Goal: Task Accomplishment & Management: Manage account settings

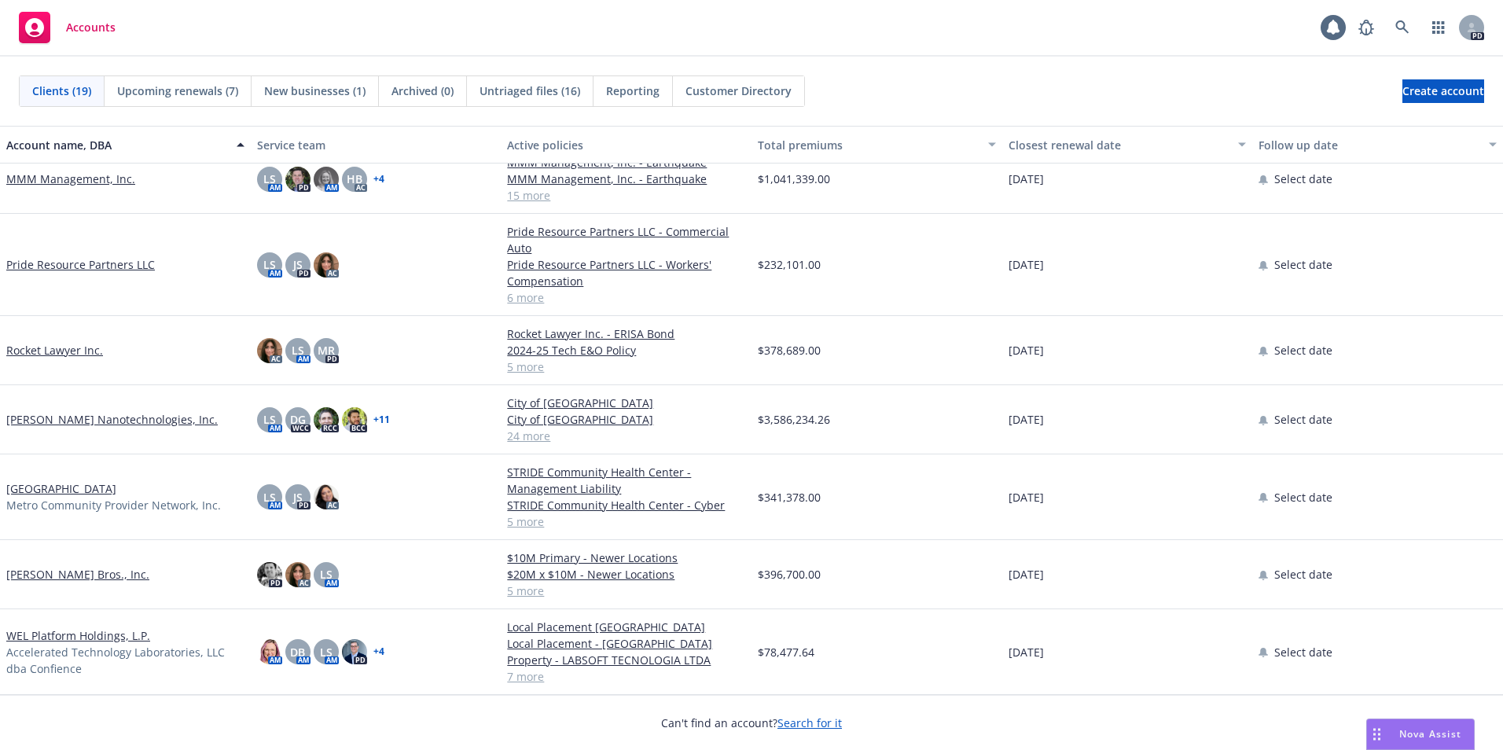
scroll to position [780, 0]
click at [16, 351] on link "Rocket Lawyer Inc." at bounding box center [54, 350] width 97 height 17
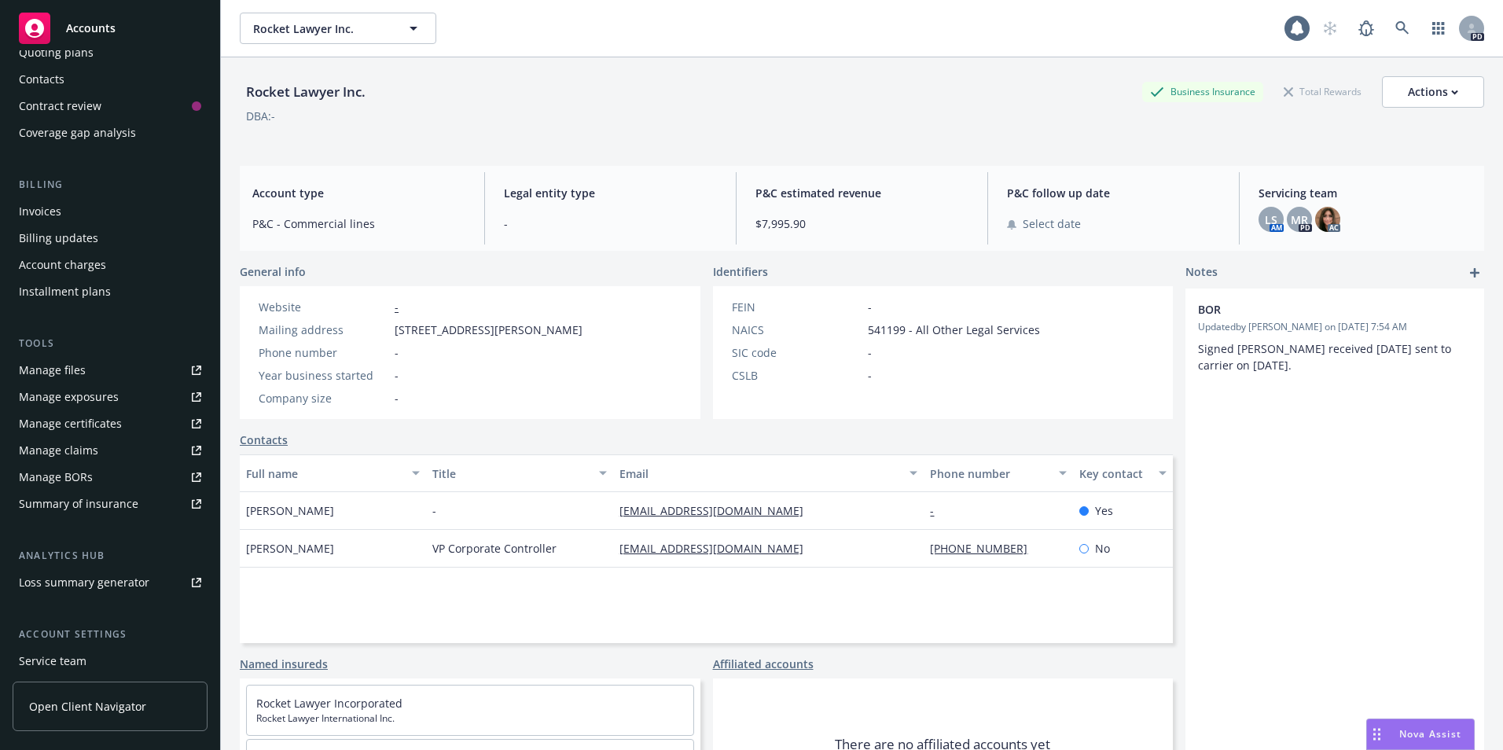
scroll to position [163, 0]
click at [56, 501] on div "Summary of insurance" at bounding box center [78, 502] width 119 height 25
click at [40, 365] on div "Manage files" at bounding box center [52, 369] width 67 height 25
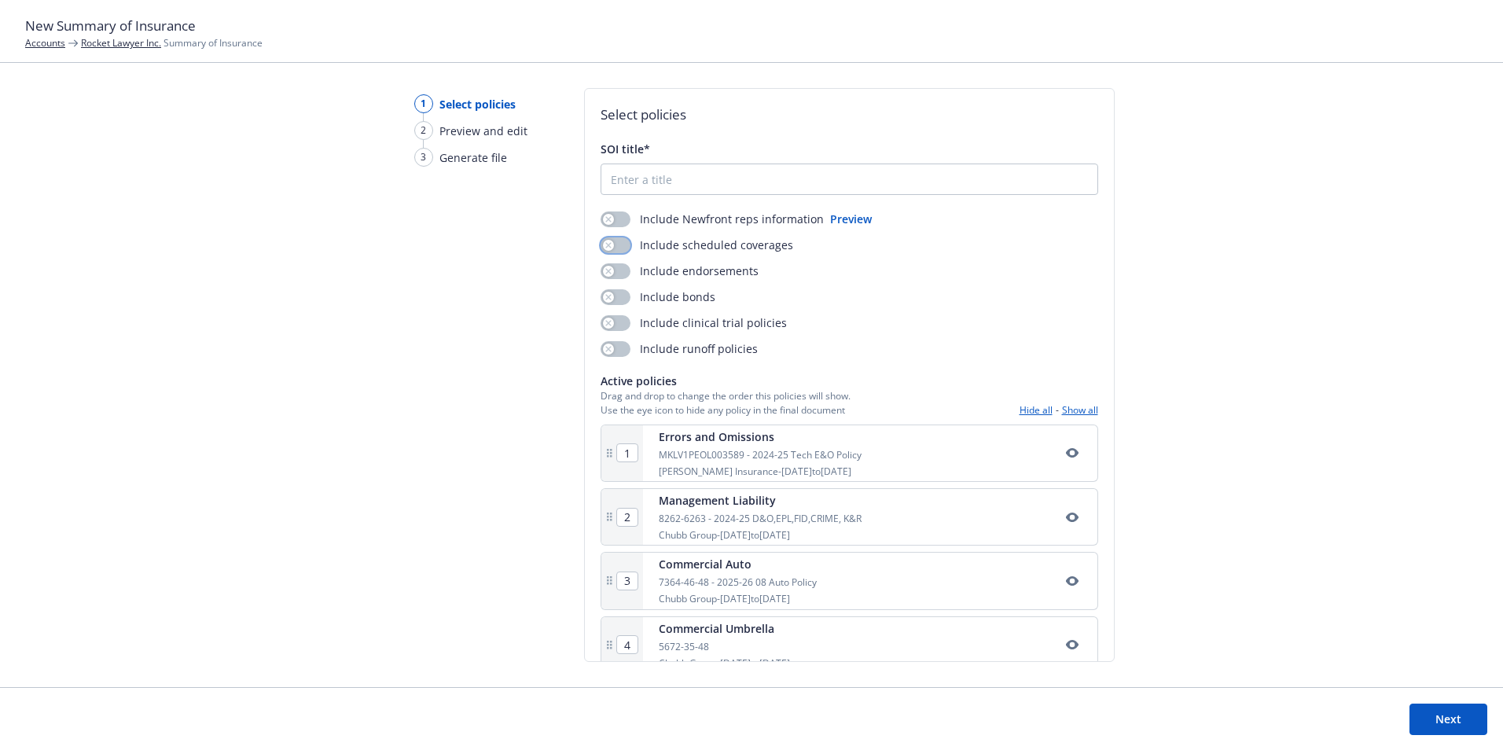
click at [605, 244] on icon "button" at bounding box center [608, 245] width 6 height 6
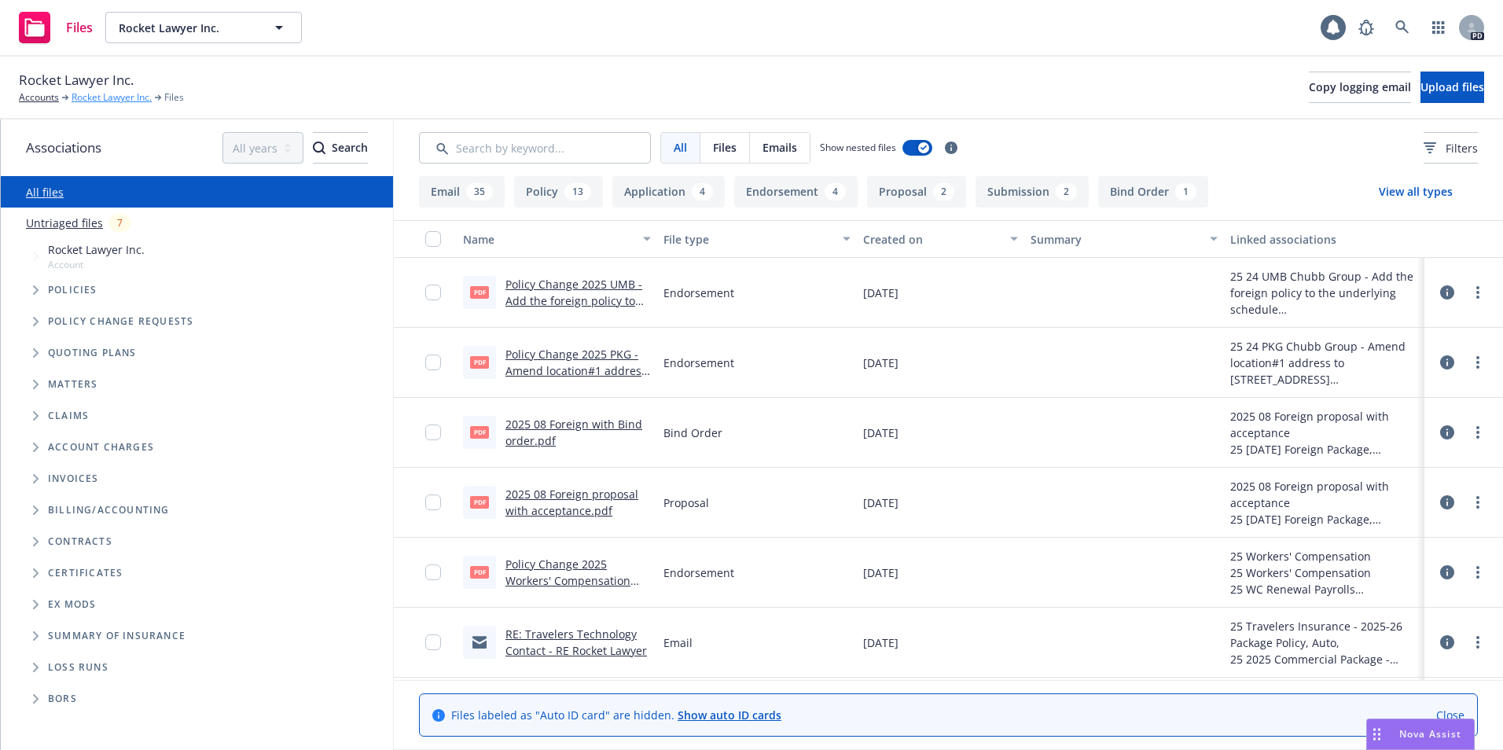
click at [96, 98] on link "Rocket Lawyer Inc." at bounding box center [112, 97] width 80 height 14
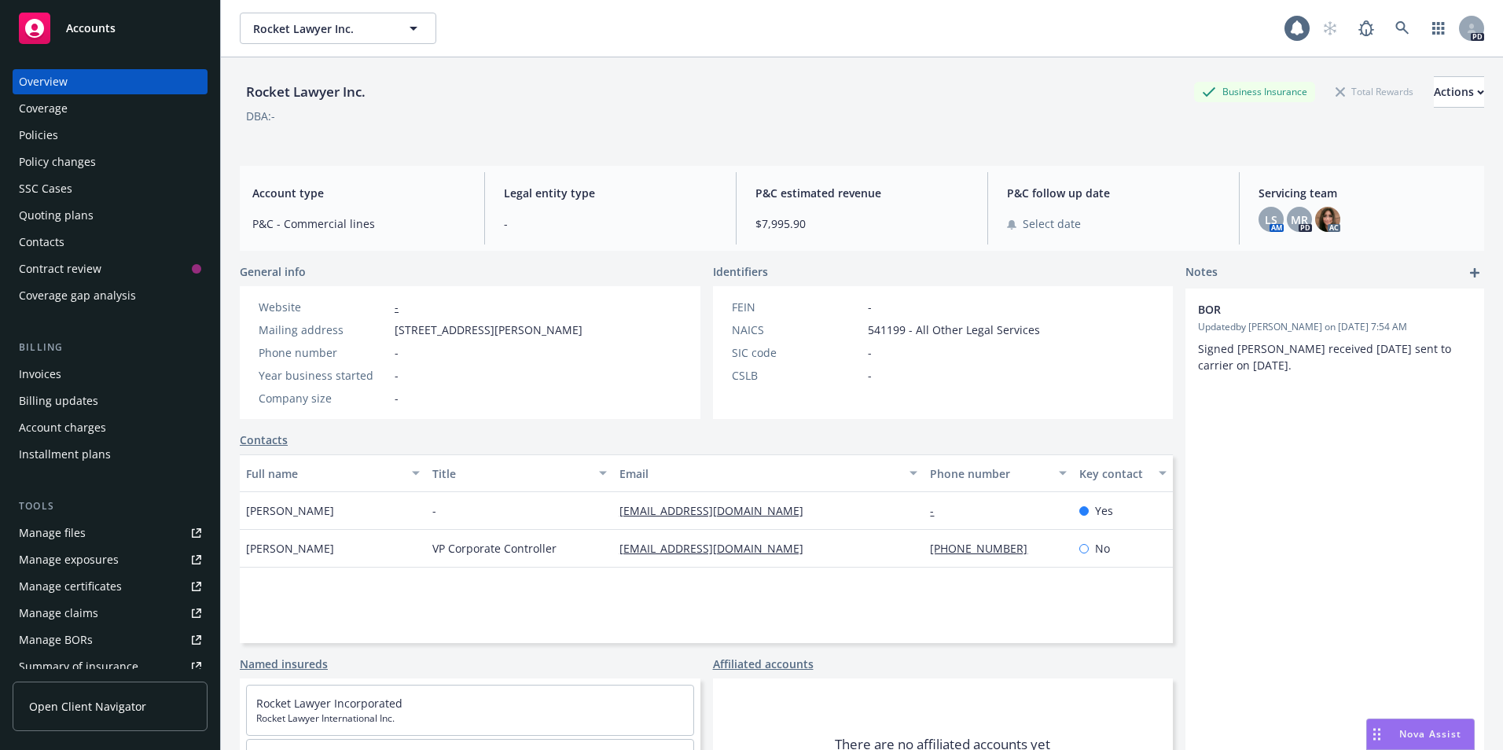
click at [26, 133] on div "Policies" at bounding box center [38, 135] width 39 height 25
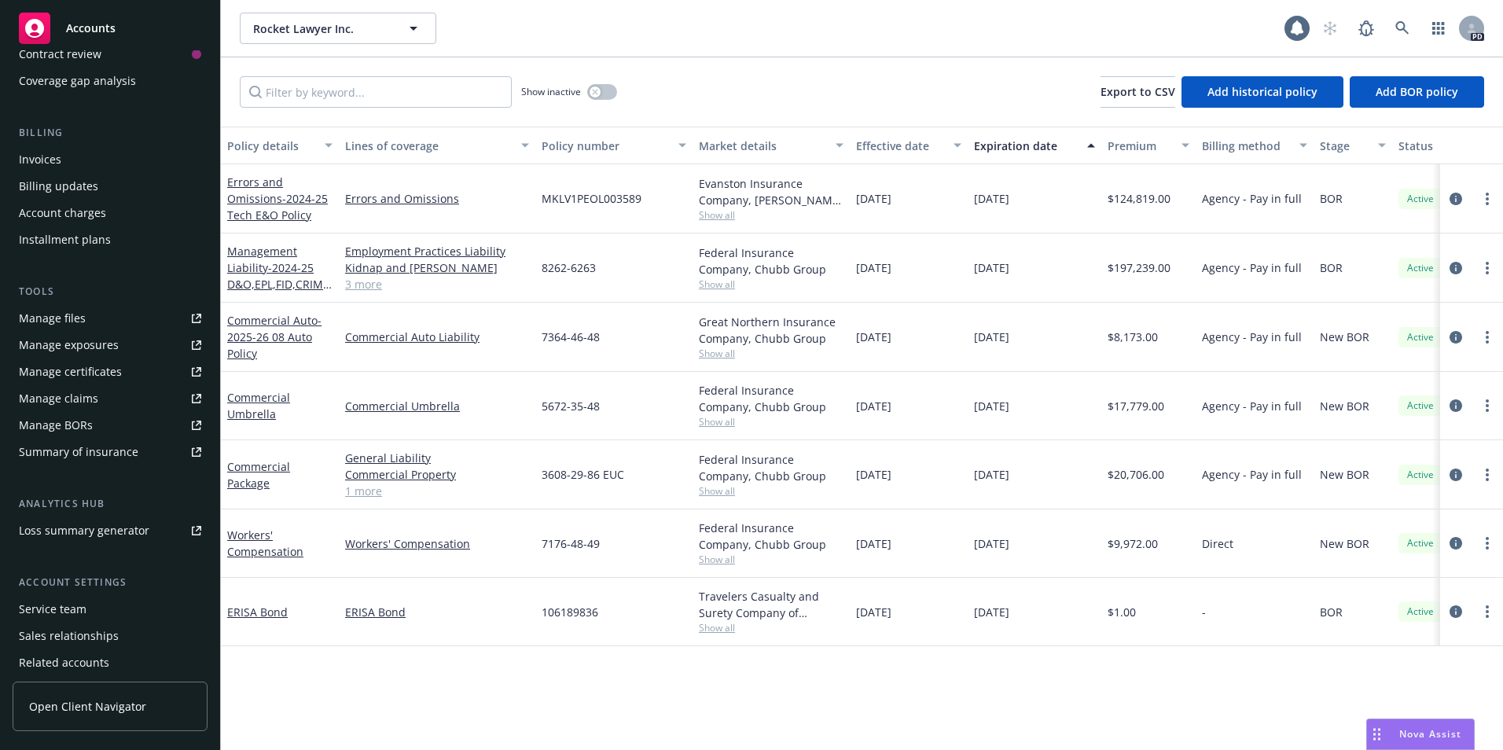
scroll to position [213, 0]
click at [66, 452] on div "Summary of insurance" at bounding box center [78, 453] width 119 height 25
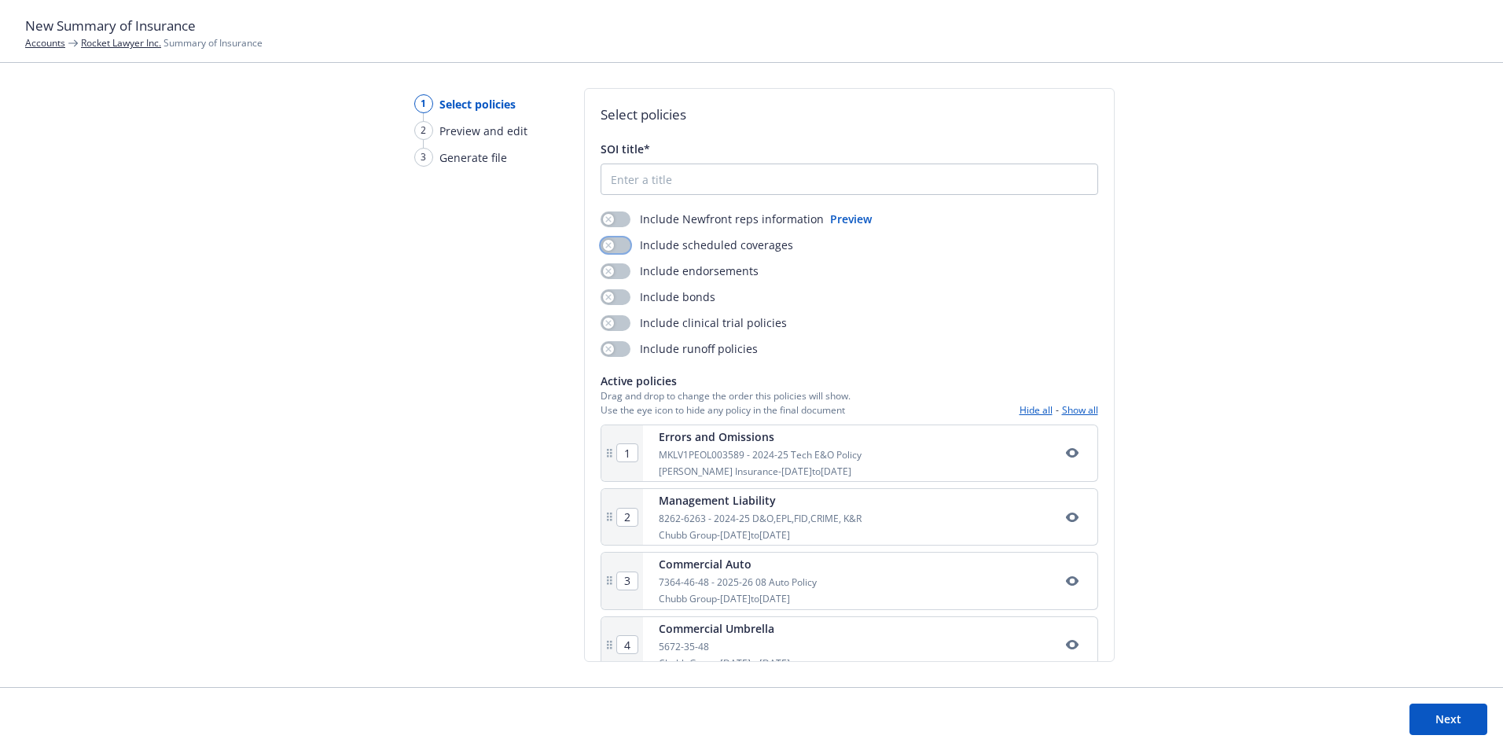
click at [606, 246] on icon "button" at bounding box center [608, 245] width 6 height 6
click at [604, 292] on div "button" at bounding box center [608, 297] width 11 height 11
click at [116, 39] on link "Rocket Lawyer Inc." at bounding box center [121, 42] width 80 height 13
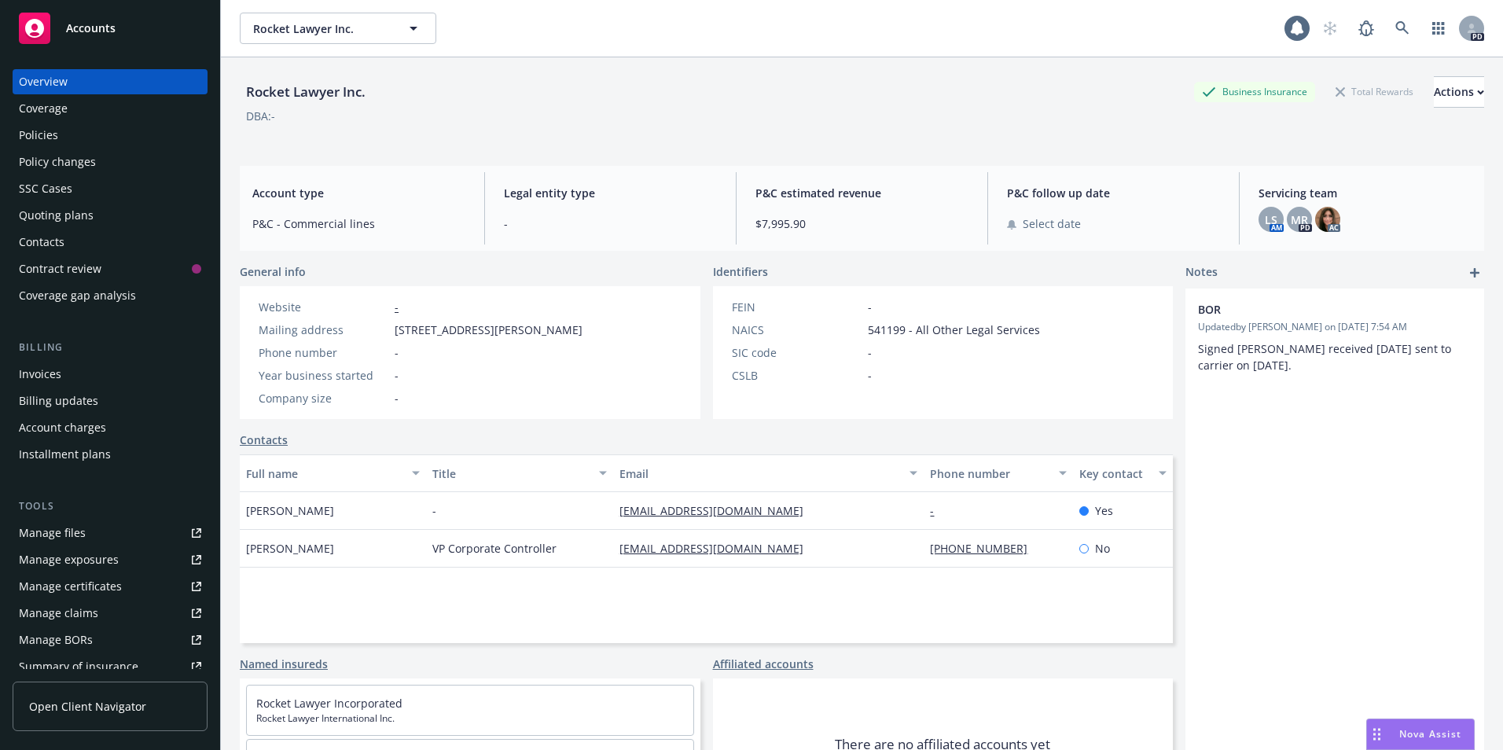
click at [38, 137] on div "Policies" at bounding box center [38, 135] width 39 height 25
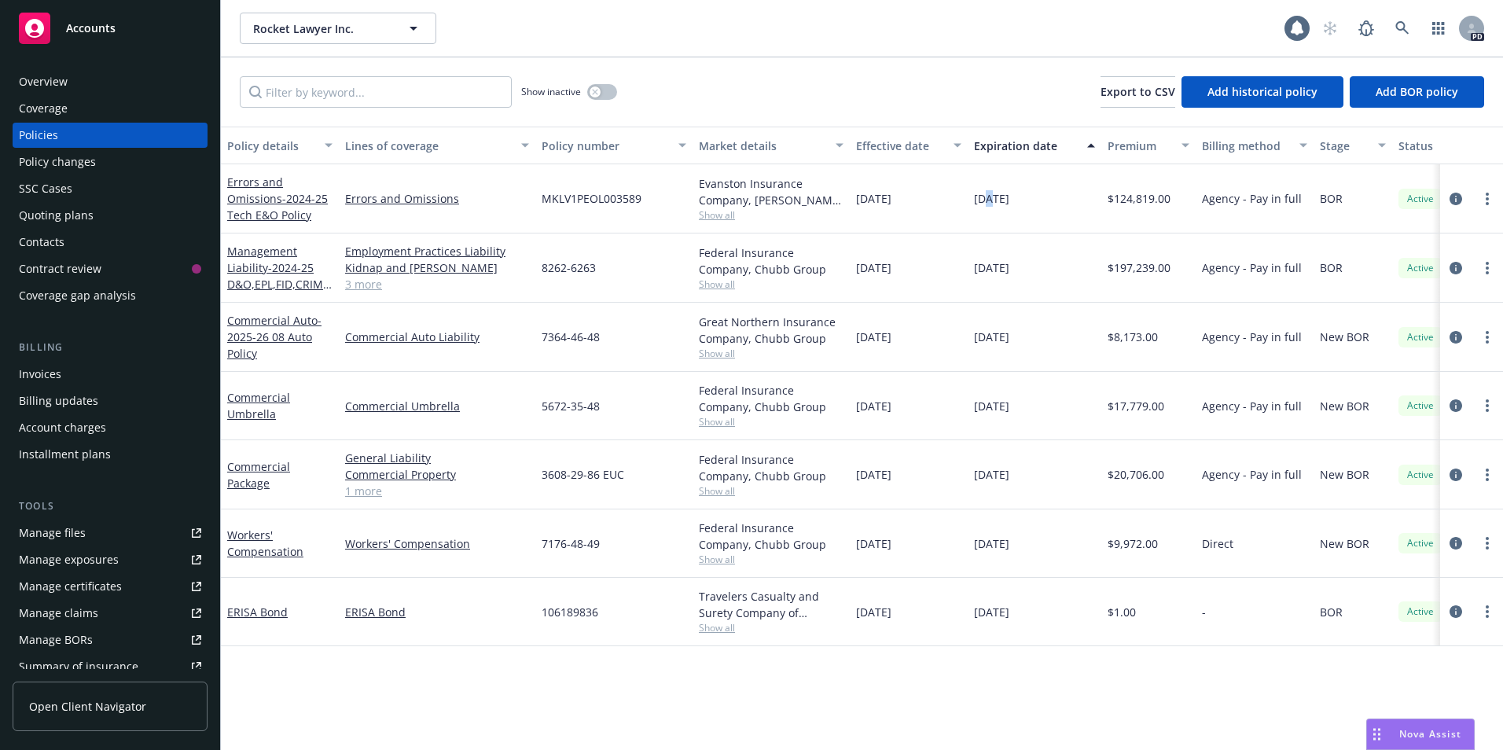
click at [989, 218] on div "[DATE]" at bounding box center [1034, 198] width 134 height 69
click at [39, 210] on div "Quoting plans" at bounding box center [56, 215] width 75 height 25
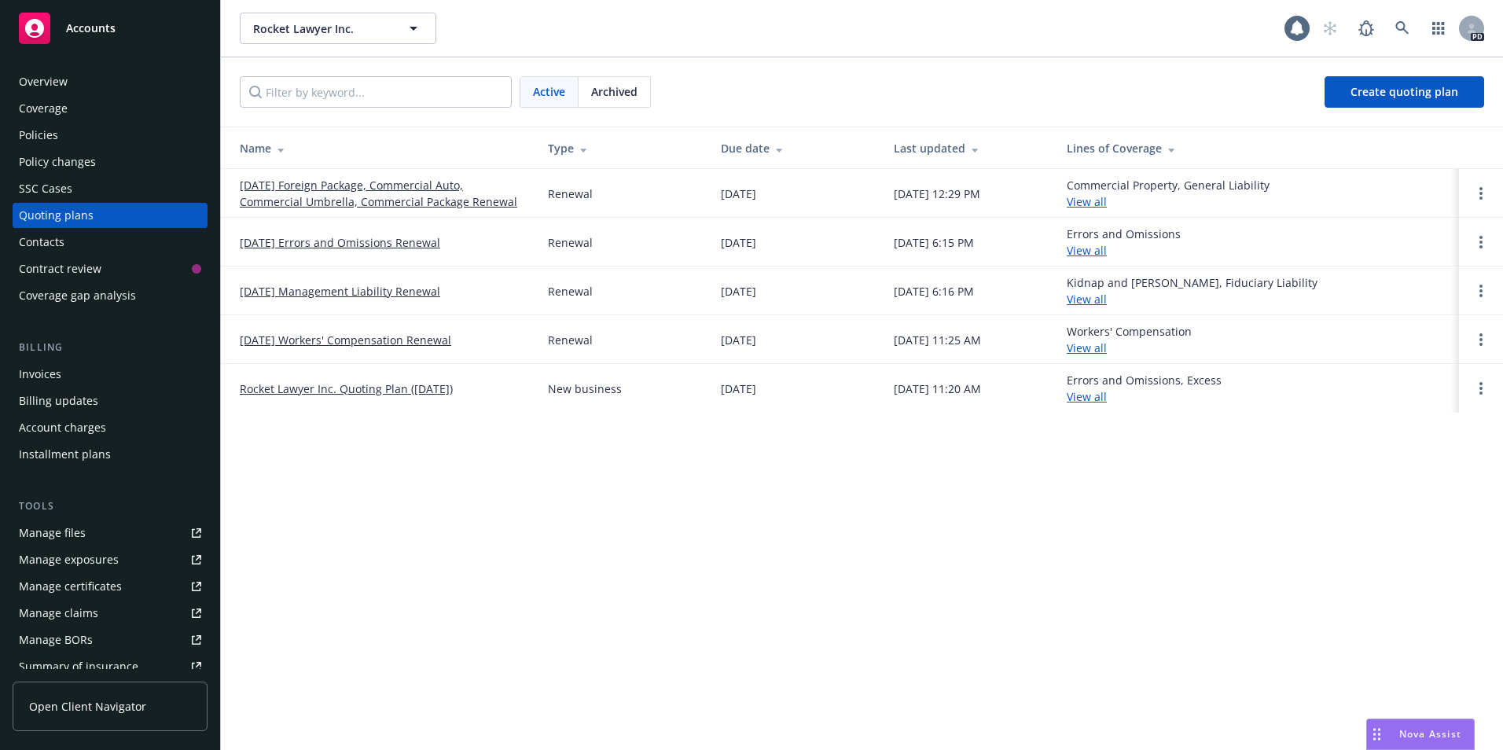
click at [300, 189] on link "08/15/25 Foreign Package, Commercial Auto, Commercial Umbrella, Commercial Pack…" at bounding box center [381, 193] width 283 height 33
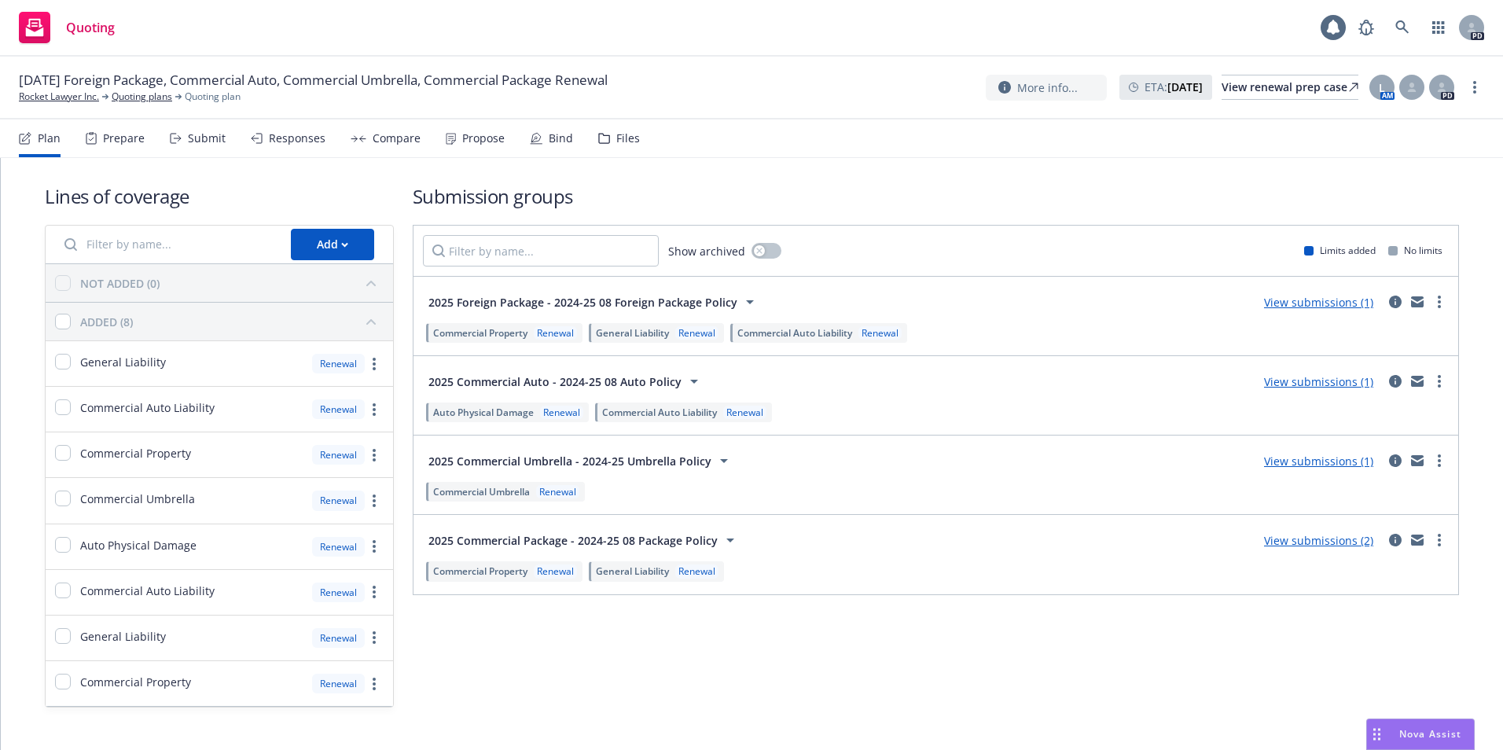
click at [479, 139] on div "Propose" at bounding box center [483, 138] width 42 height 13
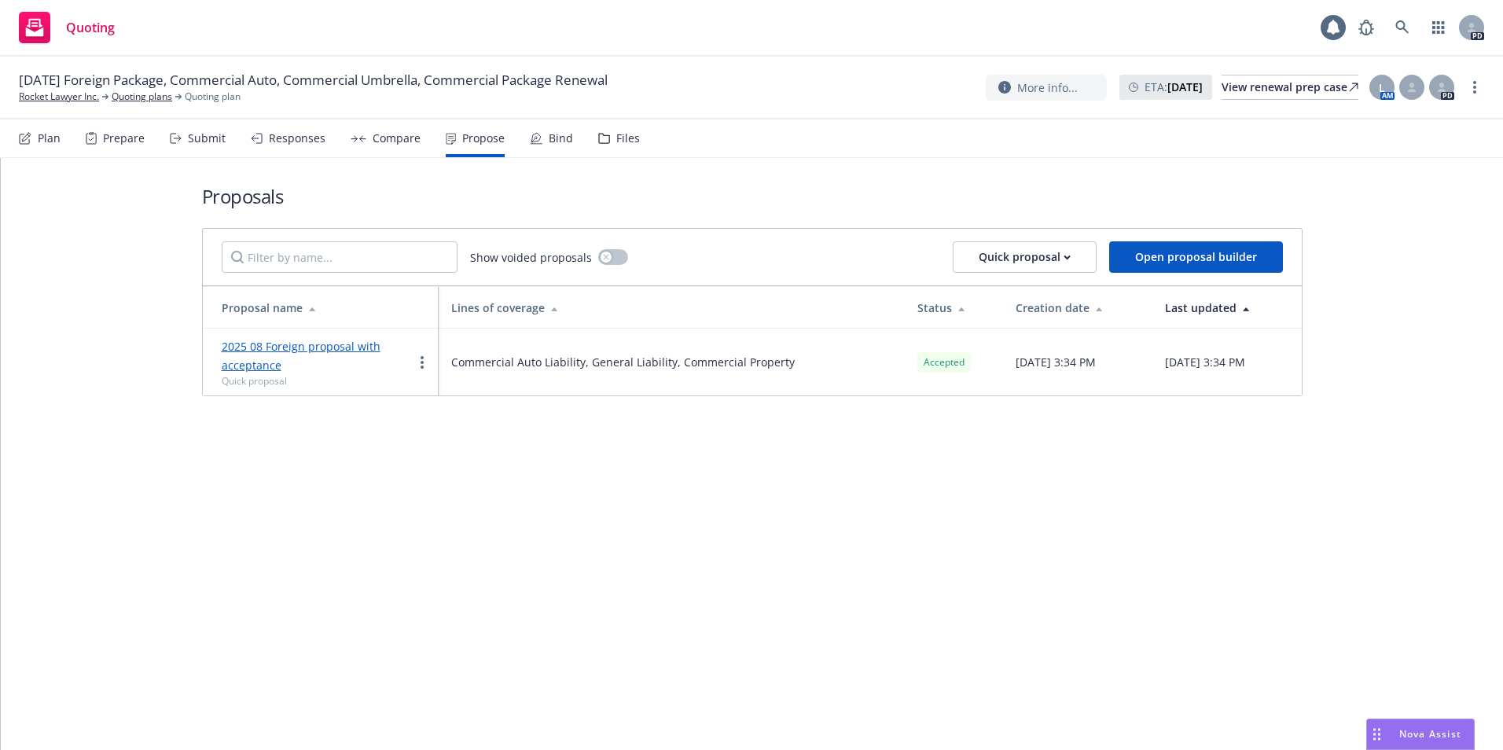
drag, startPoint x: 534, startPoint y: 154, endPoint x: 549, endPoint y: 152, distance: 15.0
click at [549, 152] on div "Plan Prepare Submit Responses Compare Propose Bind Files" at bounding box center [329, 138] width 621 height 38
click at [560, 138] on div "Bind" at bounding box center [561, 138] width 24 height 13
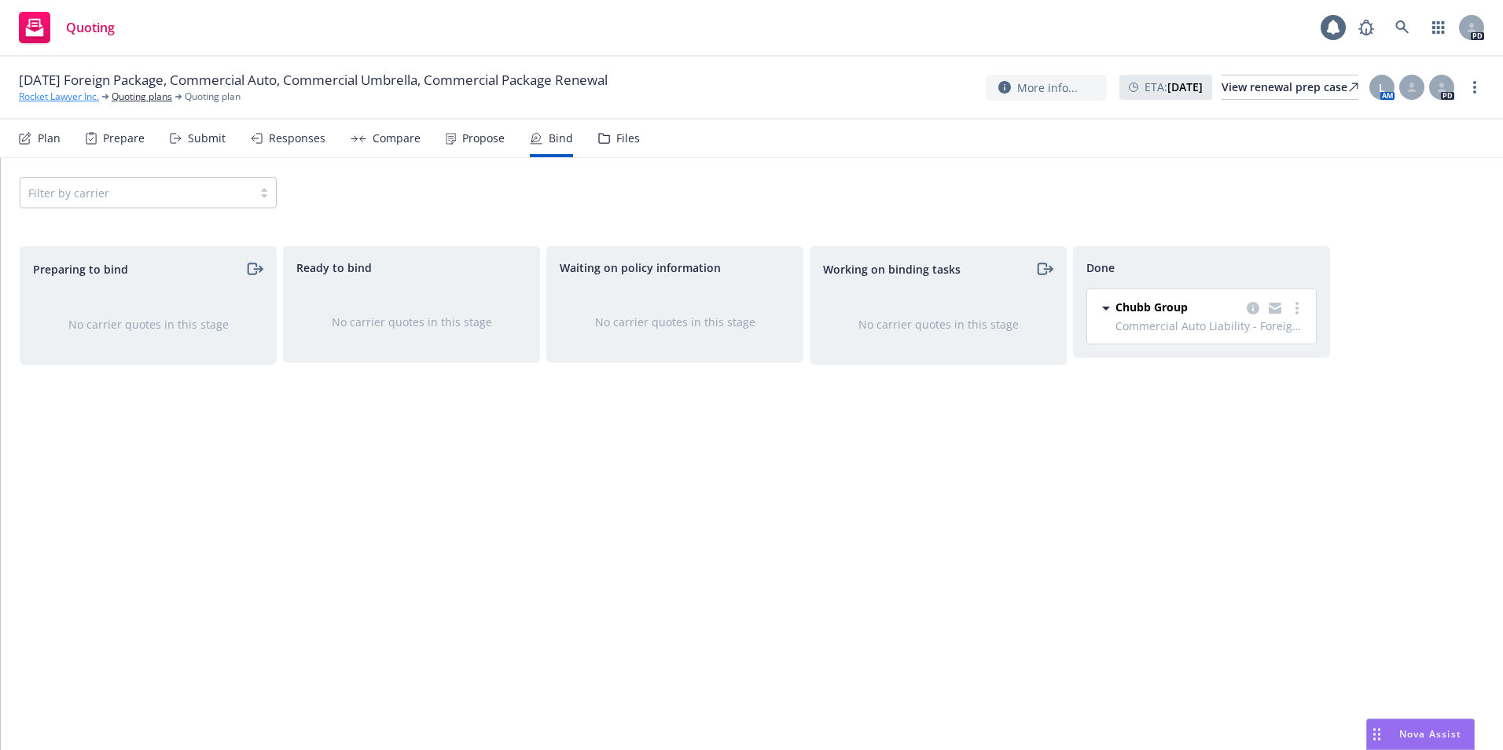
click at [57, 92] on link "Rocket Lawyer Inc." at bounding box center [59, 97] width 80 height 14
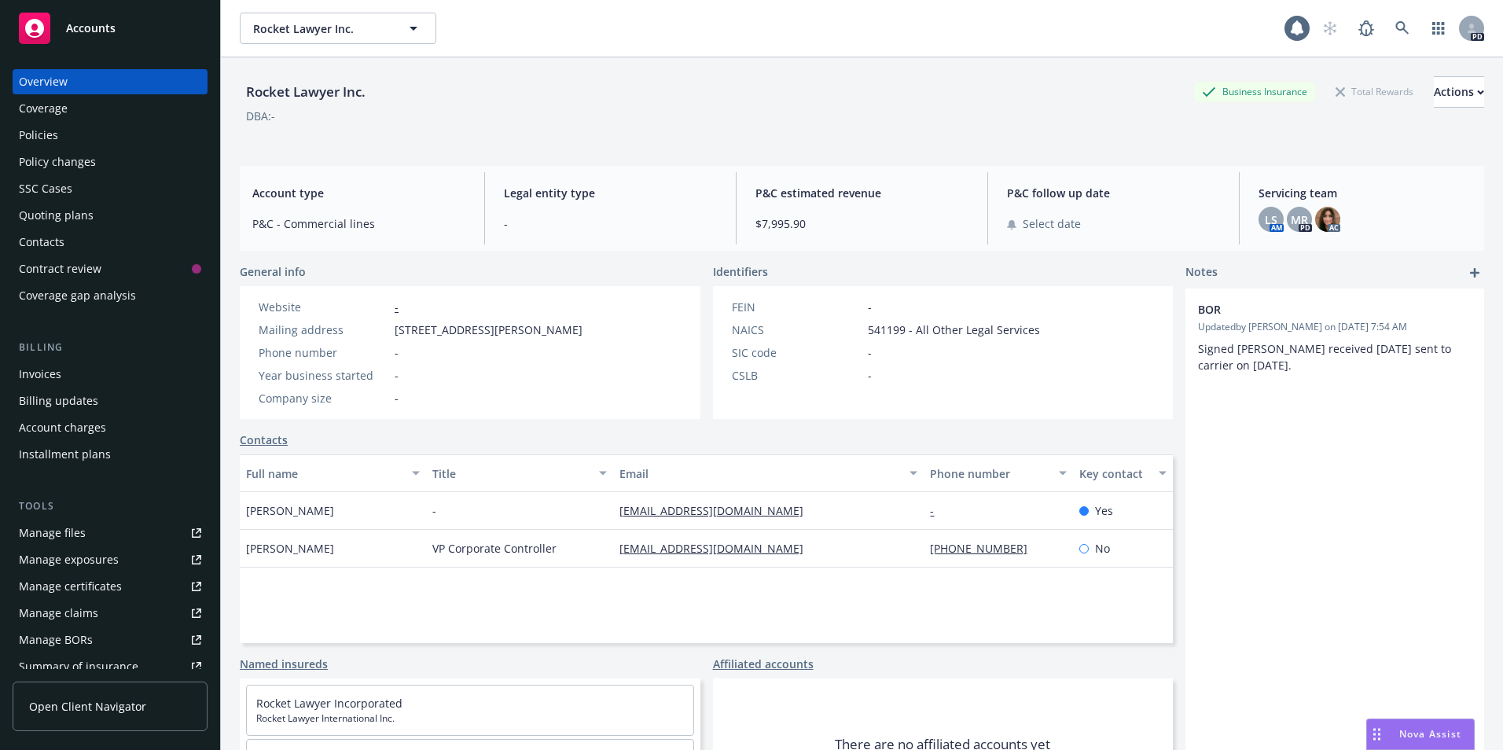
click at [39, 141] on div "Policies" at bounding box center [38, 135] width 39 height 25
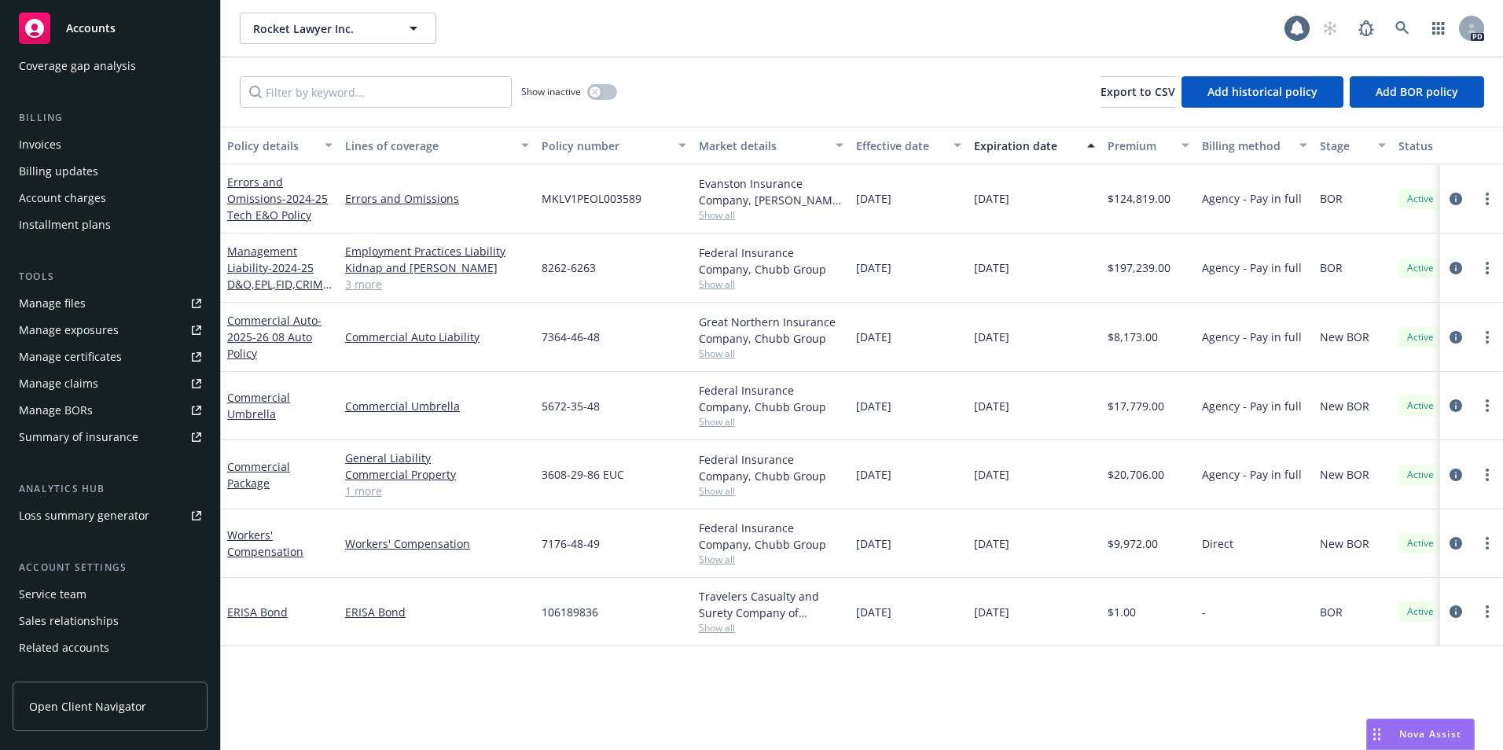
scroll to position [225, 0]
click div "Manage files"
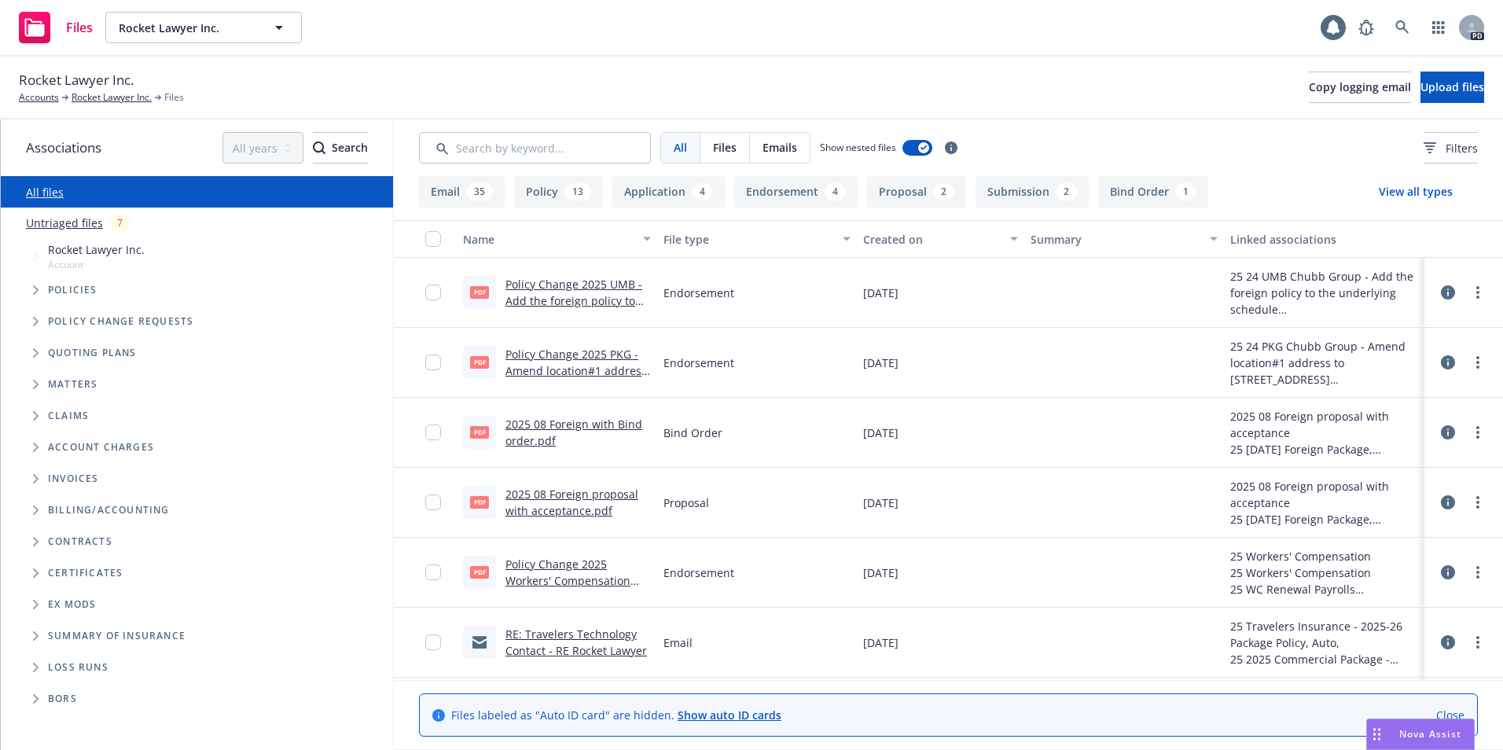
click at [37, 294] on span "Tree Example" at bounding box center [35, 289] width 25 height 25
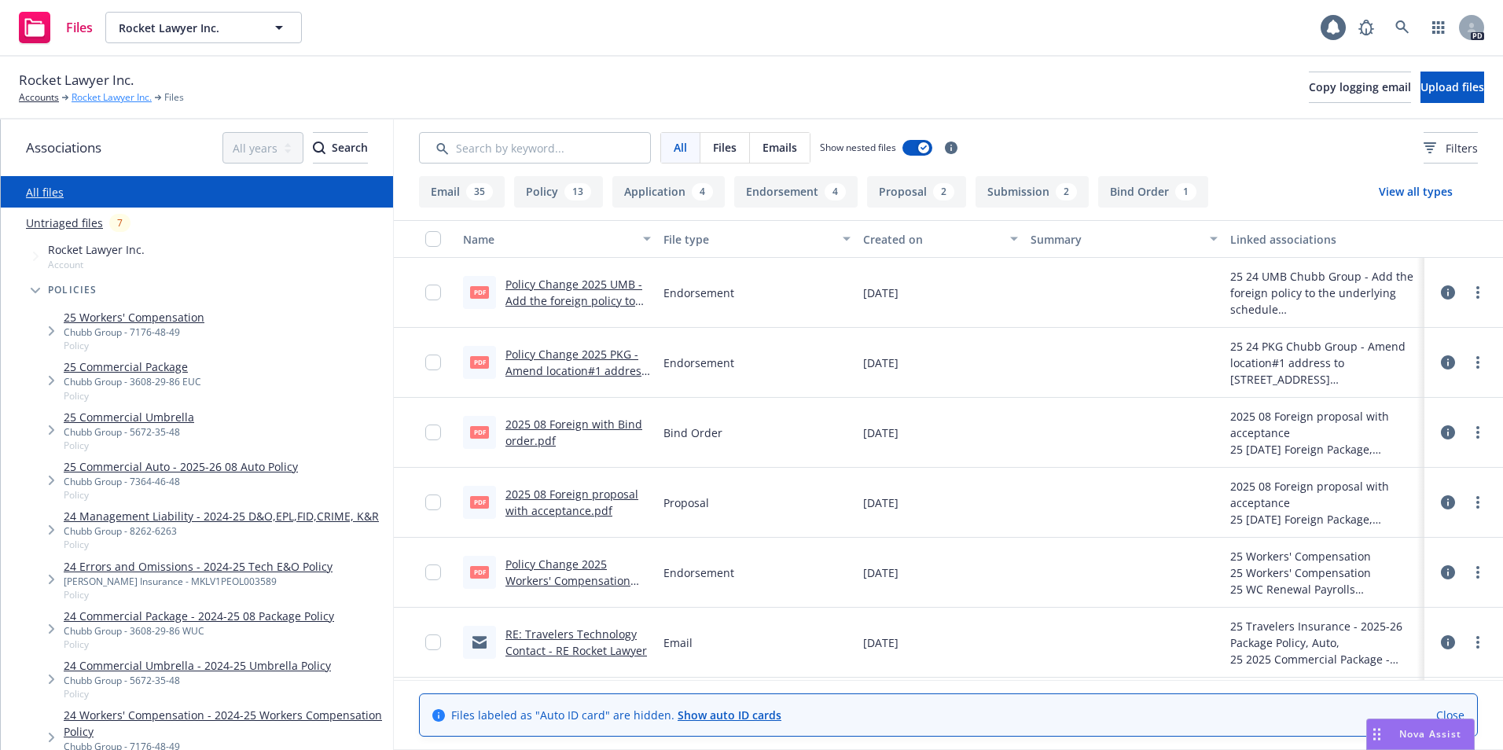
click at [99, 92] on link "Rocket Lawyer Inc." at bounding box center [112, 97] width 80 height 14
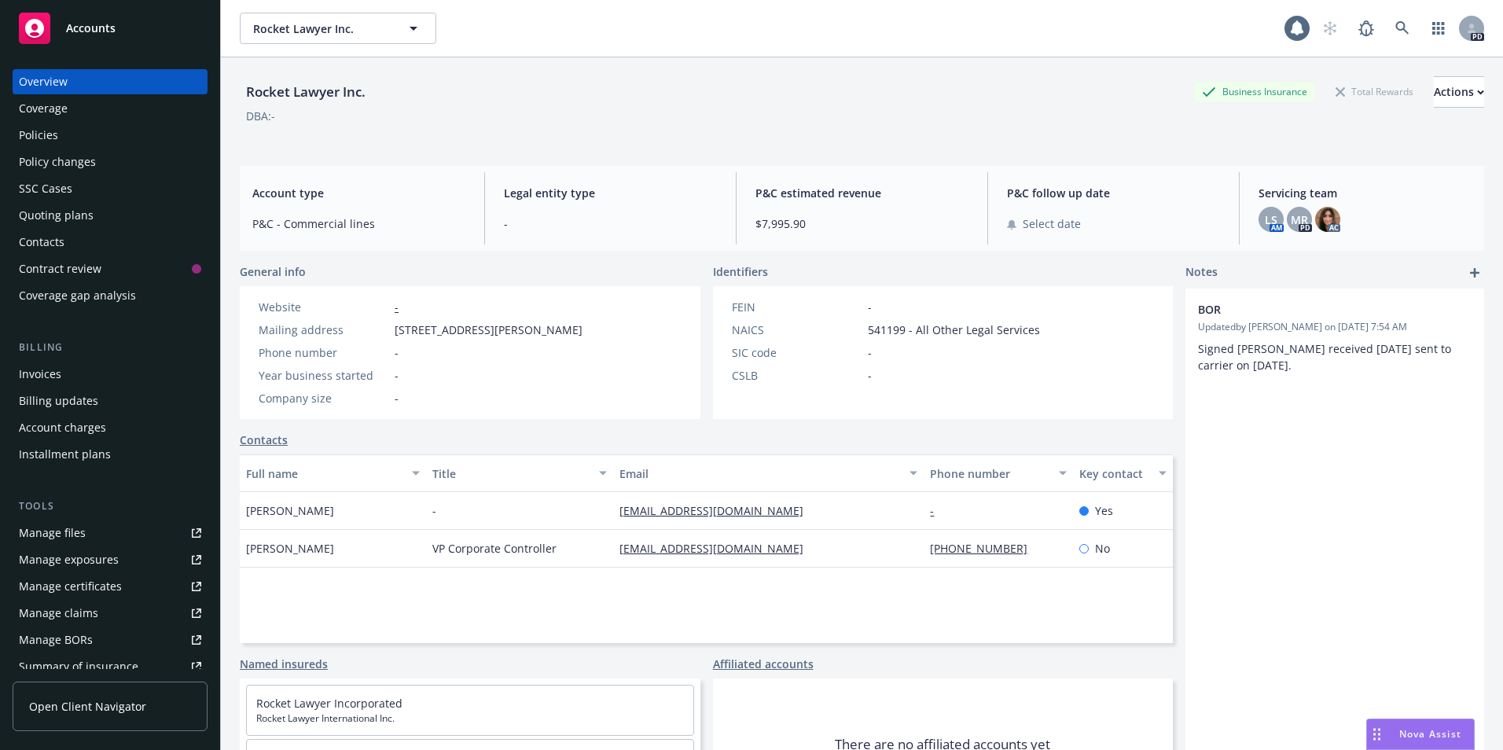
click at [35, 135] on div "Policies" at bounding box center [38, 135] width 39 height 25
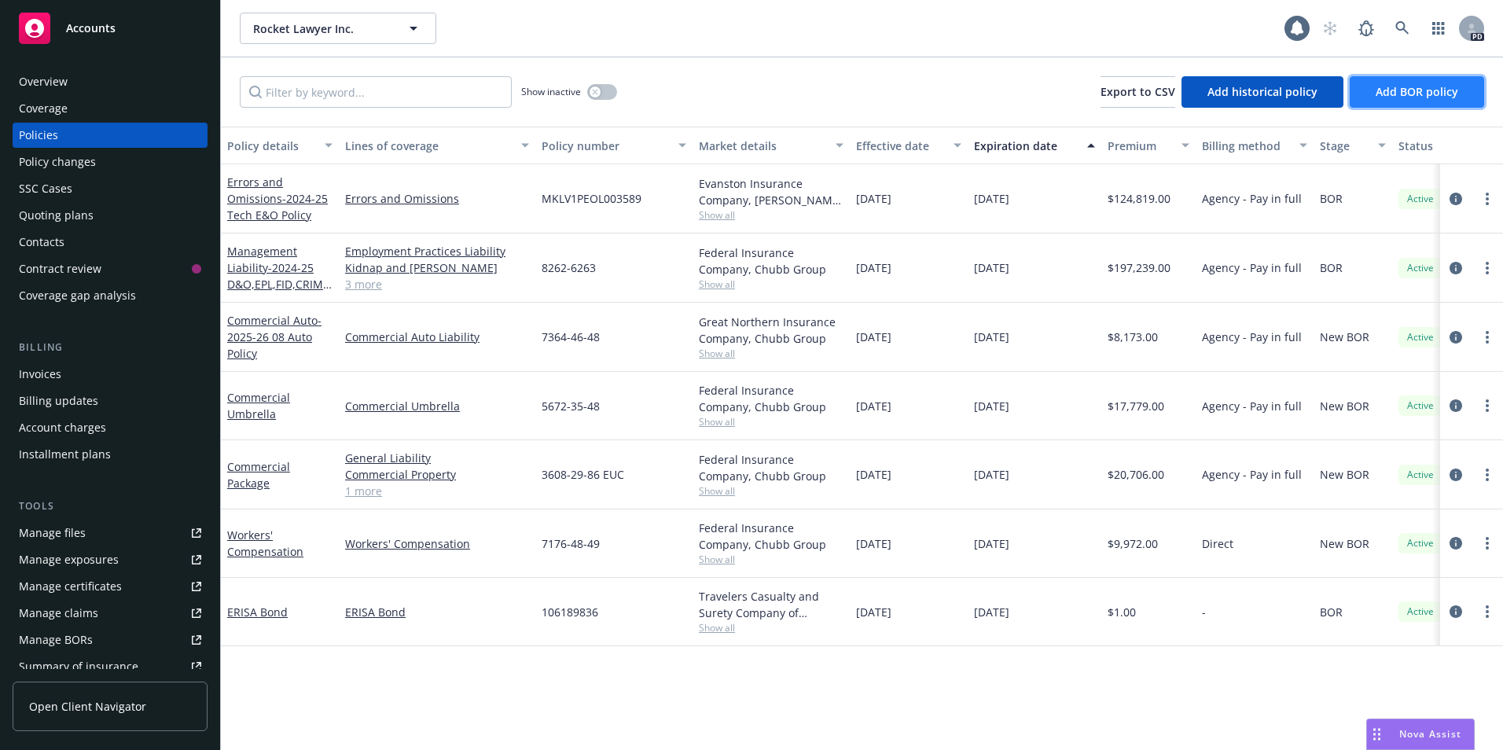
click at [1412, 88] on span "Add BOR policy" at bounding box center [1416, 91] width 83 height 15
select select "other"
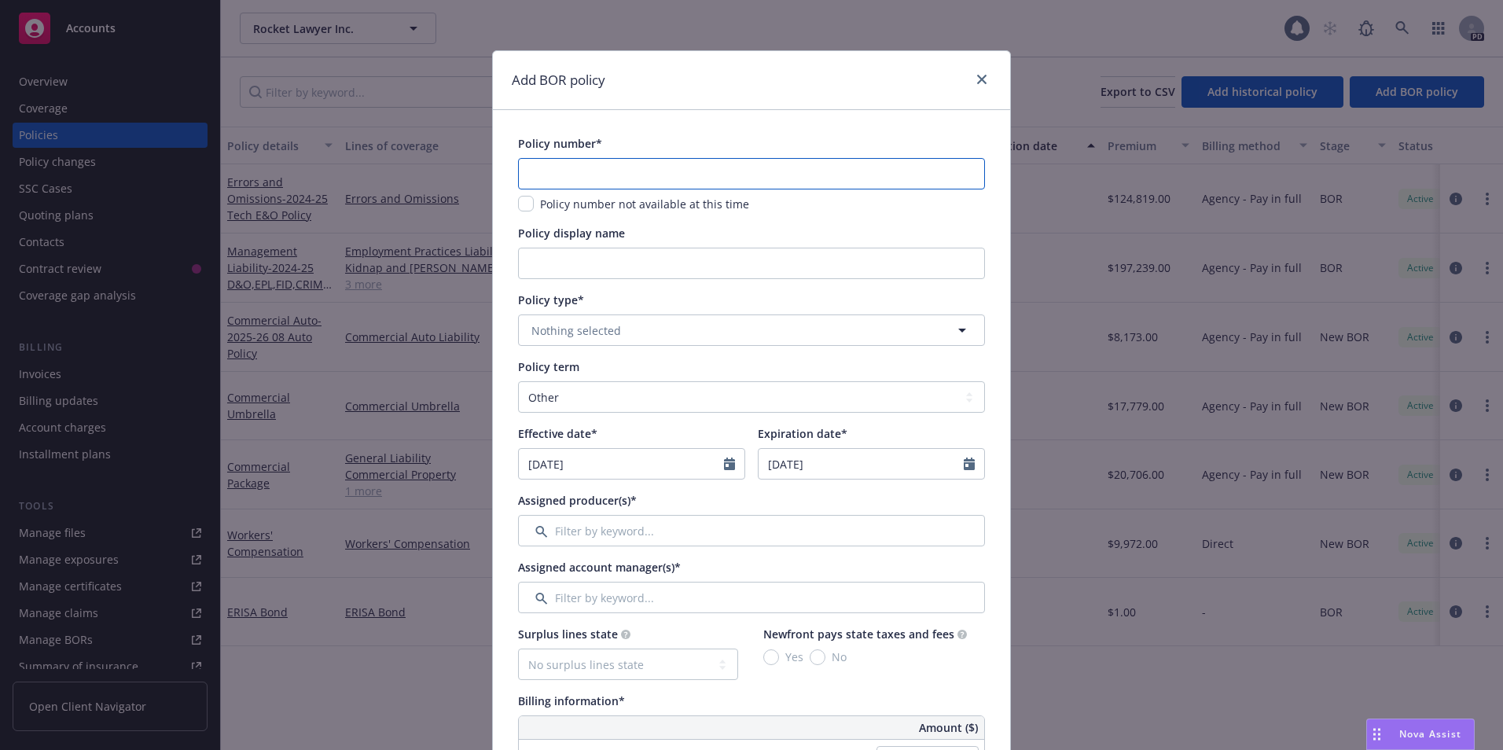
click at [560, 175] on input "text" at bounding box center [751, 173] width 467 height 31
click at [560, 178] on input "text" at bounding box center [751, 173] width 467 height 31
type input "LPP904184204"
click at [563, 267] on input "Policy display name" at bounding box center [751, 263] width 467 height 31
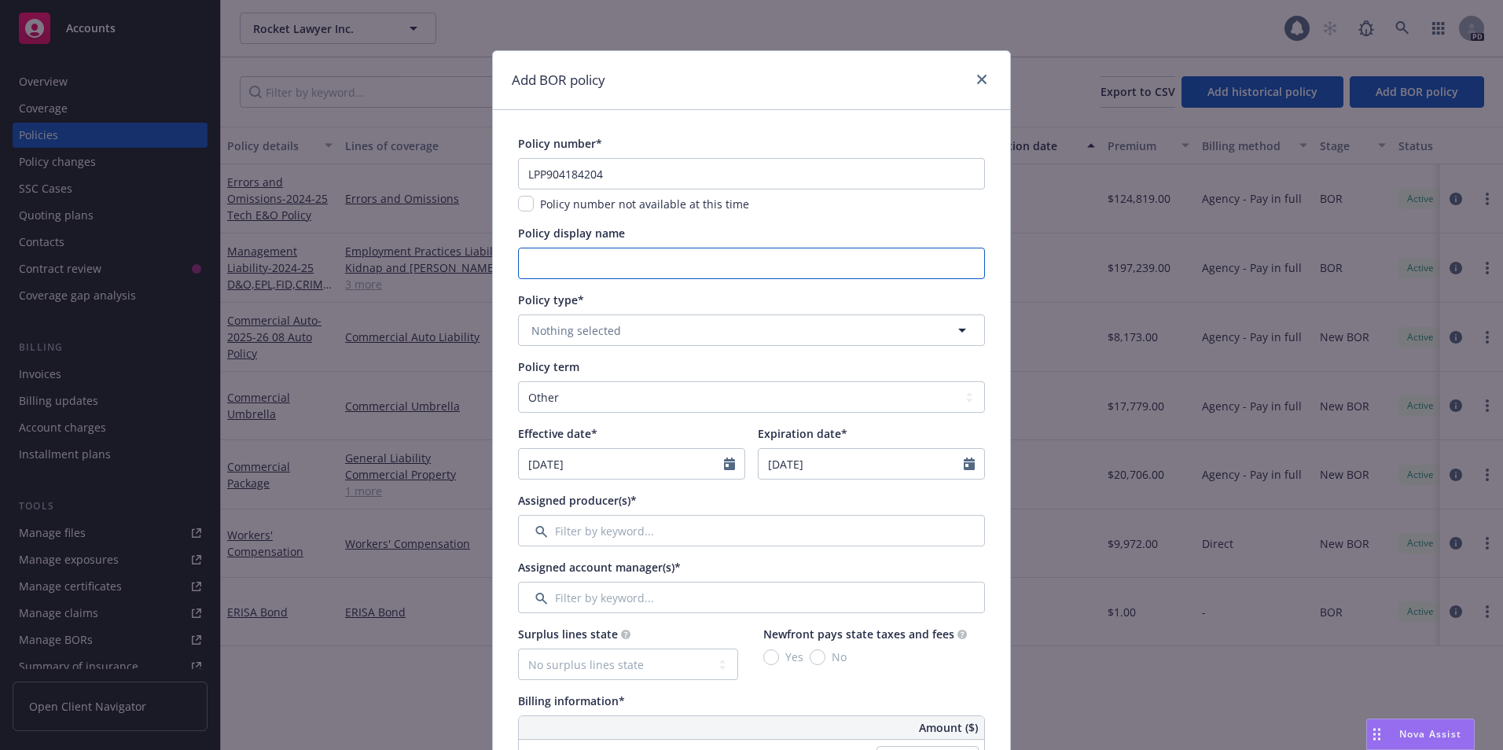
click at [561, 263] on input "Policy display name" at bounding box center [751, 263] width 467 height 31
type input "24-25 Lawyers Professional Liability"
click at [956, 333] on icon "button" at bounding box center [962, 330] width 19 height 19
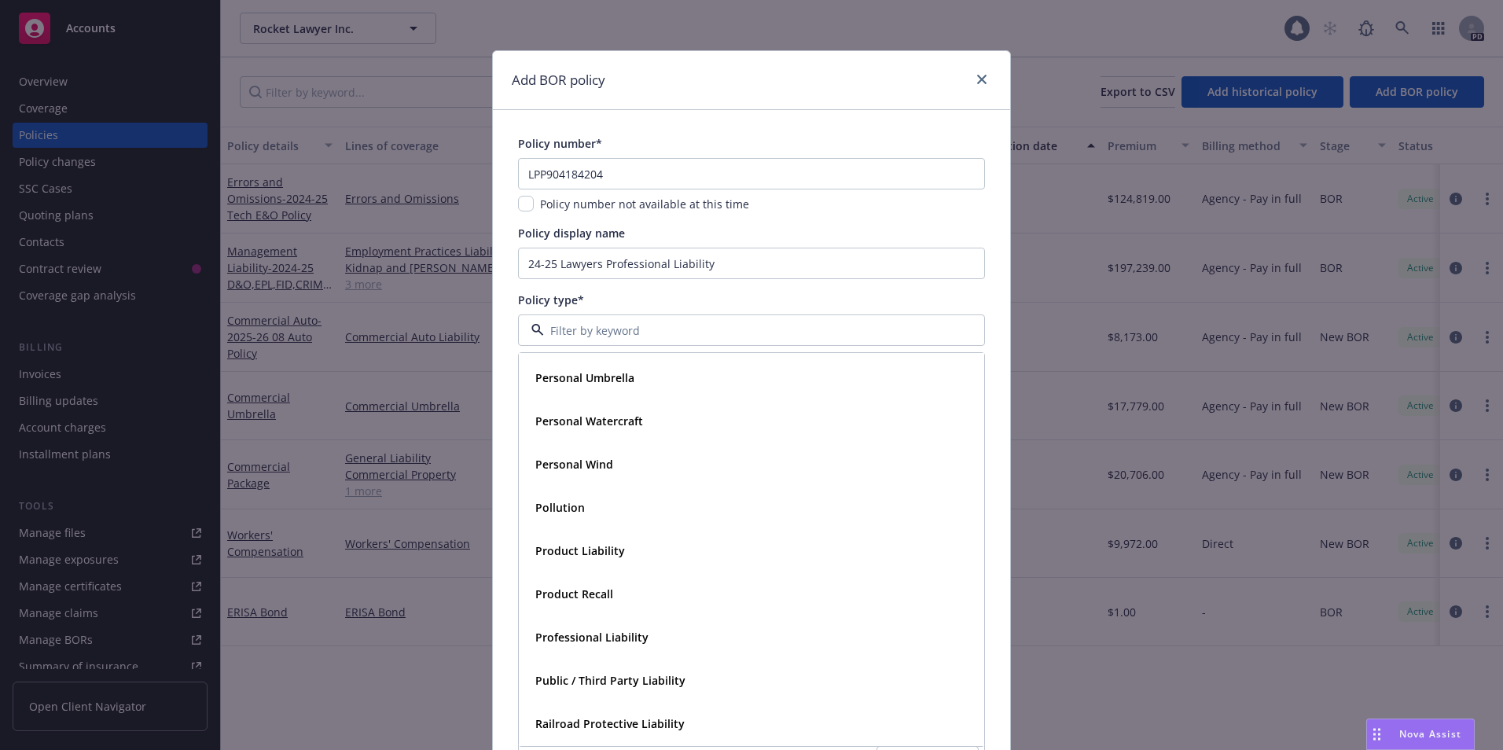
scroll to position [4733, 0]
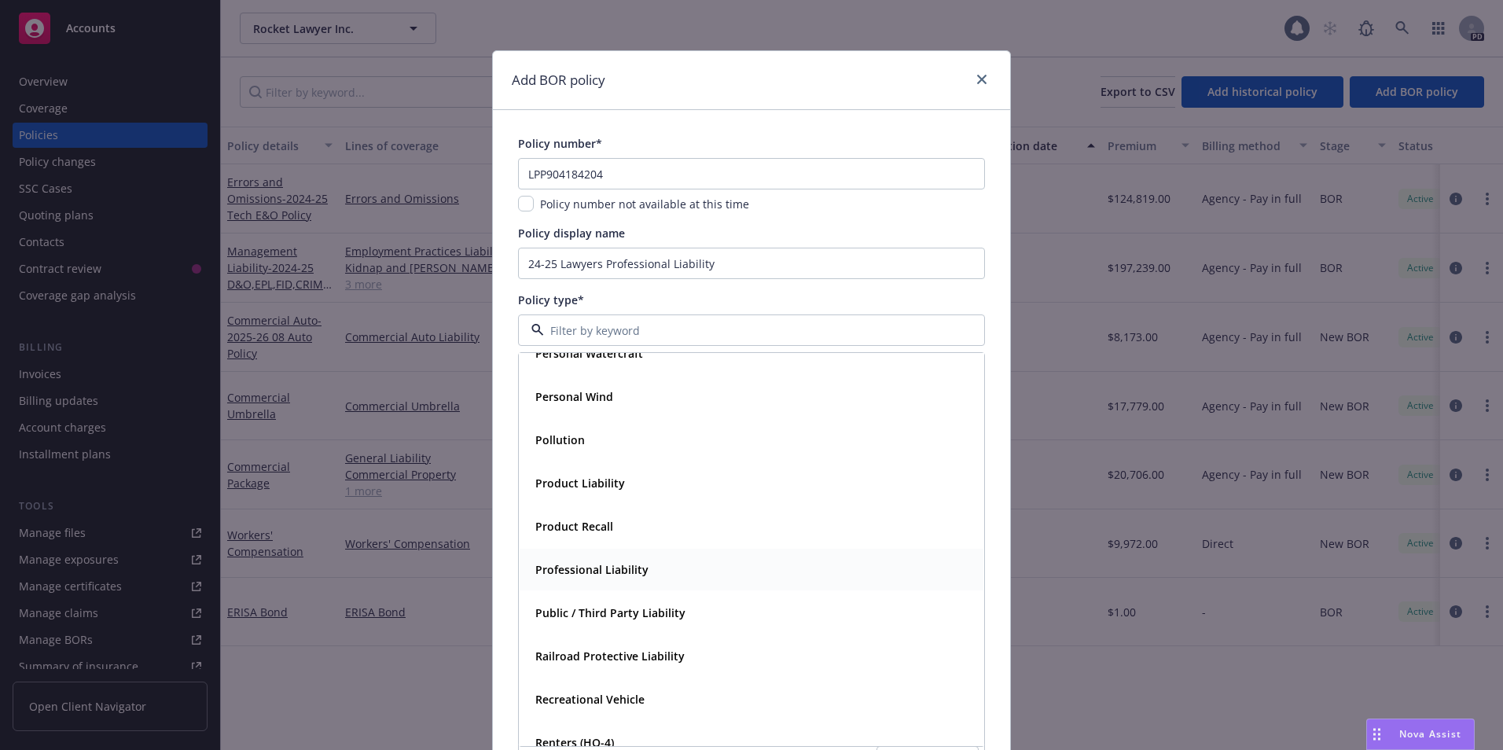
click at [577, 567] on strong "Professional Liability" at bounding box center [591, 569] width 113 height 15
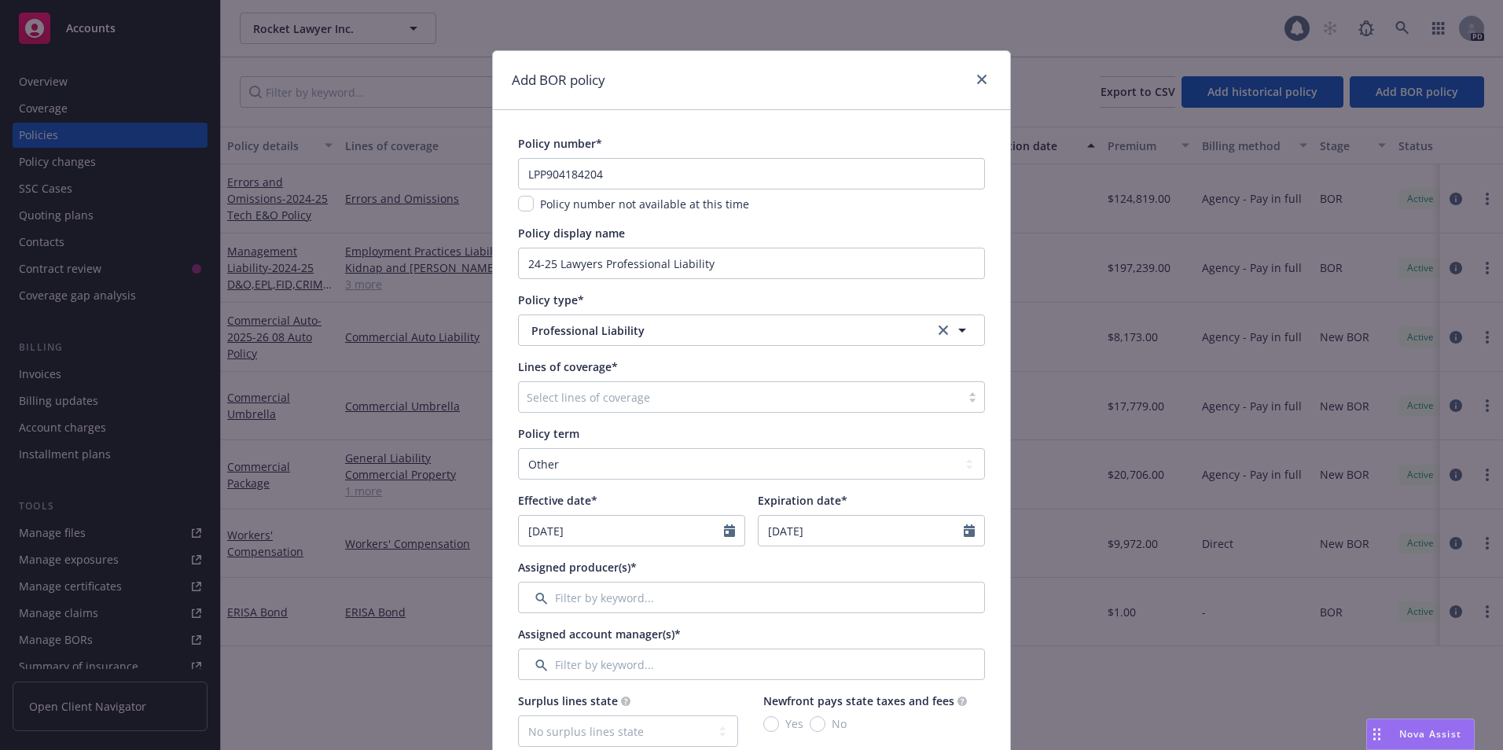
click at [928, 395] on div "Select lines of coverage" at bounding box center [751, 396] width 467 height 31
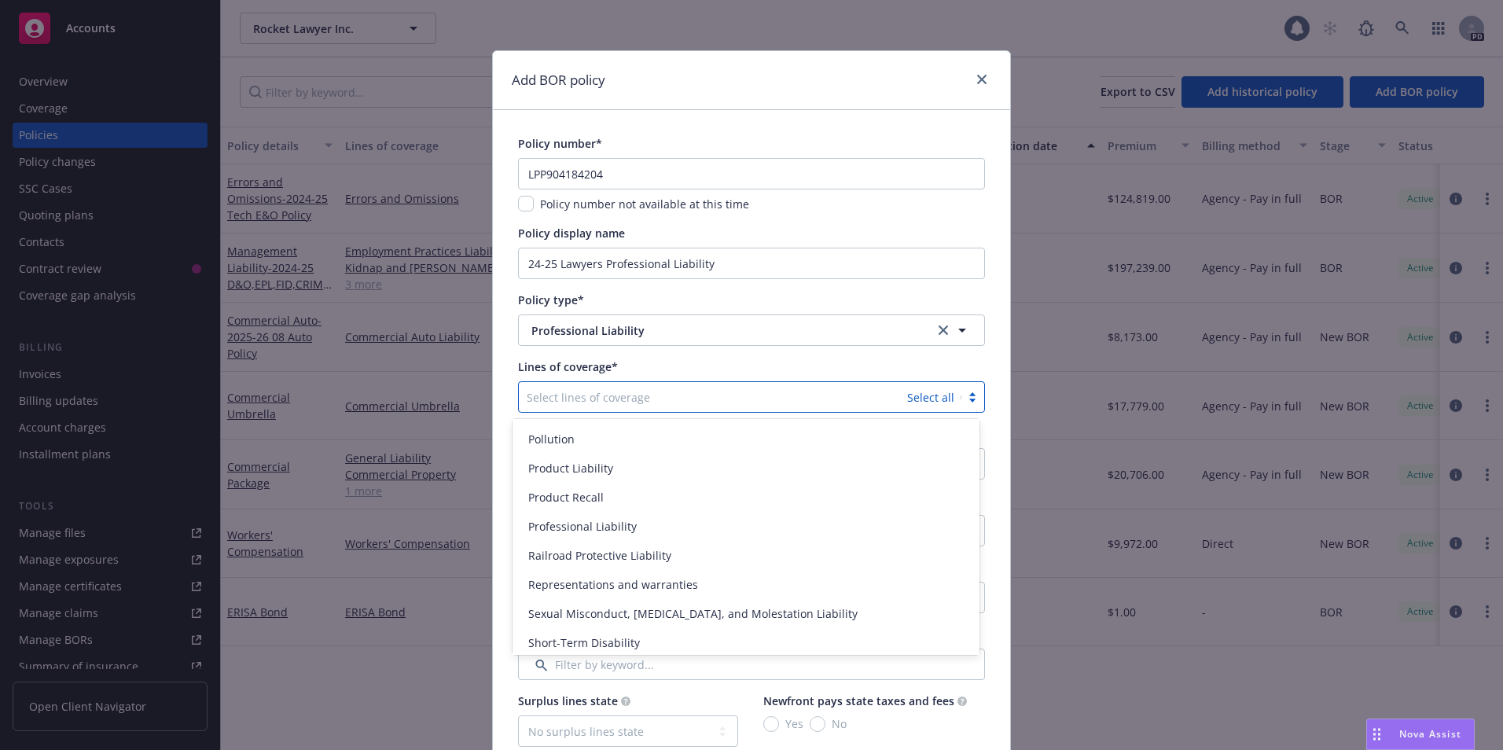
scroll to position [2627, 0]
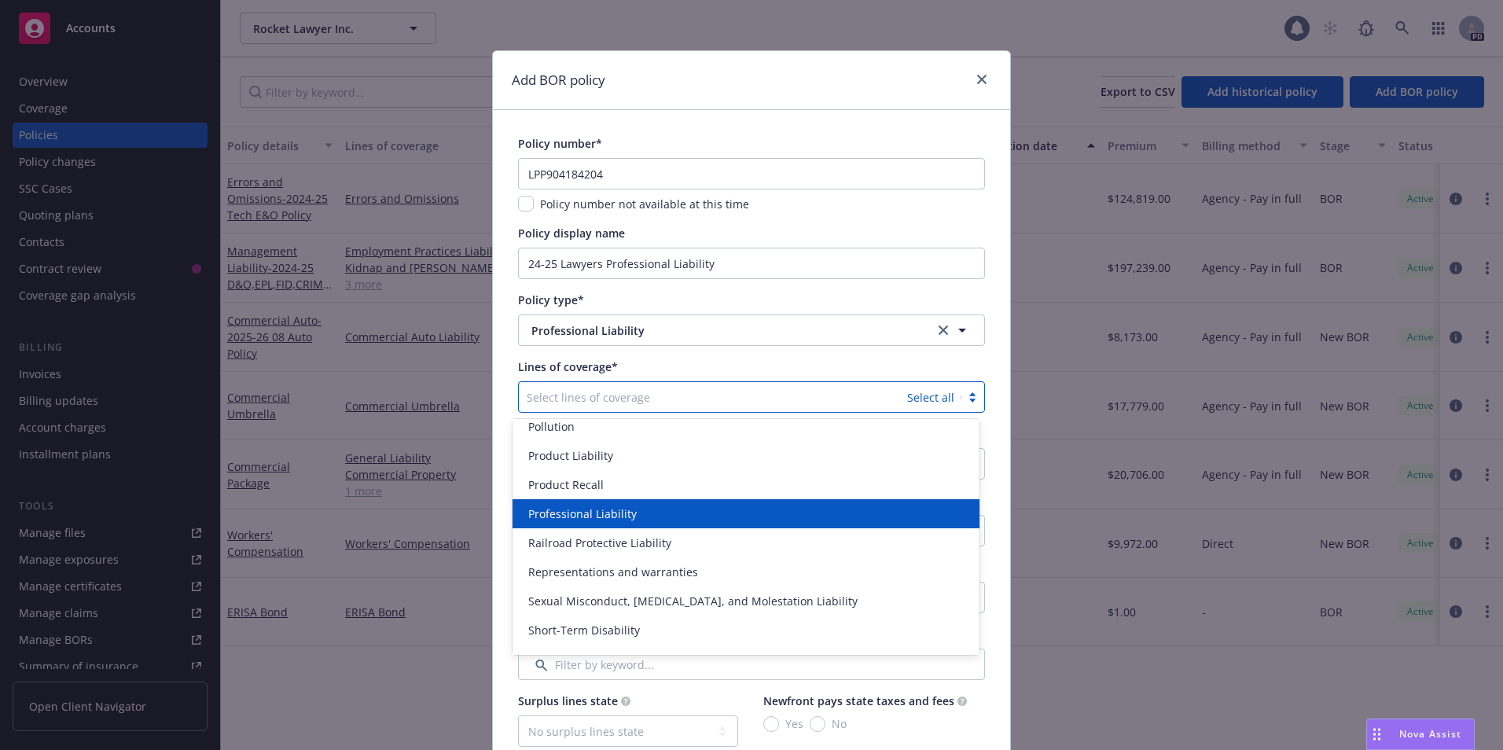
drag, startPoint x: 740, startPoint y: 526, endPoint x: 667, endPoint y: 516, distance: 73.0
click at [696, 520] on div "Act of Workplace Violence / Stalking Threat Aircraft / Aviation Aircraft Hull &…" at bounding box center [745, 537] width 467 height 236
click at [612, 514] on span "Professional Liability" at bounding box center [582, 513] width 108 height 17
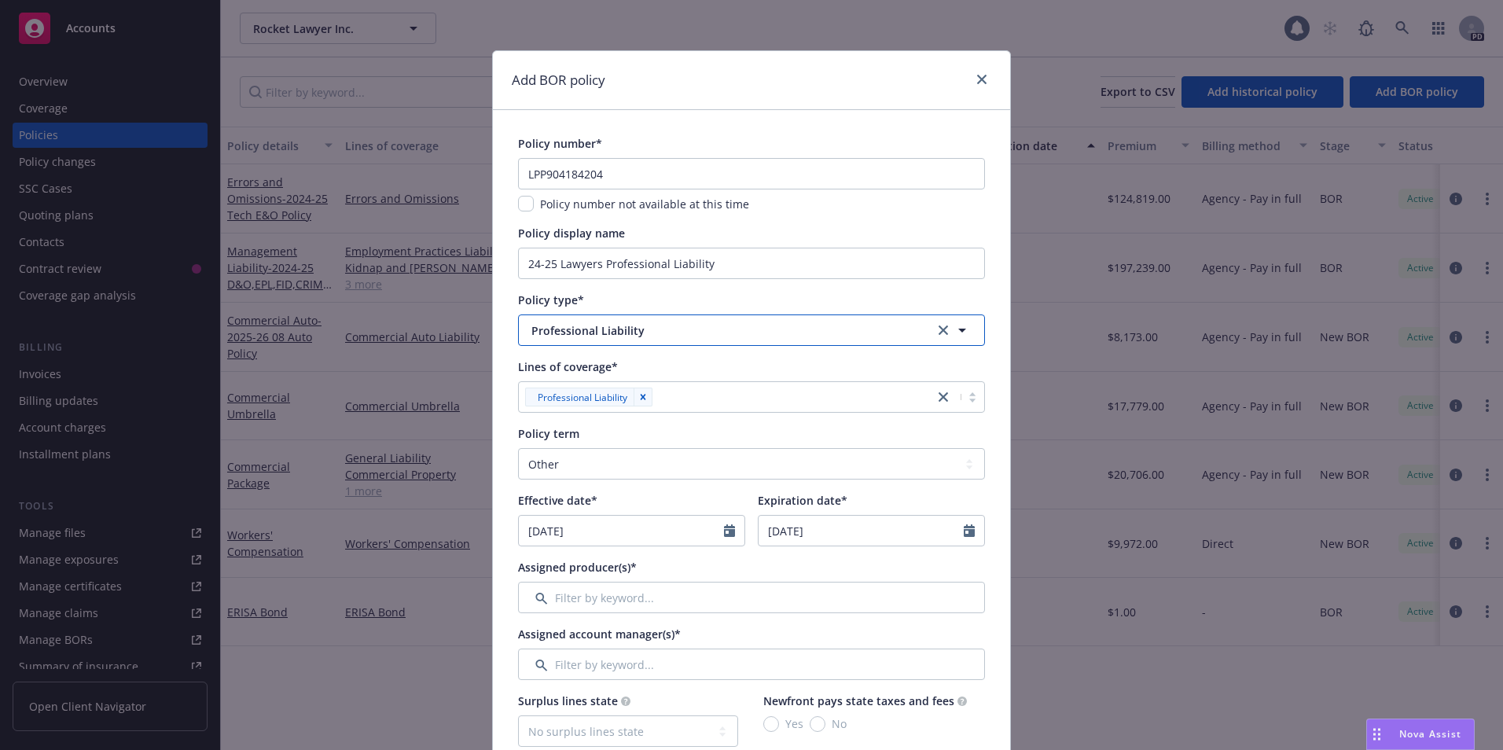
click at [807, 331] on span "Professional Liability" at bounding box center [720, 330] width 379 height 17
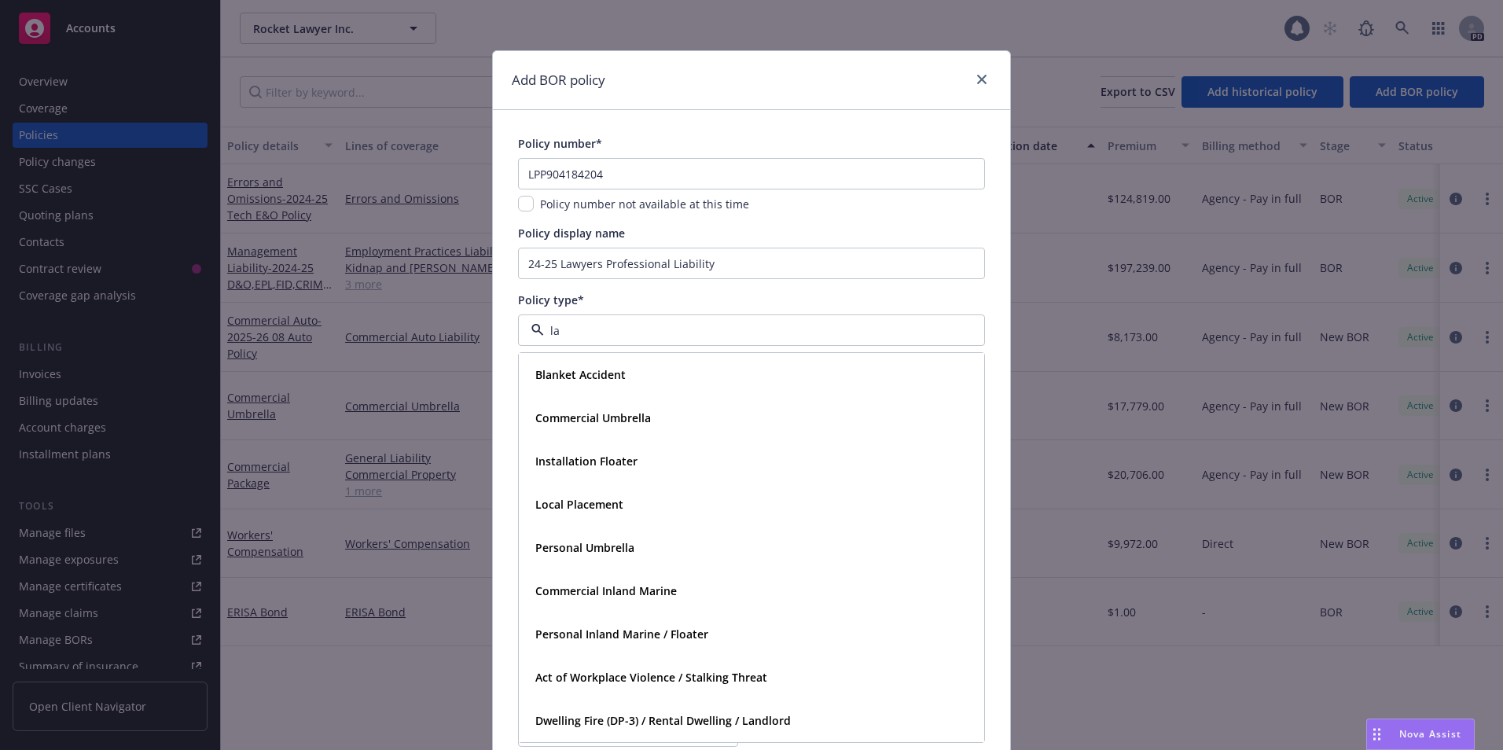
scroll to position [0, 0]
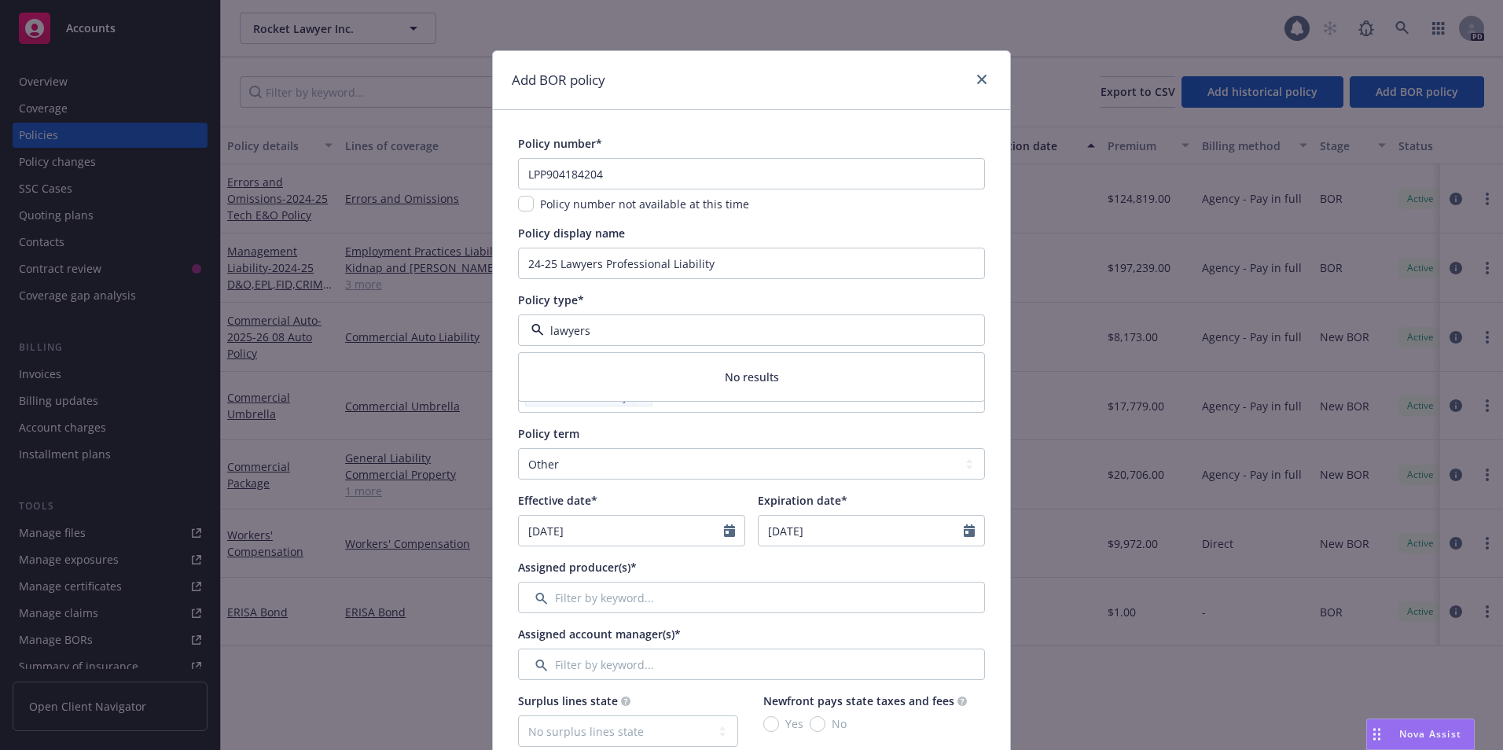
drag, startPoint x: 618, startPoint y: 331, endPoint x: 515, endPoint y: 335, distance: 103.0
click at [518, 335] on div "lawyers" at bounding box center [751, 329] width 467 height 31
type input "Pro"
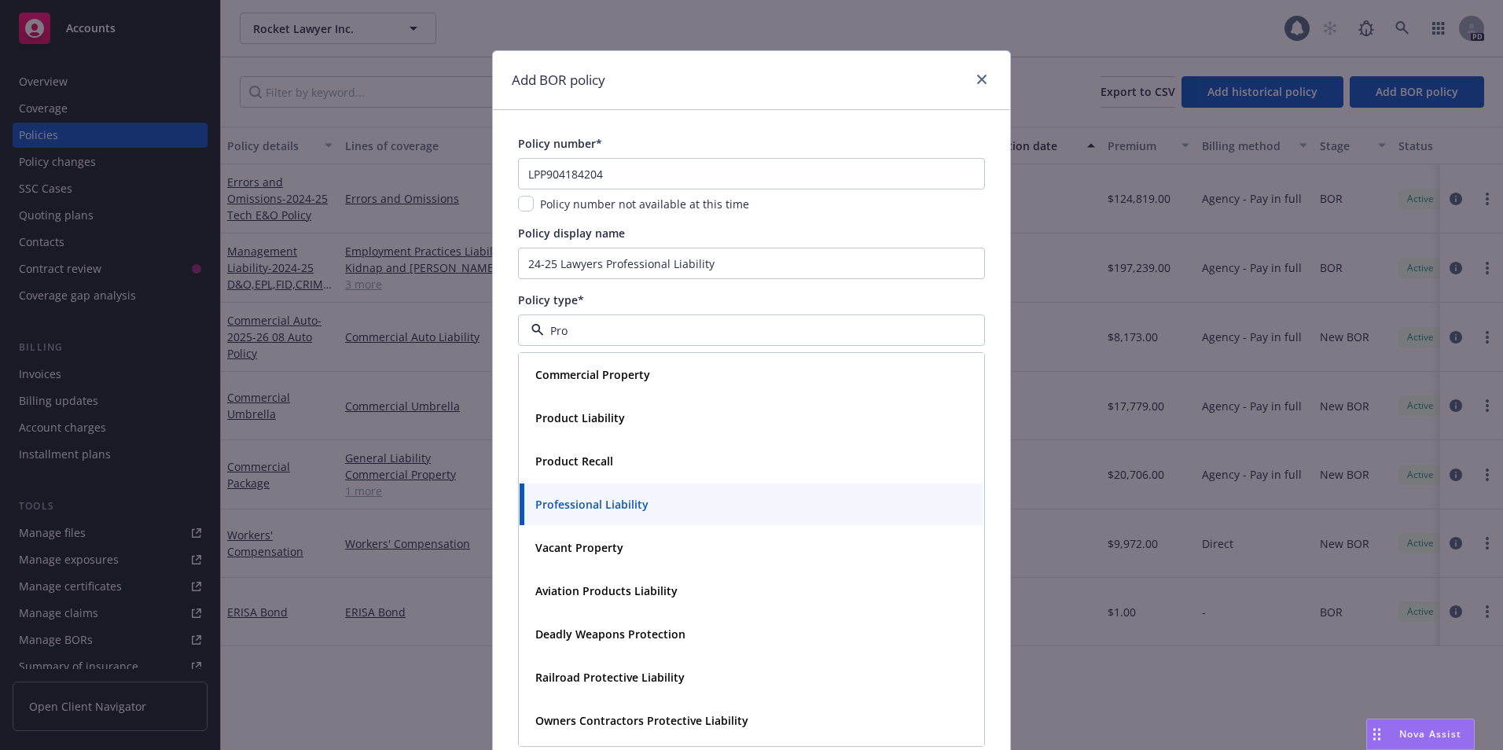
click at [592, 506] on strong "Professional Liability" at bounding box center [591, 504] width 113 height 15
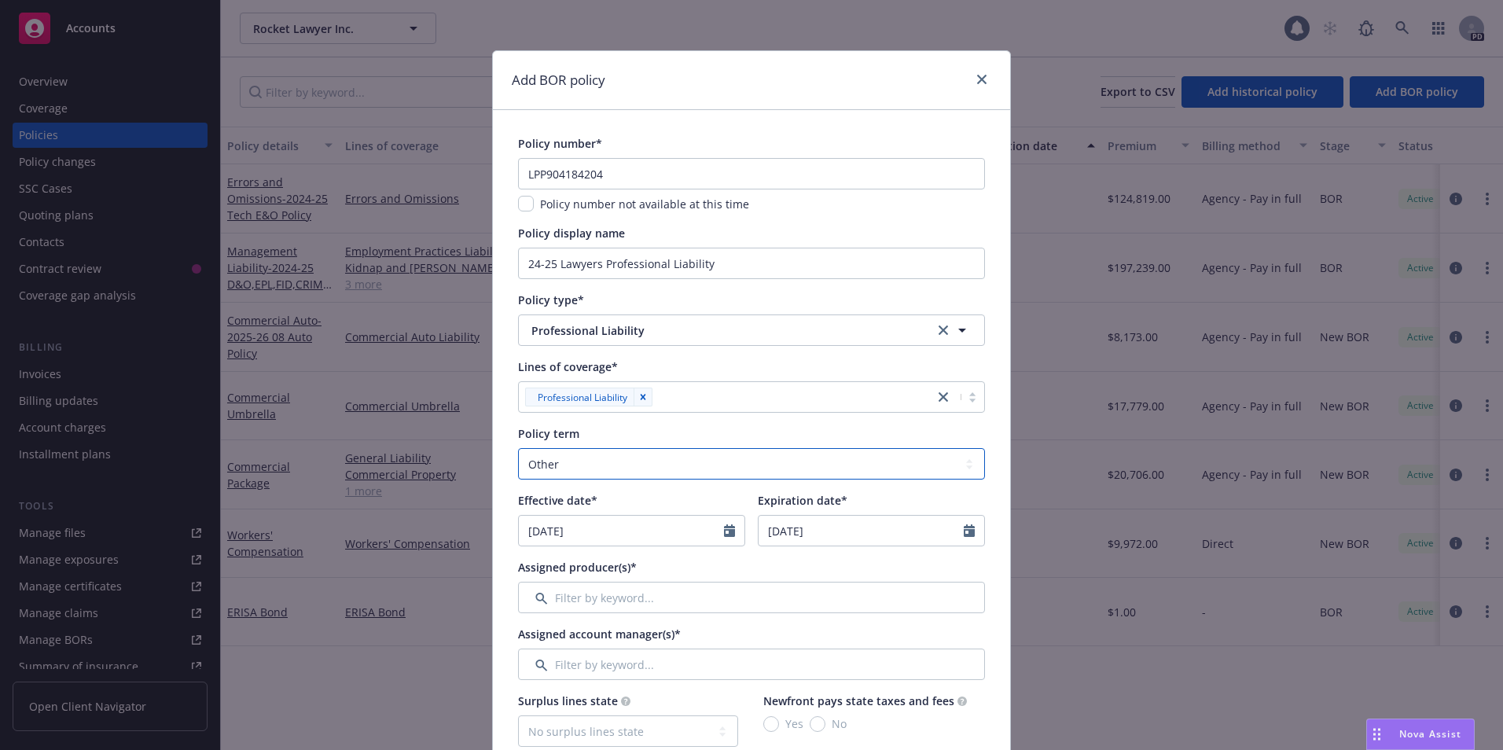
click at [585, 464] on select "Select policy term 12 Month 6 Month 4 Month 3 Month 2 Month 1 Month 36 Month (3…" at bounding box center [751, 463] width 467 height 31
select select "12"
click at [518, 448] on select "Select policy term 12 Month 6 Month 4 Month 3 Month 2 Month 1 Month 36 Month (3…" at bounding box center [751, 463] width 467 height 31
click at [606, 536] on input "08/21/2025" at bounding box center [621, 531] width 205 height 30
select select "8"
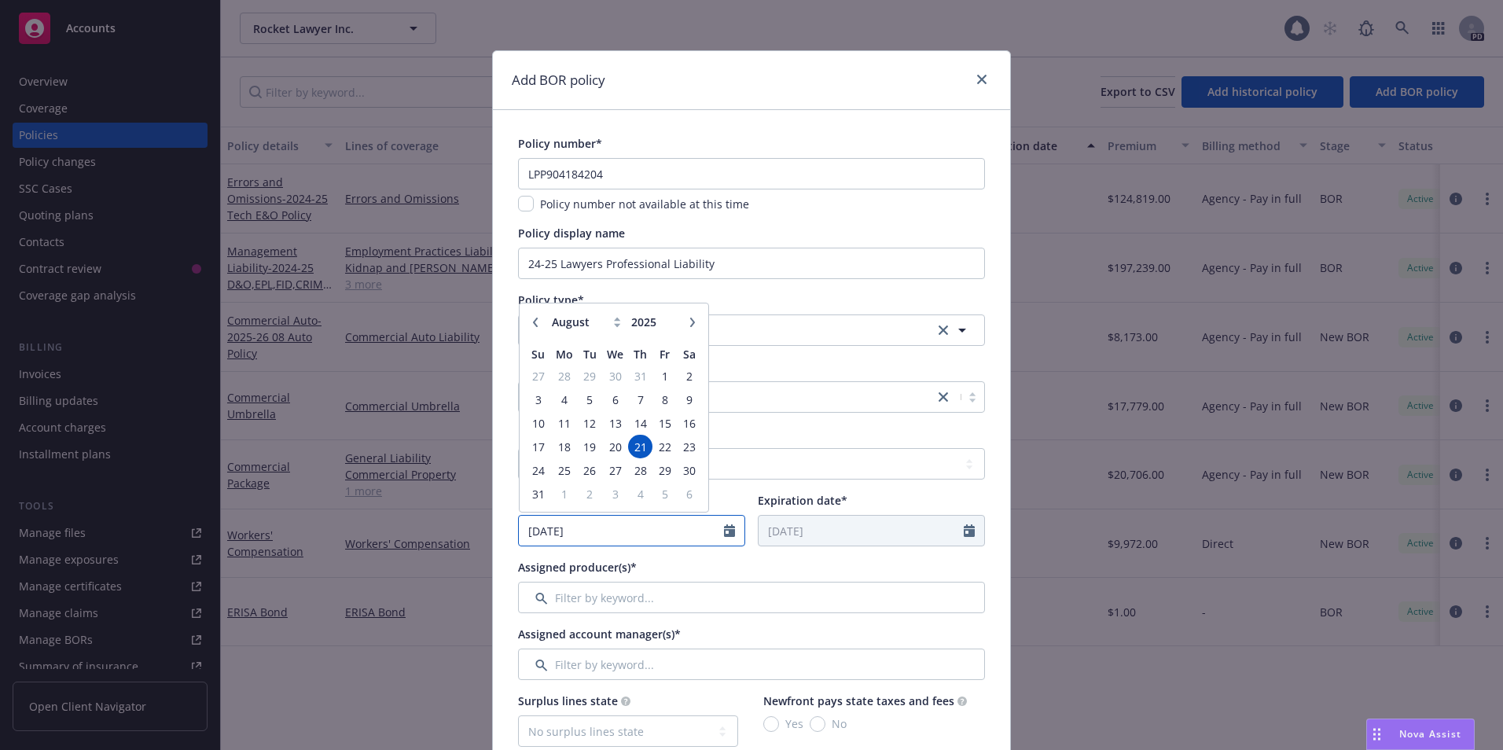
drag, startPoint x: 606, startPoint y: 536, endPoint x: 516, endPoint y: 531, distance: 89.7
click at [519, 531] on input "08/21/2025" at bounding box center [621, 531] width 205 height 30
type input "09/10/2024"
type input "09/10/2025"
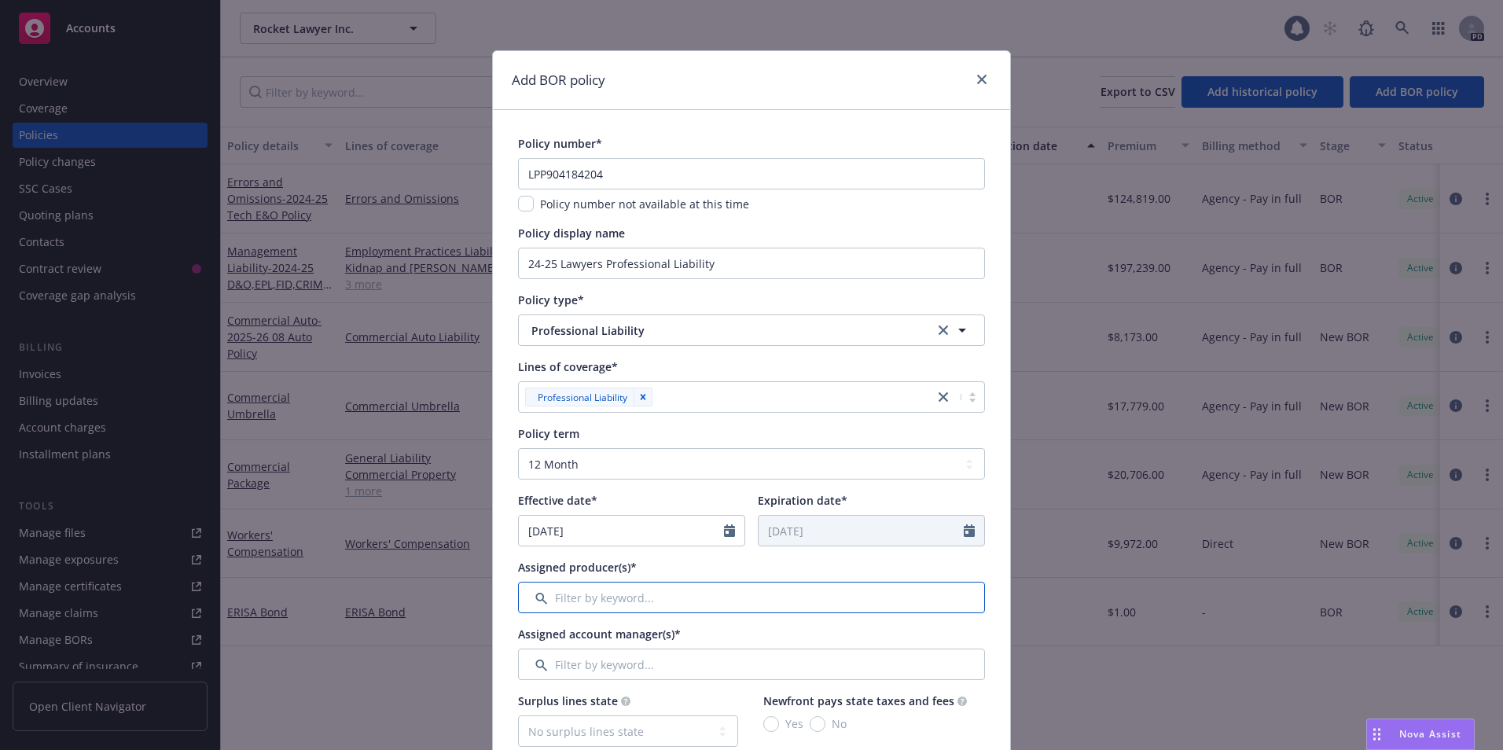
click at [635, 597] on input "Filter by keyword..." at bounding box center [751, 597] width 467 height 31
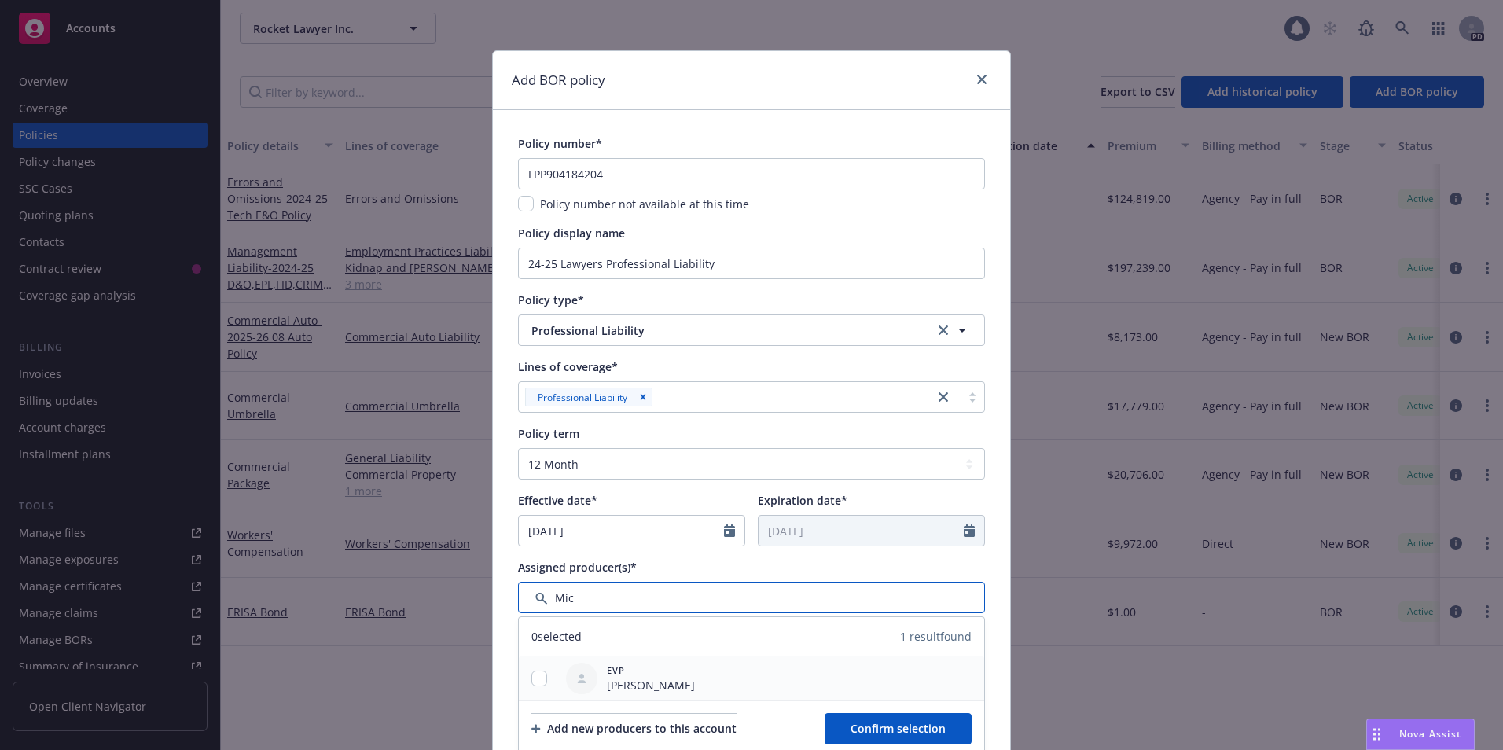
type input "Mic"
click at [538, 677] on input "checkbox" at bounding box center [539, 678] width 16 height 16
checkbox input "true"
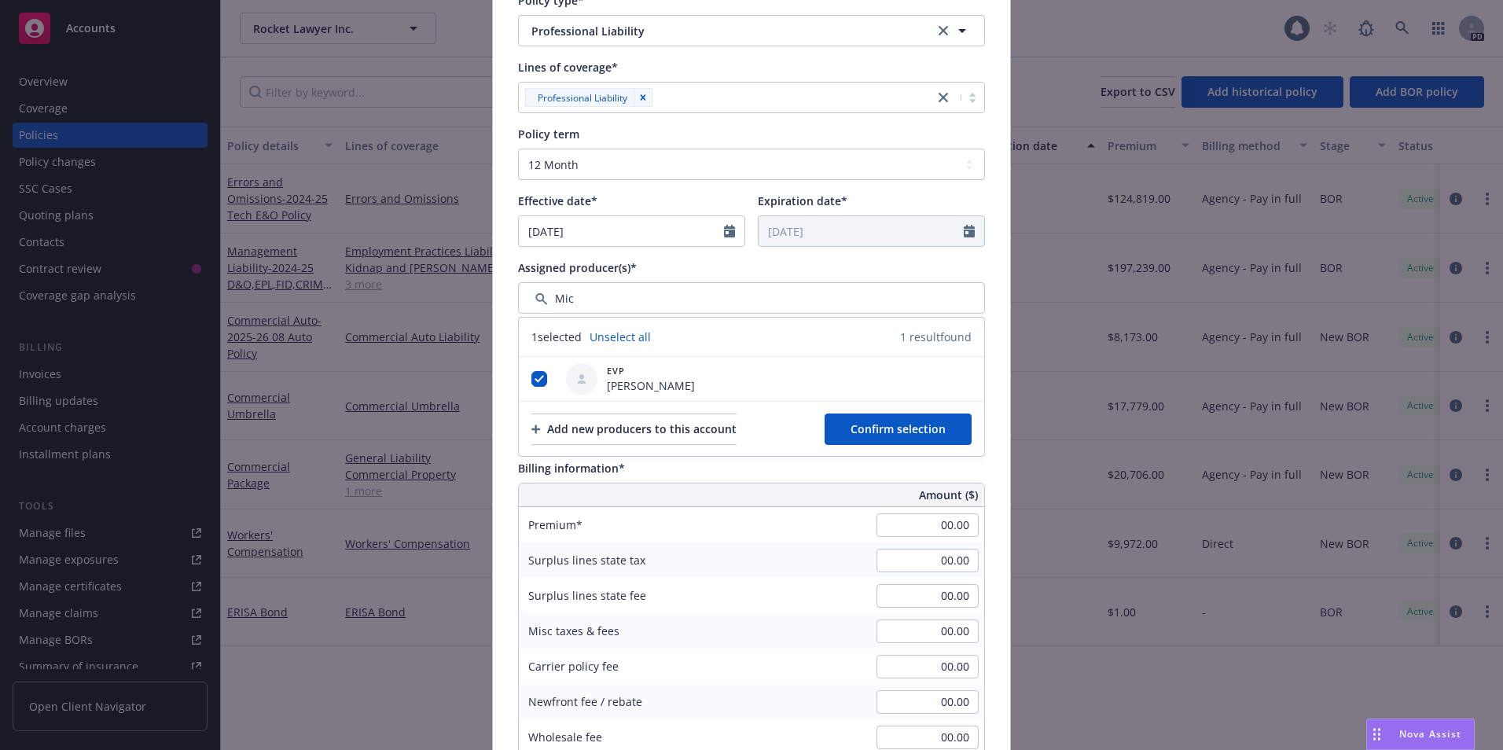
scroll to position [318, 0]
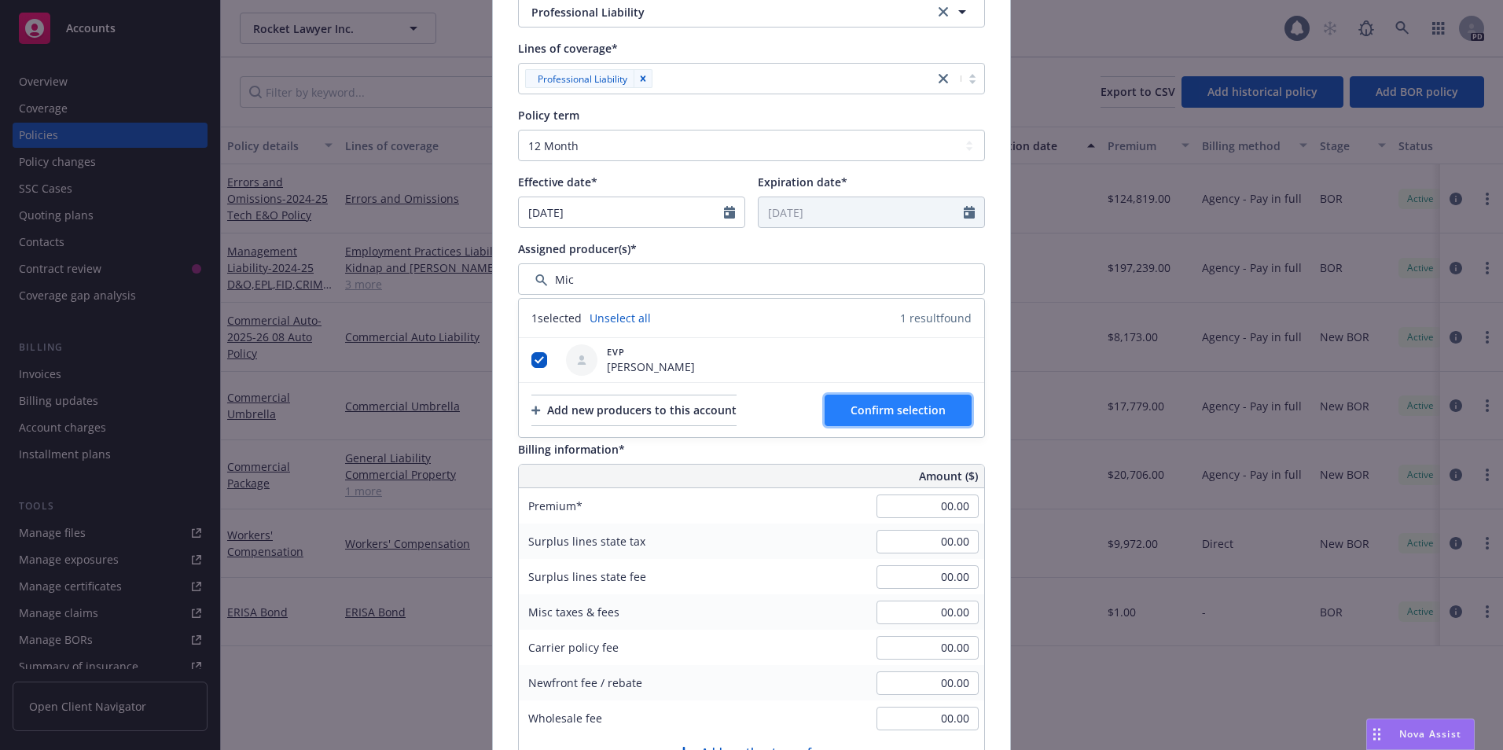
click at [874, 413] on span "Confirm selection" at bounding box center [897, 409] width 95 height 15
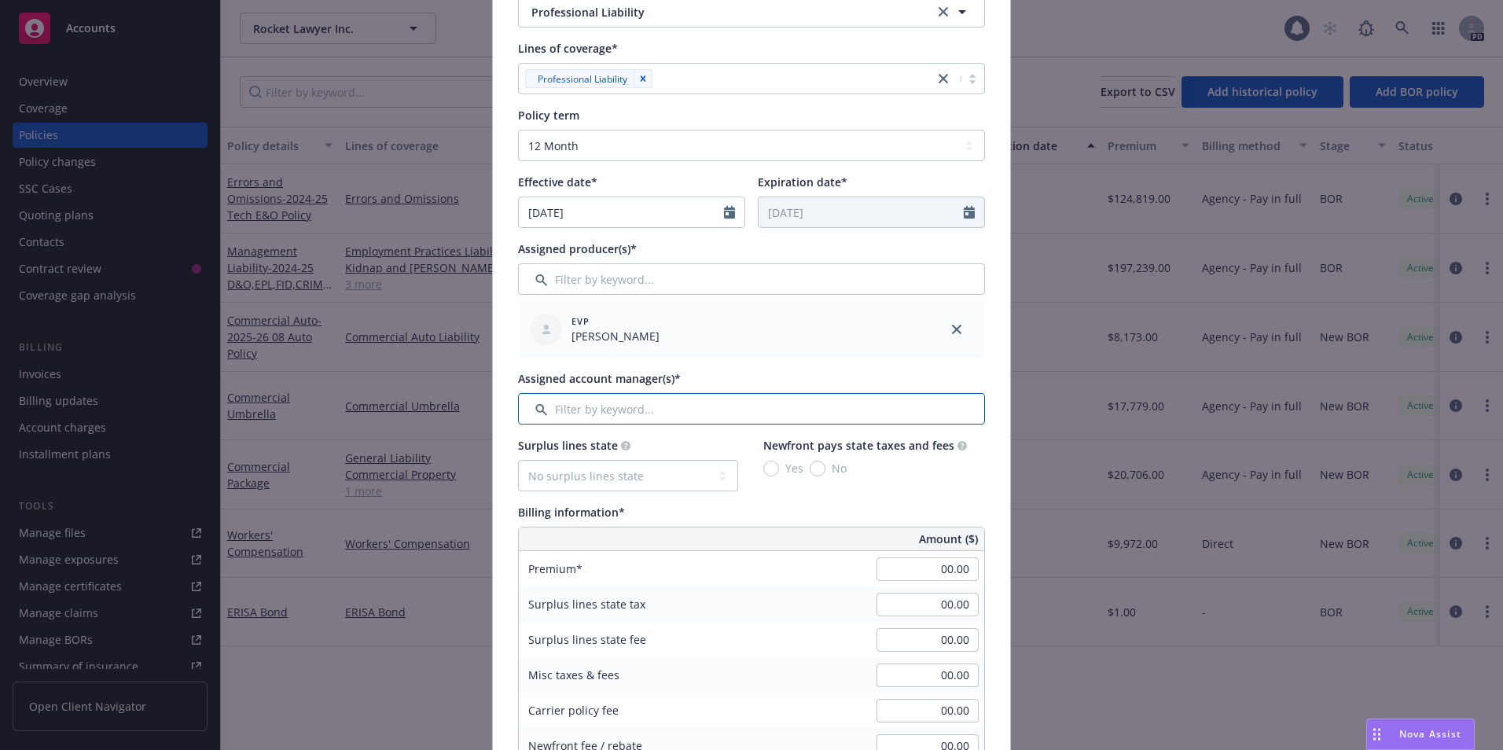
click at [615, 413] on input "Filter by keyword..." at bounding box center [751, 408] width 467 height 31
click at [615, 408] on input "Filter by keyword..." at bounding box center [751, 408] width 467 height 31
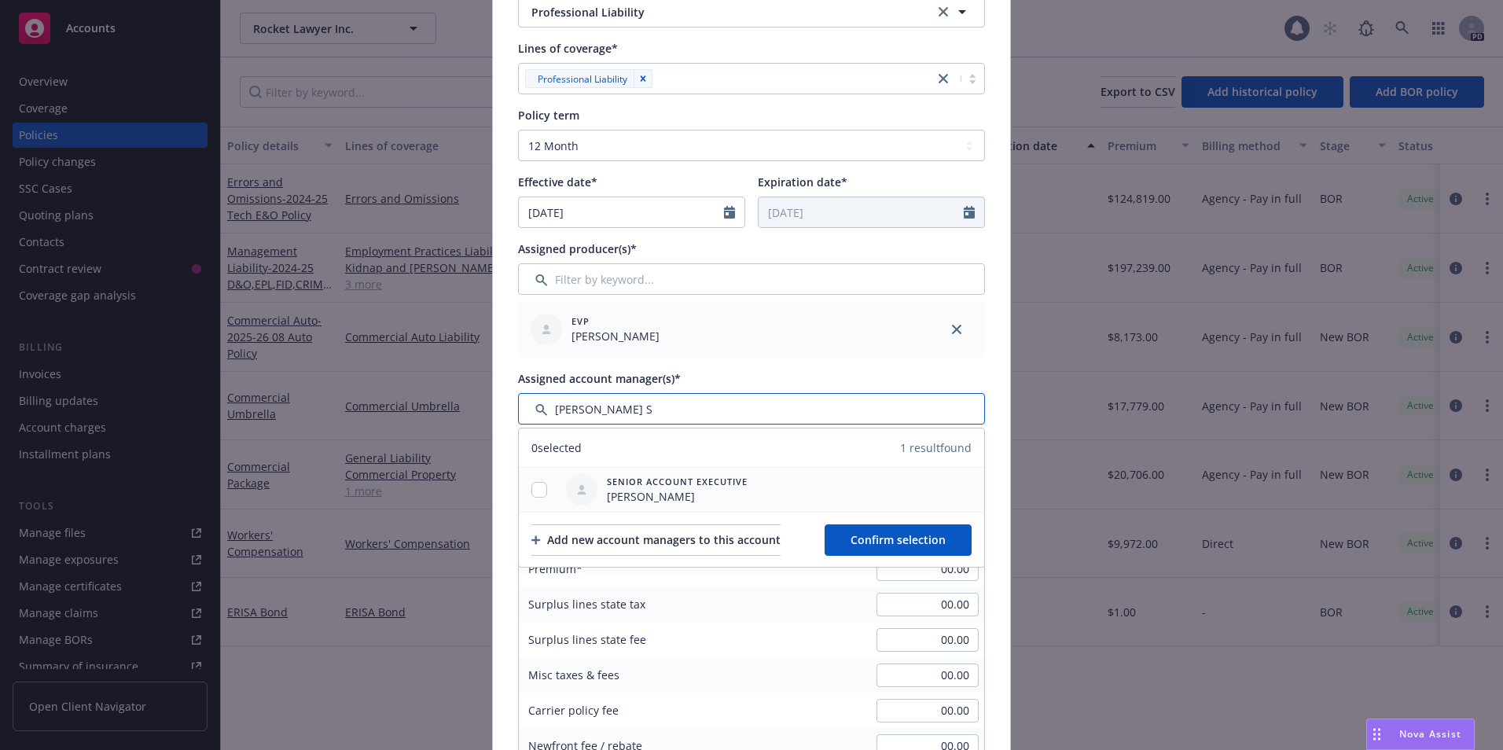
type input "Lila S"
click at [534, 490] on input "checkbox" at bounding box center [539, 490] width 16 height 16
checkbox input "true"
click at [901, 535] on span "Confirm selection" at bounding box center [897, 539] width 95 height 15
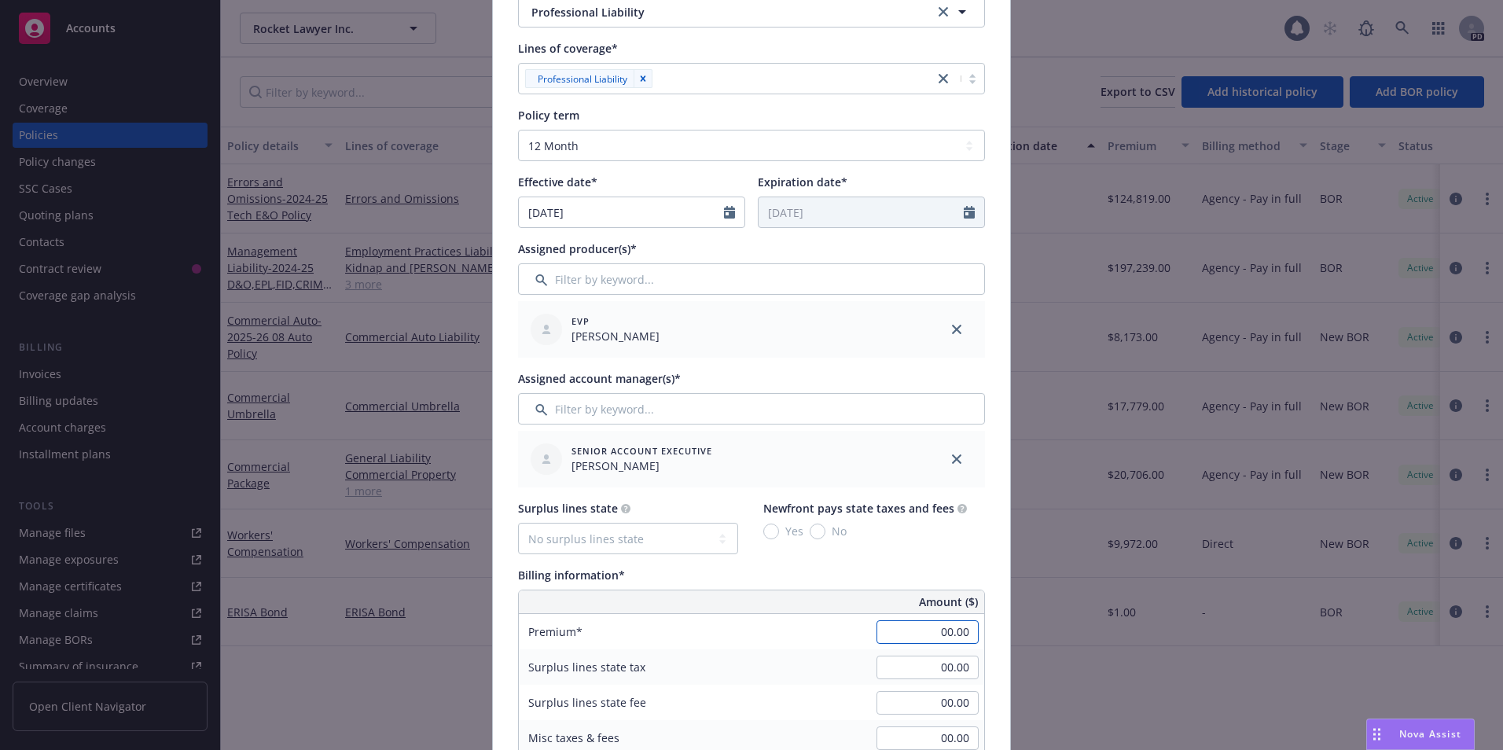
click at [935, 636] on input "00.00" at bounding box center [927, 632] width 102 height 24
type input "18,846.00"
click at [825, 619] on div "Premium 18,846.00" at bounding box center [751, 631] width 465 height 35
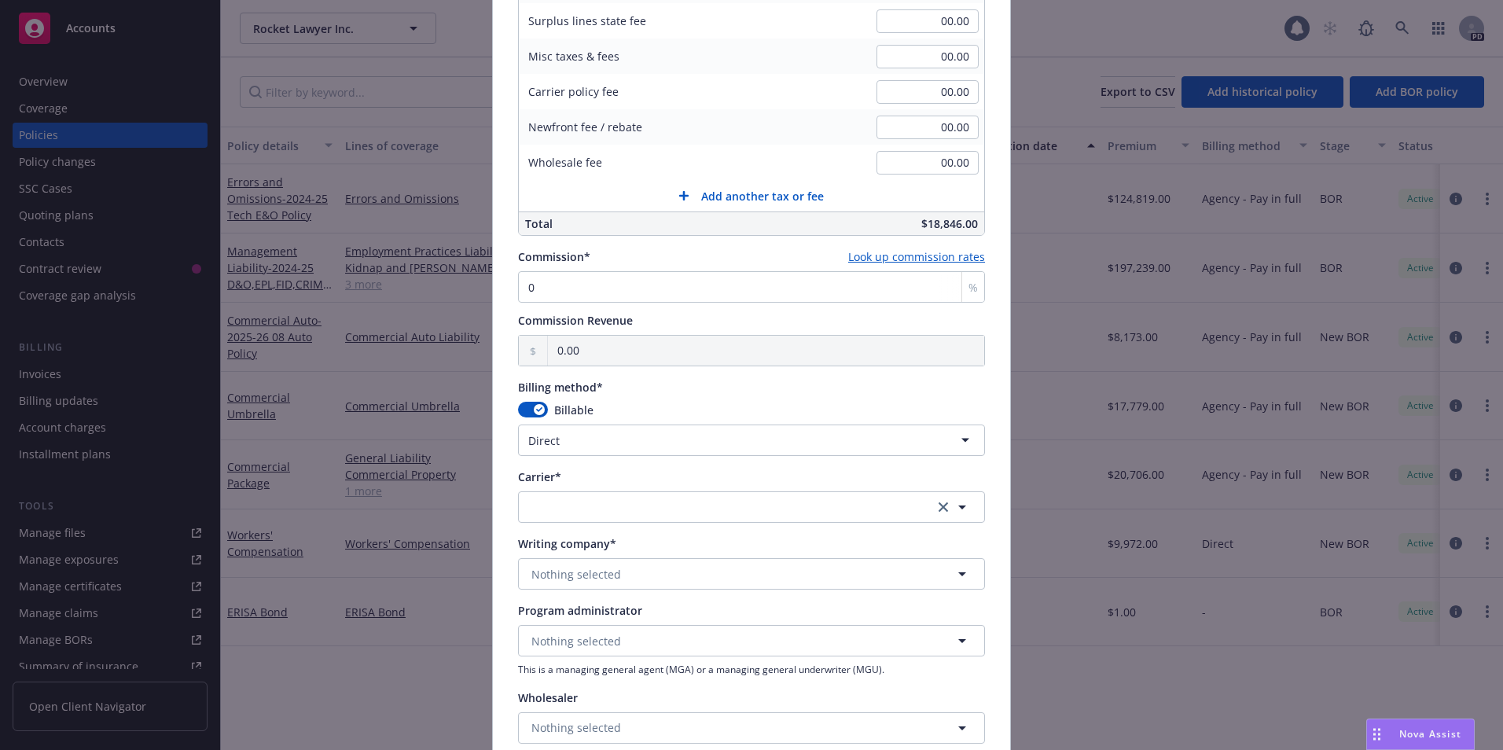
scroll to position [1030, 0]
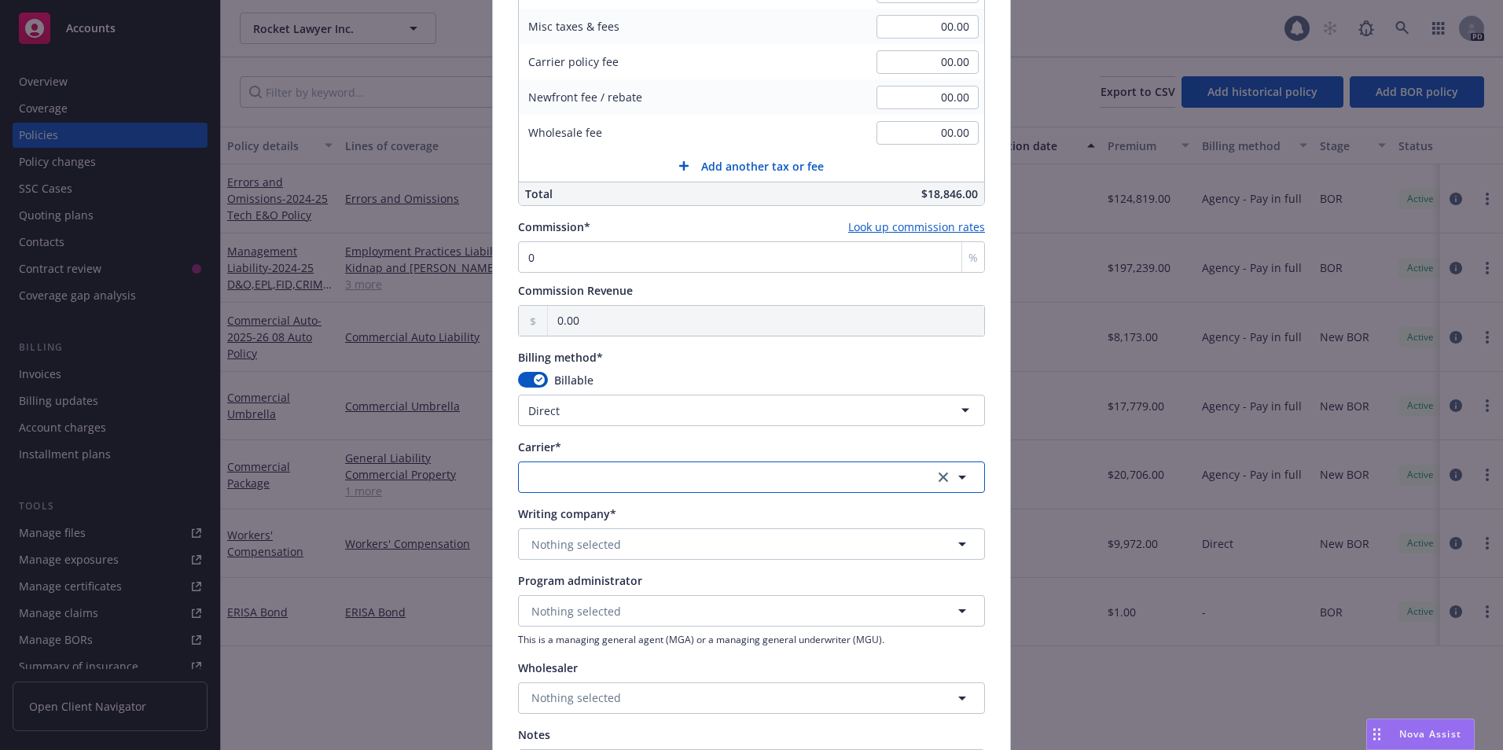
click at [617, 481] on button "button" at bounding box center [751, 476] width 467 height 31
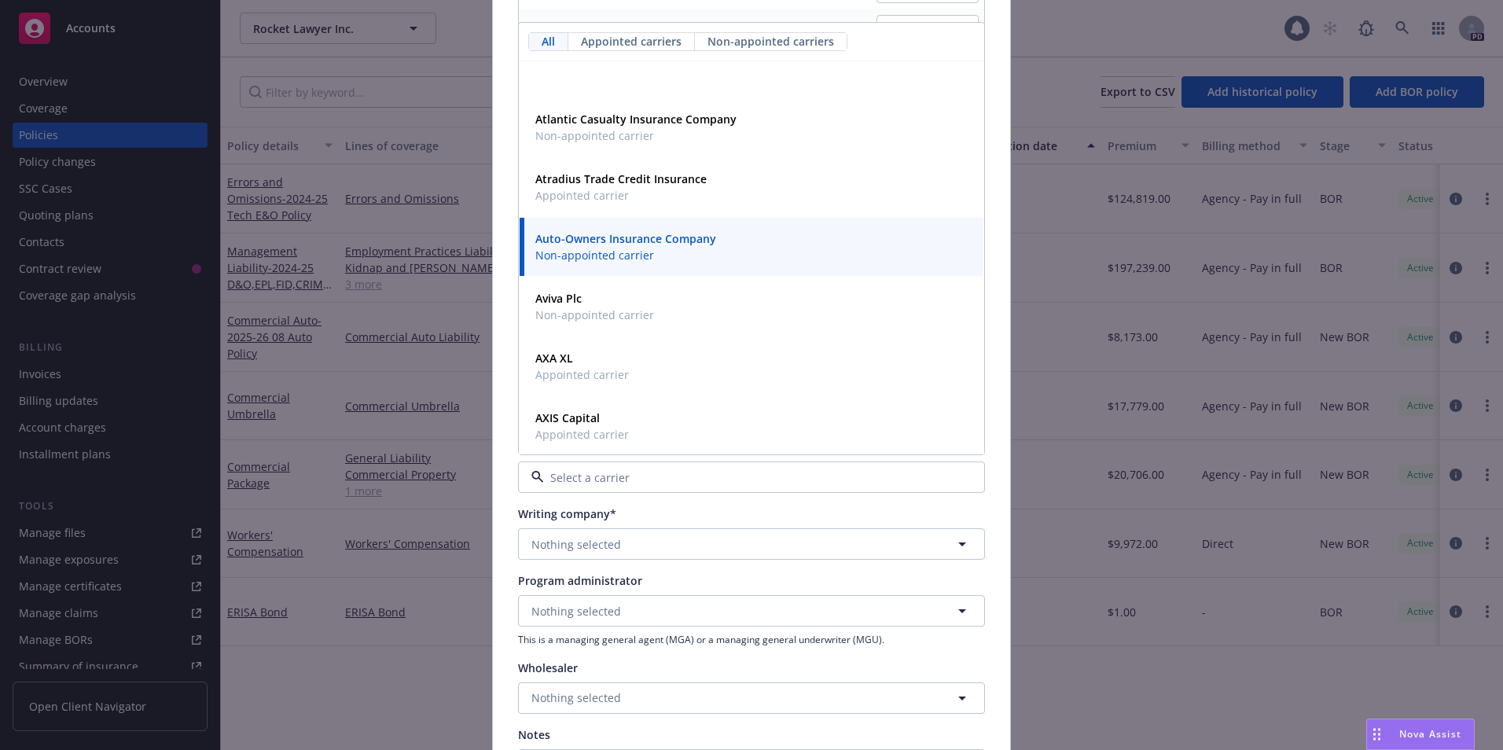
scroll to position [2855, 0]
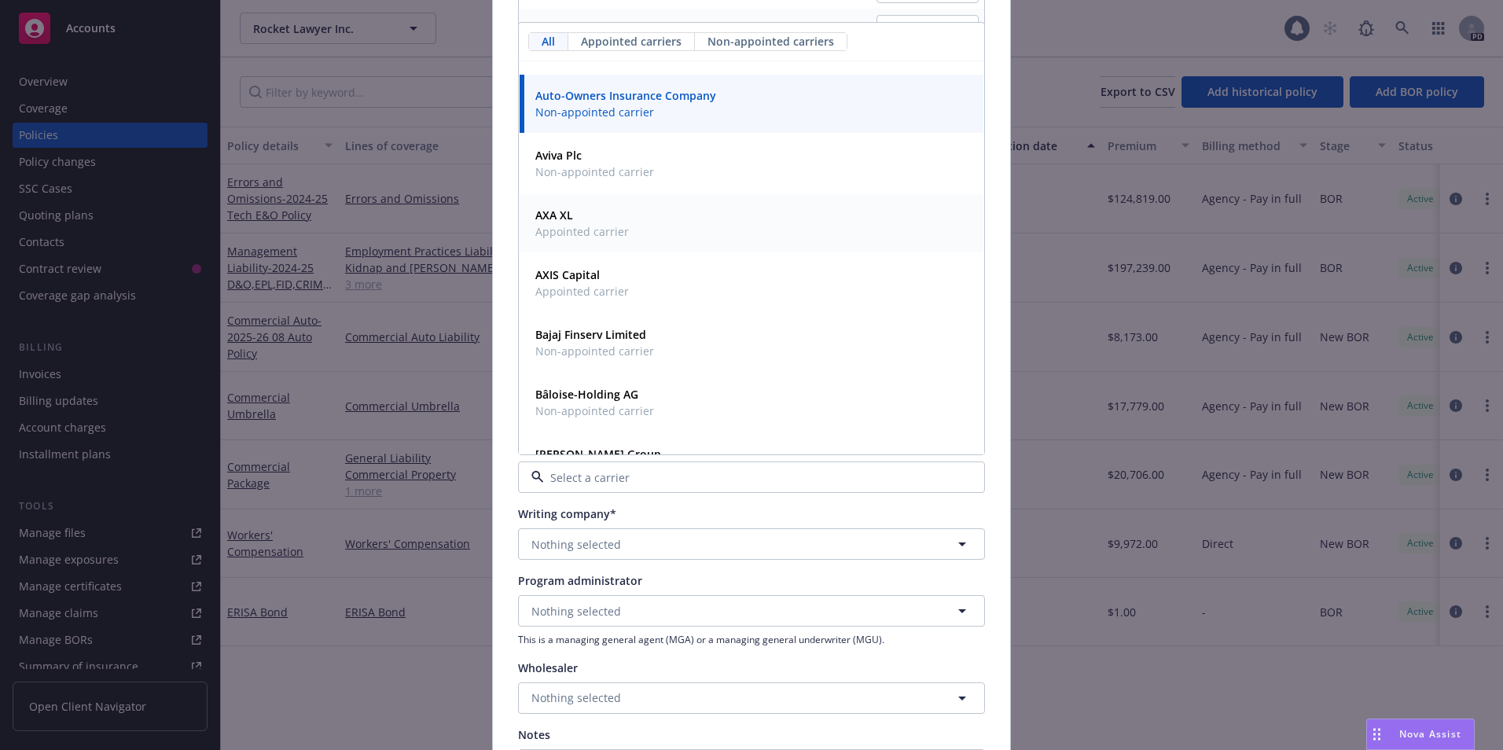
click at [588, 225] on span "Appointed carrier" at bounding box center [582, 231] width 94 height 17
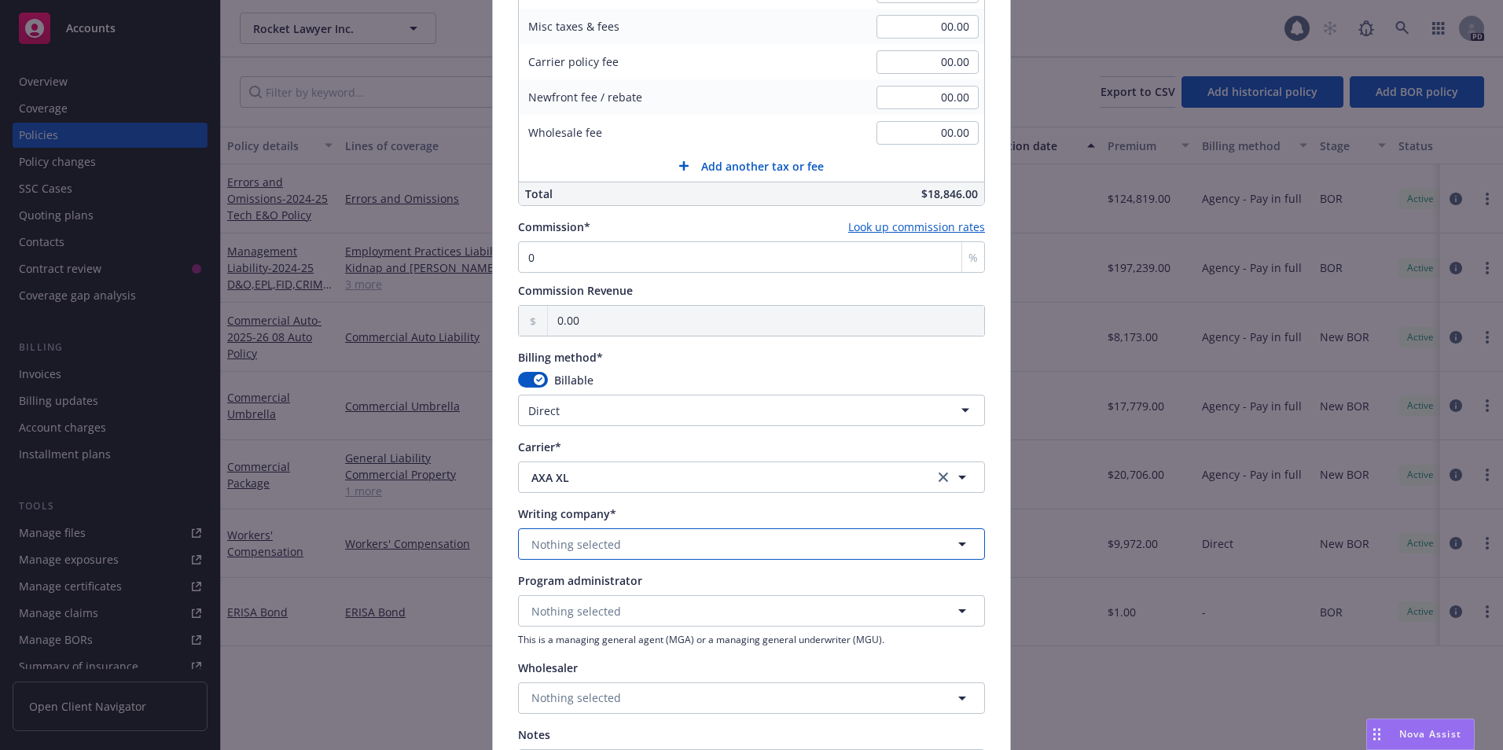
click at [623, 552] on button "Nothing selected" at bounding box center [751, 543] width 467 height 31
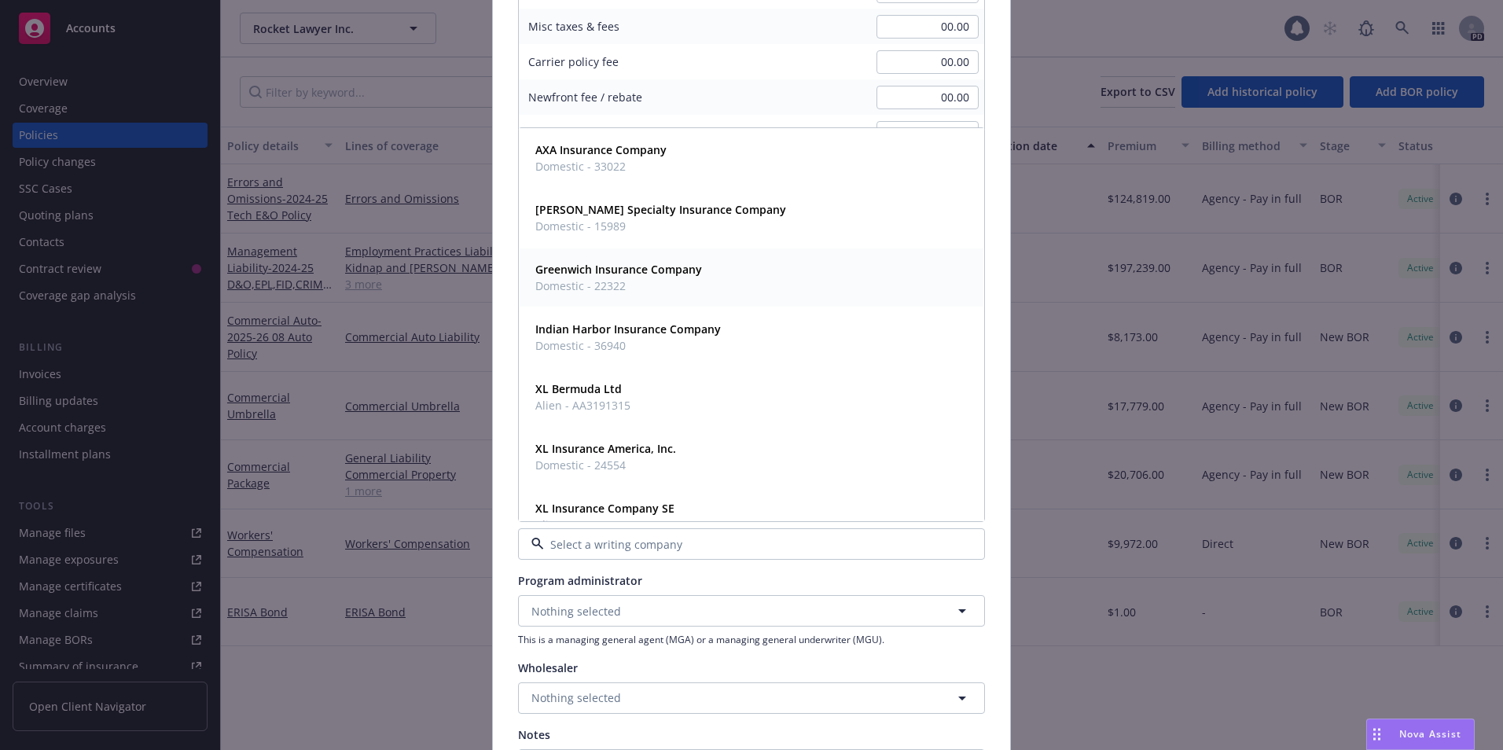
click at [615, 283] on span "Domestic - 22322" at bounding box center [618, 285] width 167 height 17
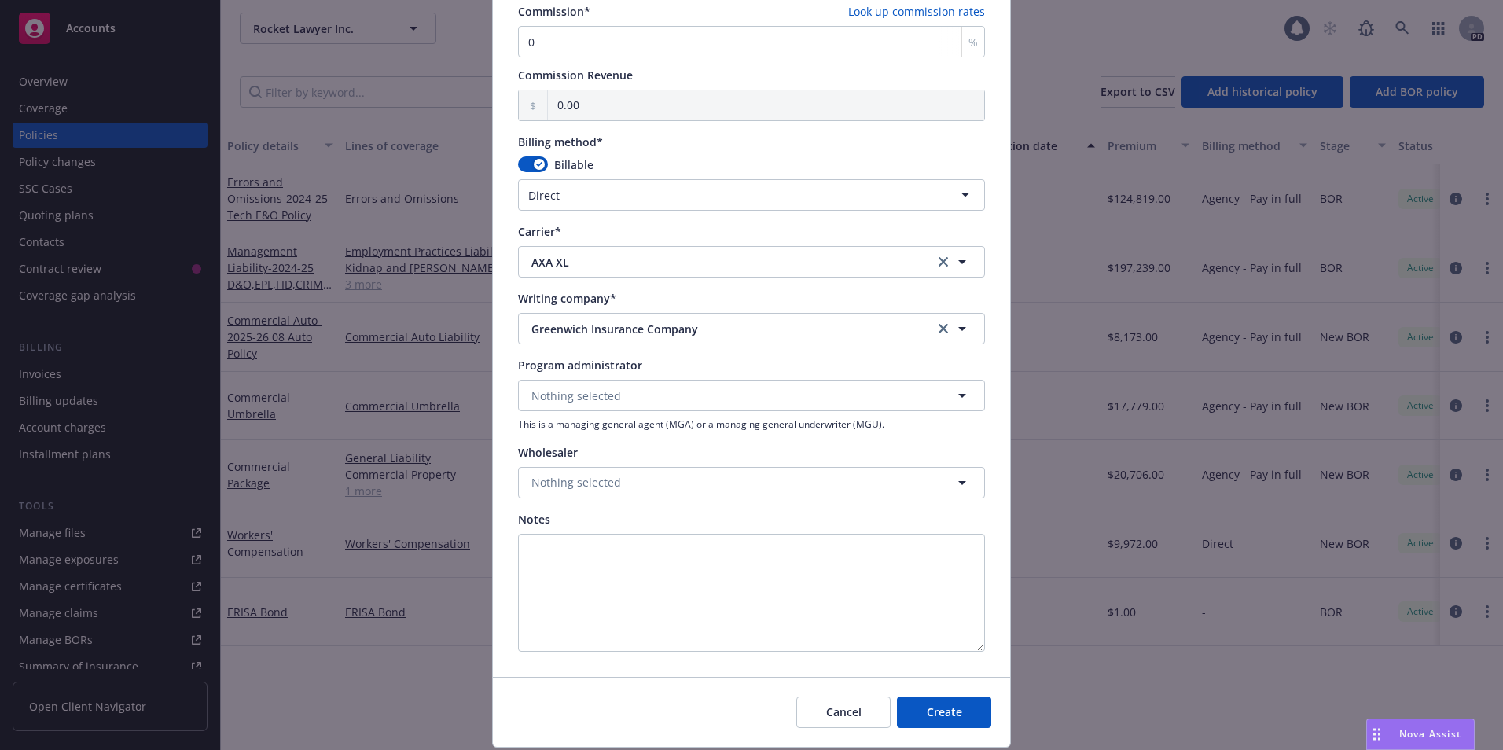
scroll to position [1293, 0]
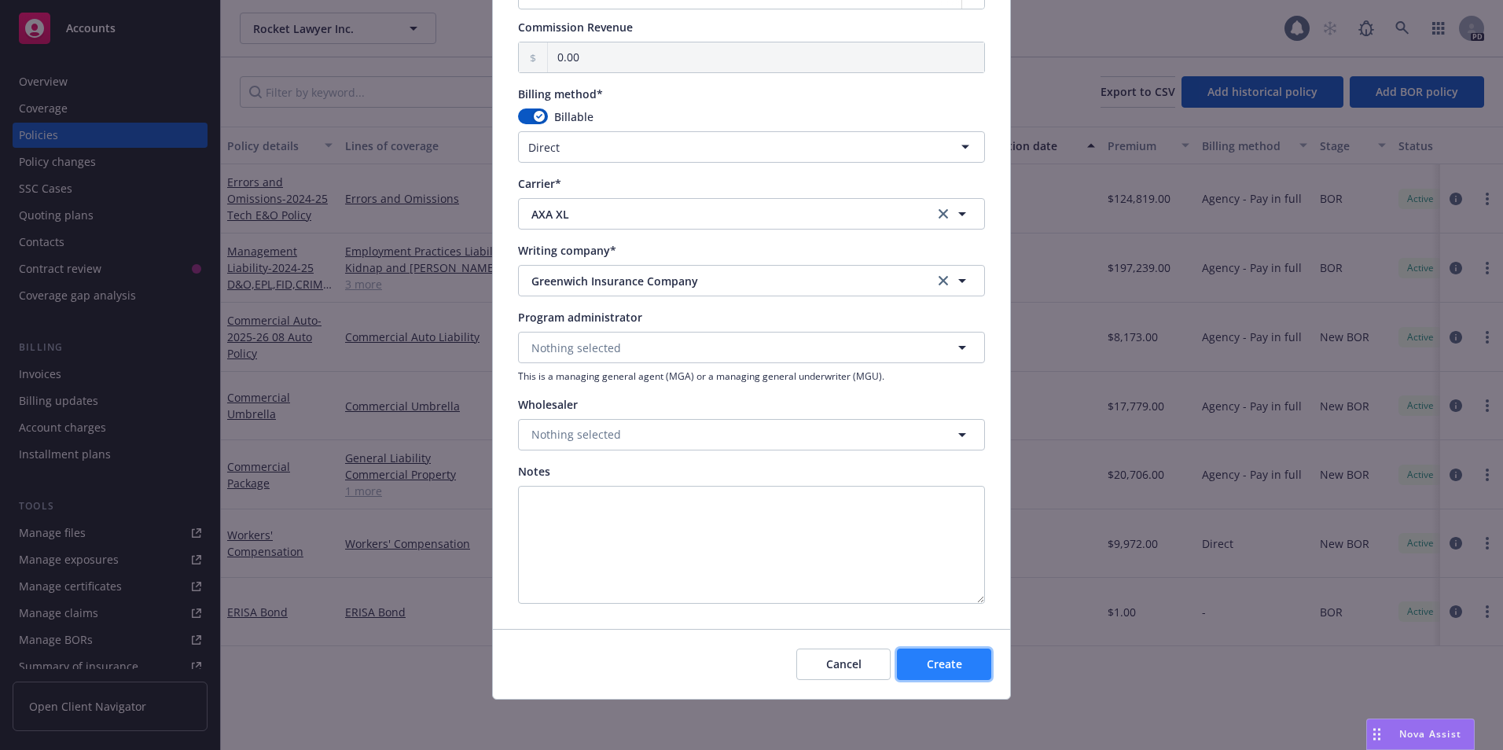
click at [941, 662] on span "Create" at bounding box center [944, 663] width 35 height 15
select select "other"
type input "08/21/2025"
type input "08/21/2026"
type input "00.00"
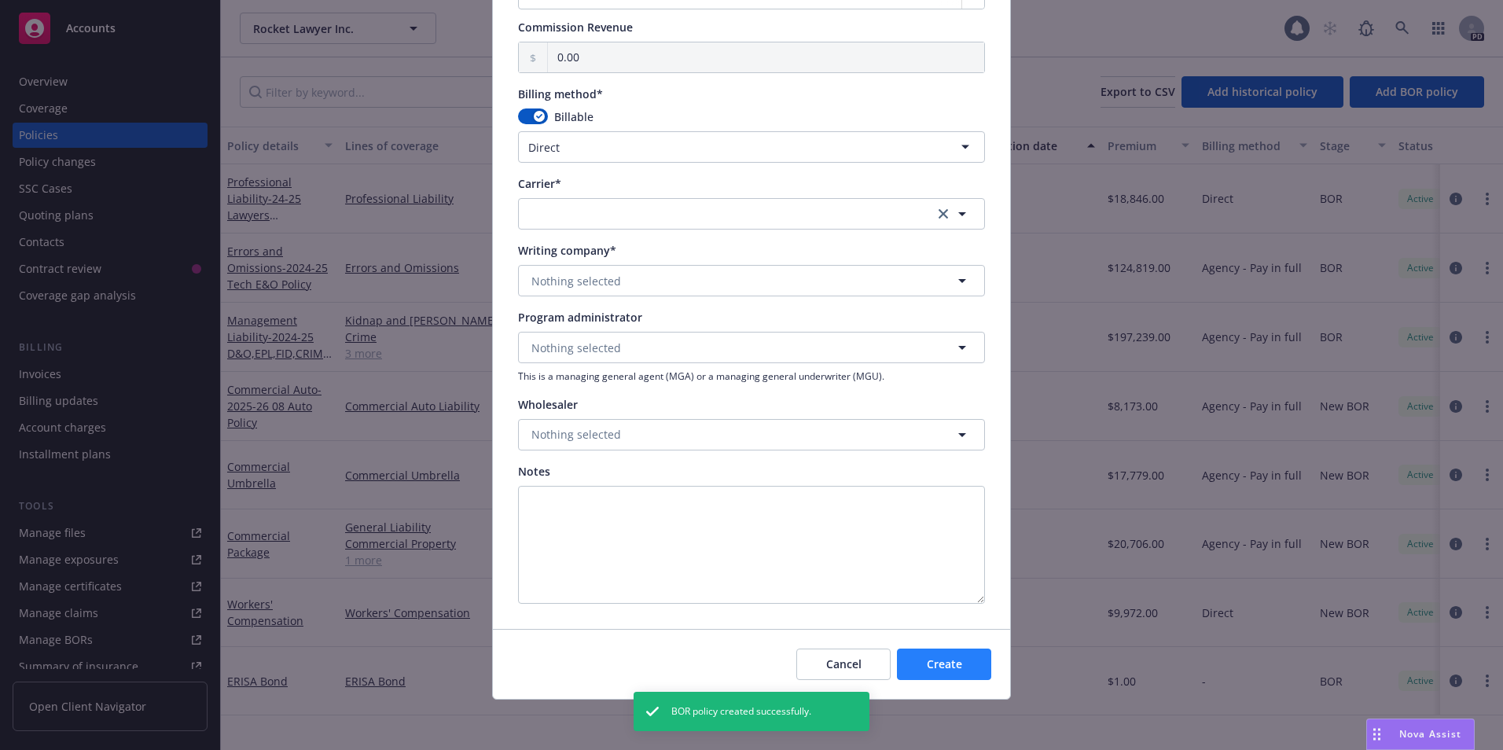
scroll to position [1167, 0]
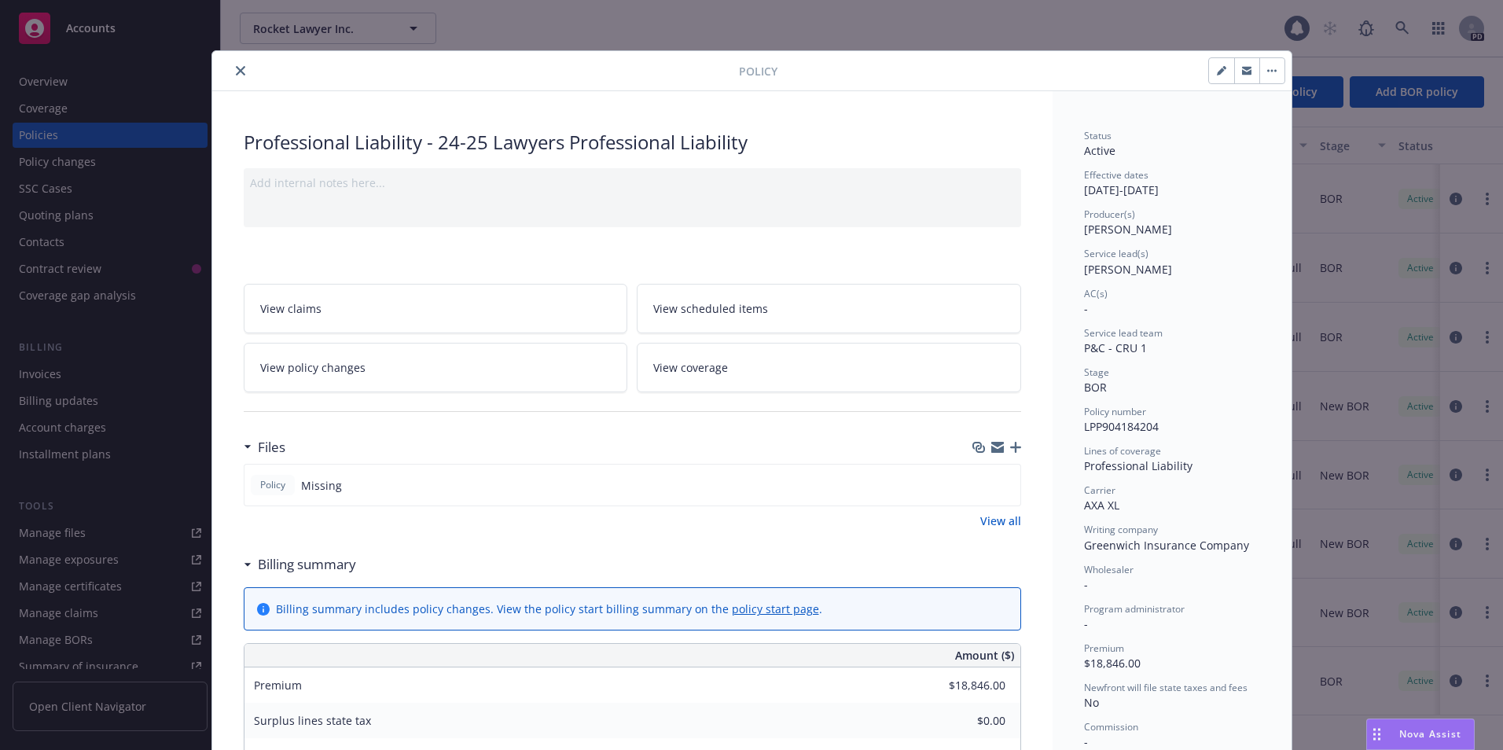
click at [1010, 444] on icon "button" at bounding box center [1015, 447] width 11 height 11
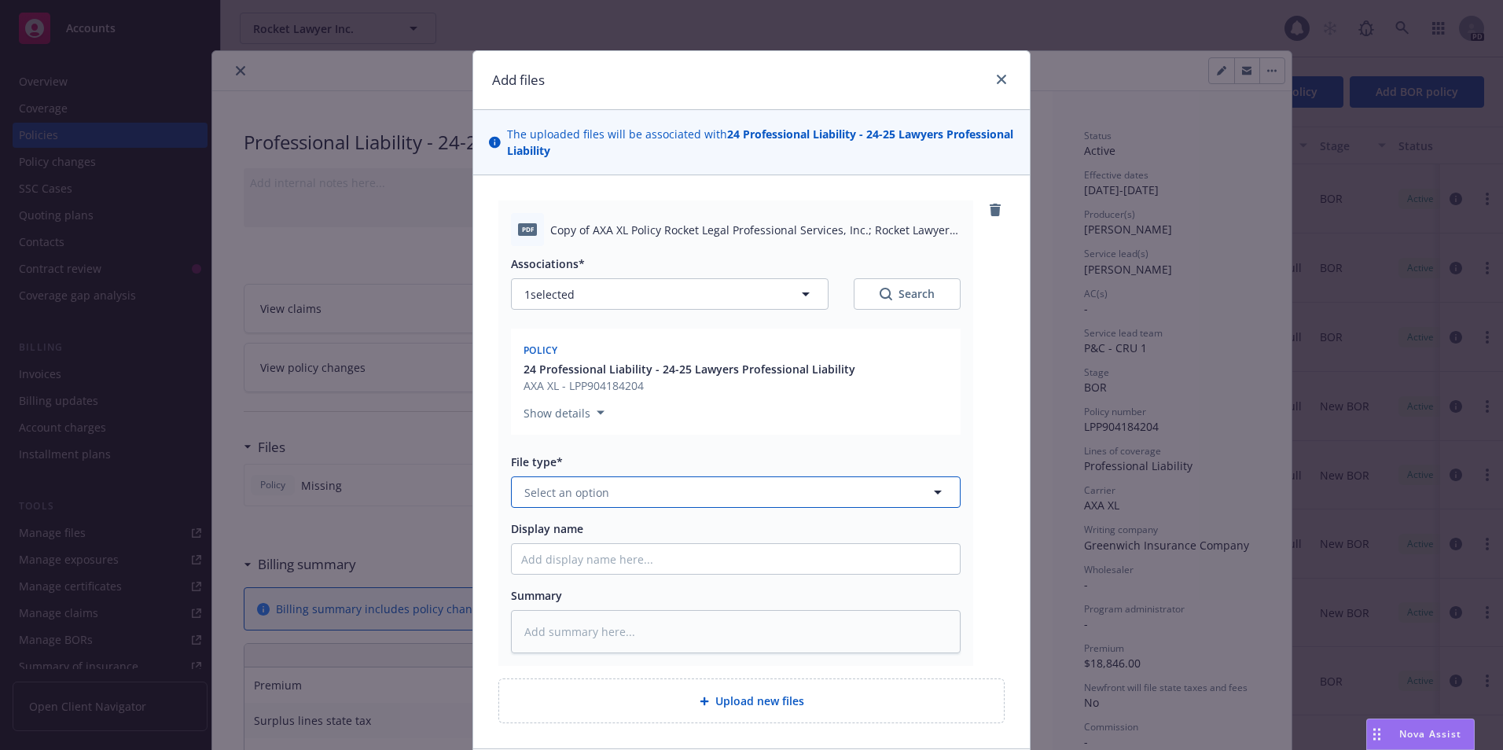
click at [687, 492] on button "Select an option" at bounding box center [736, 491] width 450 height 31
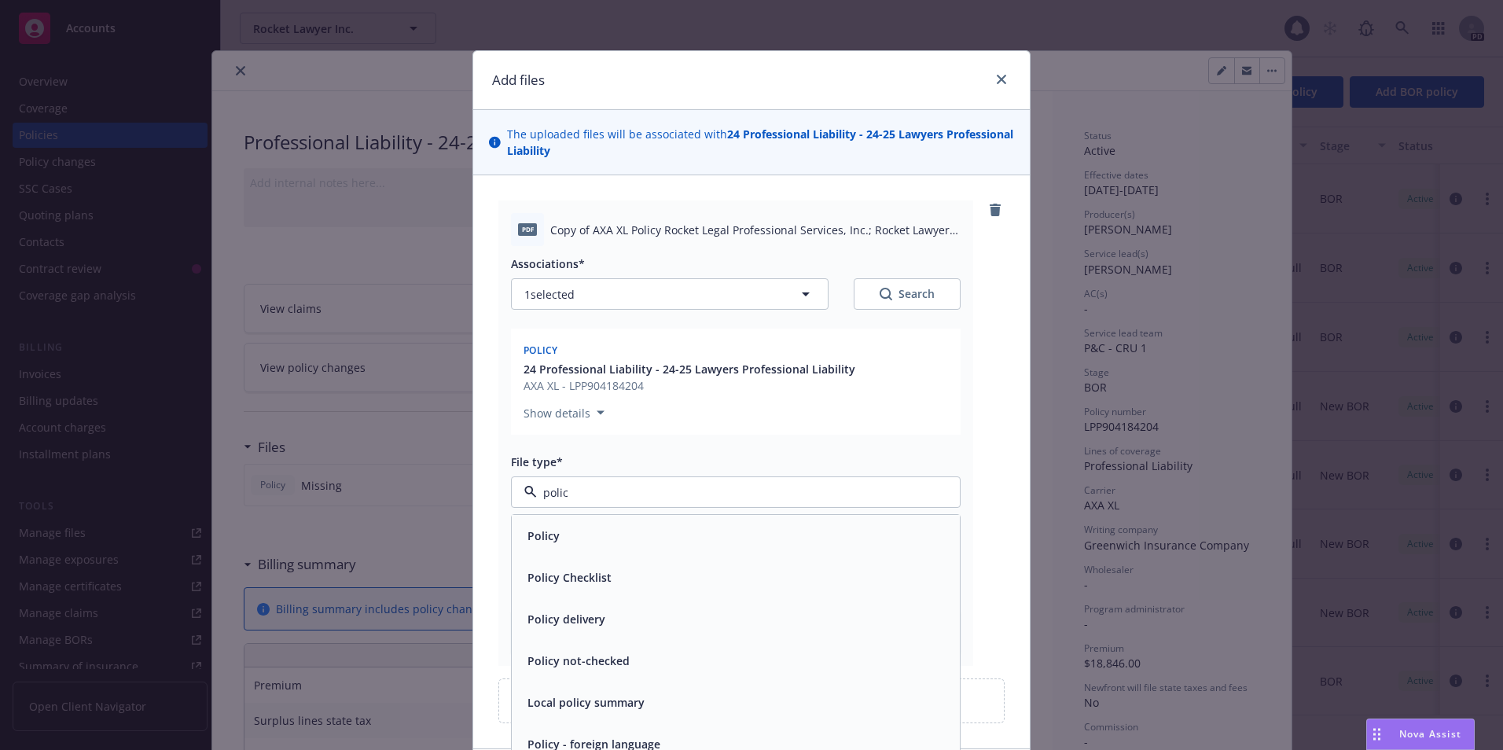
type input "policy"
click at [617, 546] on div "Policy" at bounding box center [735, 535] width 429 height 23
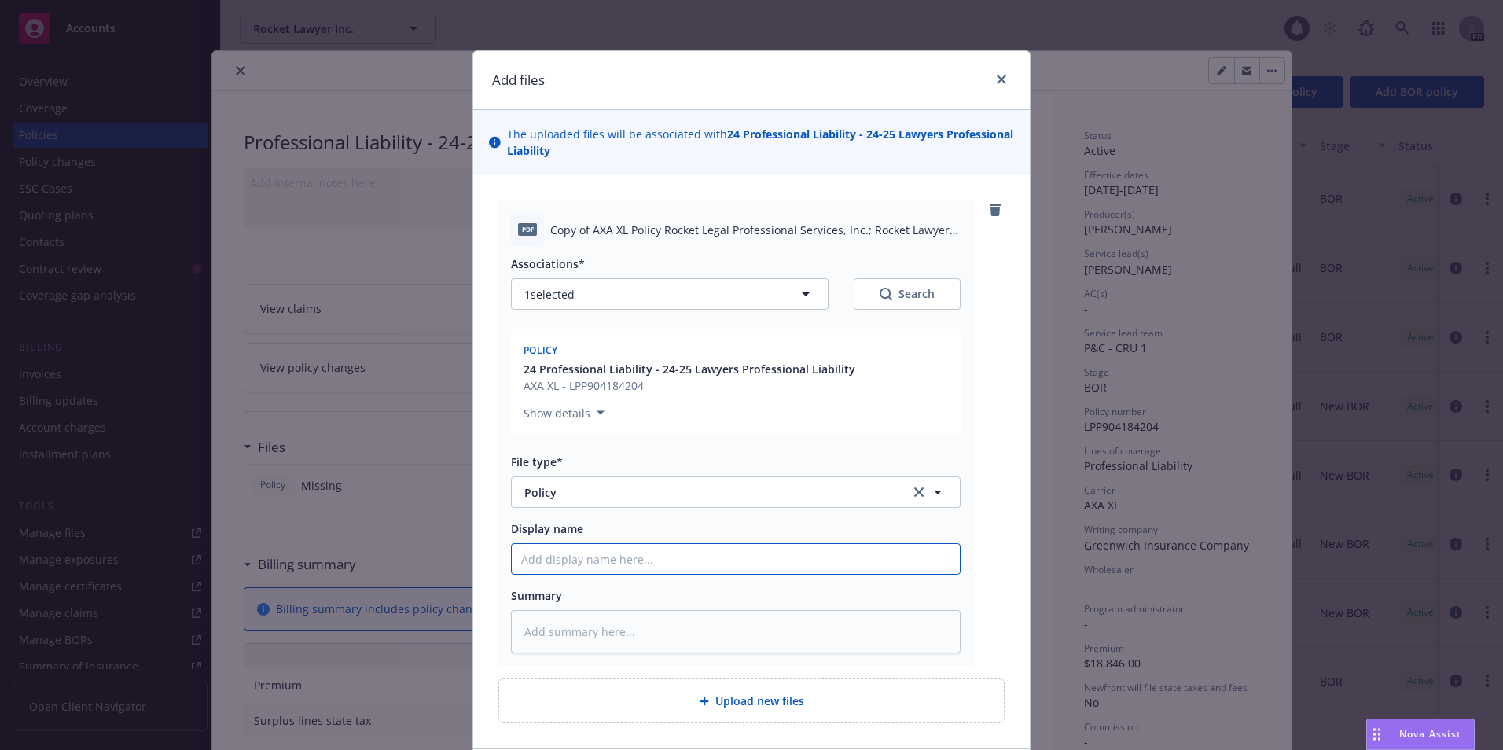
click at [539, 558] on input "Display name" at bounding box center [736, 559] width 448 height 30
type textarea "x"
type input "2"
type textarea "x"
type input "24"
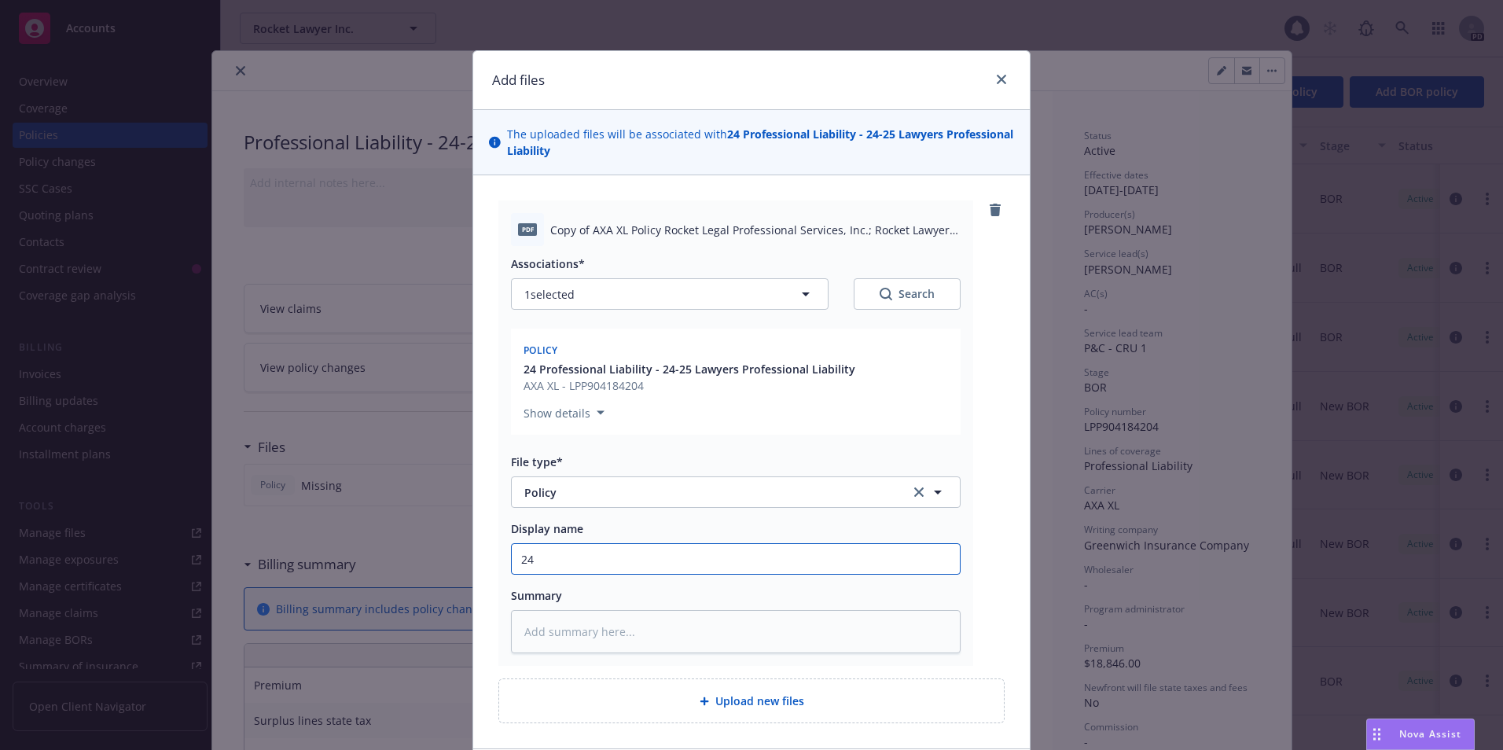
type textarea "x"
type input "24-"
type textarea "x"
type input "24-2"
type textarea "x"
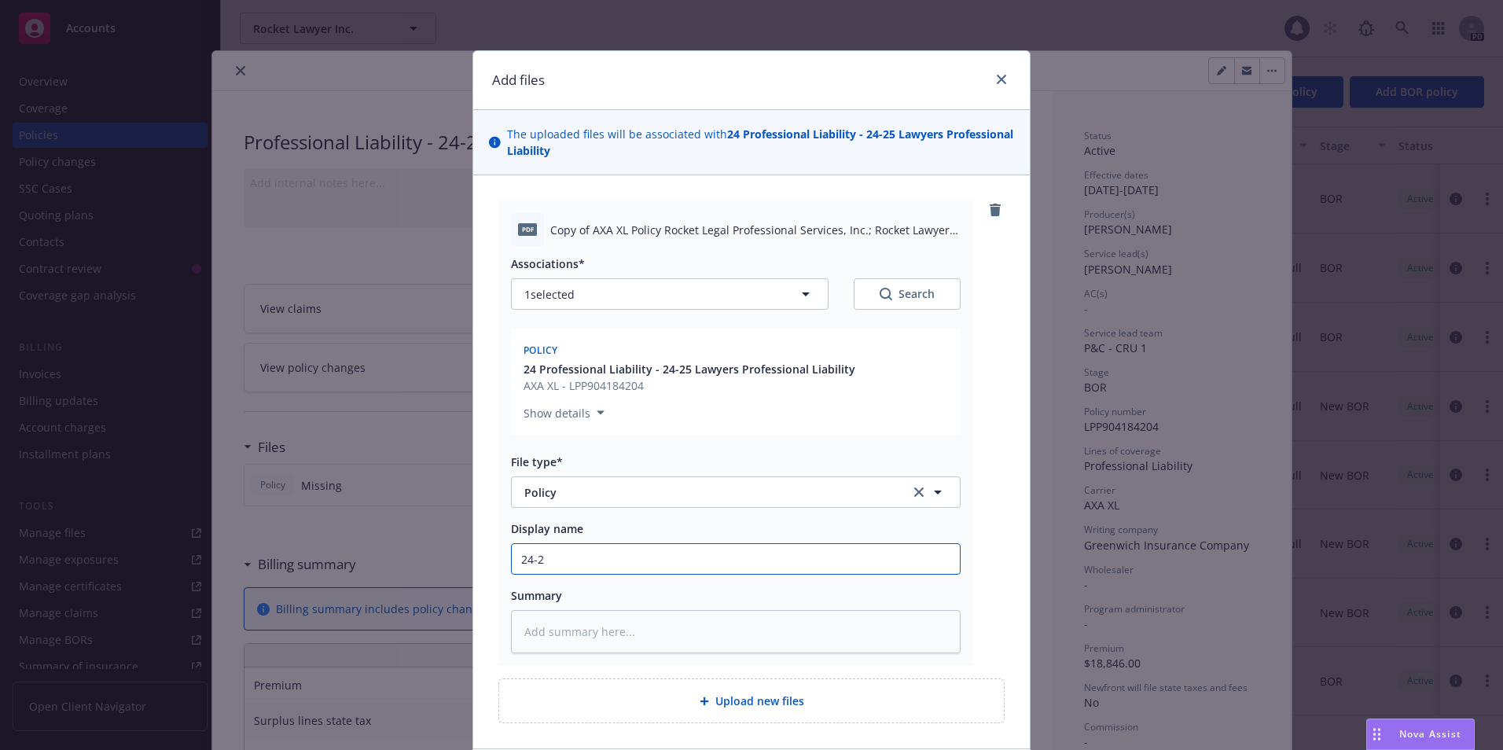
type input "24-25"
type textarea "x"
type input "24-25"
type textarea "x"
type input "24-25 L"
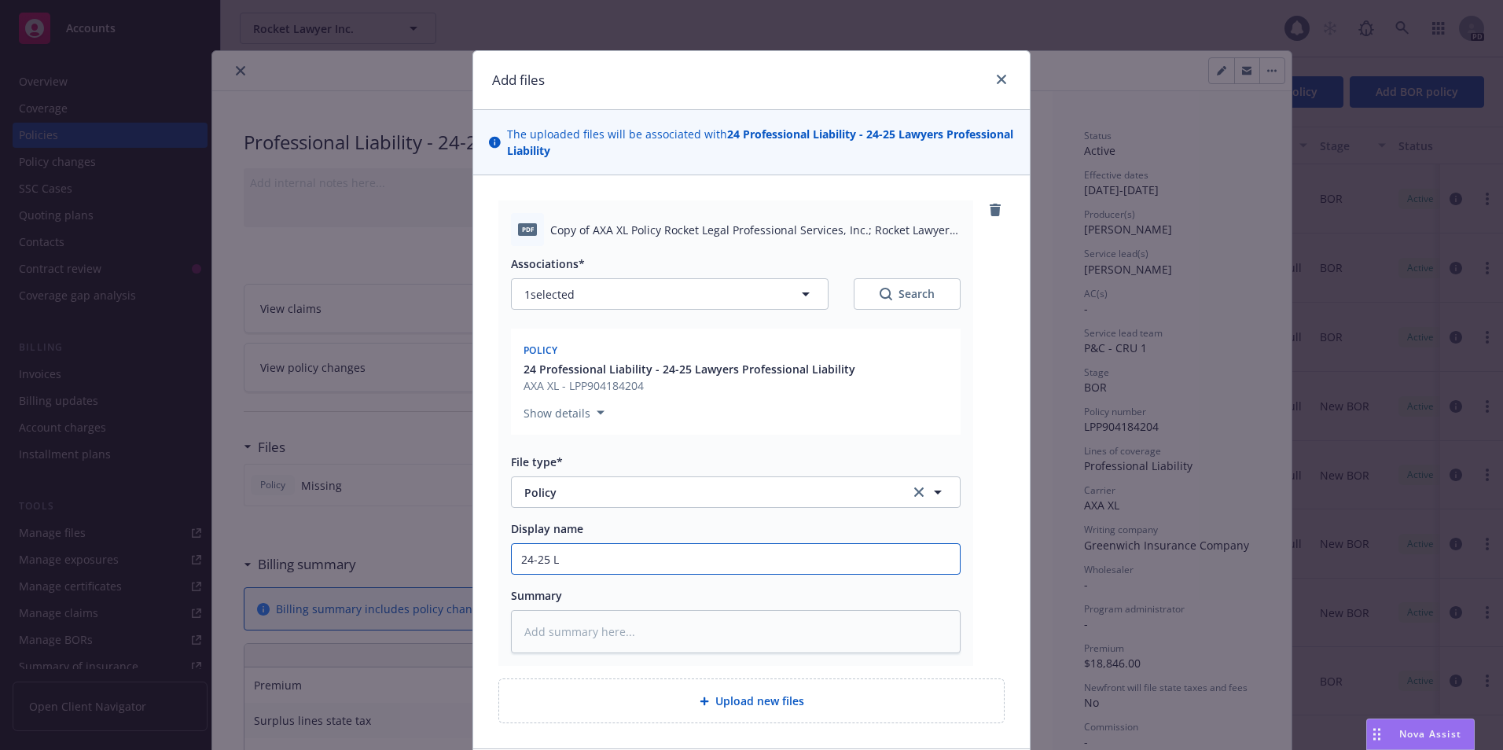
type textarea "x"
type input "24-25 La"
type textarea "x"
click at [736, 564] on input "24-25 Law" at bounding box center [736, 559] width 448 height 30
type input "24-25 Lawyers Professional Liability"
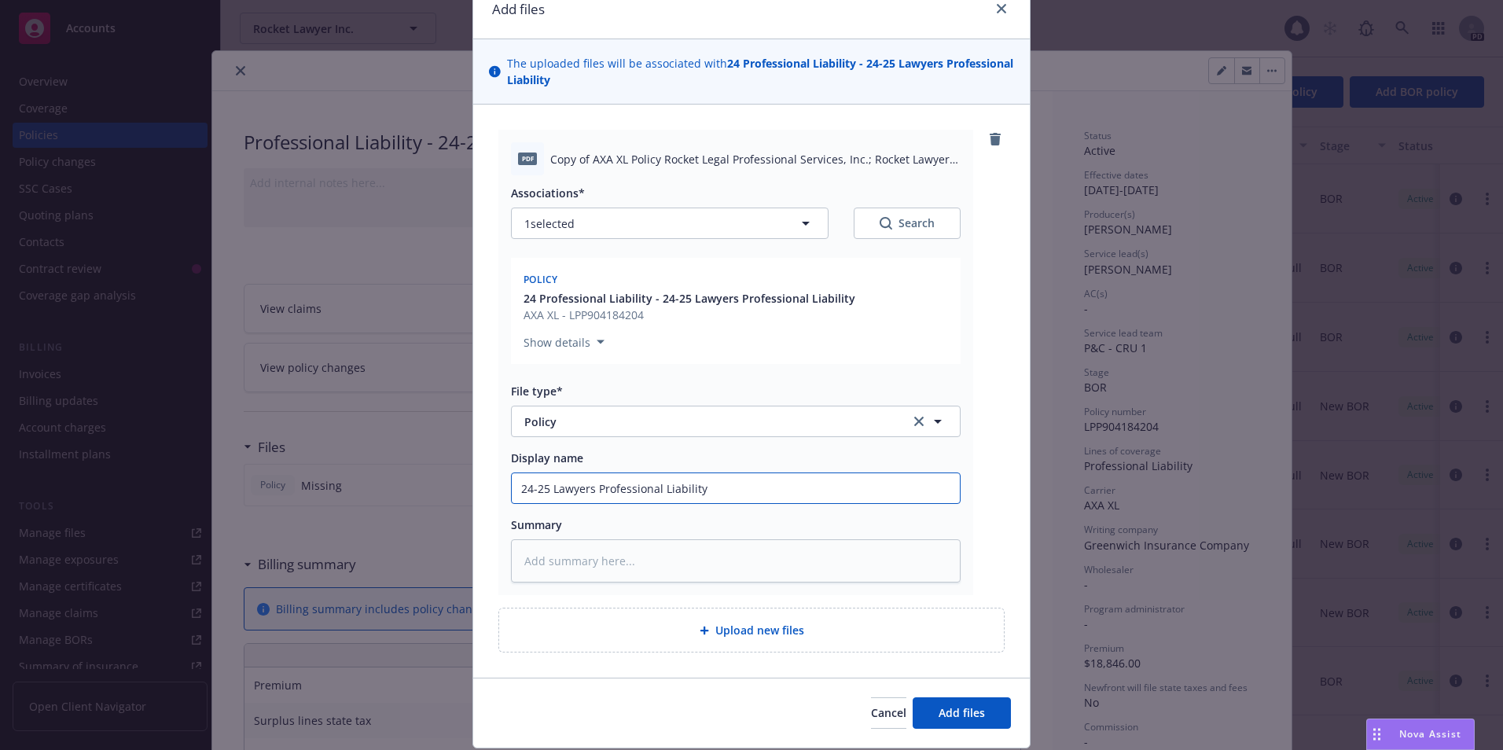
scroll to position [119, 0]
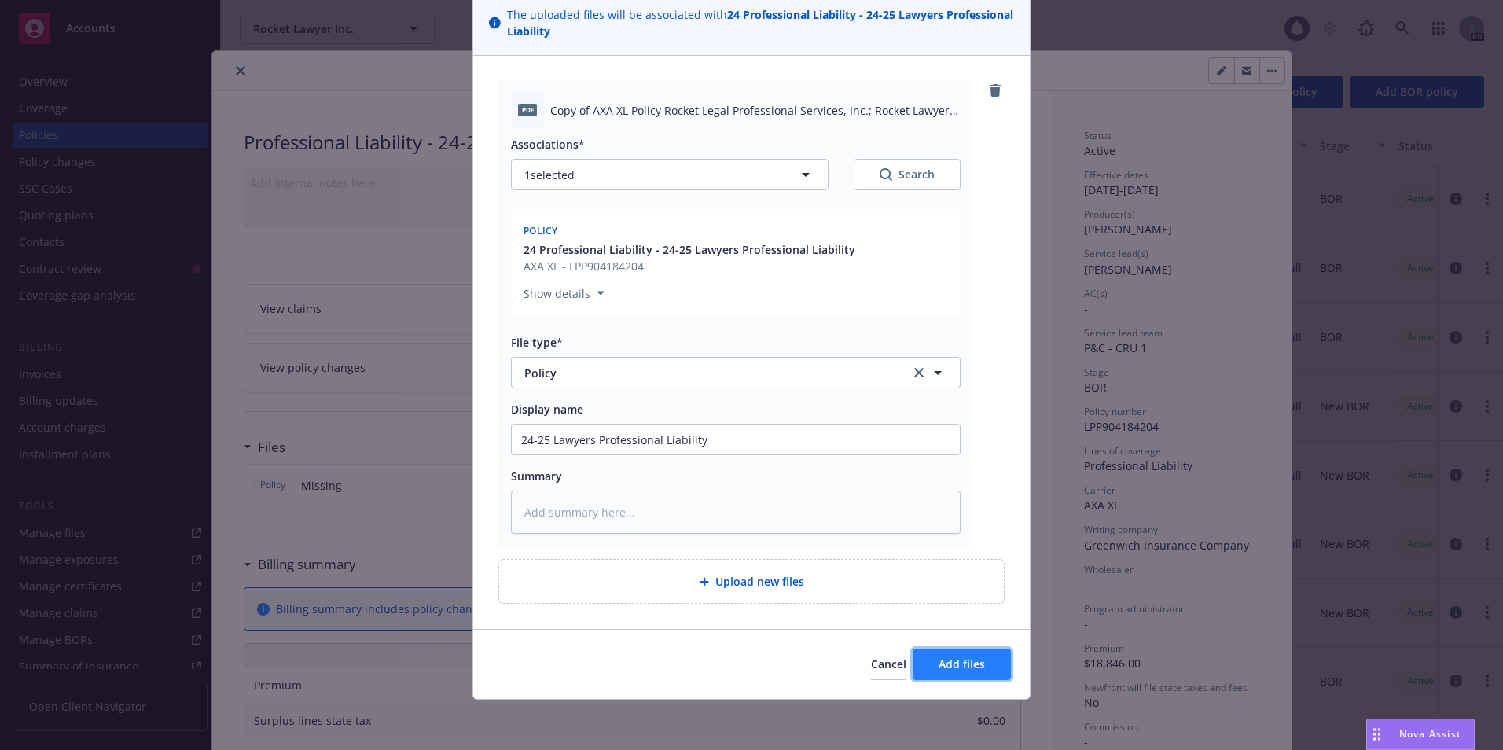
click at [949, 662] on span "Add files" at bounding box center [961, 663] width 46 height 15
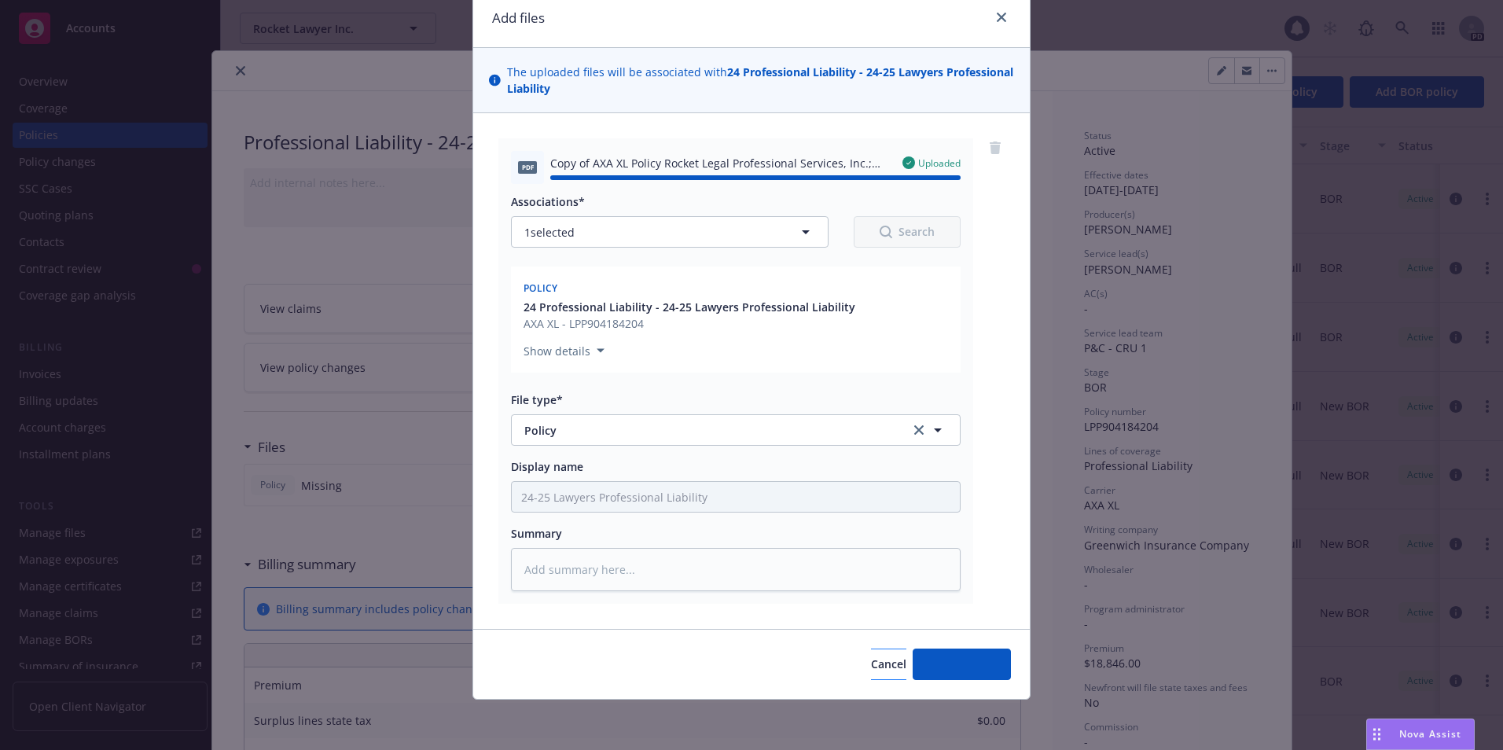
type textarea "x"
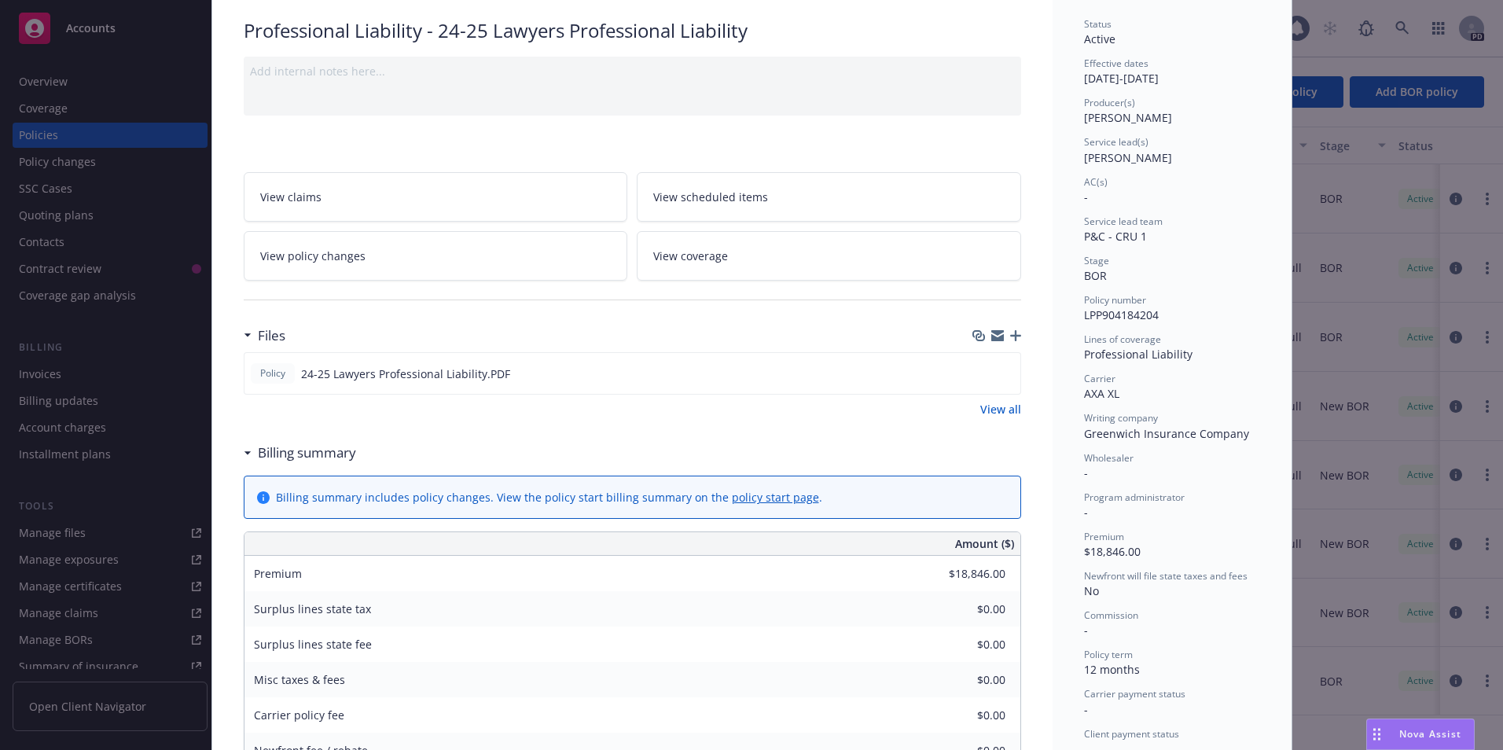
scroll to position [0, 0]
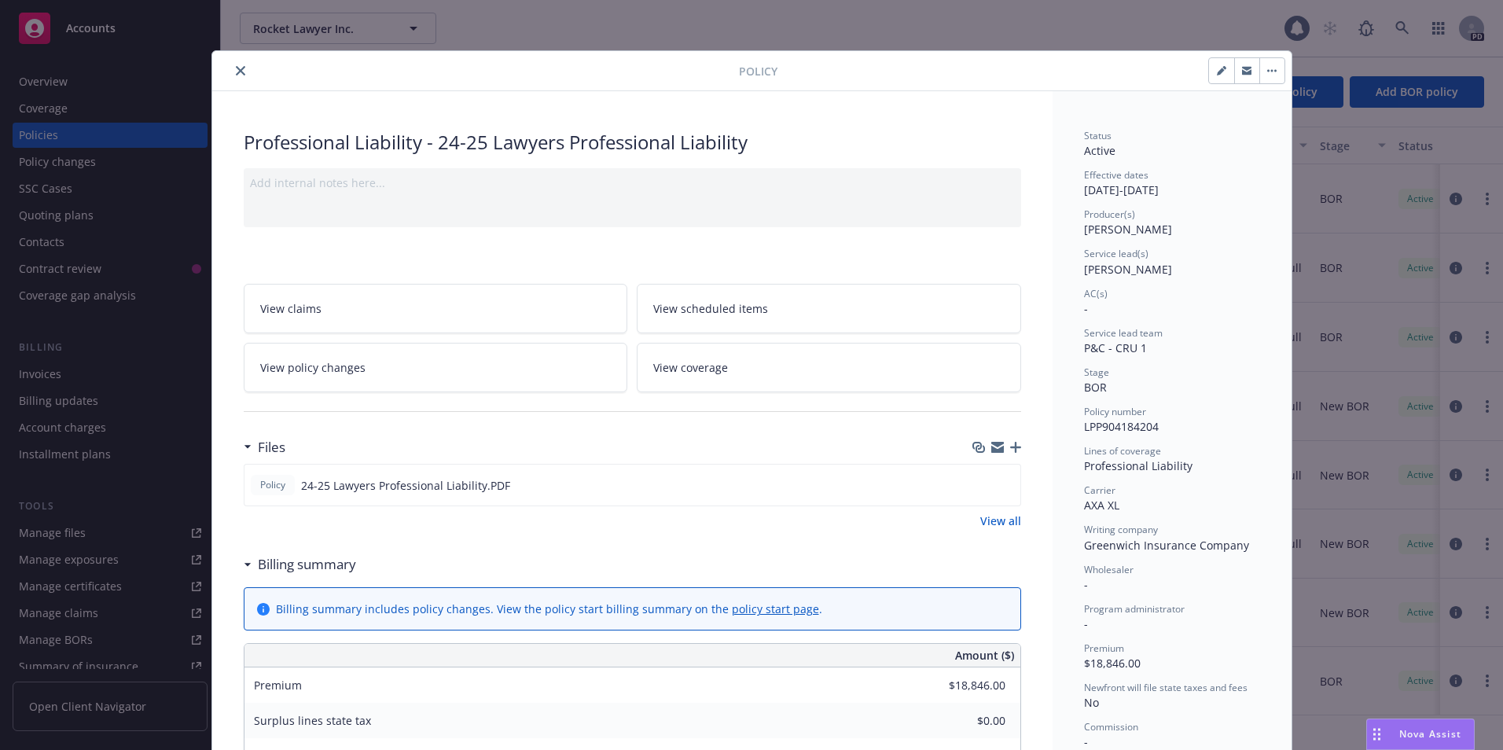
click at [237, 69] on icon "close" at bounding box center [240, 70] width 9 height 9
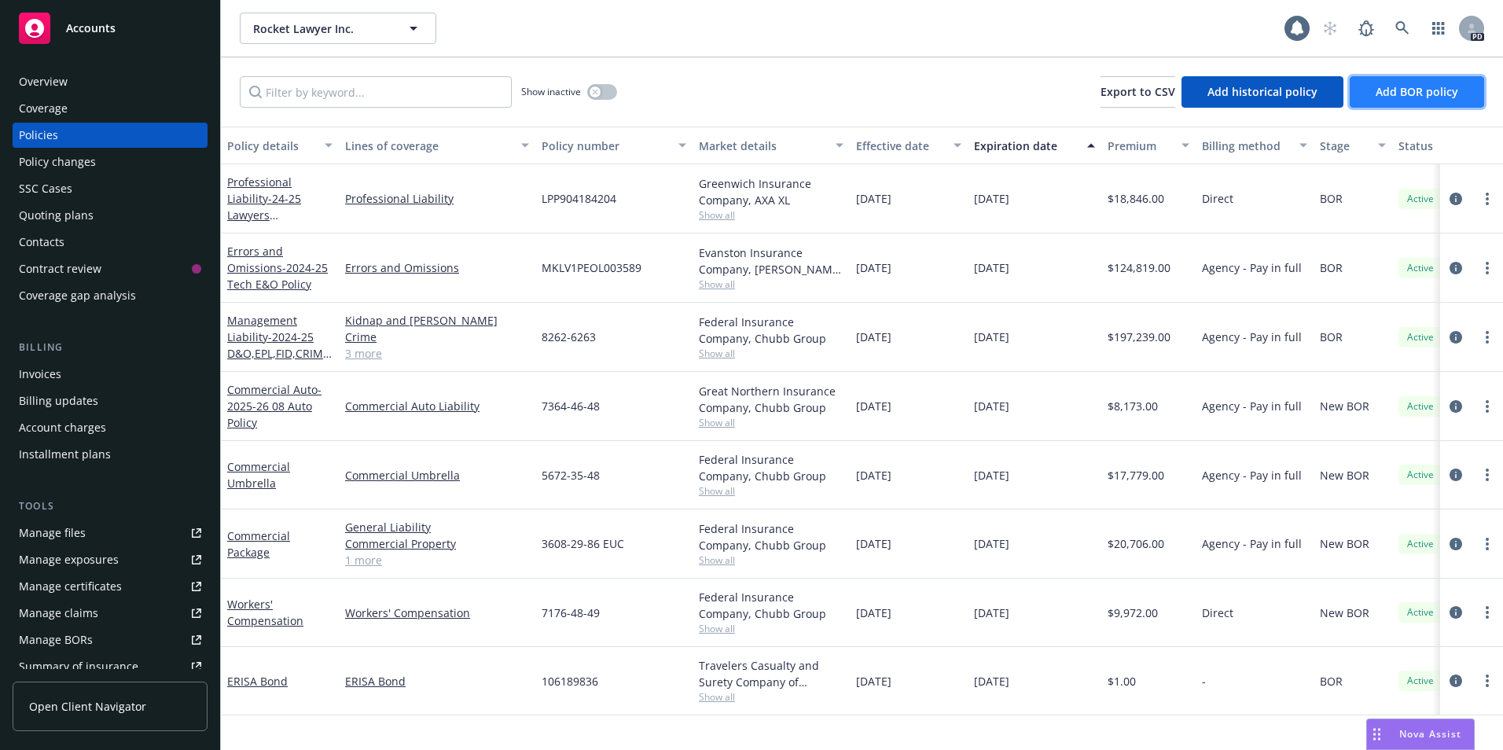
click at [1397, 84] on span "Add BOR policy" at bounding box center [1416, 91] width 83 height 15
select select "other"
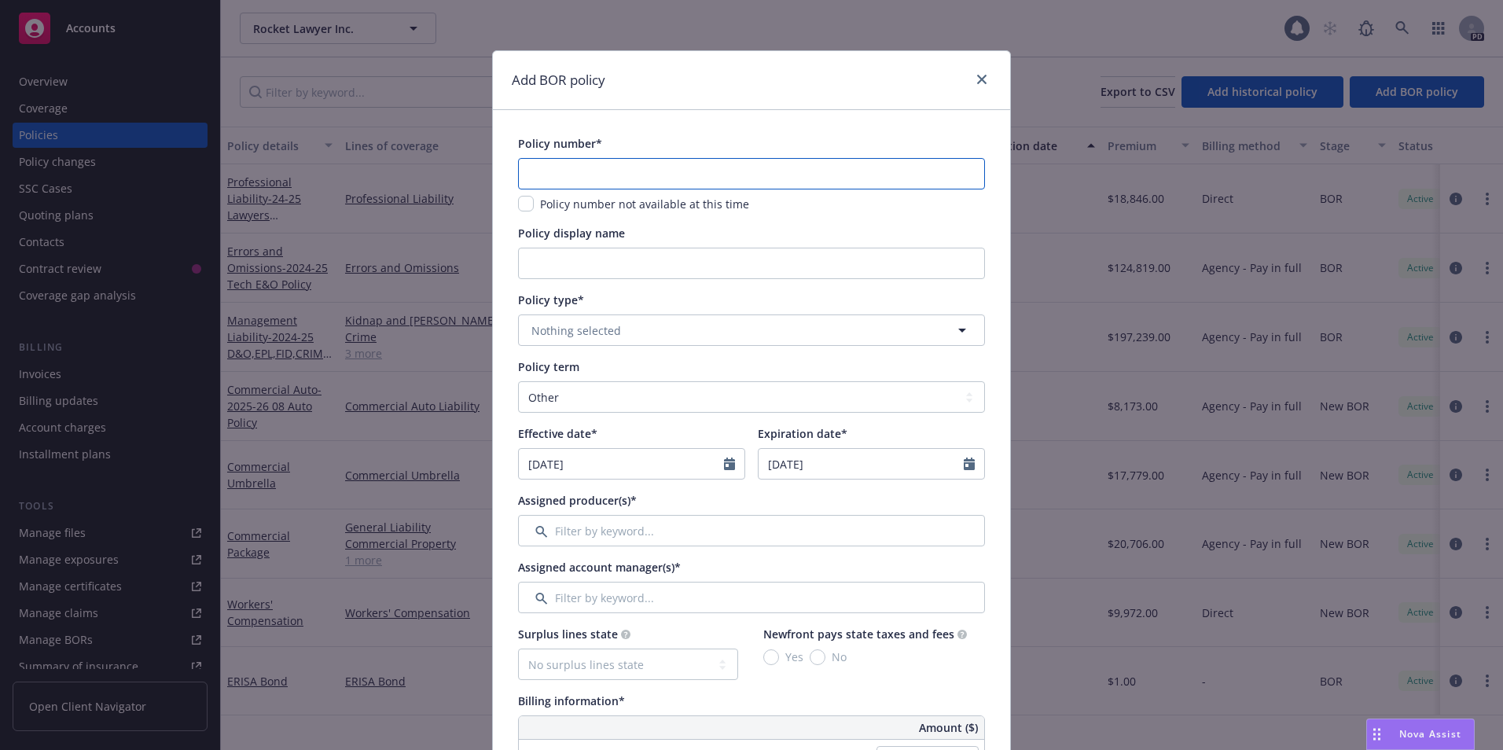
click at [553, 179] on input "text" at bounding box center [751, 173] width 467 height 31
click at [548, 176] on input "text" at bounding box center [751, 173] width 467 height 31
type input "D9830129A"
click at [565, 263] on input "Policy display name" at bounding box center [751, 263] width 467 height 31
click at [565, 260] on input "Policy display name" at bounding box center [751, 263] width 467 height 31
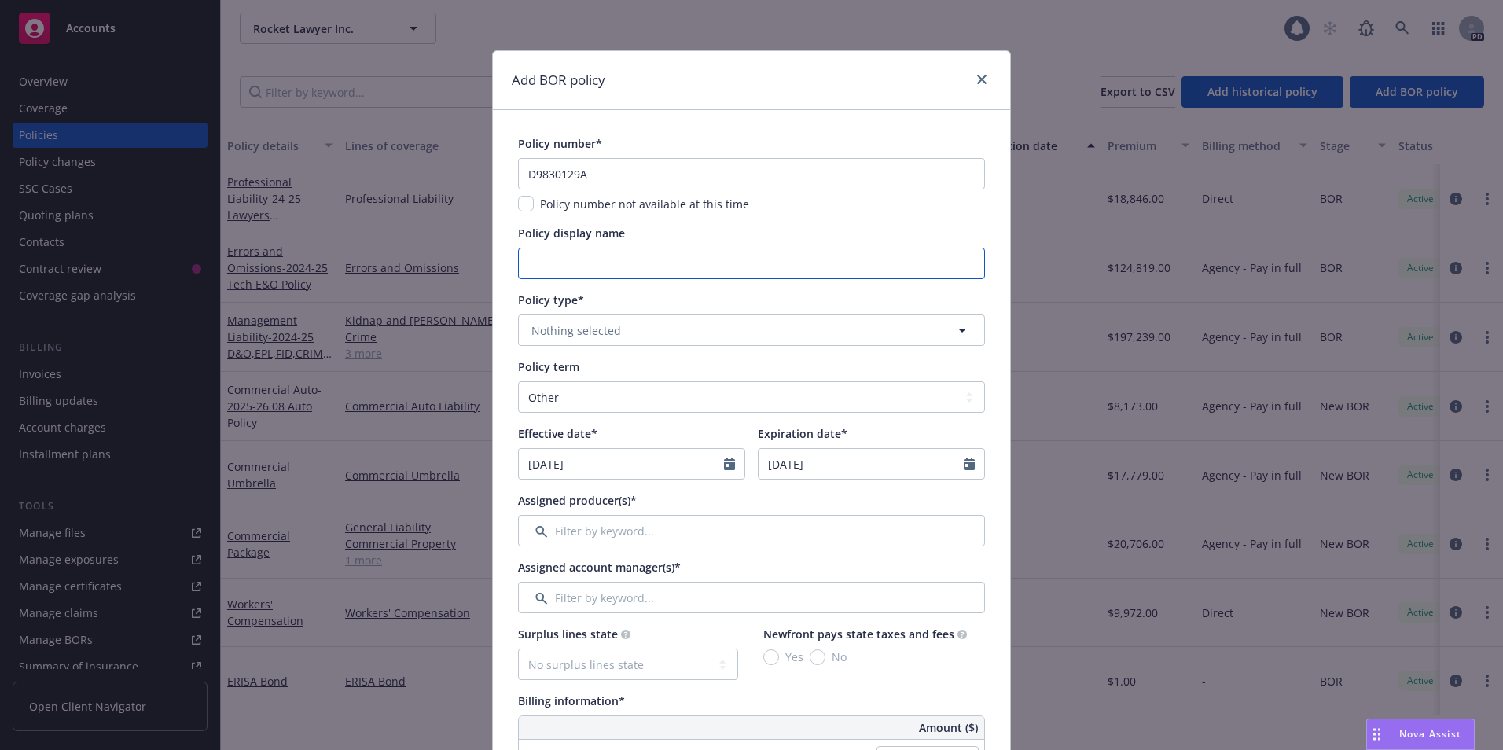
click at [565, 257] on input "Policy display name" at bounding box center [751, 263] width 467 height 31
type input "24-25 Cyber Policy"
click at [588, 329] on span "Nothing selected" at bounding box center [576, 330] width 90 height 17
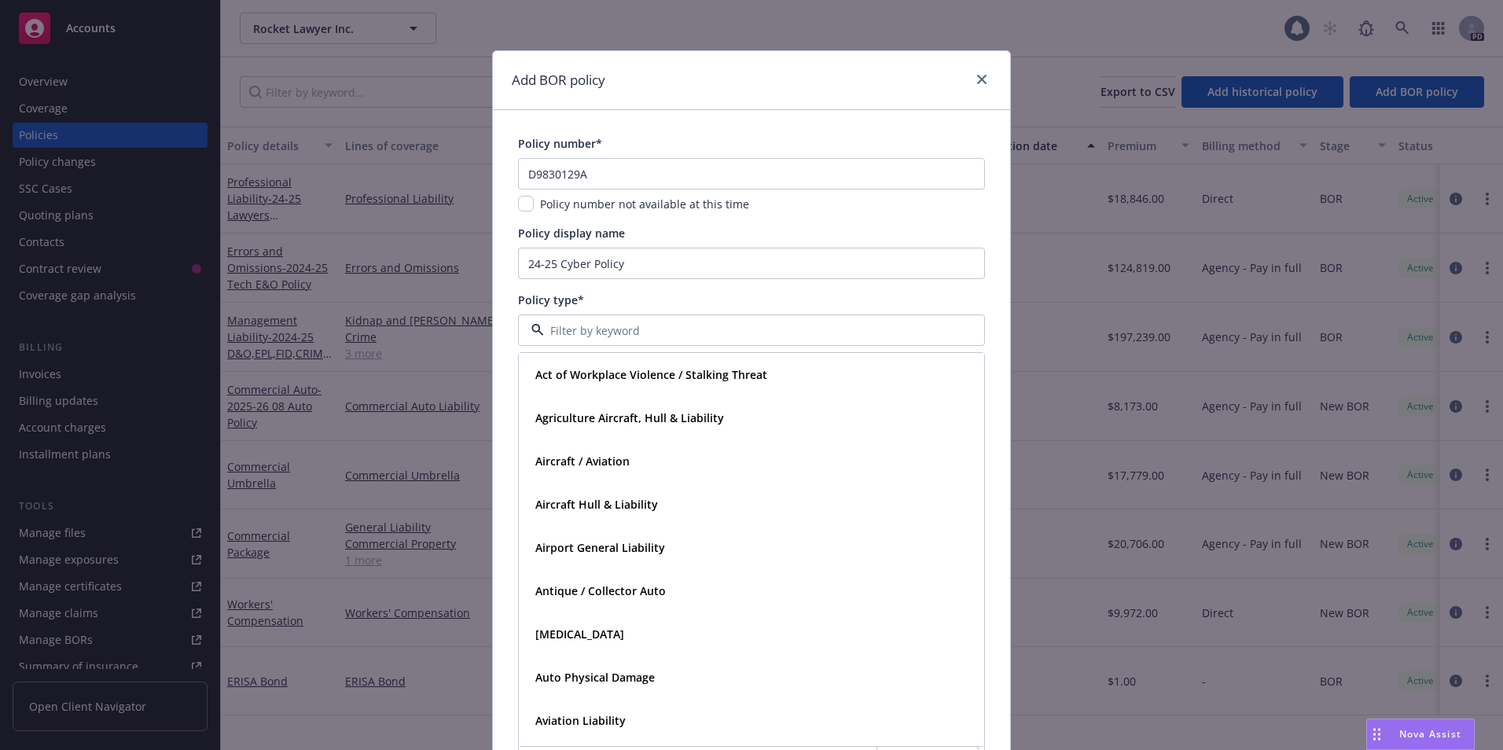
drag, startPoint x: 978, startPoint y: 379, endPoint x: 964, endPoint y: 395, distance: 21.7
click at [966, 401] on div "Act of Workplace Violence / Stalking Threat Agriculture Aircraft, Hull & Liabil…" at bounding box center [751, 549] width 467 height 395
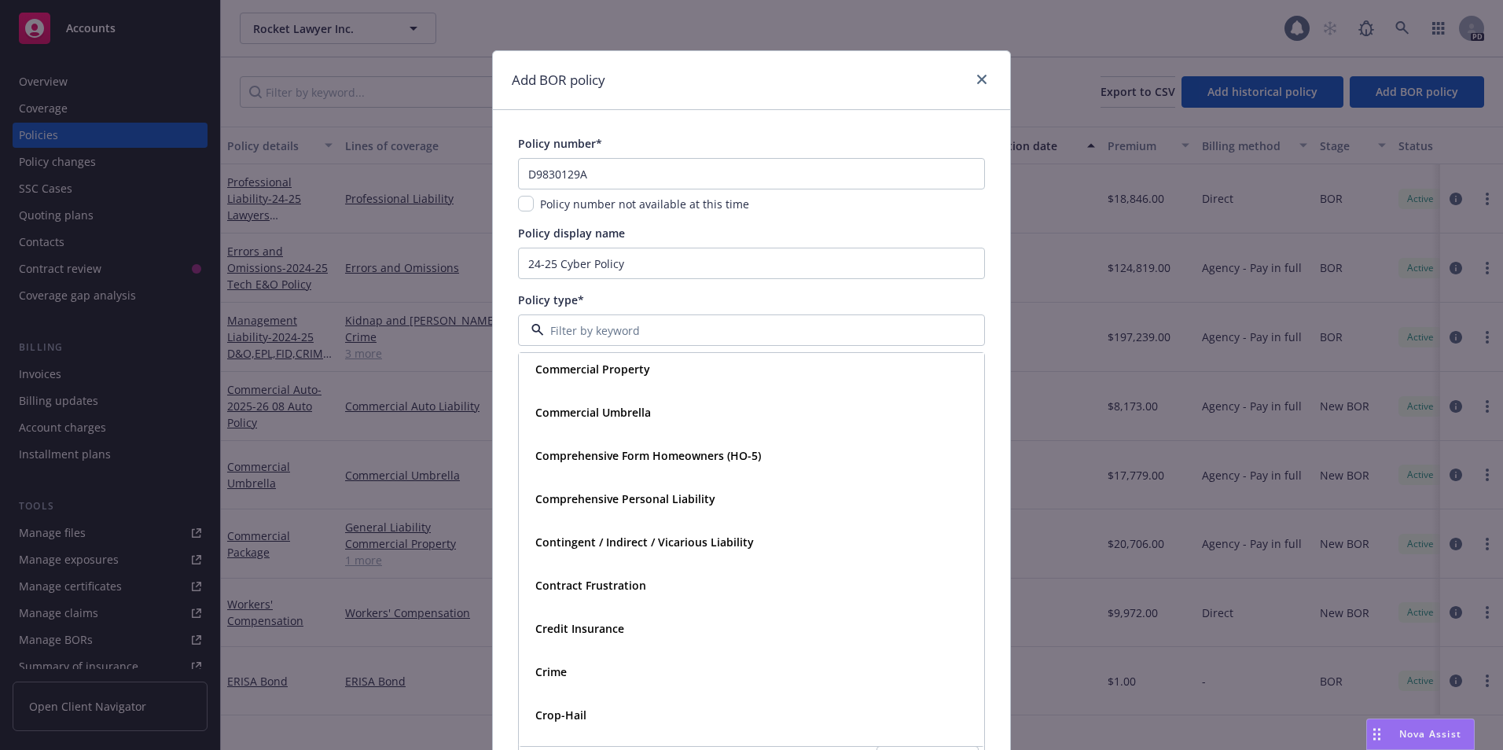
scroll to position [1249, 0]
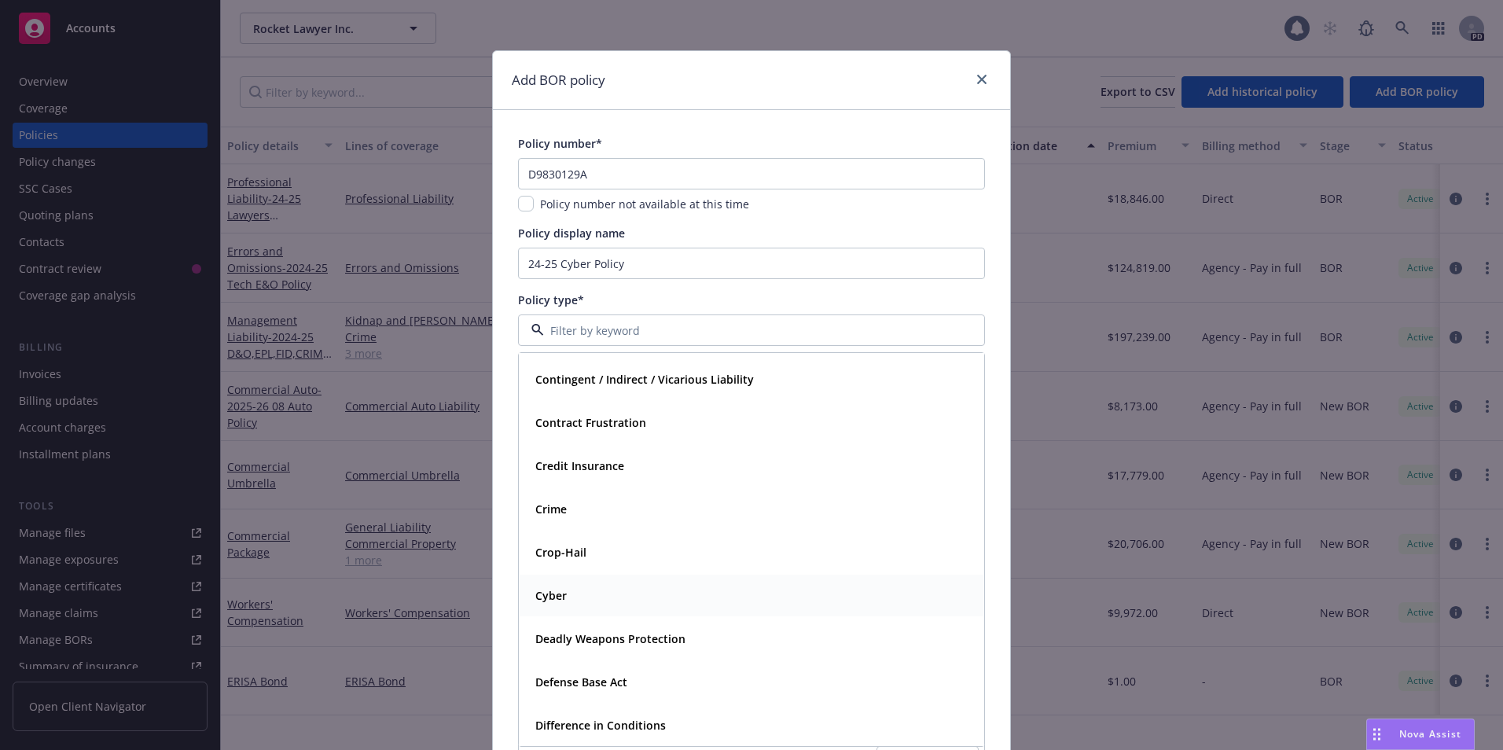
click at [573, 589] on div "Cyber" at bounding box center [751, 595] width 445 height 23
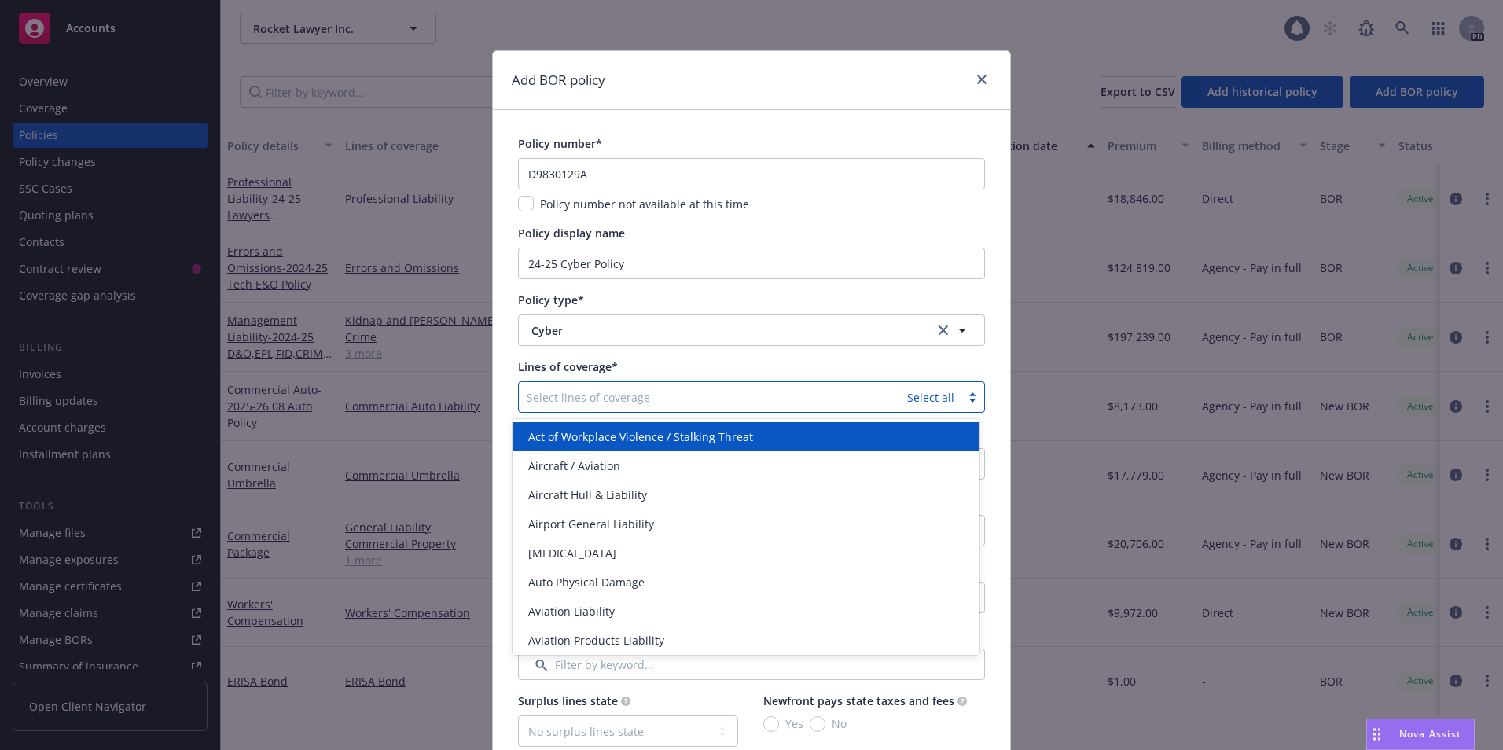
click at [745, 397] on div at bounding box center [713, 396] width 373 height 19
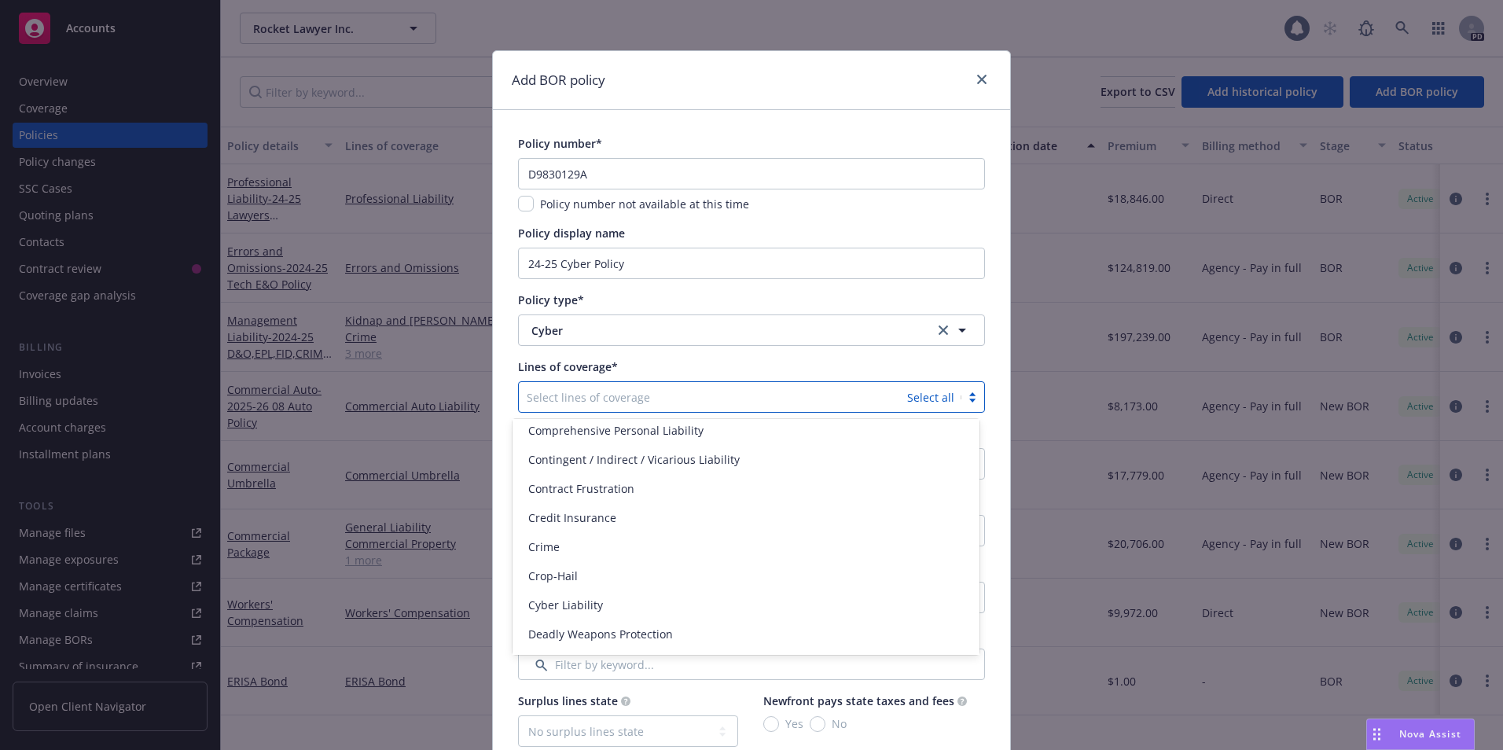
scroll to position [550, 0]
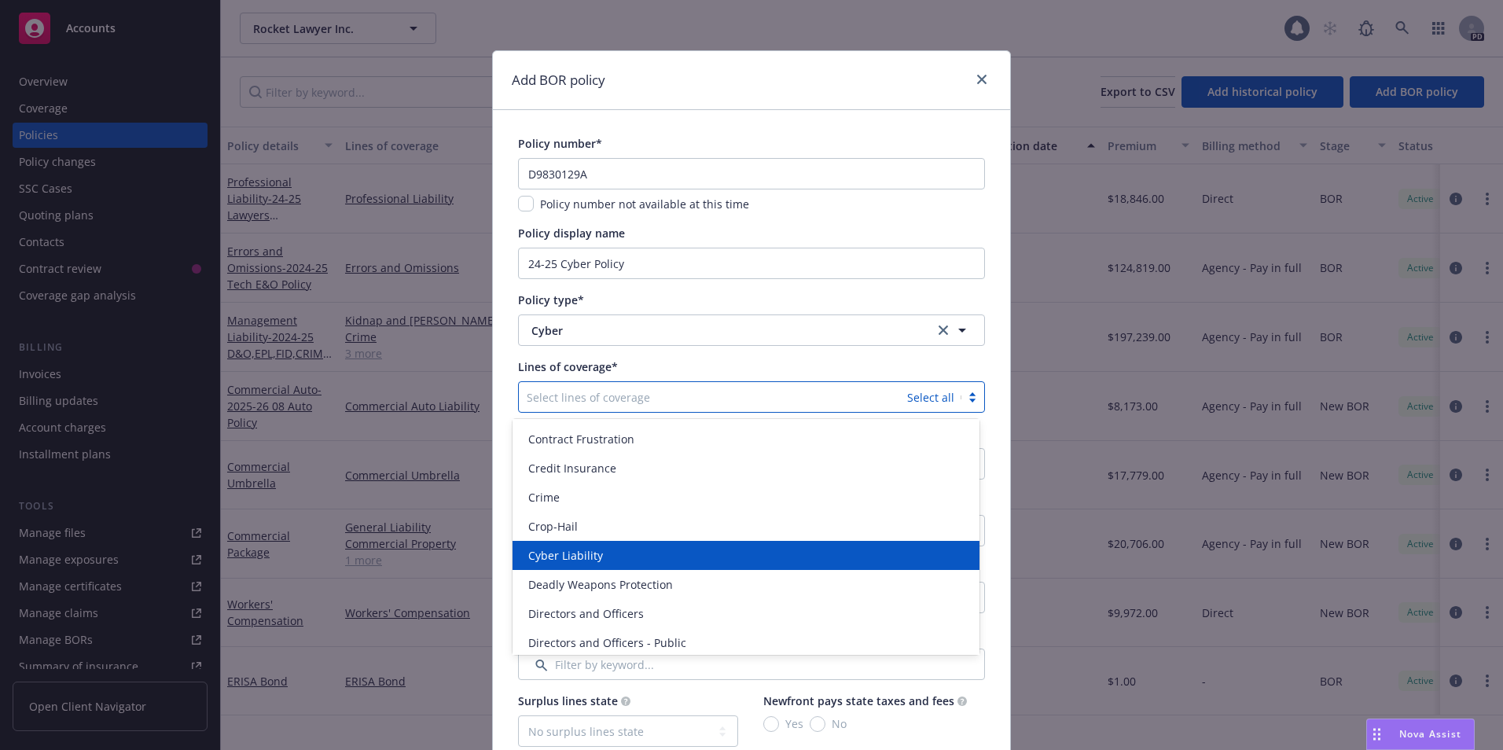
click at [583, 560] on span "Cyber Liability" at bounding box center [565, 555] width 75 height 17
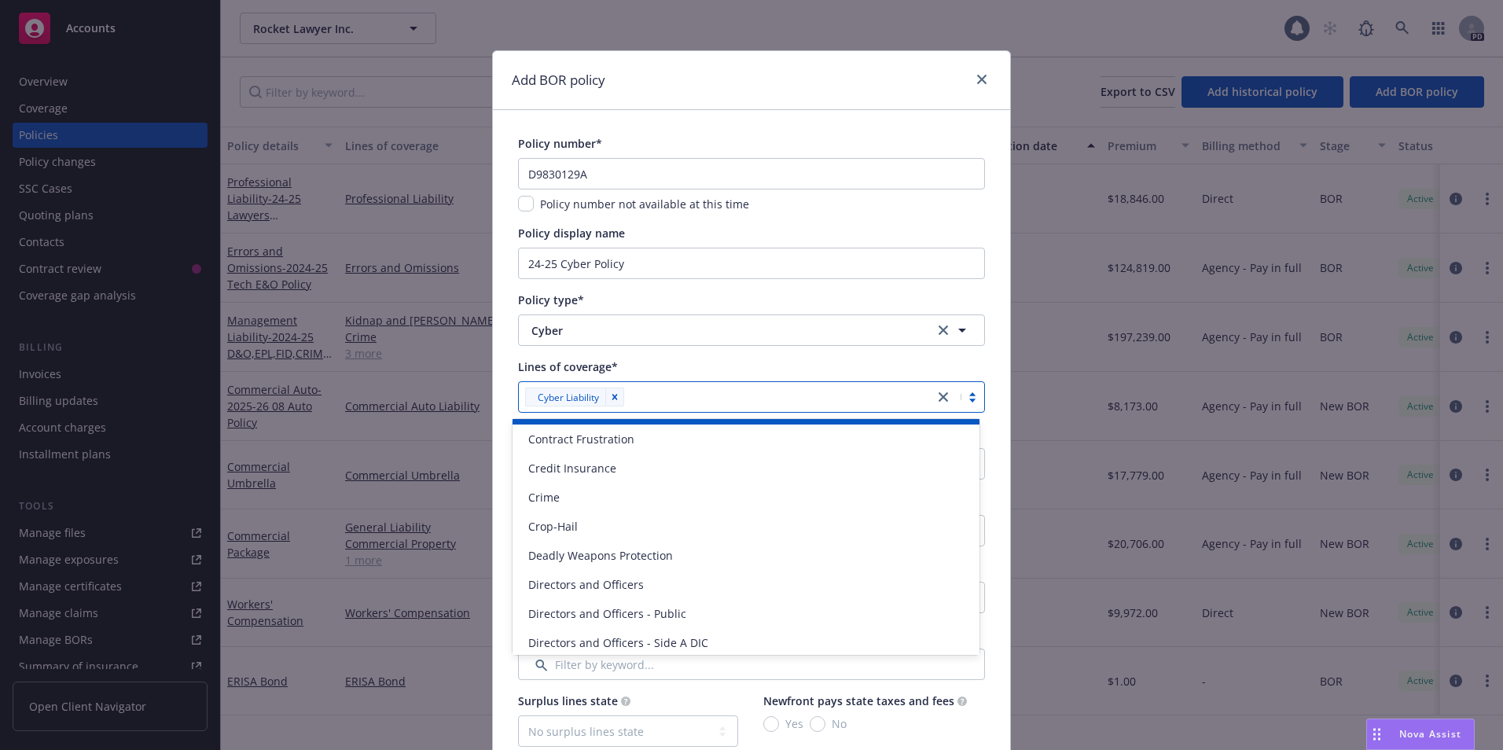
click at [703, 391] on div at bounding box center [777, 396] width 297 height 19
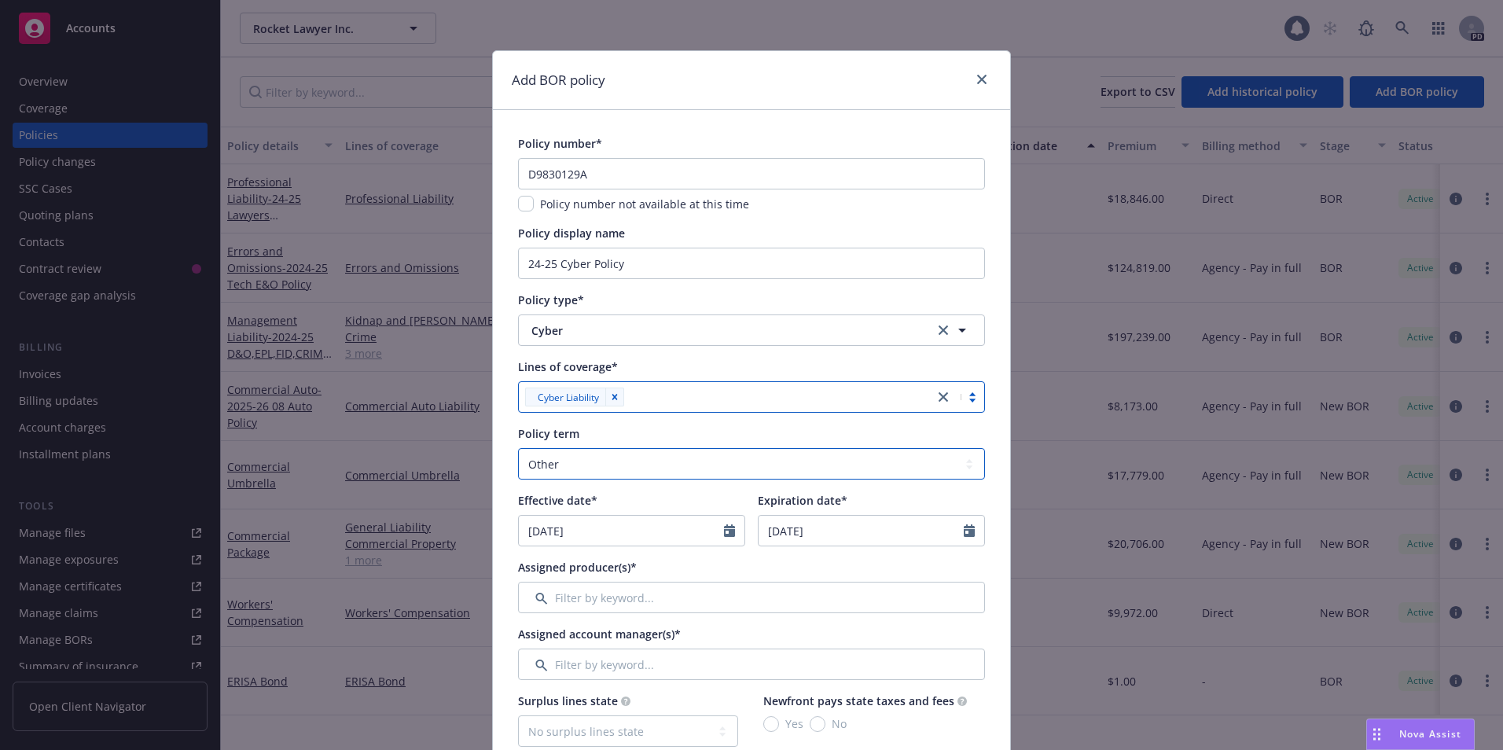
click at [699, 462] on select "Select policy term 12 Month 6 Month 4 Month 3 Month 2 Month 1 Month 36 Month (3…" at bounding box center [751, 463] width 467 height 31
select select "12"
click at [518, 448] on select "Select policy term 12 Month 6 Month 4 Month 3 Month 2 Month 1 Month 36 Month (3…" at bounding box center [751, 463] width 467 height 31
select select "8"
drag, startPoint x: 582, startPoint y: 536, endPoint x: 498, endPoint y: 530, distance: 83.5
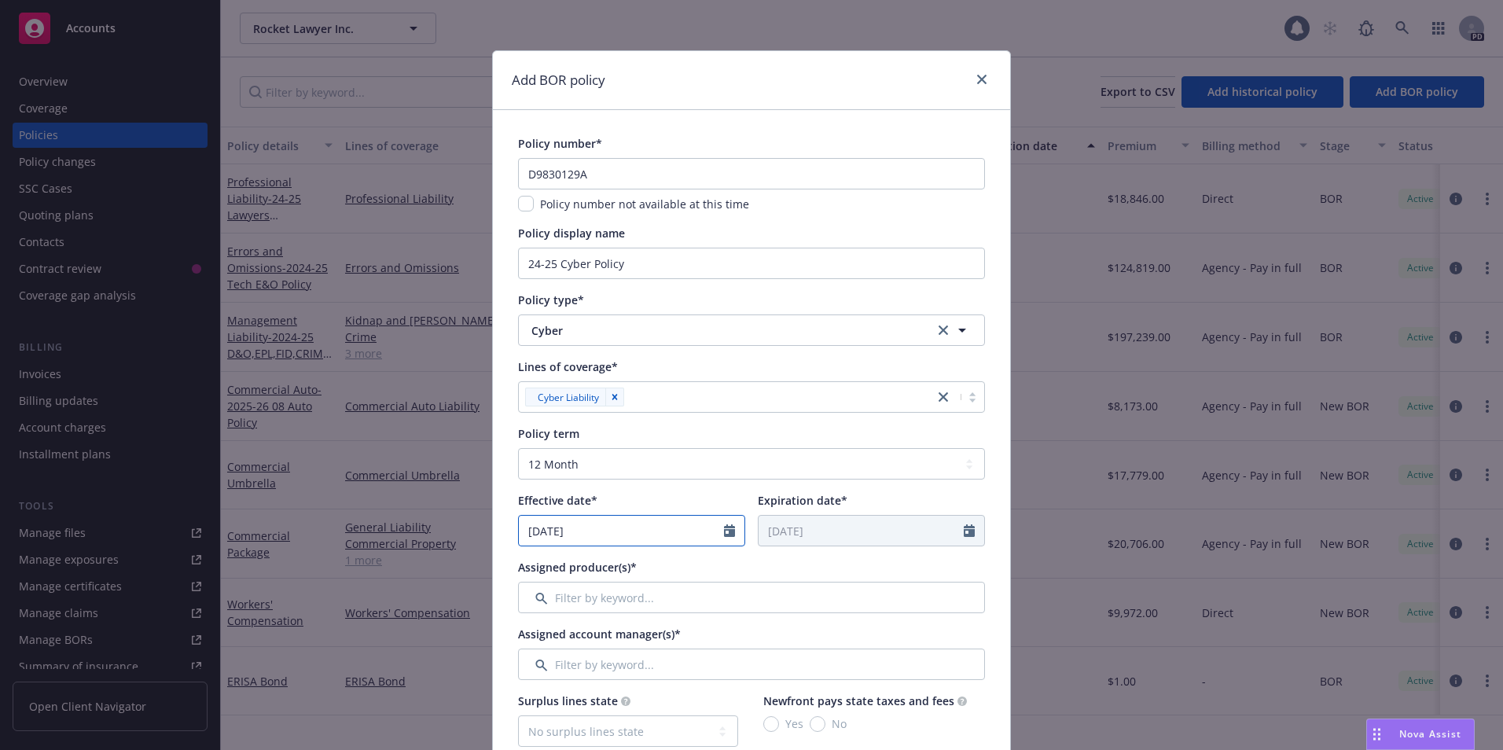
type input "10/10/2024"
type input "10/10/2025"
click at [785, 570] on div "Assigned producer(s)*" at bounding box center [751, 567] width 467 height 17
click at [689, 458] on select "Select policy term 12 Month 6 Month 4 Month 3 Month 2 Month 1 Month 36 Month (3…" at bounding box center [751, 463] width 467 height 31
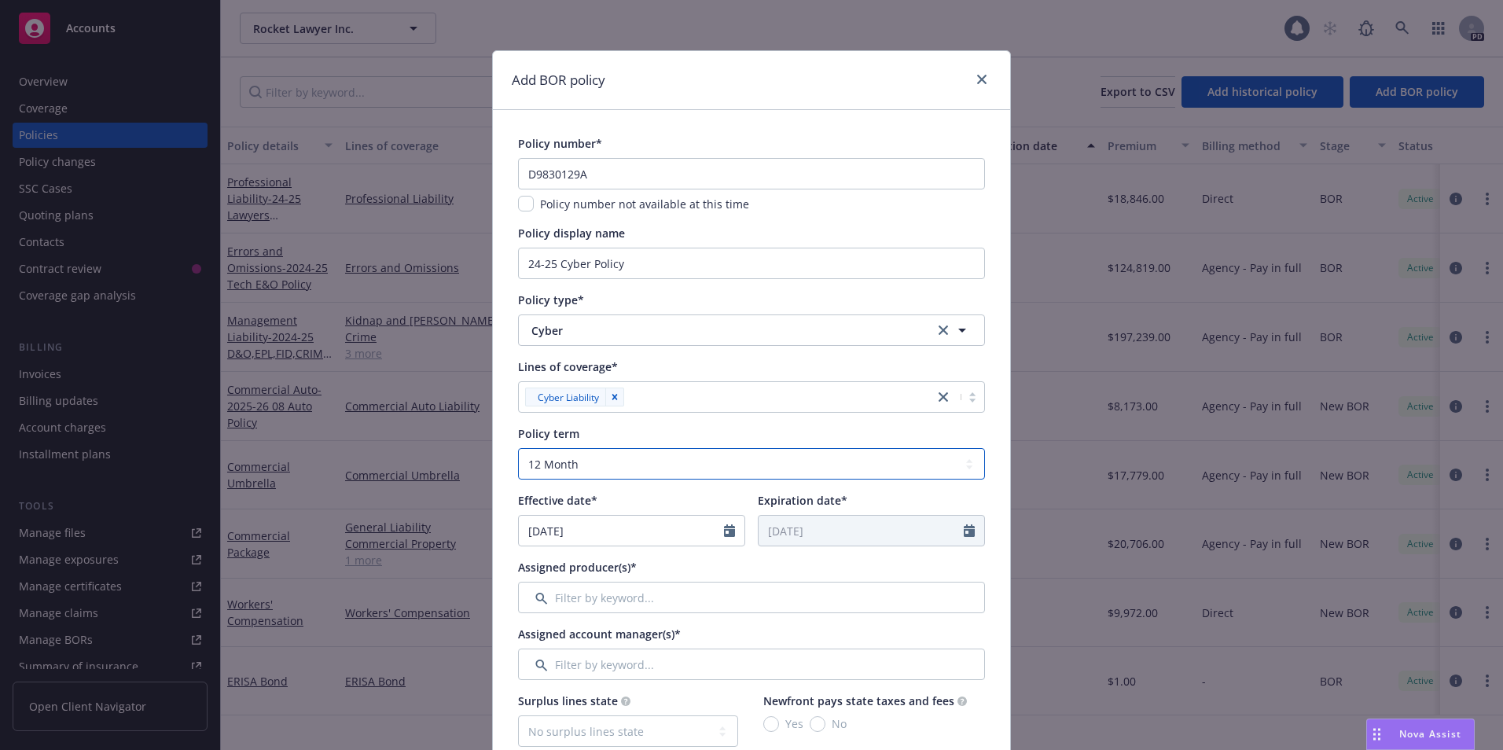
select select "other"
click at [518, 448] on select "Select policy term 12 Month 6 Month 4 Month 3 Month 2 Month 1 Month 36 Month (3…" at bounding box center [751, 463] width 467 height 31
select select "10"
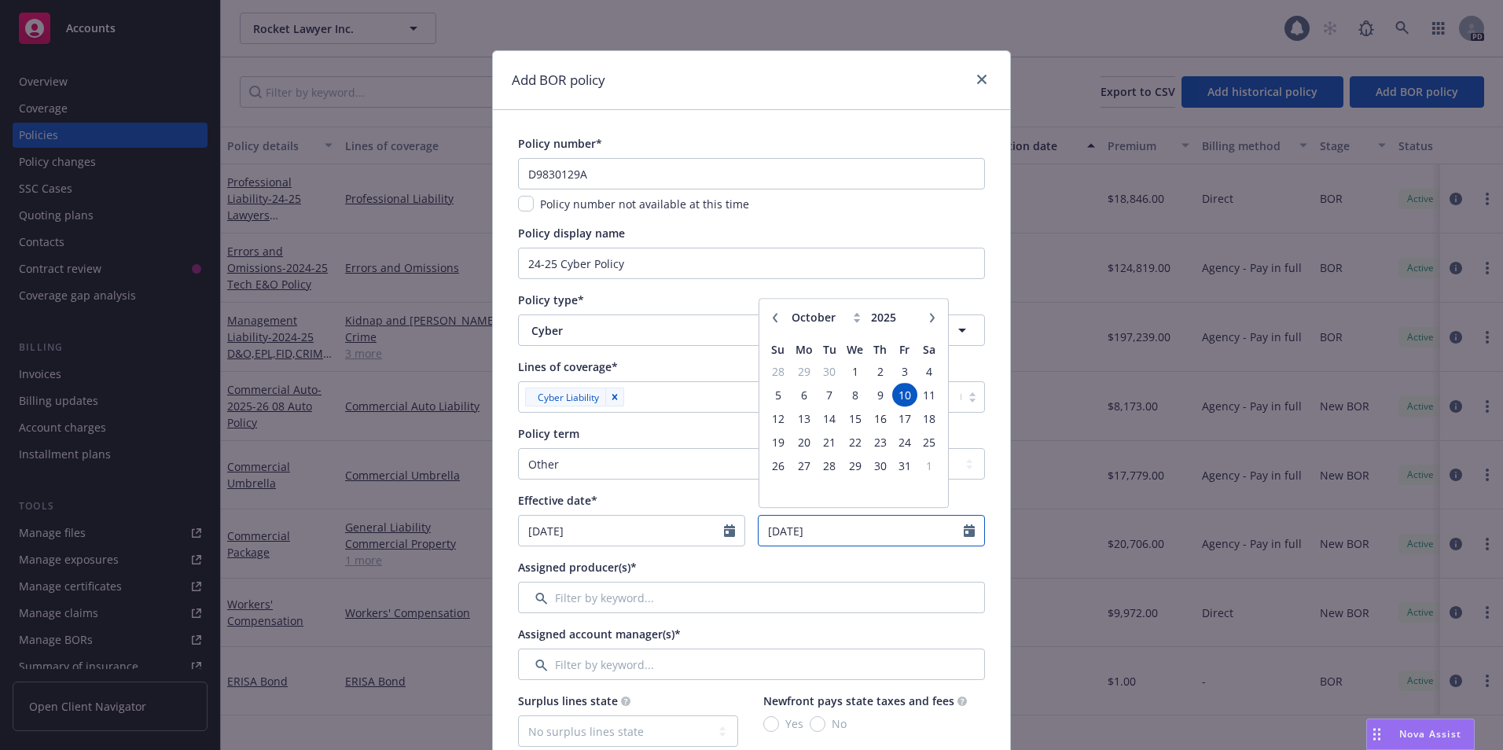
click at [832, 534] on input "10/10/2025" at bounding box center [860, 531] width 205 height 30
drag, startPoint x: 832, startPoint y: 534, endPoint x: 749, endPoint y: 531, distance: 83.4
click at [749, 531] on div "Effective date* 10/10/2024 Expiration date* 10/10/2025 January February March A…" at bounding box center [751, 519] width 467 height 54
type input "09/30/2025"
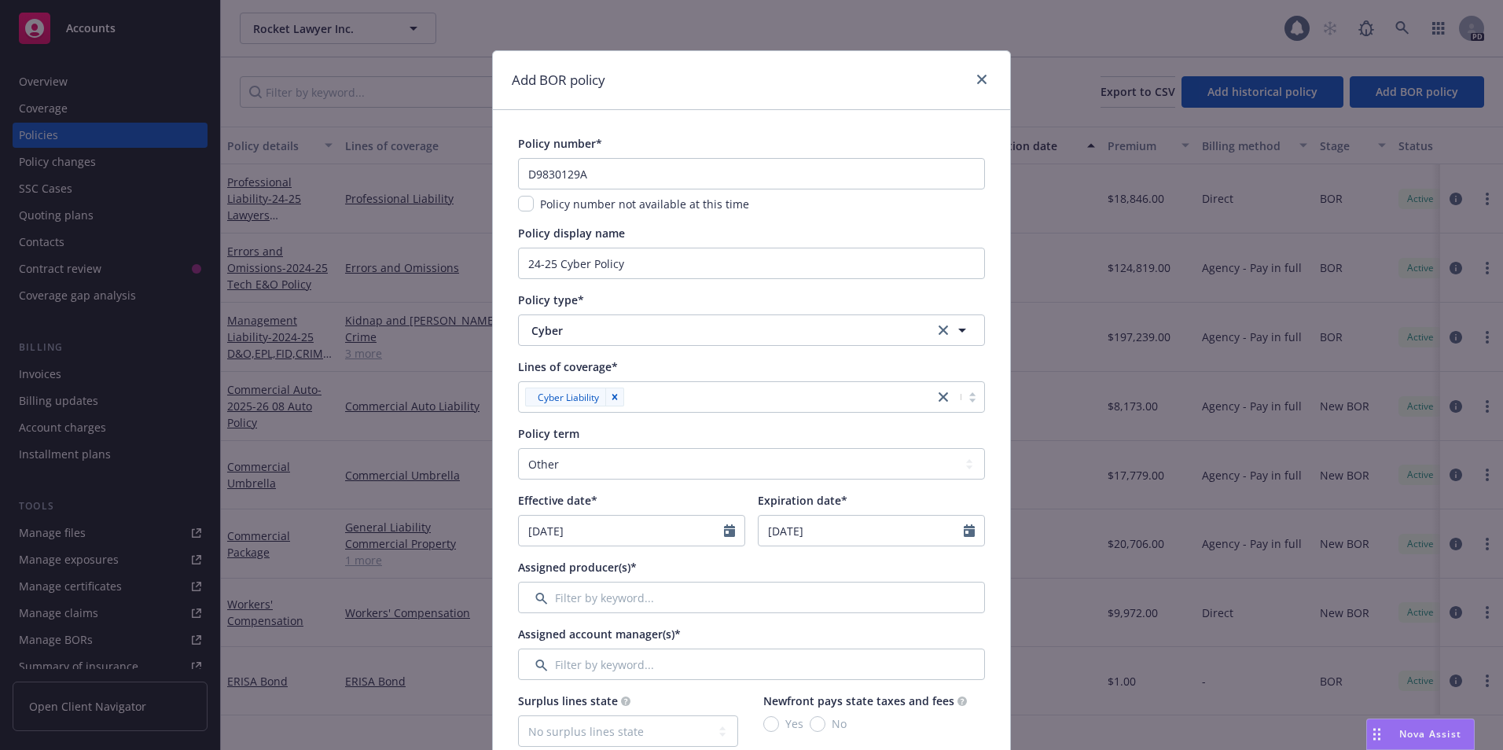
click at [747, 571] on div "Assigned producer(s)*" at bounding box center [751, 567] width 467 height 17
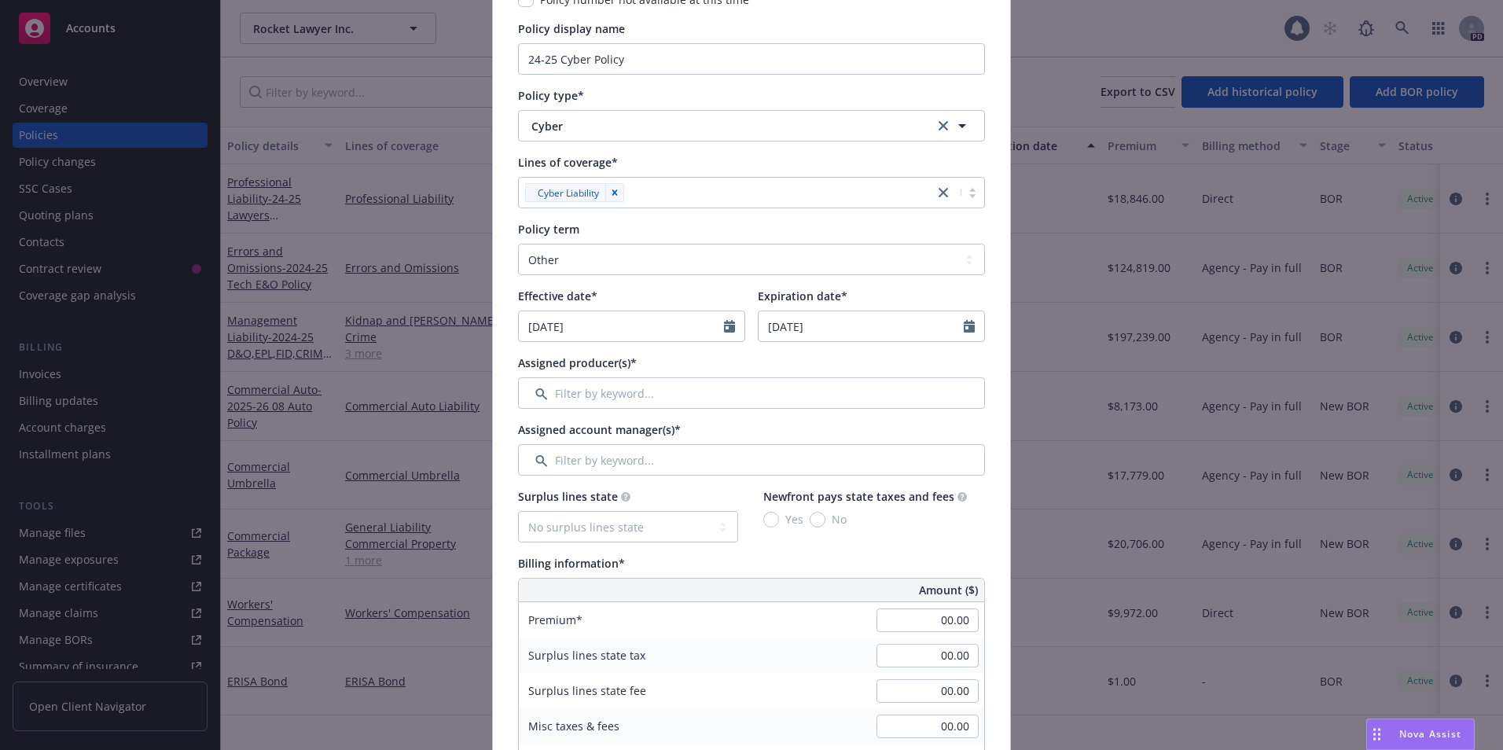
scroll to position [213, 0]
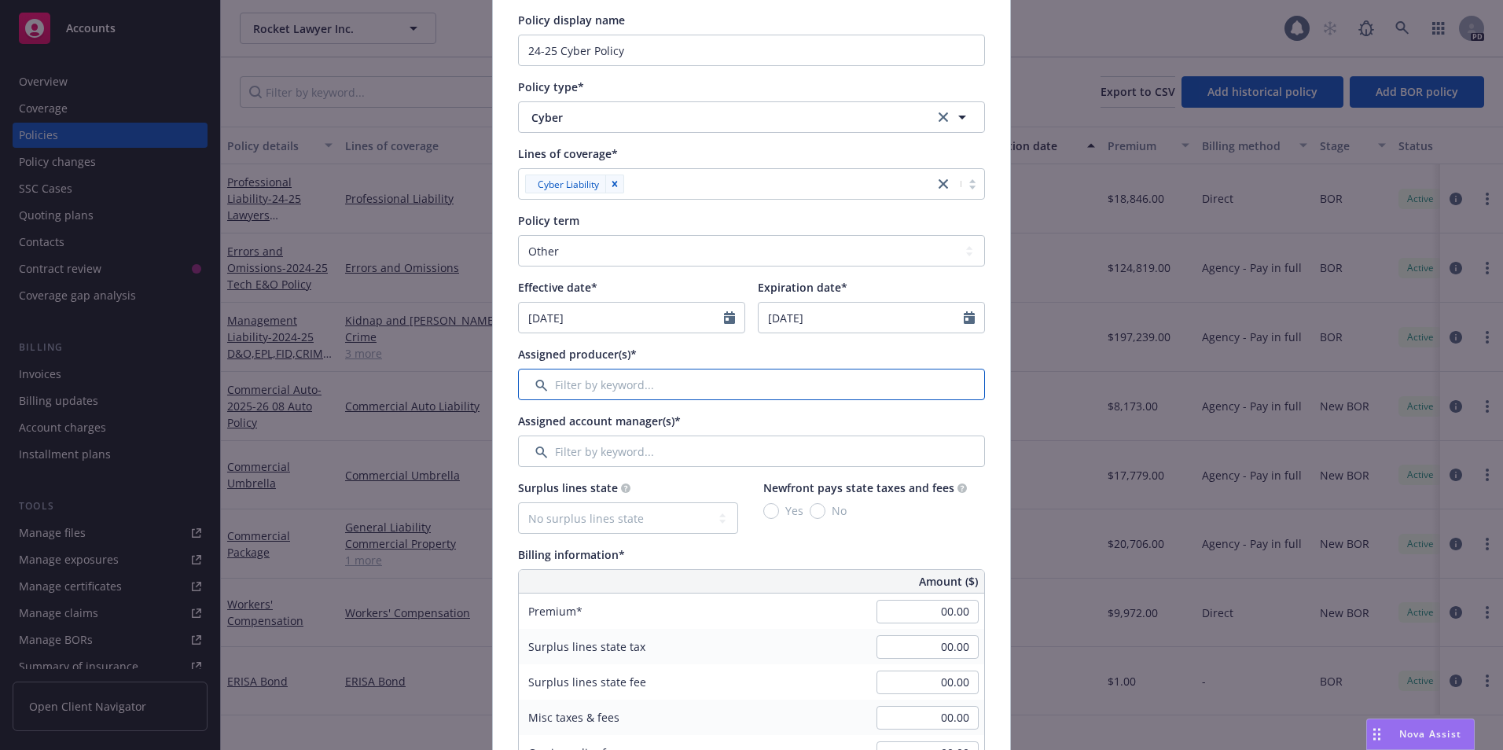
click at [627, 391] on input "Filter by keyword..." at bounding box center [751, 384] width 467 height 31
click at [612, 384] on input "Filter by keyword..." at bounding box center [751, 384] width 467 height 31
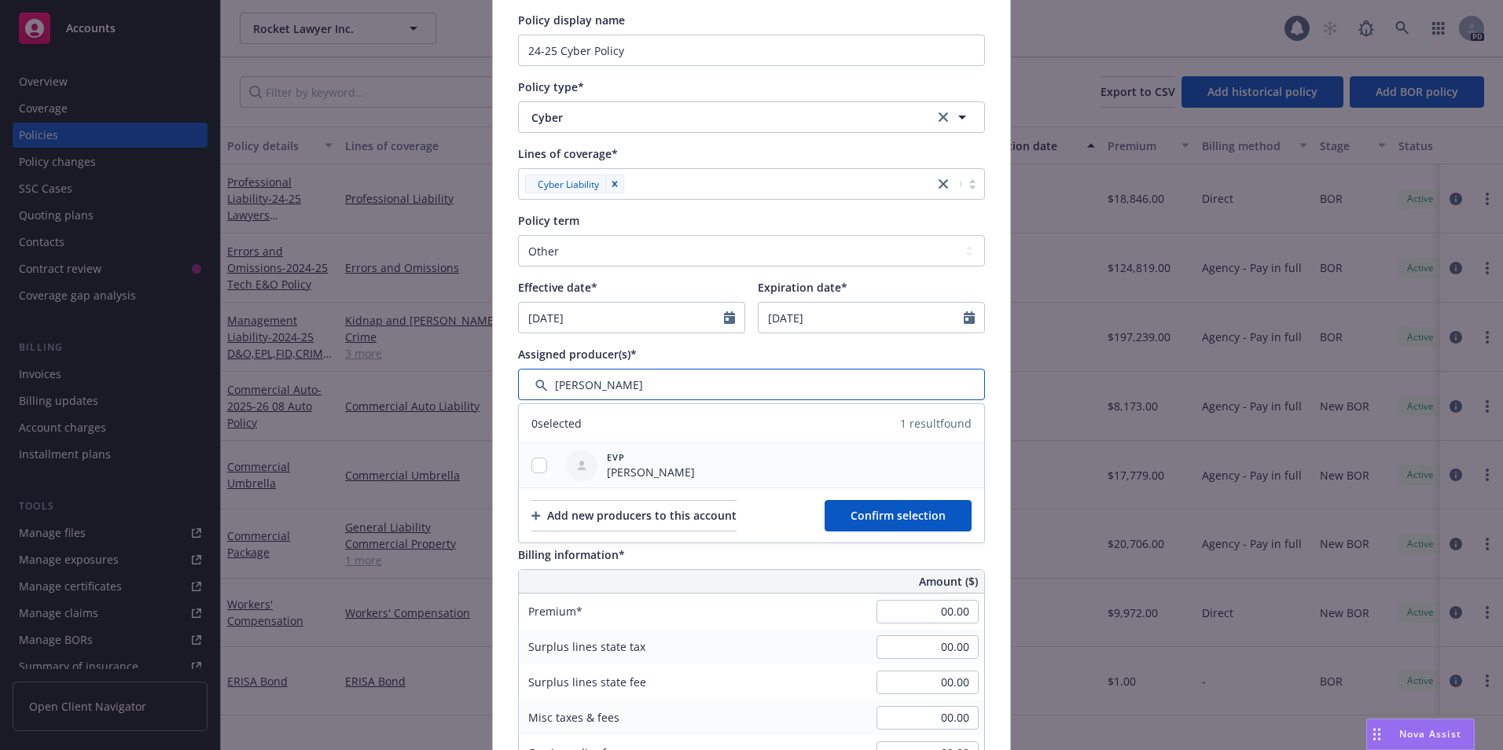
type input "michael"
click at [538, 463] on input "checkbox" at bounding box center [539, 465] width 16 height 16
checkbox input "true"
click at [889, 512] on span "Confirm selection" at bounding box center [897, 515] width 95 height 15
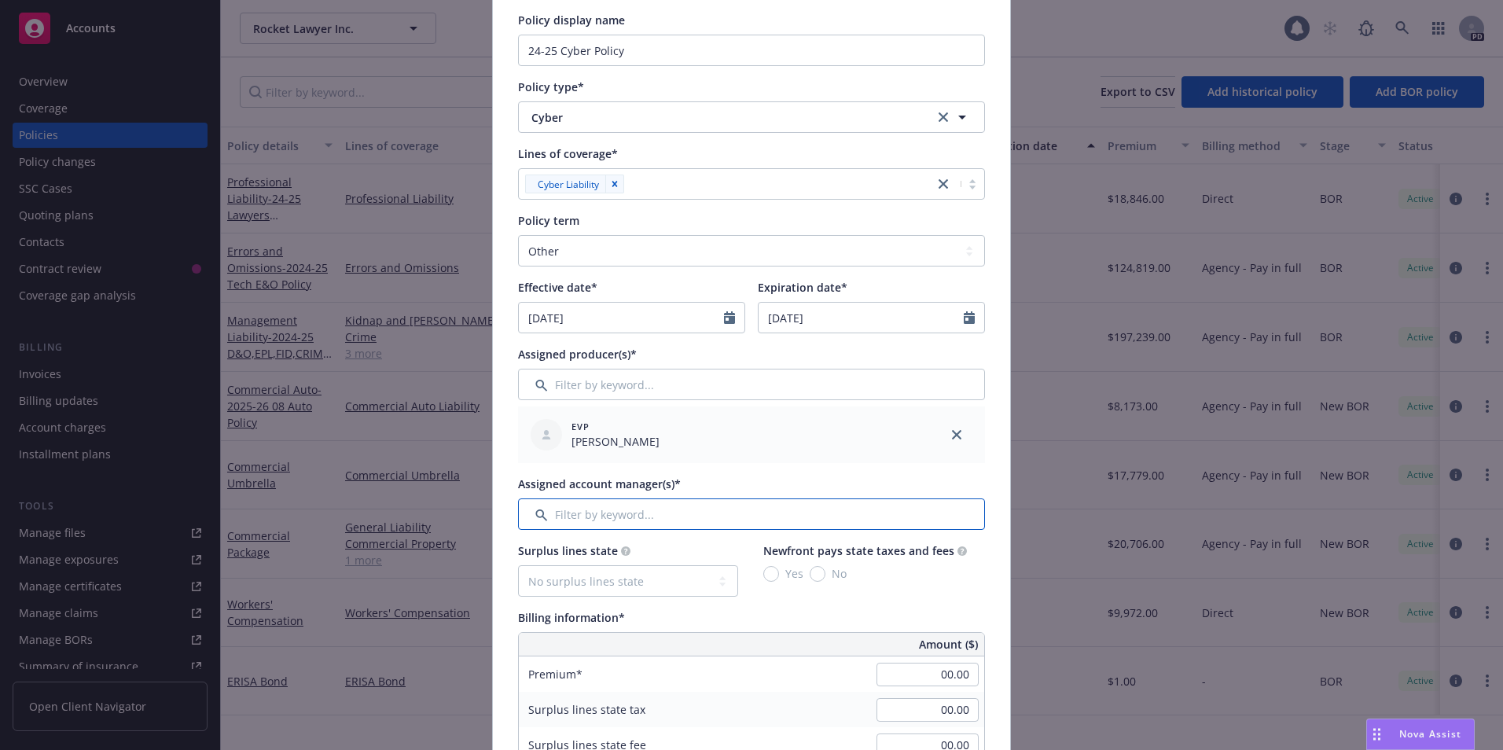
click at [641, 509] on input "Filter by keyword..." at bounding box center [751, 513] width 467 height 31
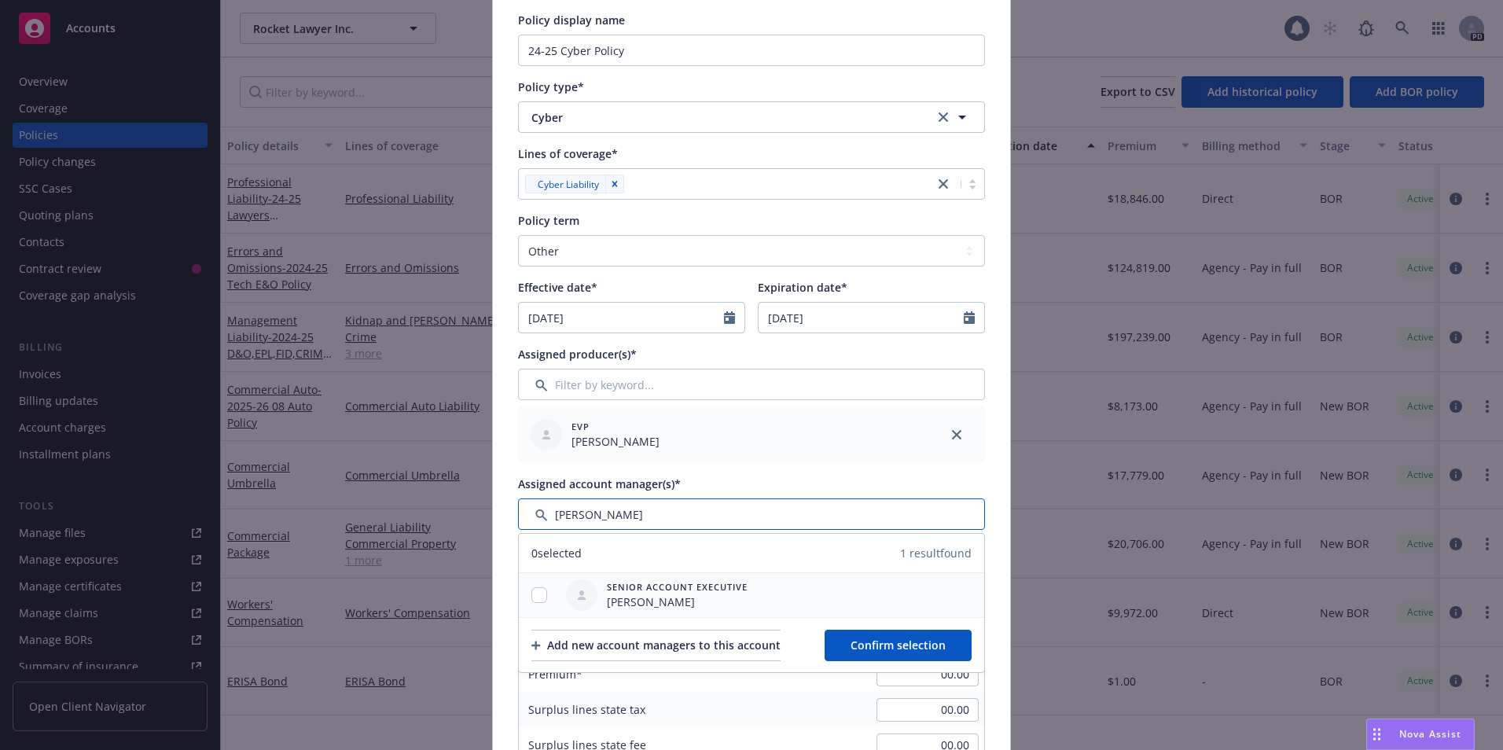
type input "lila"
click at [535, 598] on input "checkbox" at bounding box center [539, 595] width 16 height 16
checkbox input "true"
click at [880, 637] on span "Confirm selection" at bounding box center [897, 644] width 95 height 15
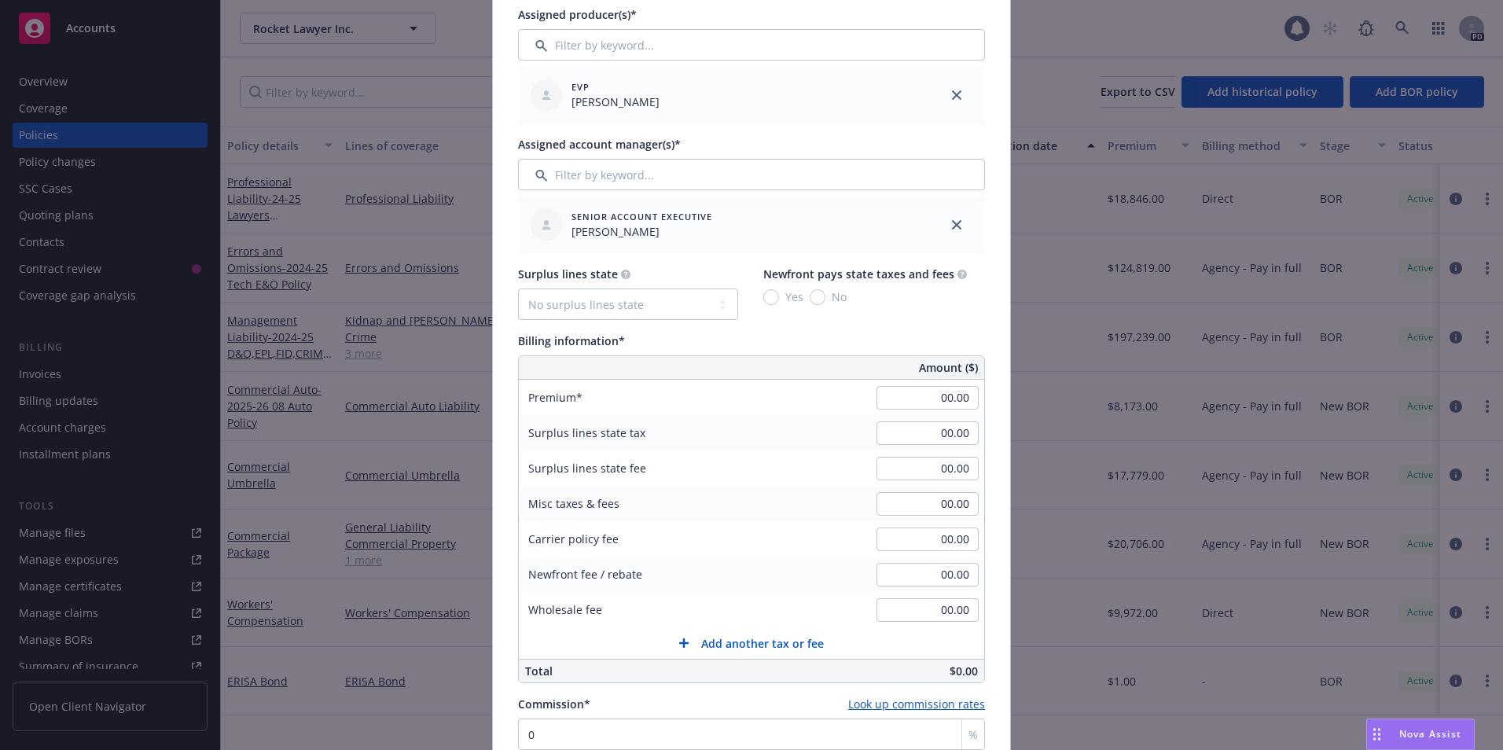
scroll to position [580, 0]
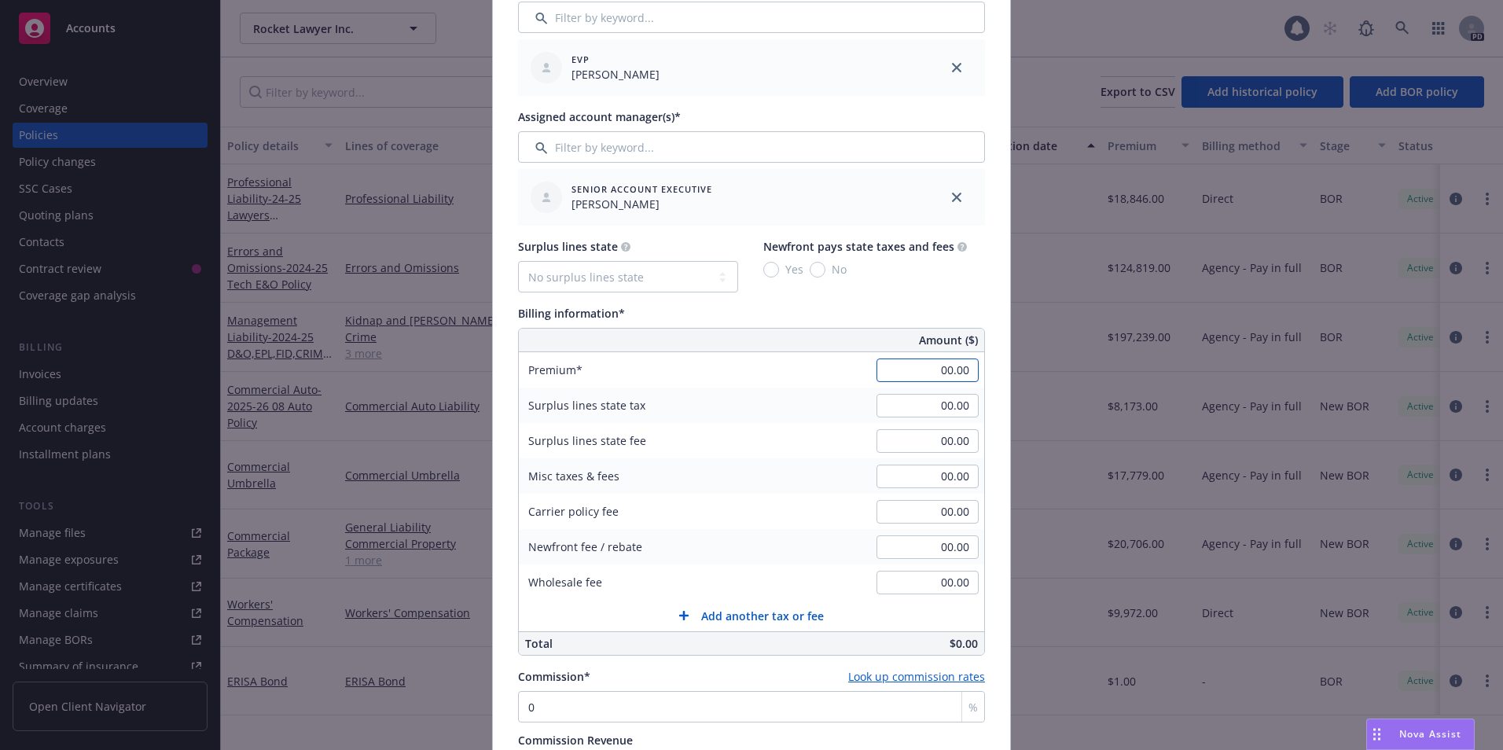
click at [914, 366] on input "00.00" at bounding box center [927, 370] width 102 height 24
type input "70,921.00"
click at [894, 411] on input "00.00" at bounding box center [927, 406] width 102 height 24
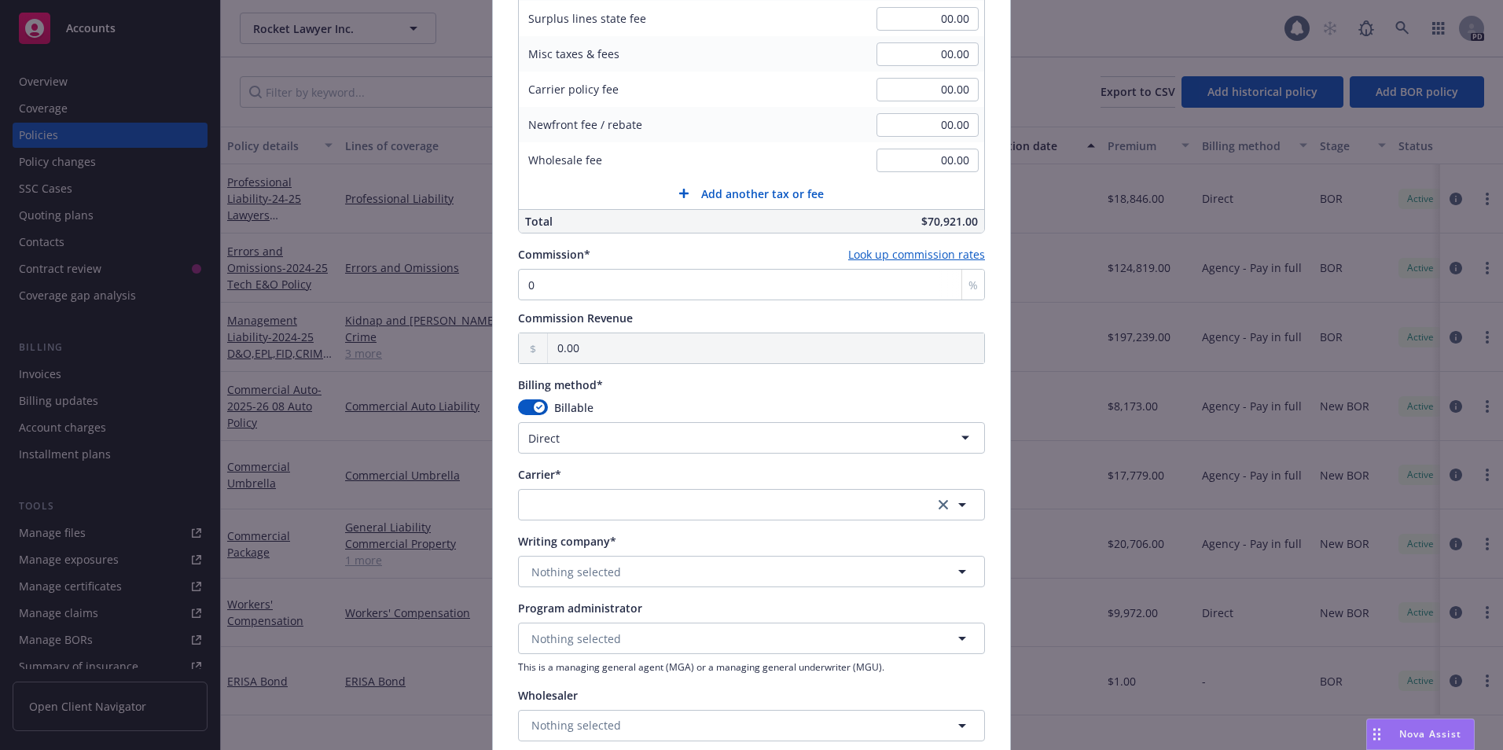
scroll to position [1070, 0]
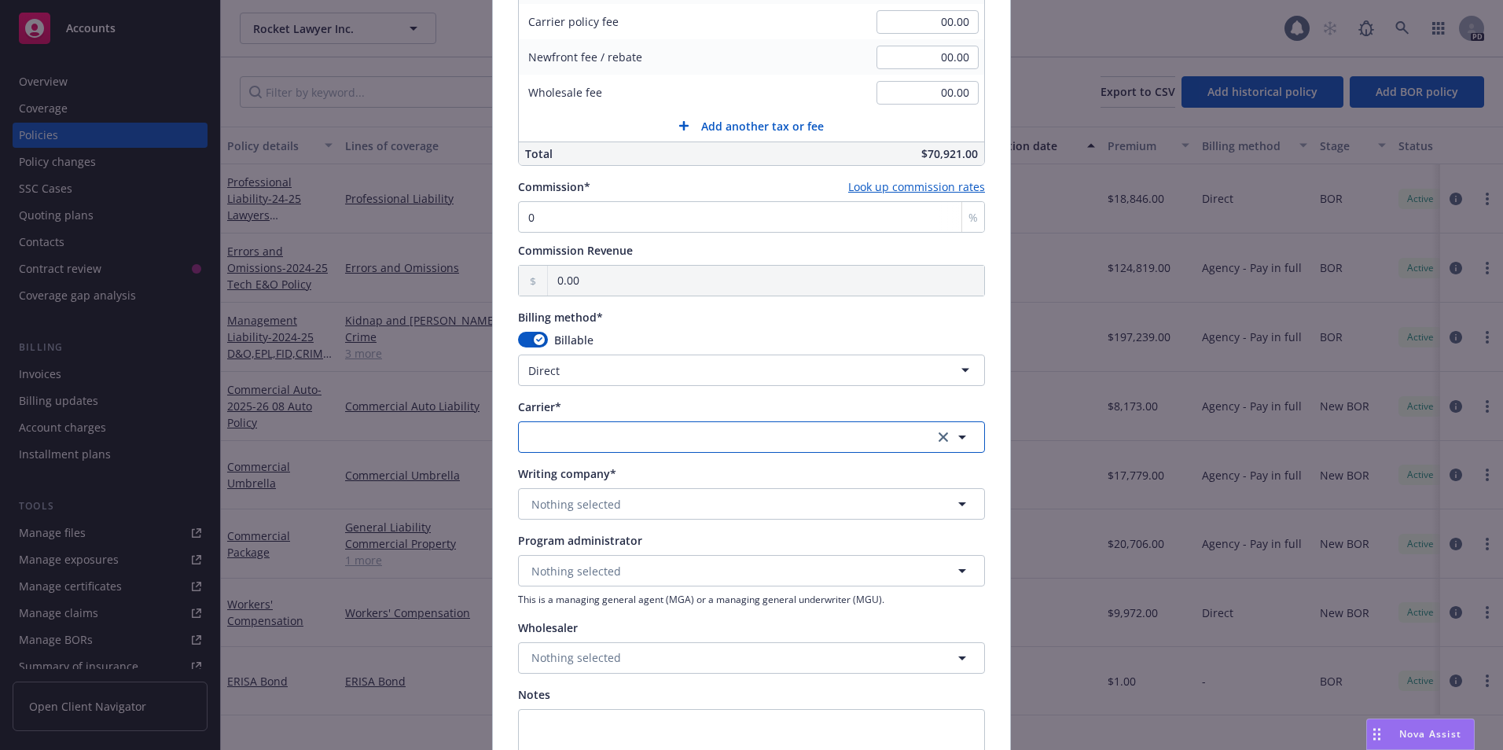
click at [600, 445] on button "button" at bounding box center [751, 436] width 467 height 31
type input "chubb"
click at [582, 517] on strong "Chubb Group" at bounding box center [571, 519] width 72 height 15
click at [708, 507] on button "Nothing selected" at bounding box center [751, 503] width 467 height 31
click at [566, 504] on span "Nothing selected" at bounding box center [576, 504] width 90 height 17
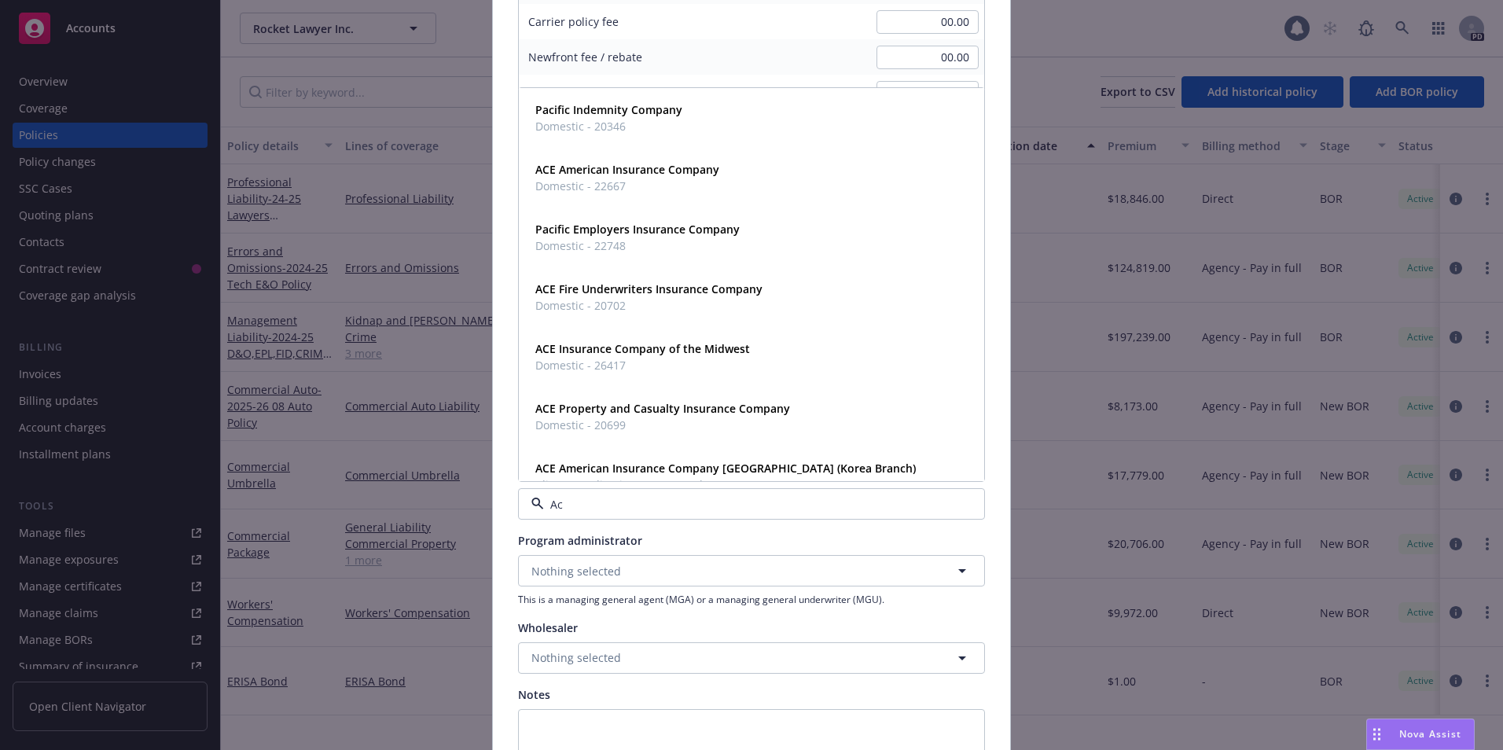
type input "Ace"
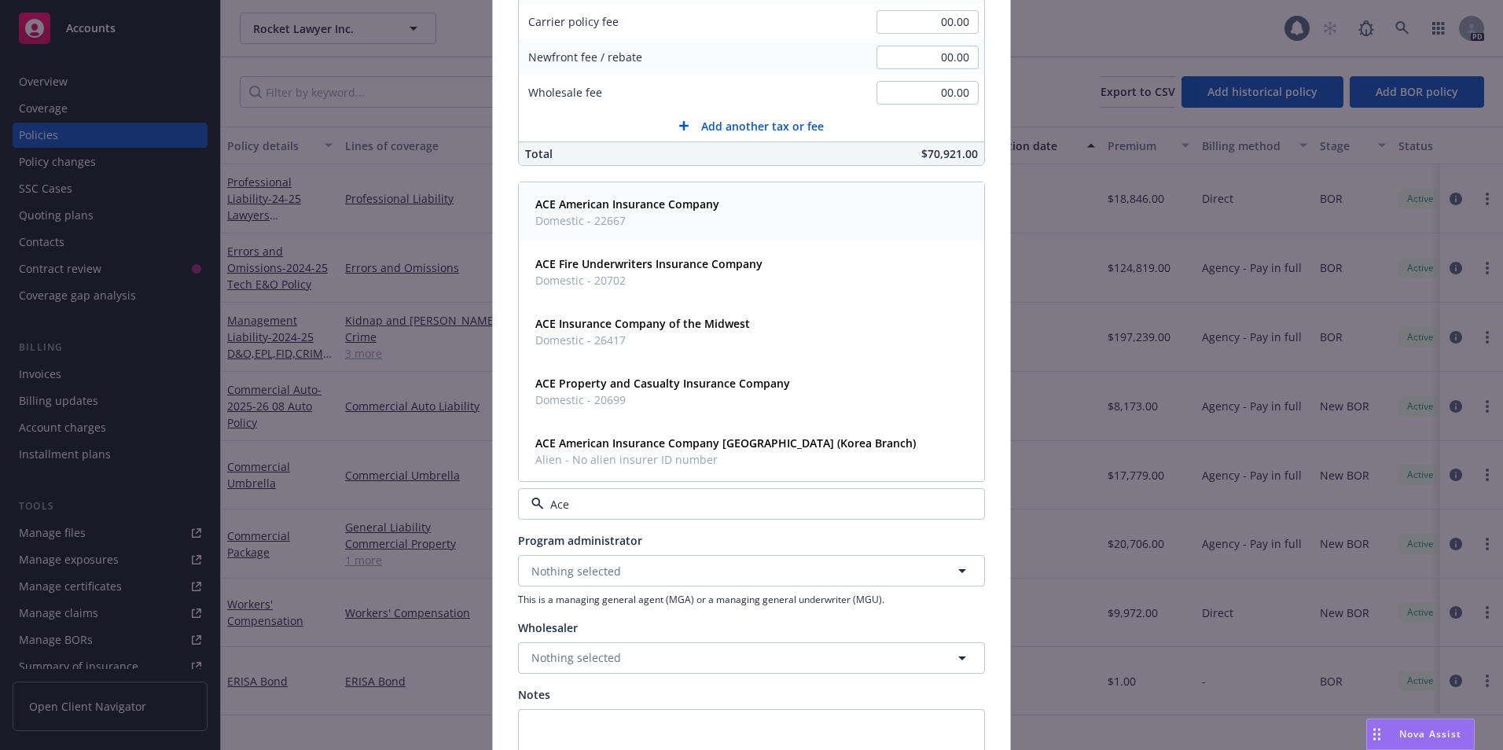
click at [596, 204] on strong "ACE American Insurance Company" at bounding box center [627, 203] width 184 height 15
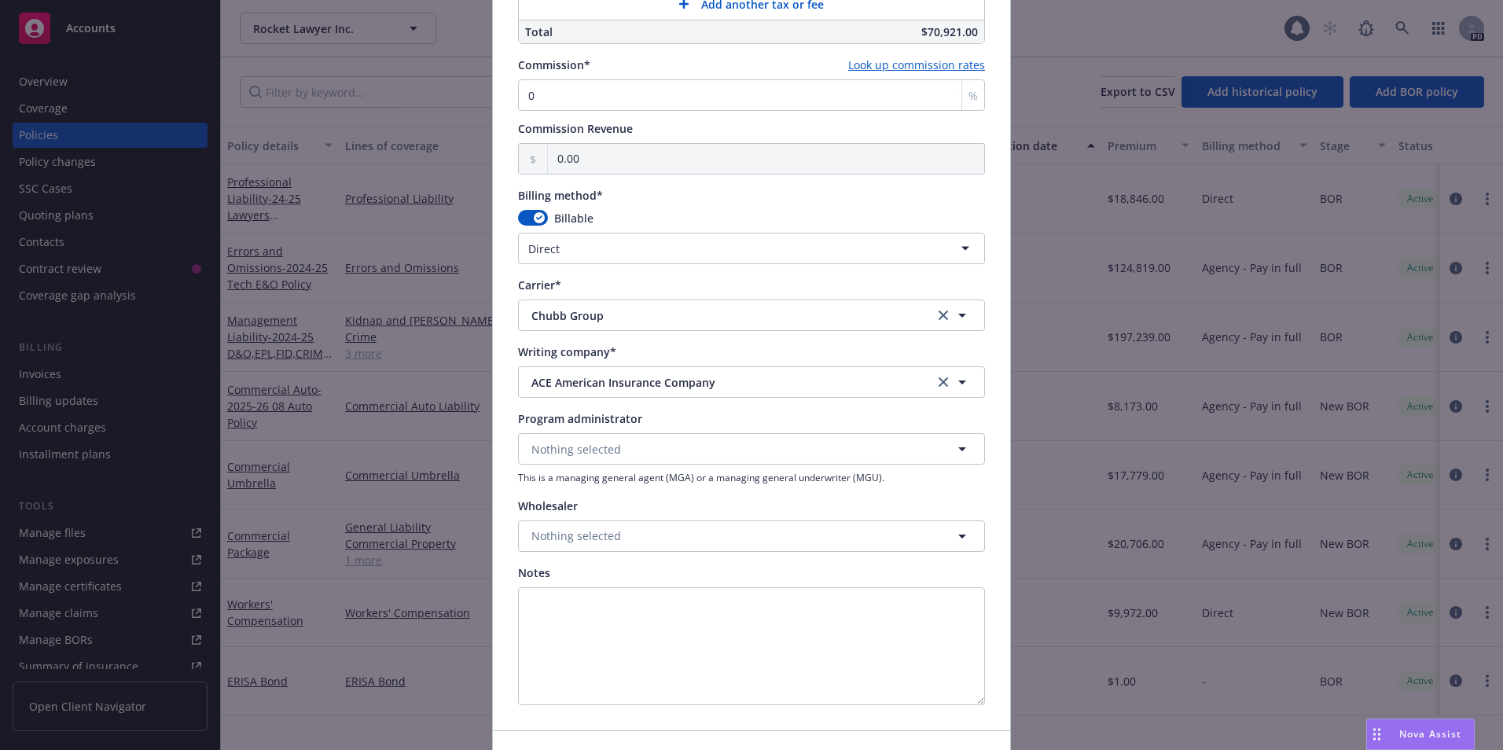
scroll to position [1293, 0]
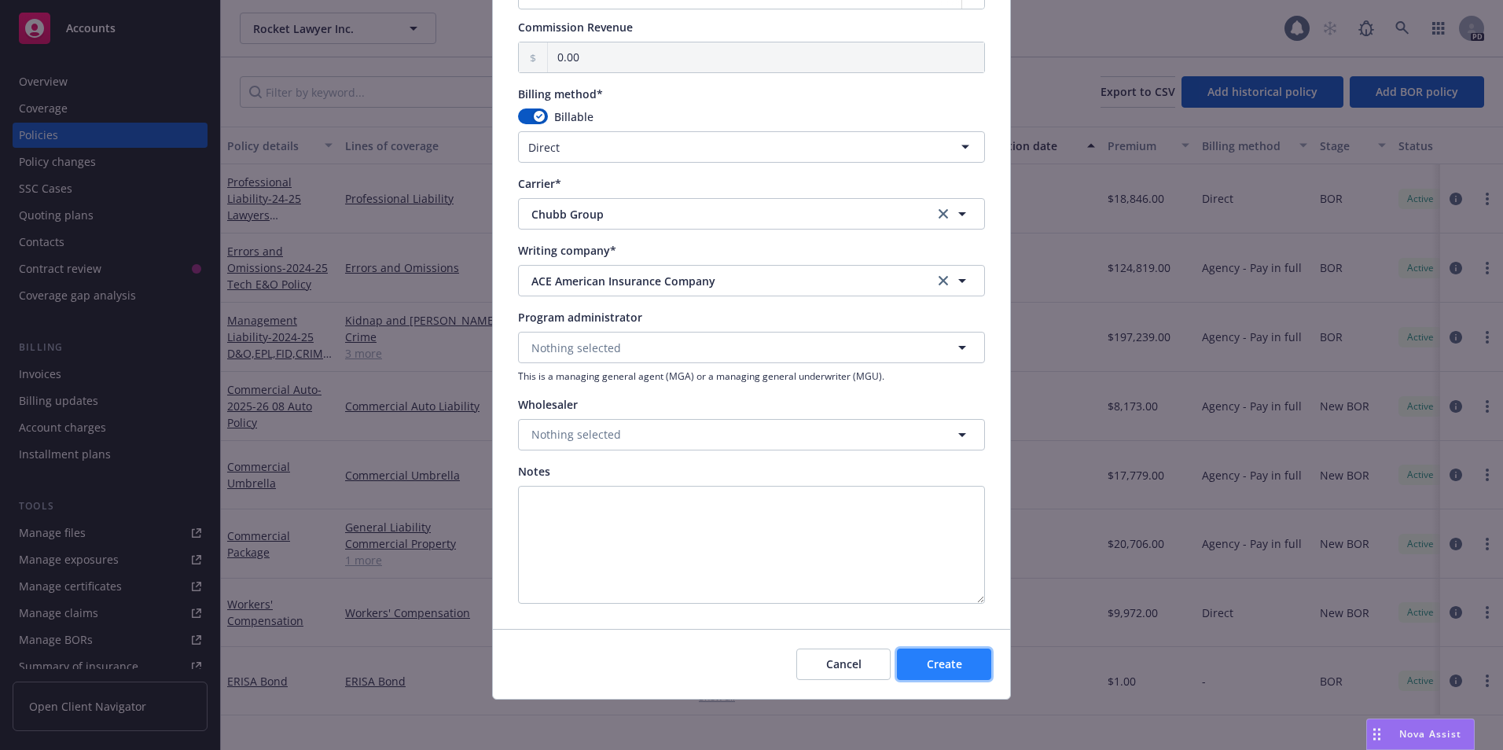
click at [938, 666] on span "Create" at bounding box center [944, 663] width 35 height 15
type input "08/21/2025"
type input "08/21/2026"
type input "00.00"
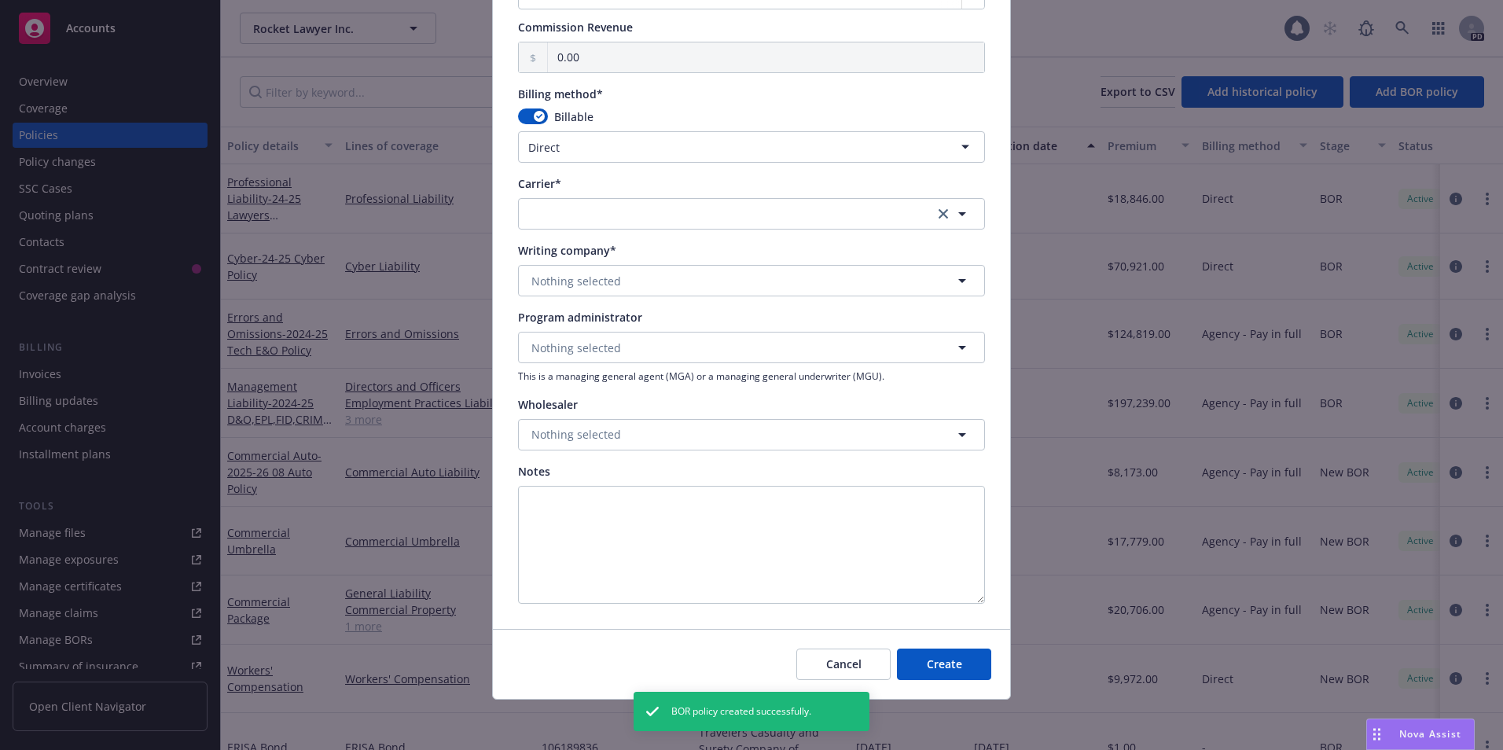
scroll to position [1167, 0]
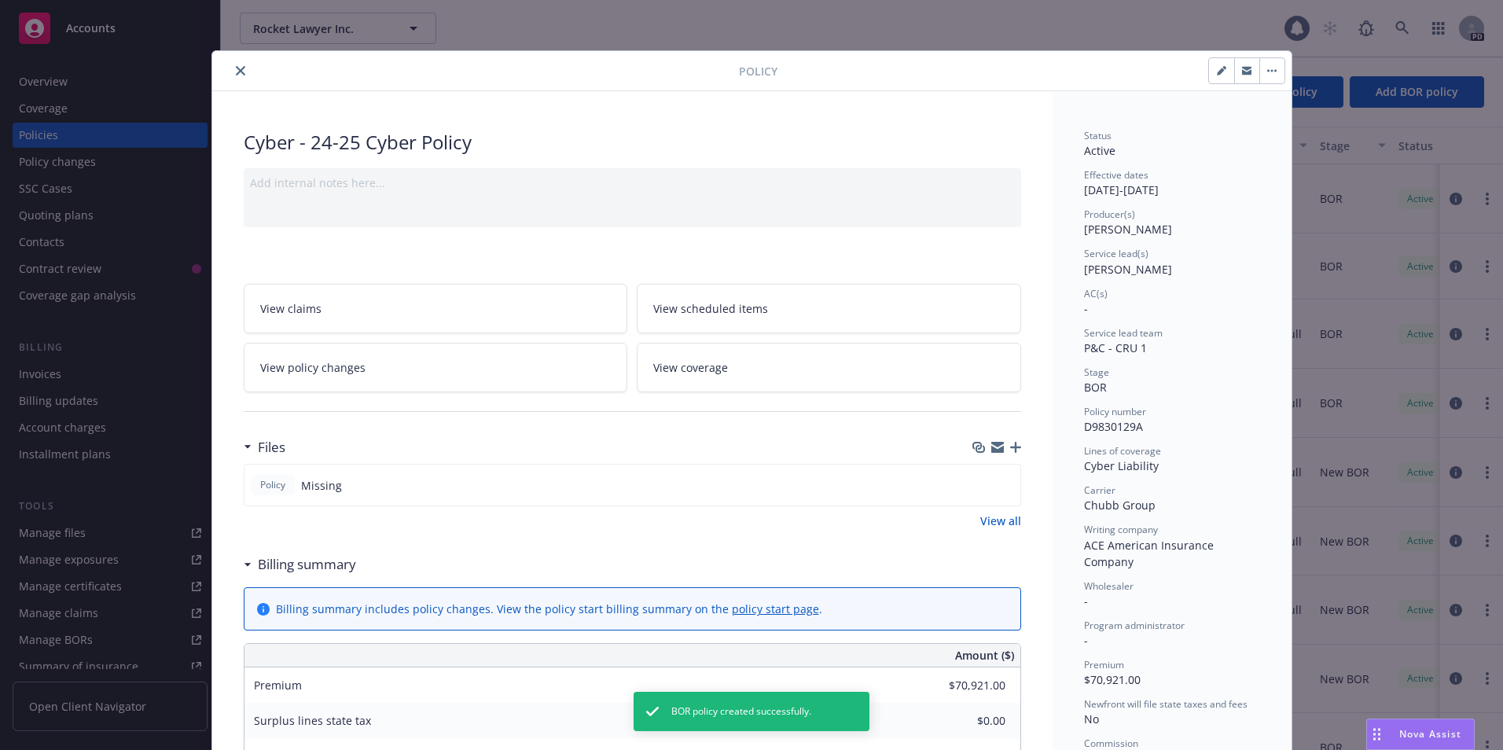
click at [1016, 445] on div "Cyber - 24-25 Cyber Policy Add internal notes here... View claims View schedule…" at bounding box center [632, 679] width 840 height 1177
click at [1014, 447] on icon "button" at bounding box center [1015, 447] width 11 height 11
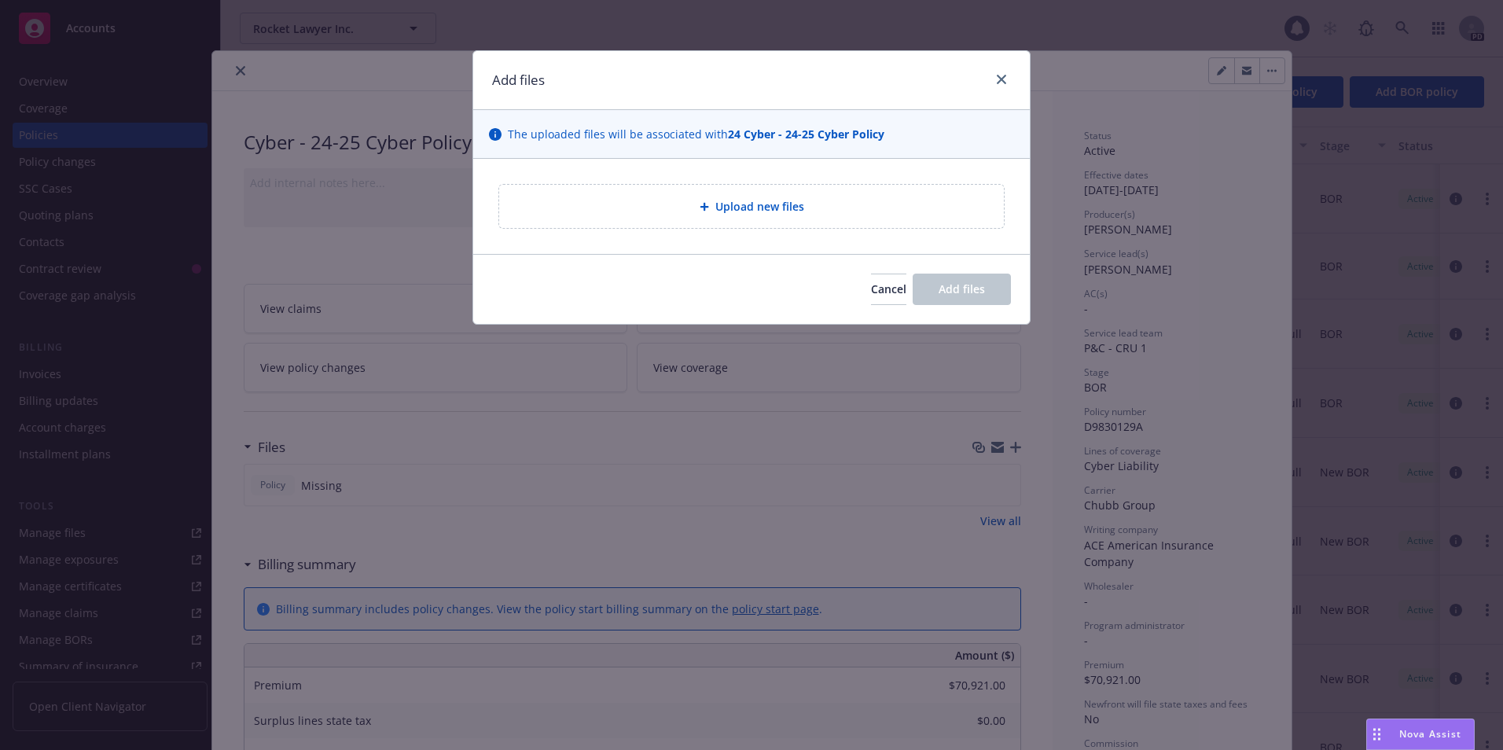
type textarea "x"
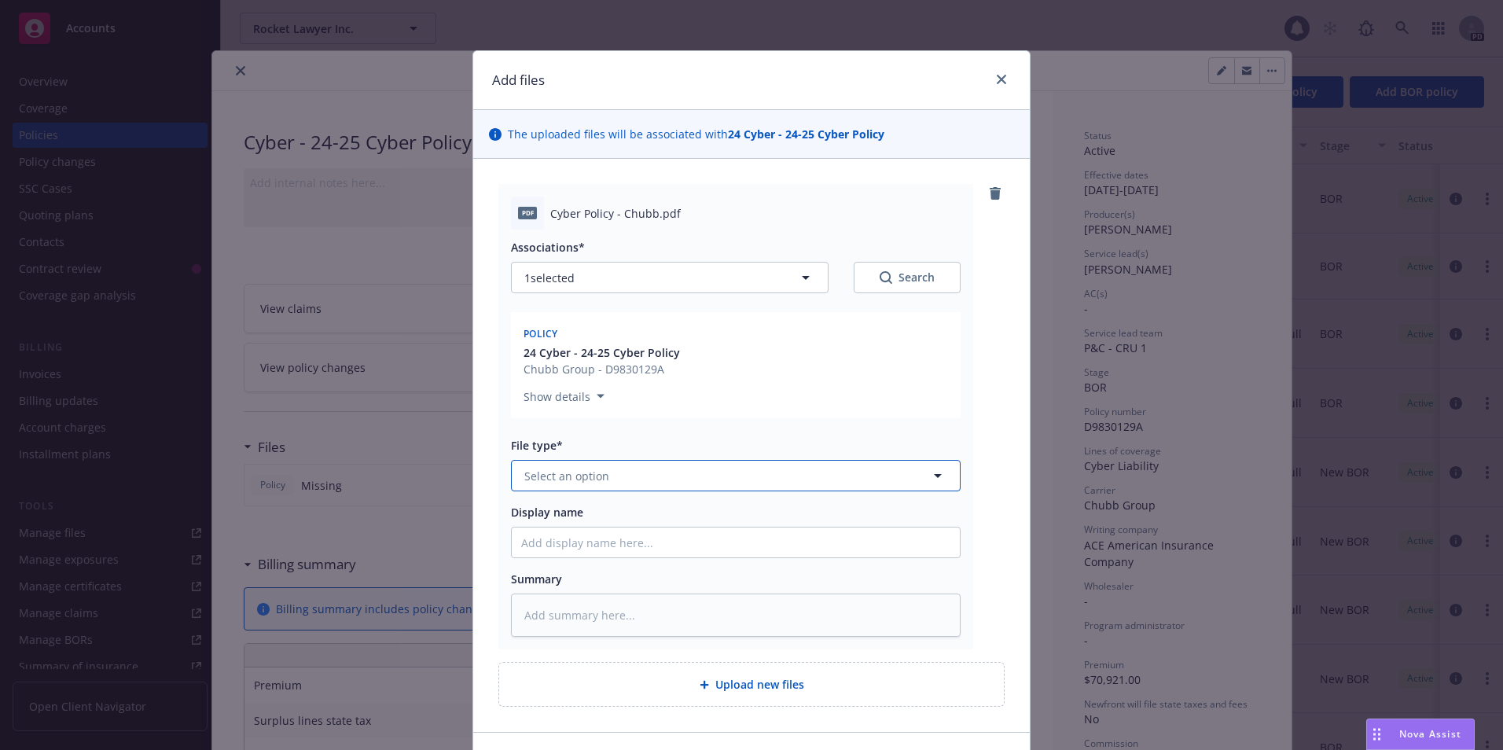
click at [931, 473] on icon "button" at bounding box center [937, 475] width 19 height 19
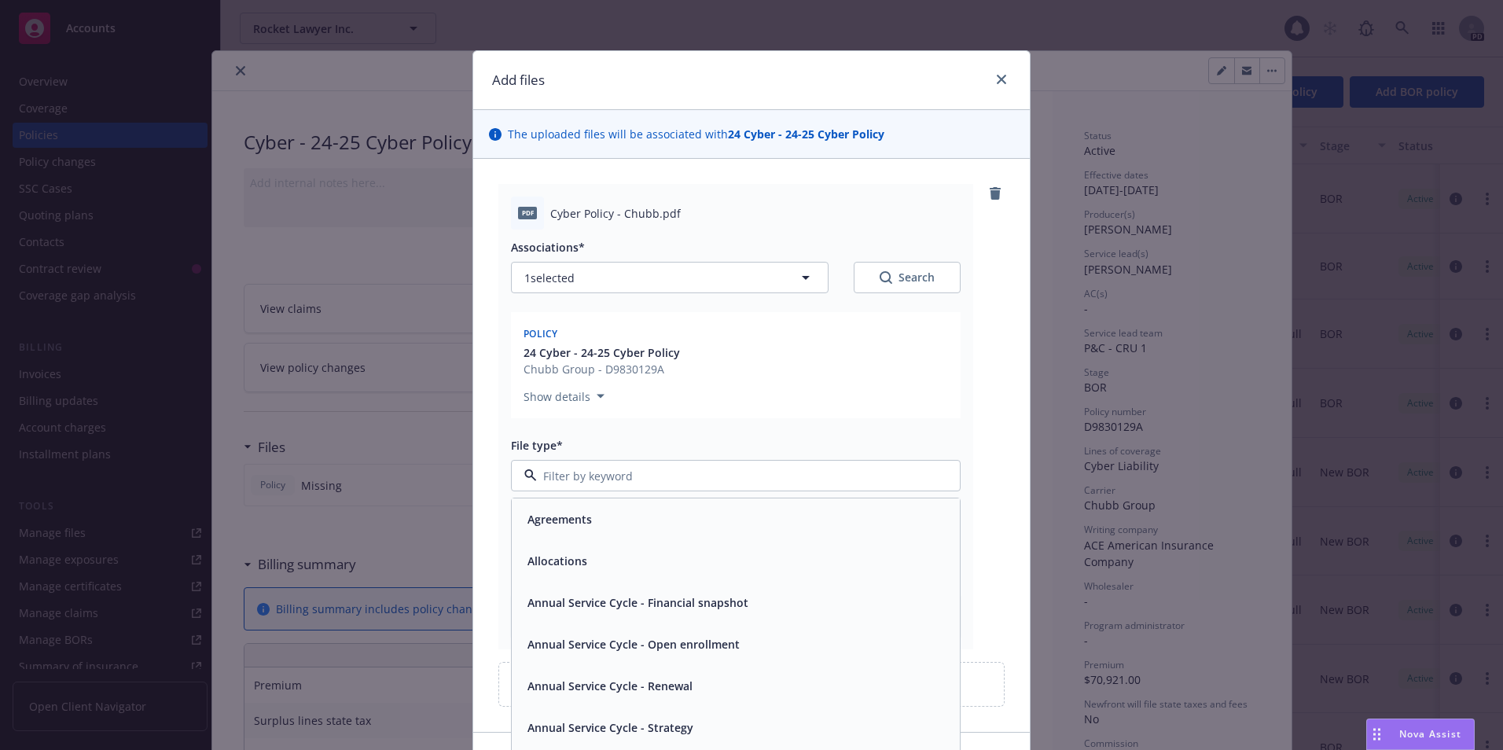
click at [654, 476] on input at bounding box center [732, 476] width 391 height 17
click at [637, 475] on input at bounding box center [732, 476] width 391 height 17
click at [637, 479] on input at bounding box center [732, 476] width 391 height 17
click at [636, 475] on input at bounding box center [732, 476] width 391 height 17
click at [883, 380] on div "Show details" at bounding box center [735, 392] width 424 height 25
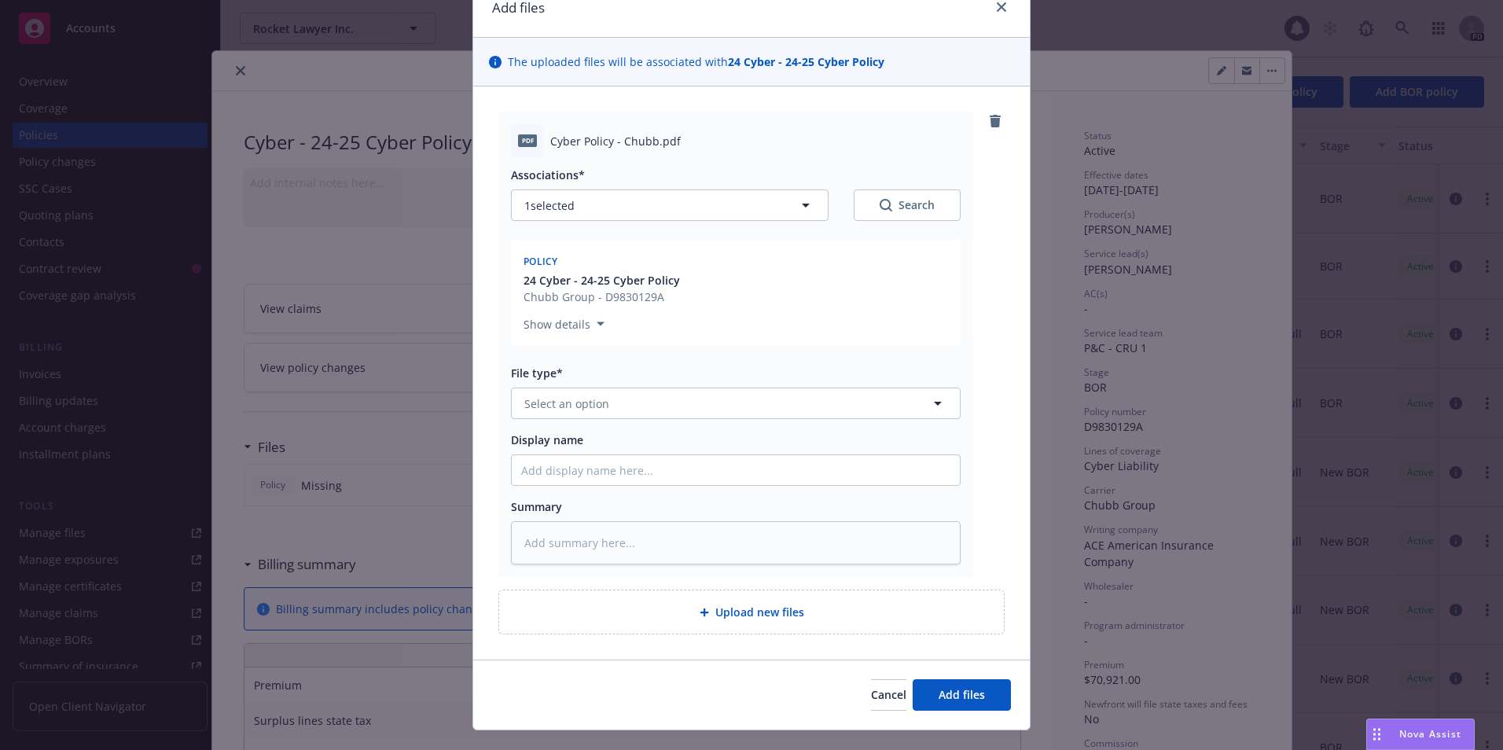
scroll to position [103, 0]
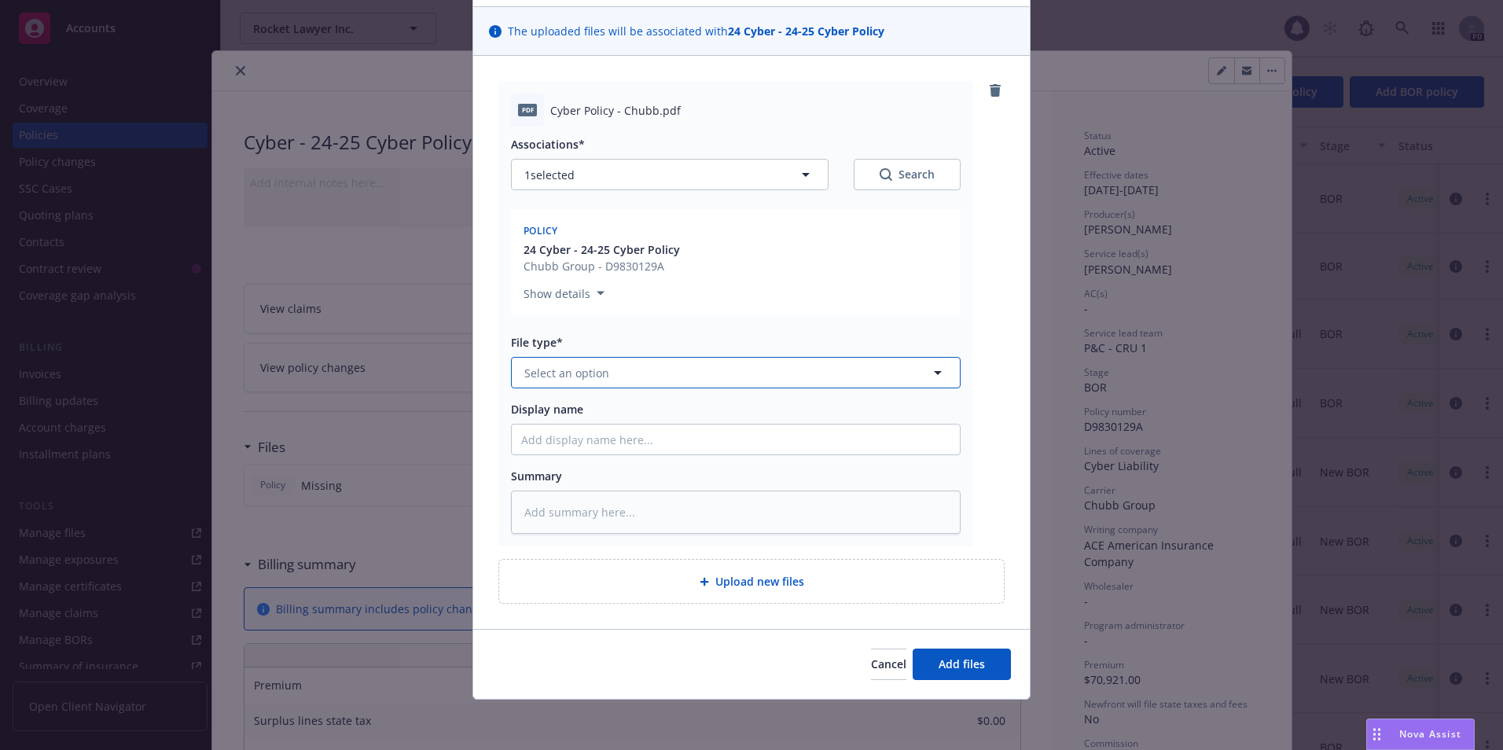
click at [773, 372] on button "Select an option" at bounding box center [736, 372] width 450 height 31
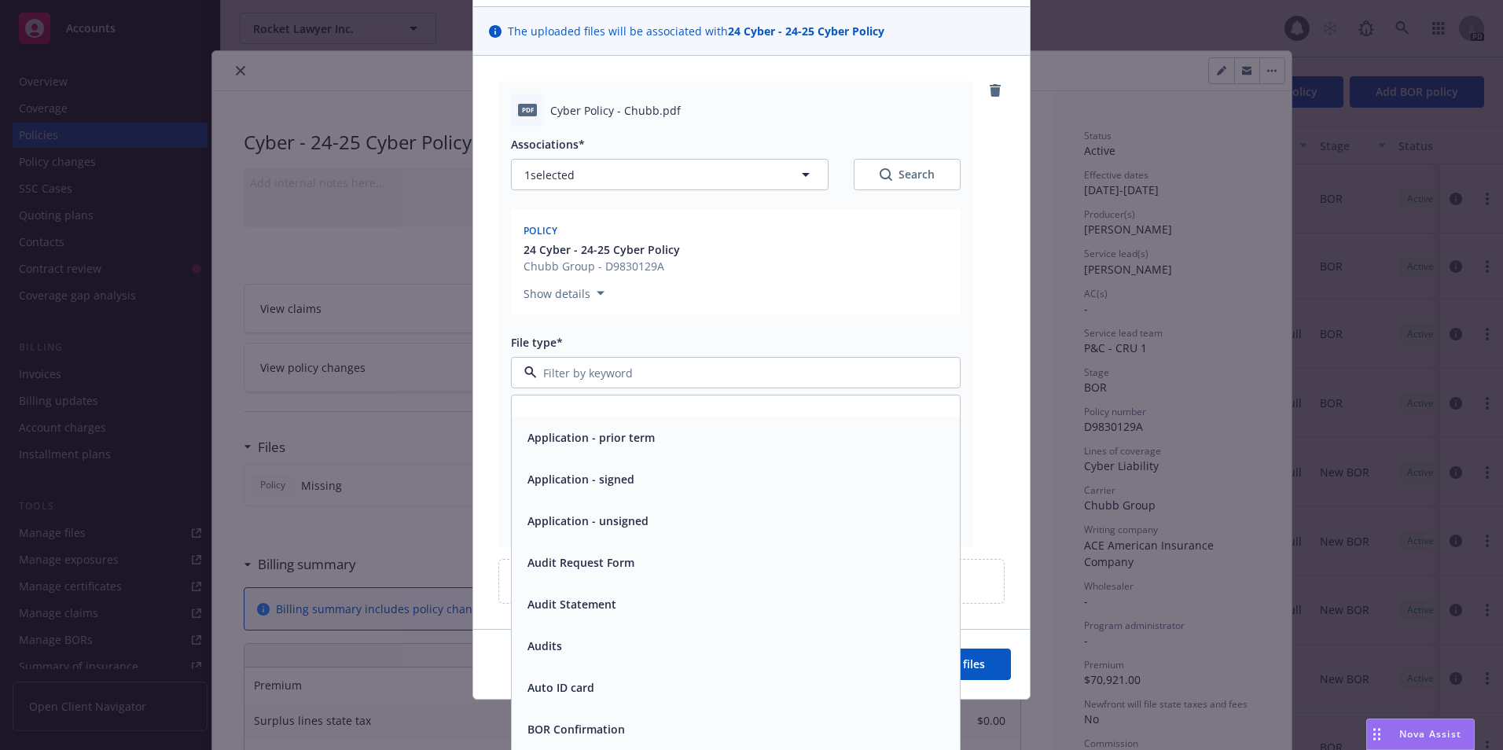
scroll to position [347, 0]
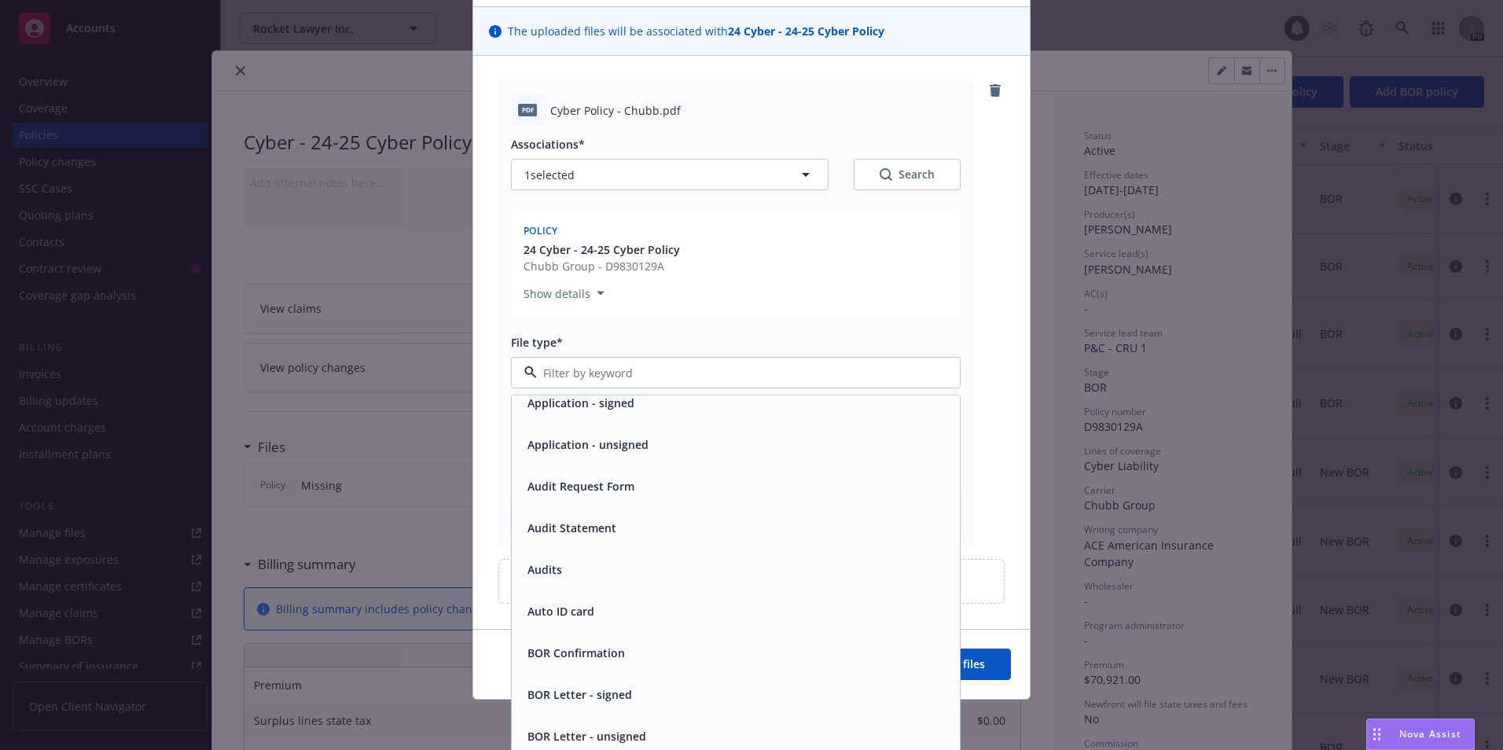
click at [795, 376] on input at bounding box center [732, 373] width 391 height 17
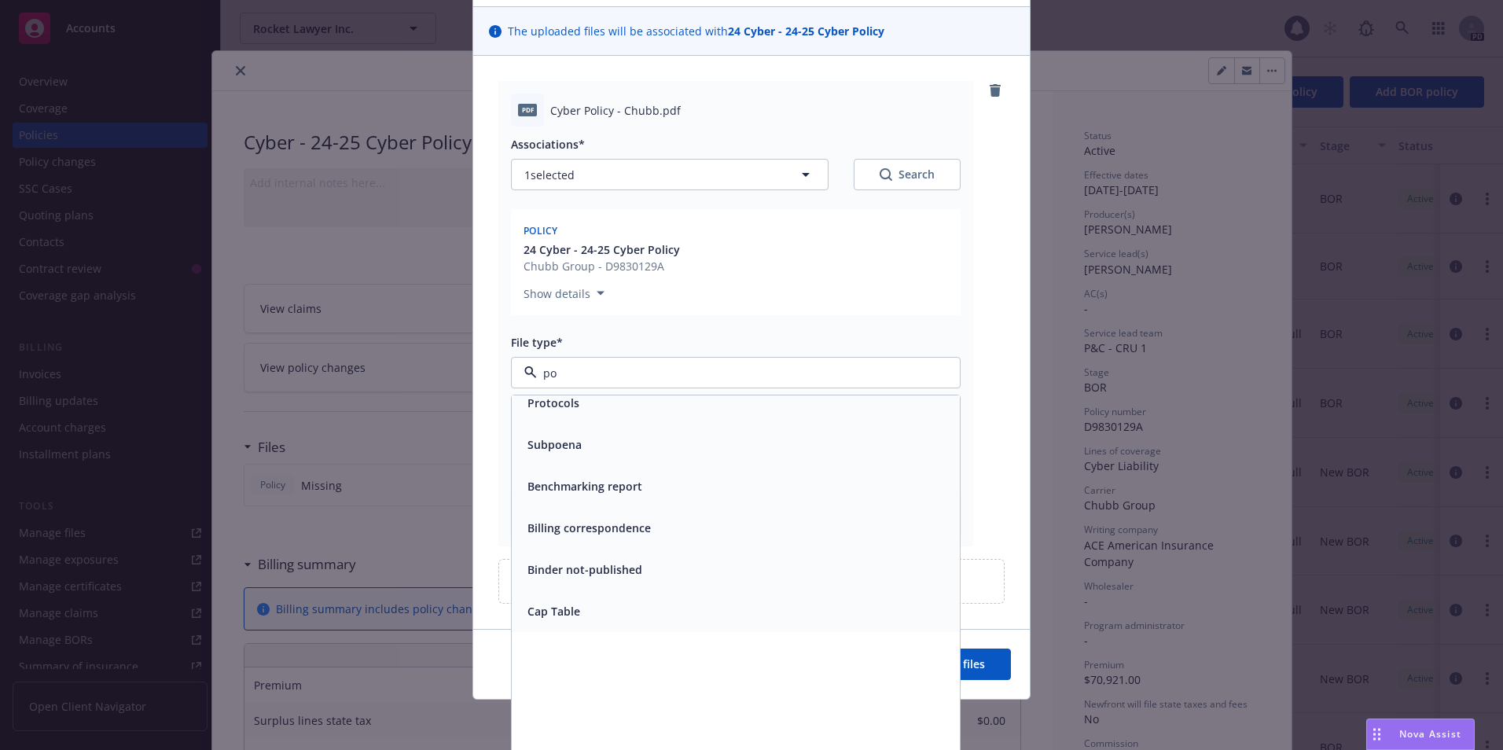
scroll to position [120, 0]
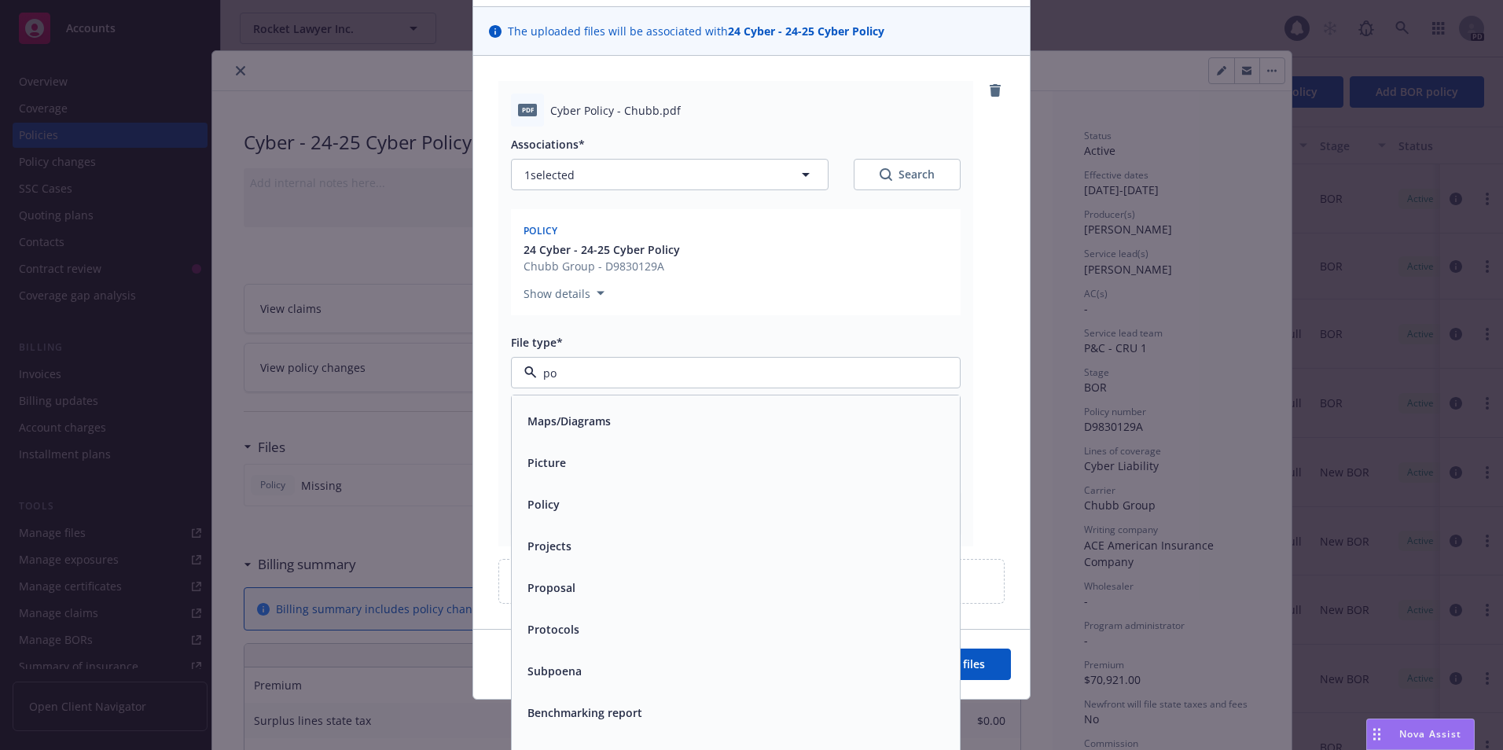
type input "pol"
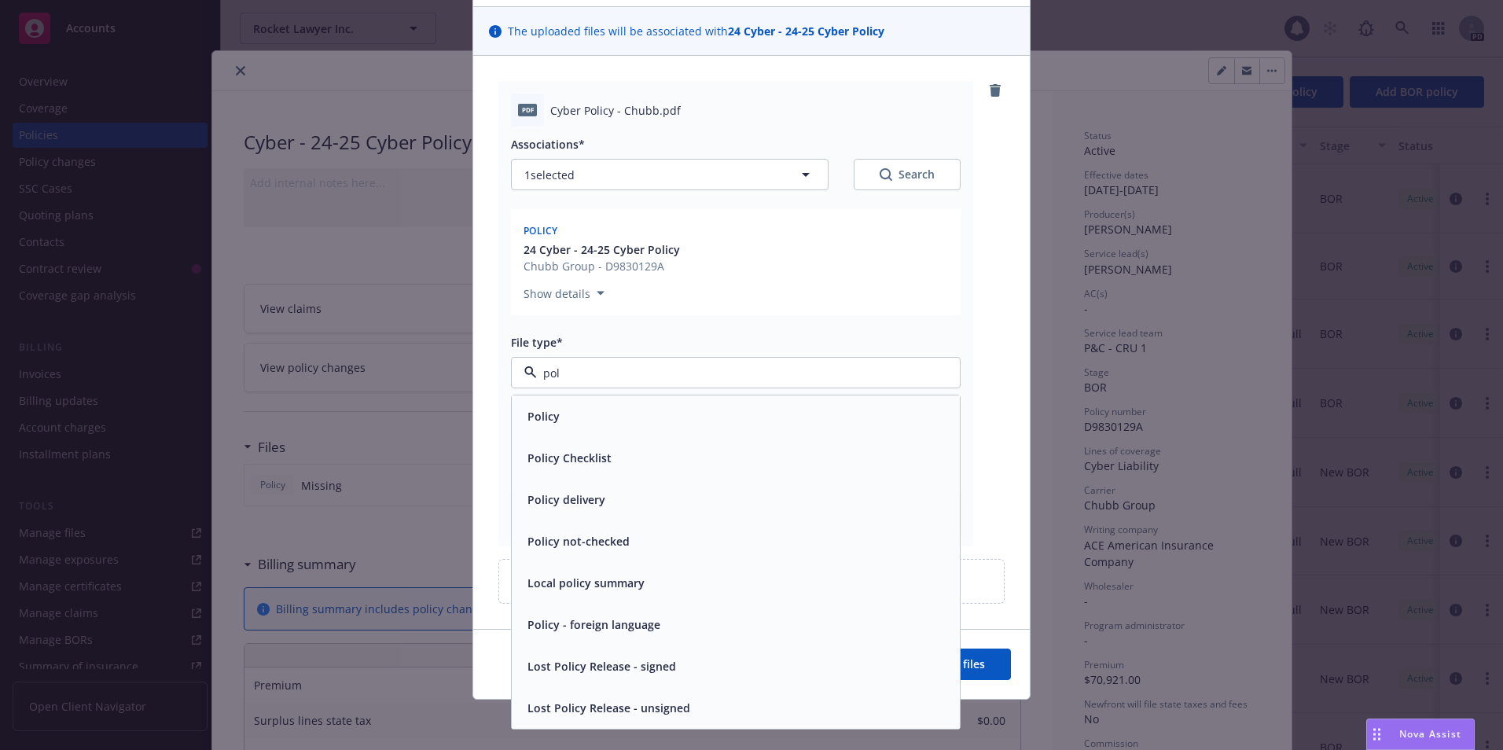
click at [619, 408] on div "Policy" at bounding box center [735, 416] width 429 height 23
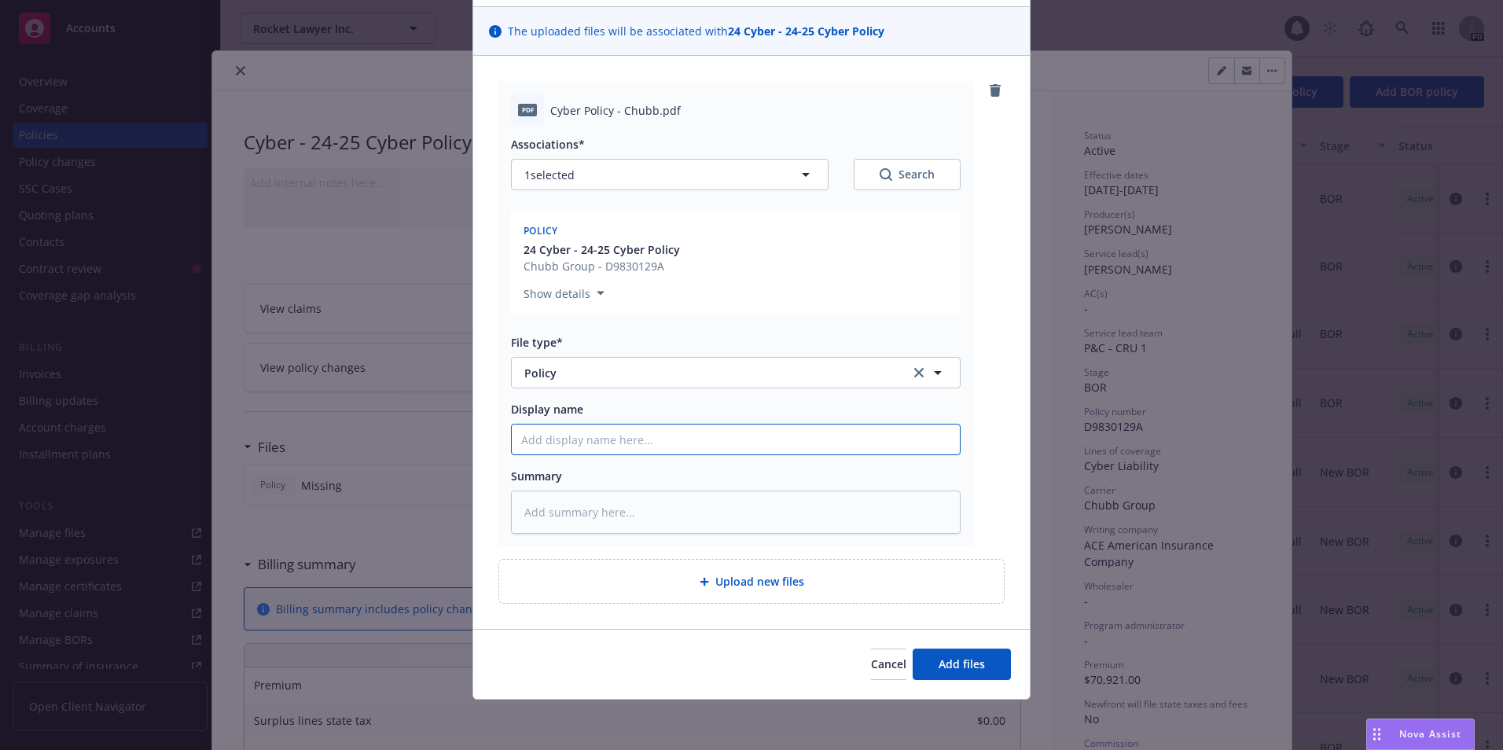
click at [578, 438] on input "Display name" at bounding box center [736, 439] width 448 height 30
type textarea "x"
type input "2"
type textarea "x"
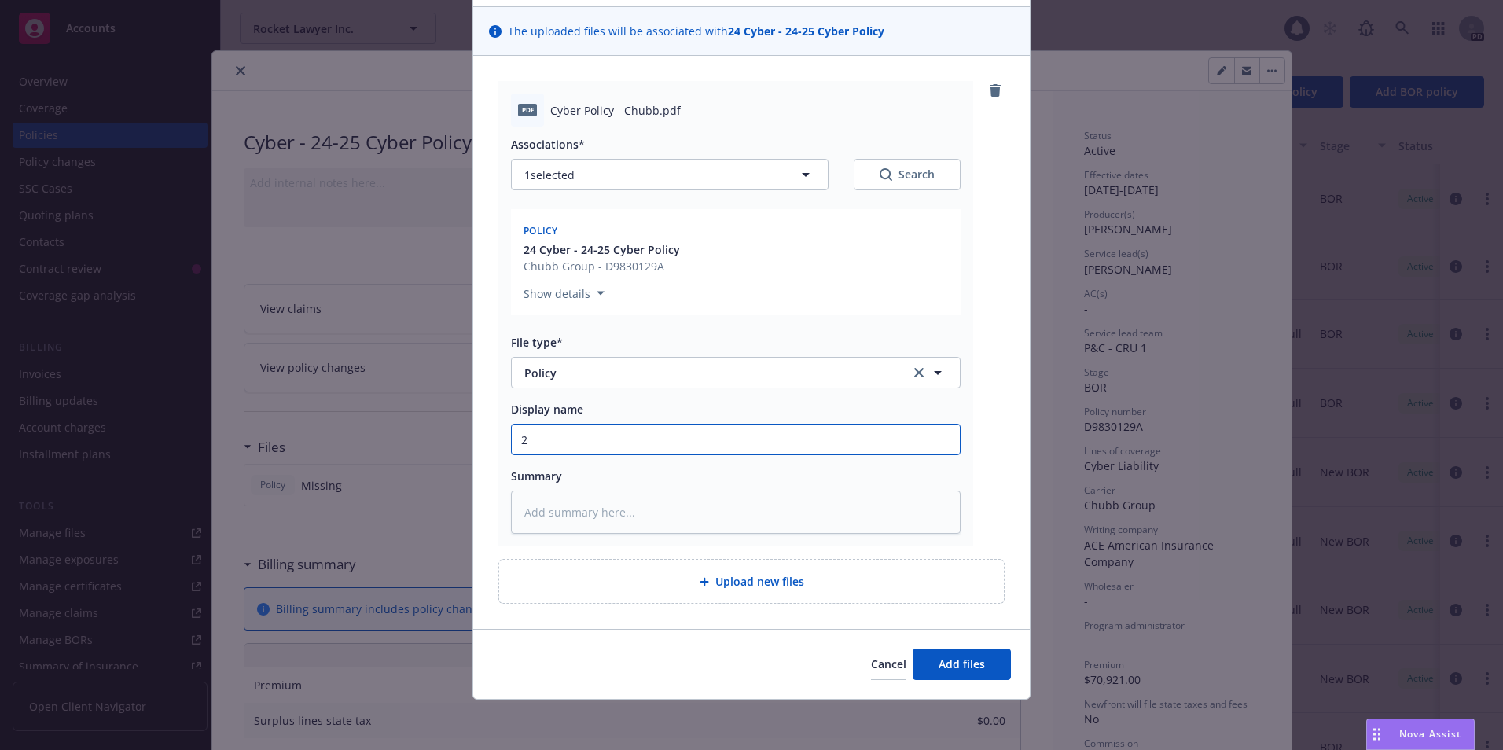
type input "24"
type textarea "x"
type input "24-"
type textarea "x"
type input "24-2"
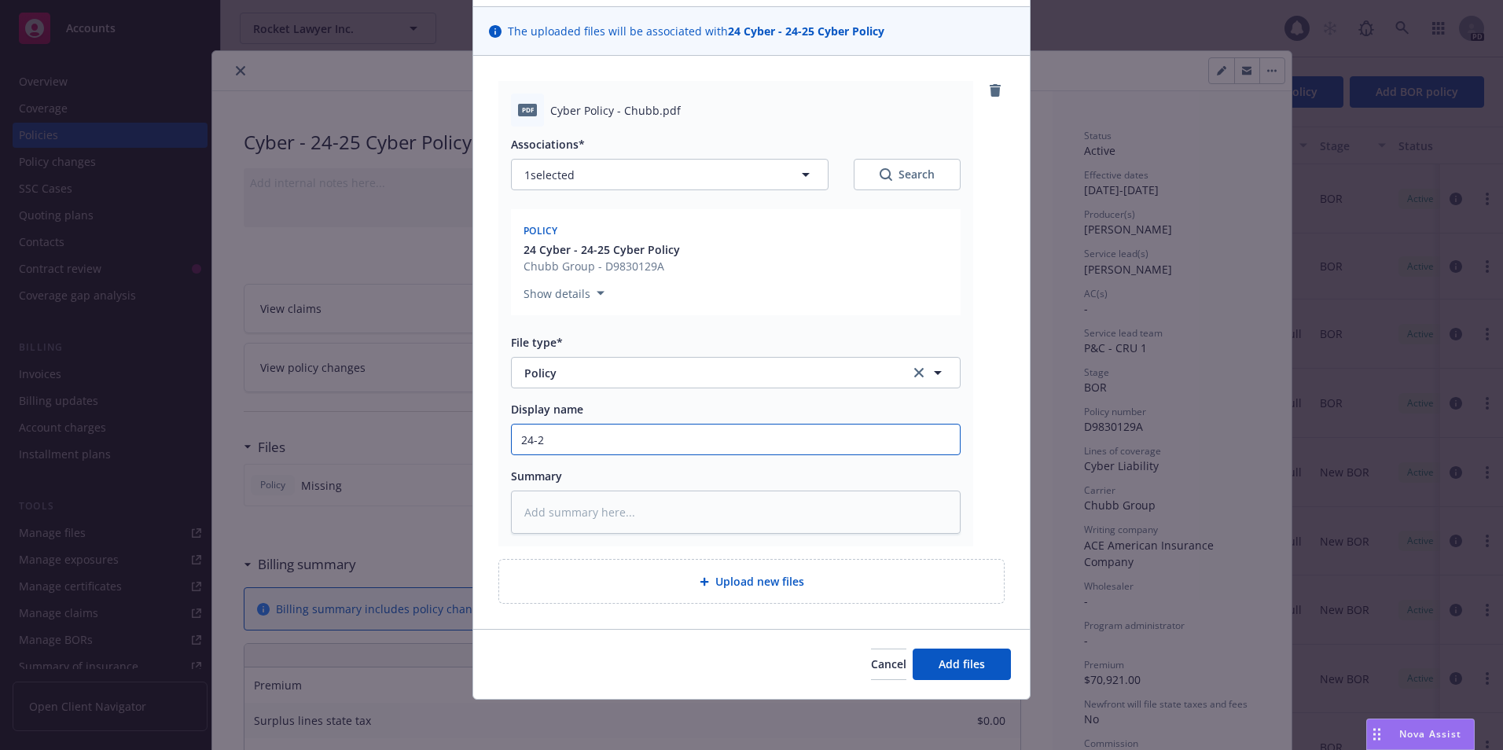
type textarea "x"
type input "24-25"
type textarea "x"
type input "24-25"
type textarea "x"
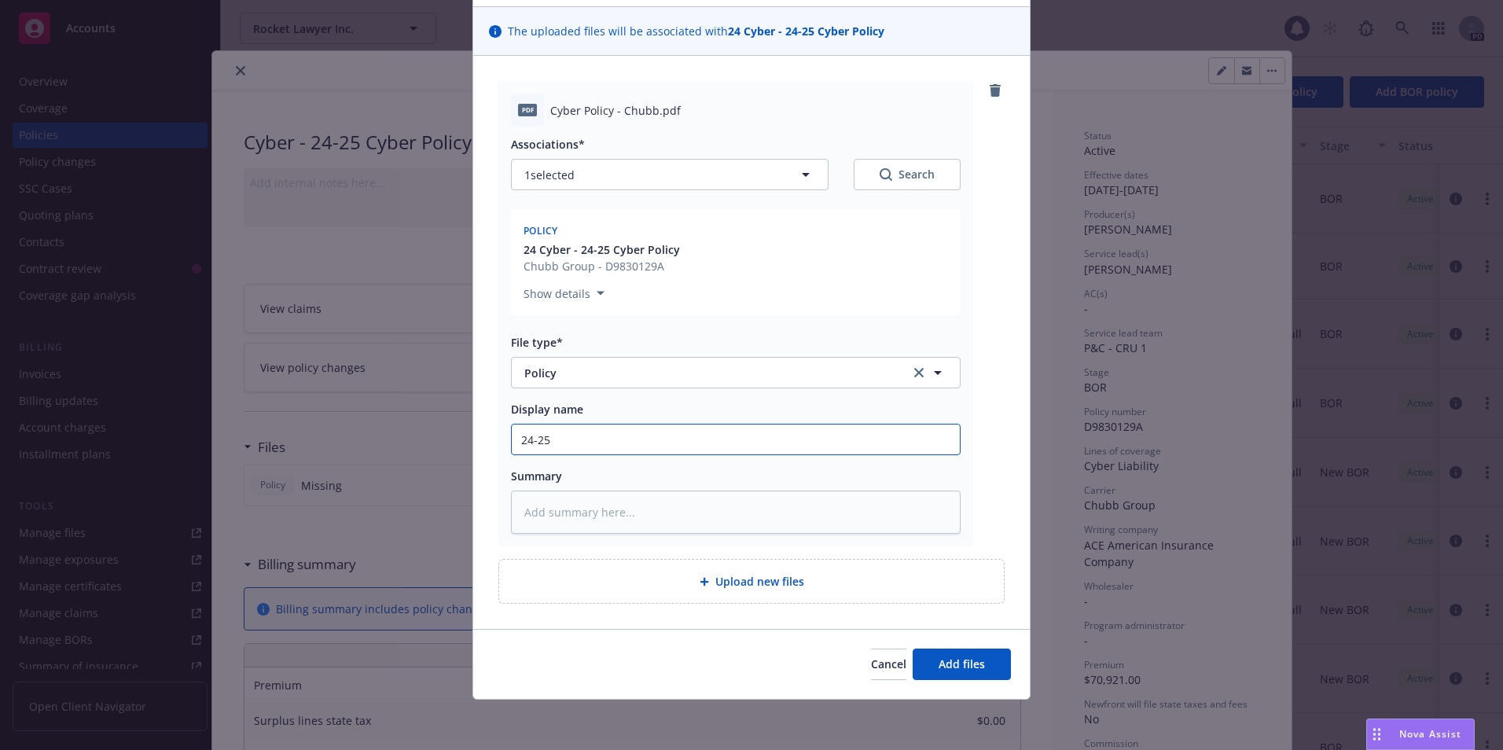
type input "24-25 V"
type textarea "x"
type input "24-25 Vy"
type textarea "x"
type input "24-25 V"
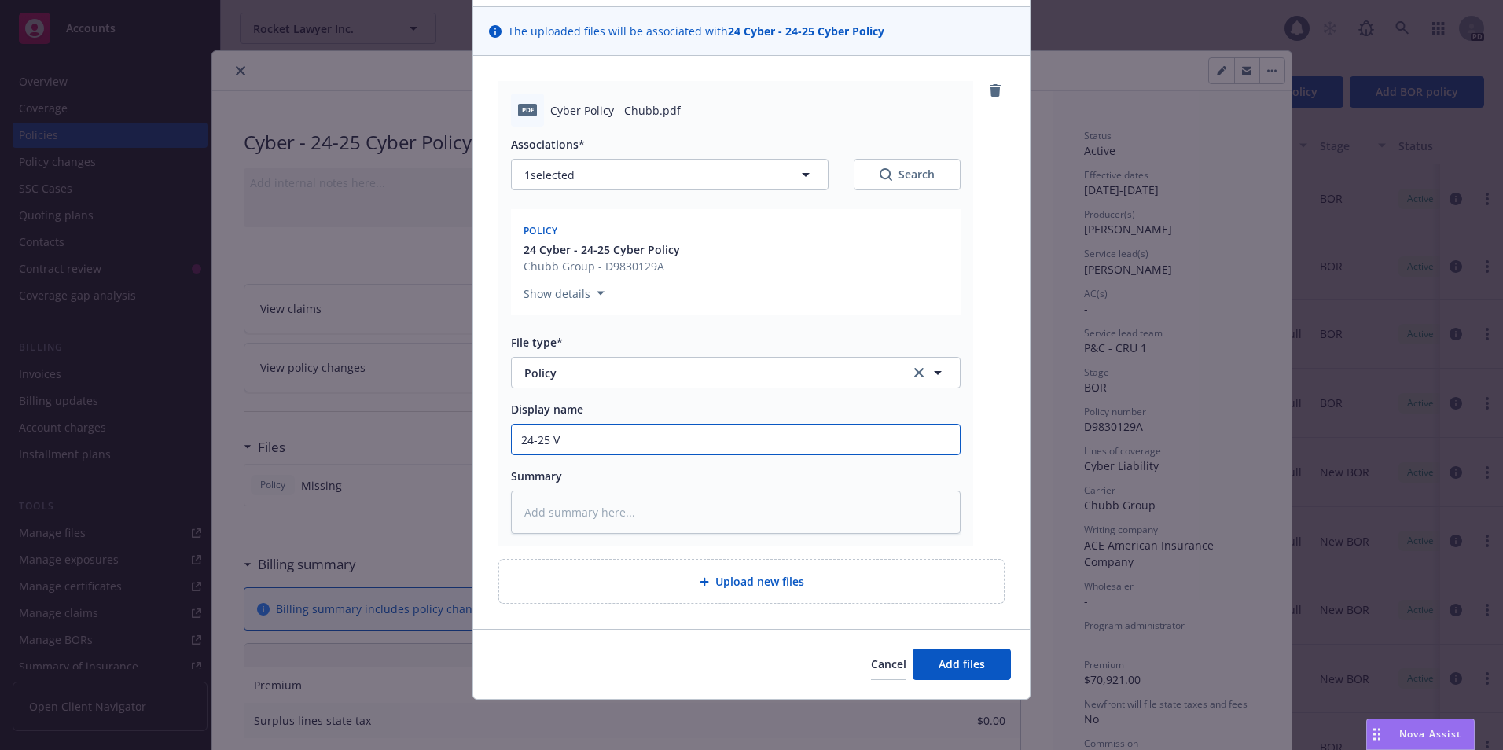
type textarea "x"
type input "24-25"
type textarea "x"
type input "24-25 C"
type textarea "x"
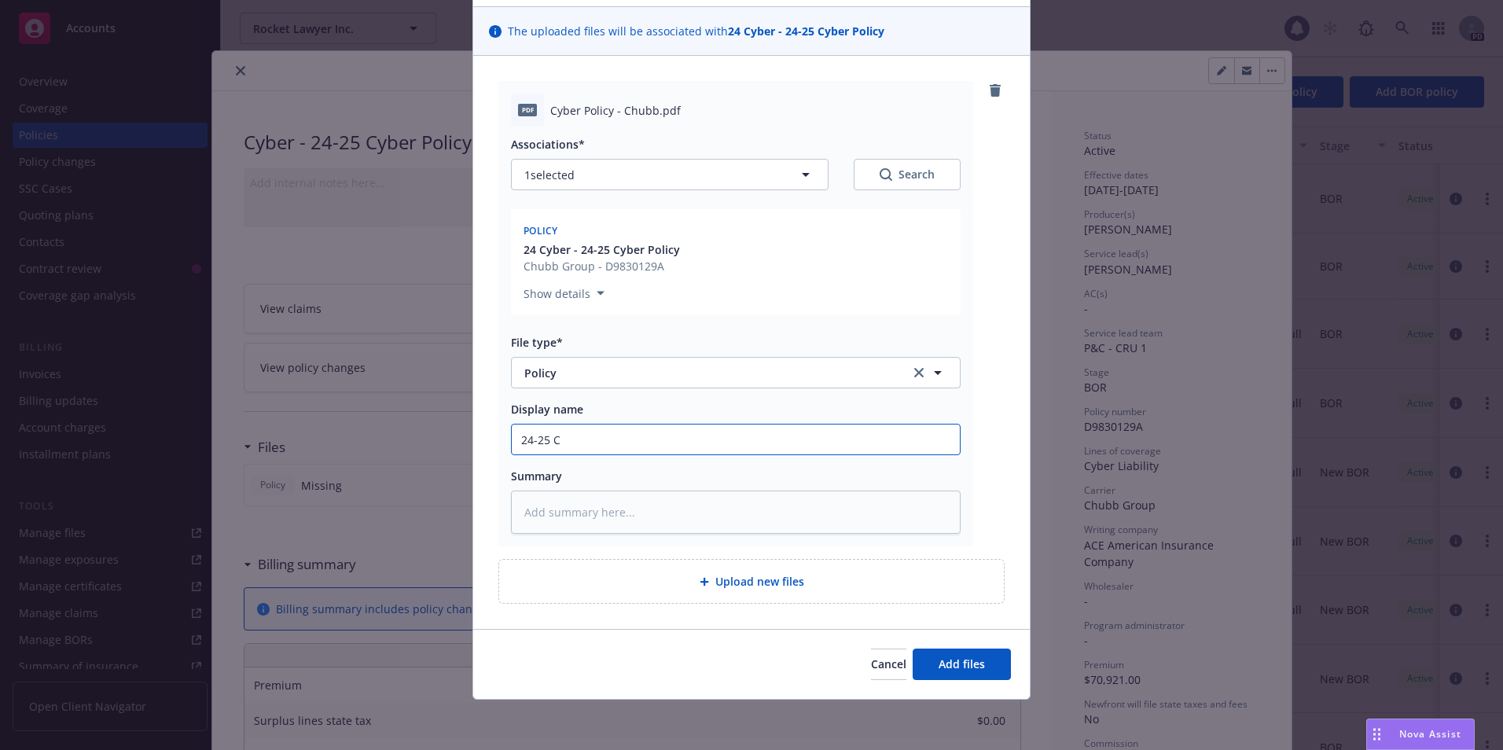
type input "24-25 Cy"
type textarea "x"
type input "24-25 Cyb"
type textarea "x"
type input "24-25 Cybe"
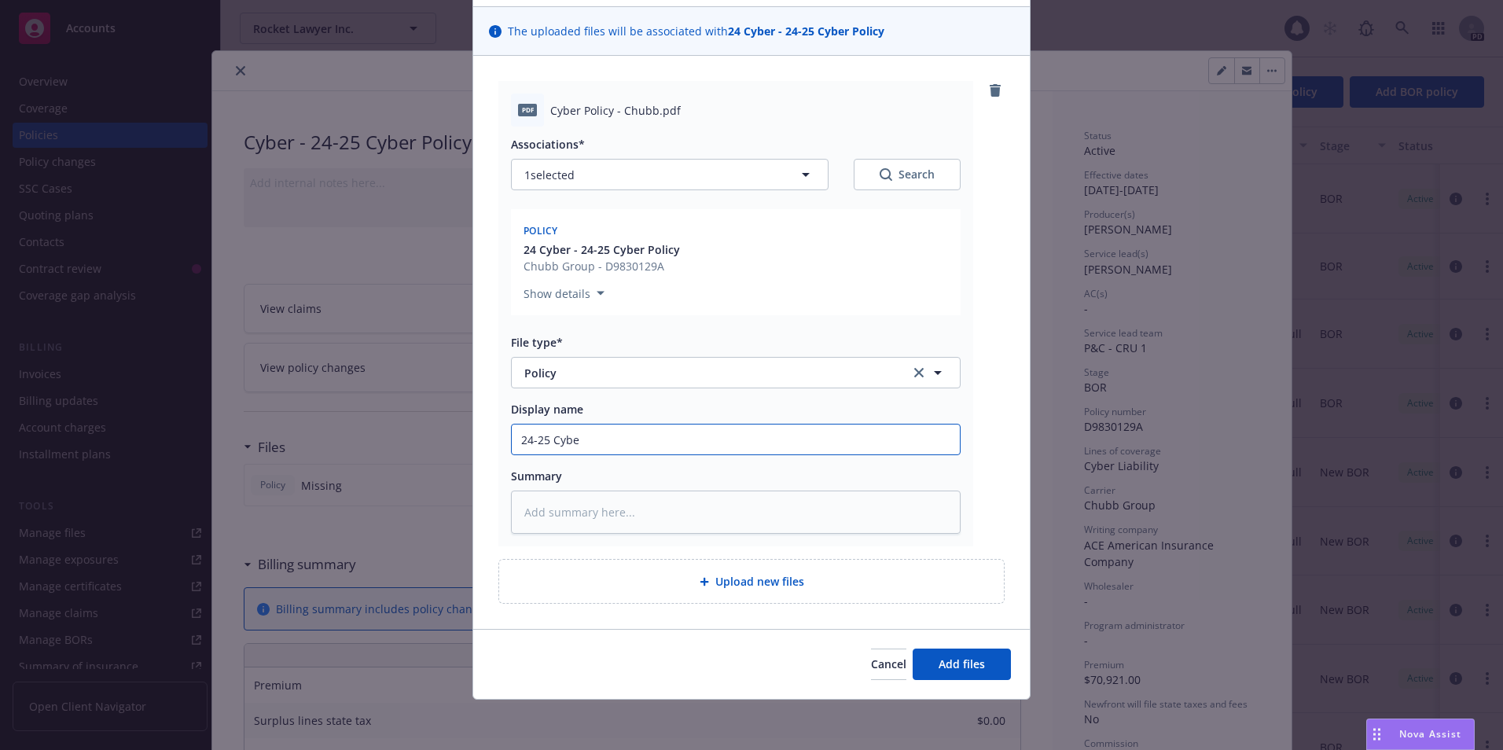
type textarea "x"
type input "24-25 Cyber Policy"
click at [938, 661] on span "Add files" at bounding box center [961, 663] width 46 height 15
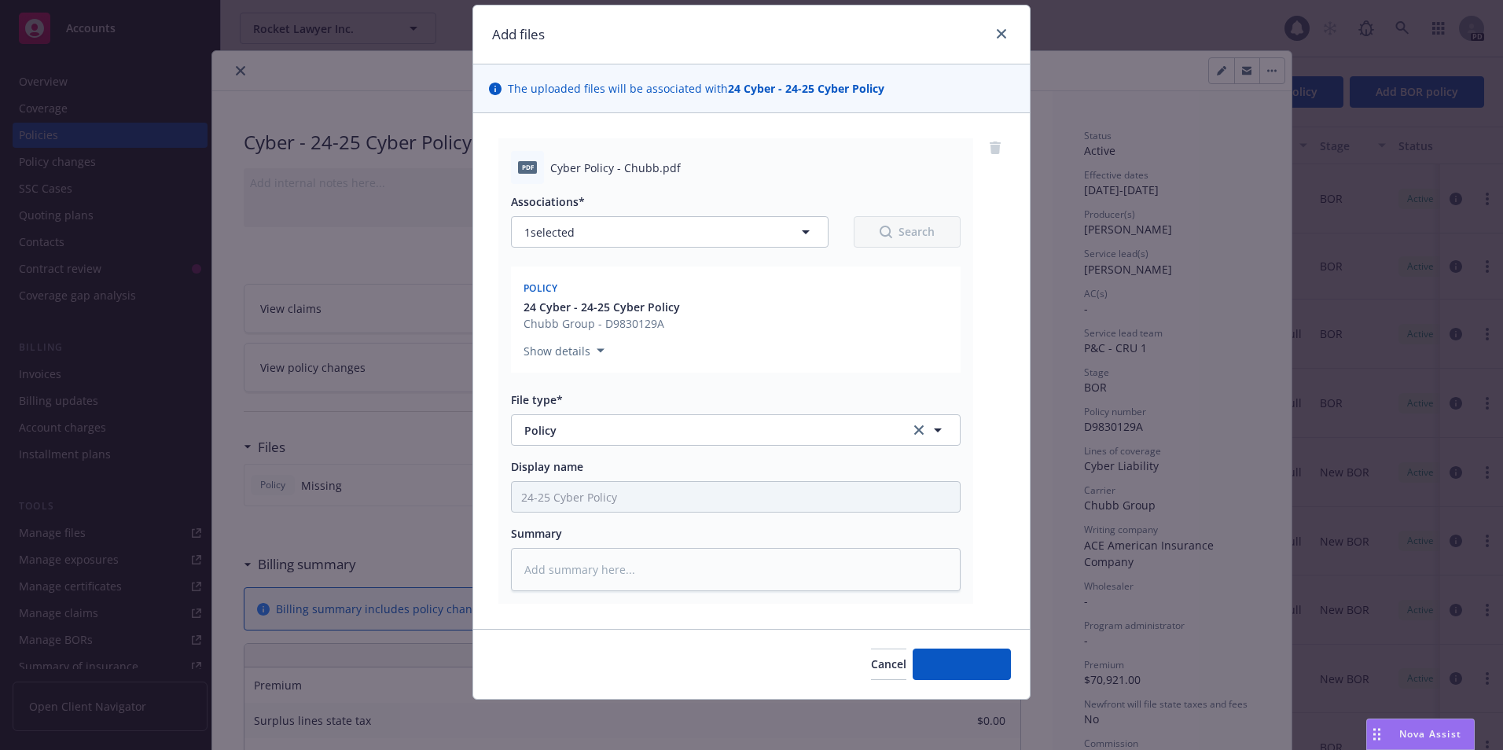
scroll to position [46, 0]
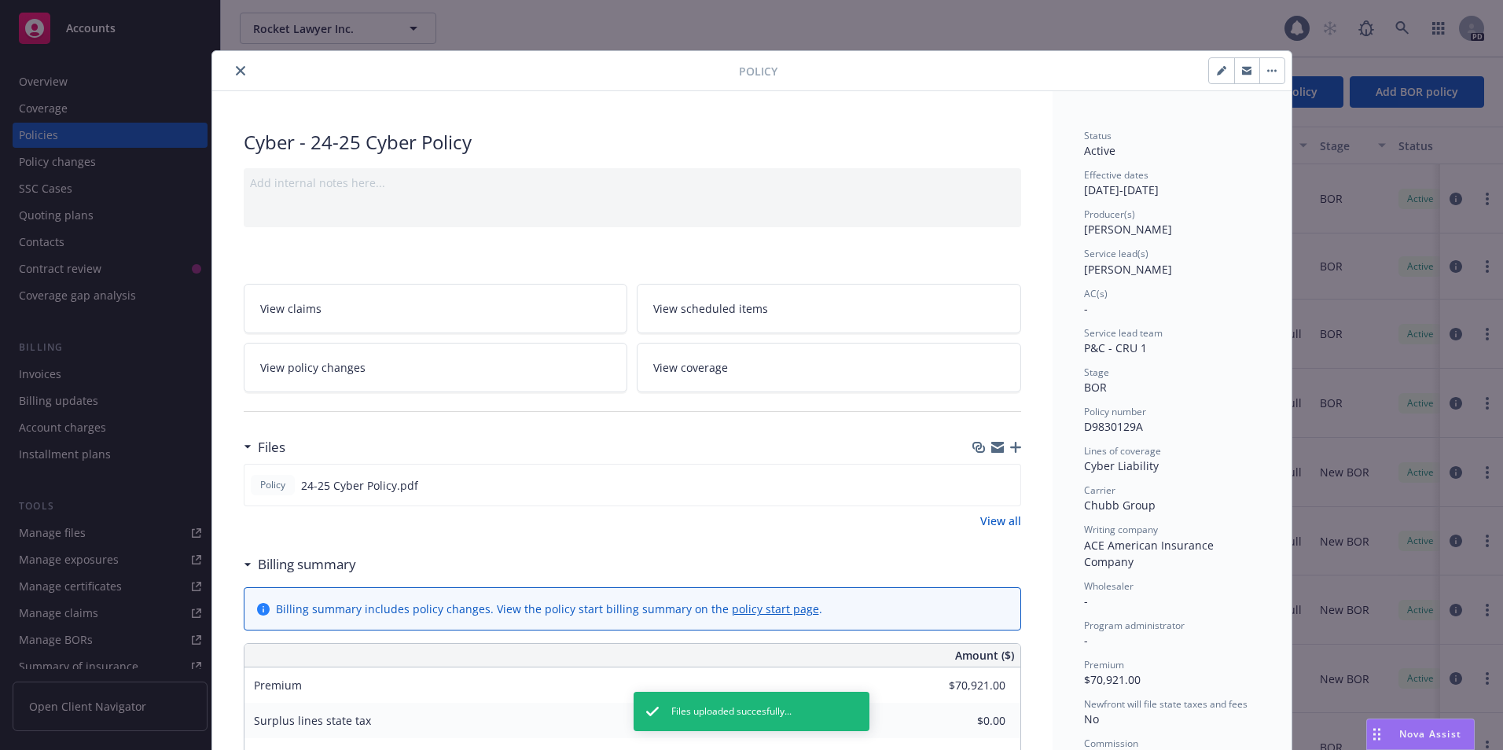
click at [236, 71] on icon "close" at bounding box center [240, 70] width 9 height 9
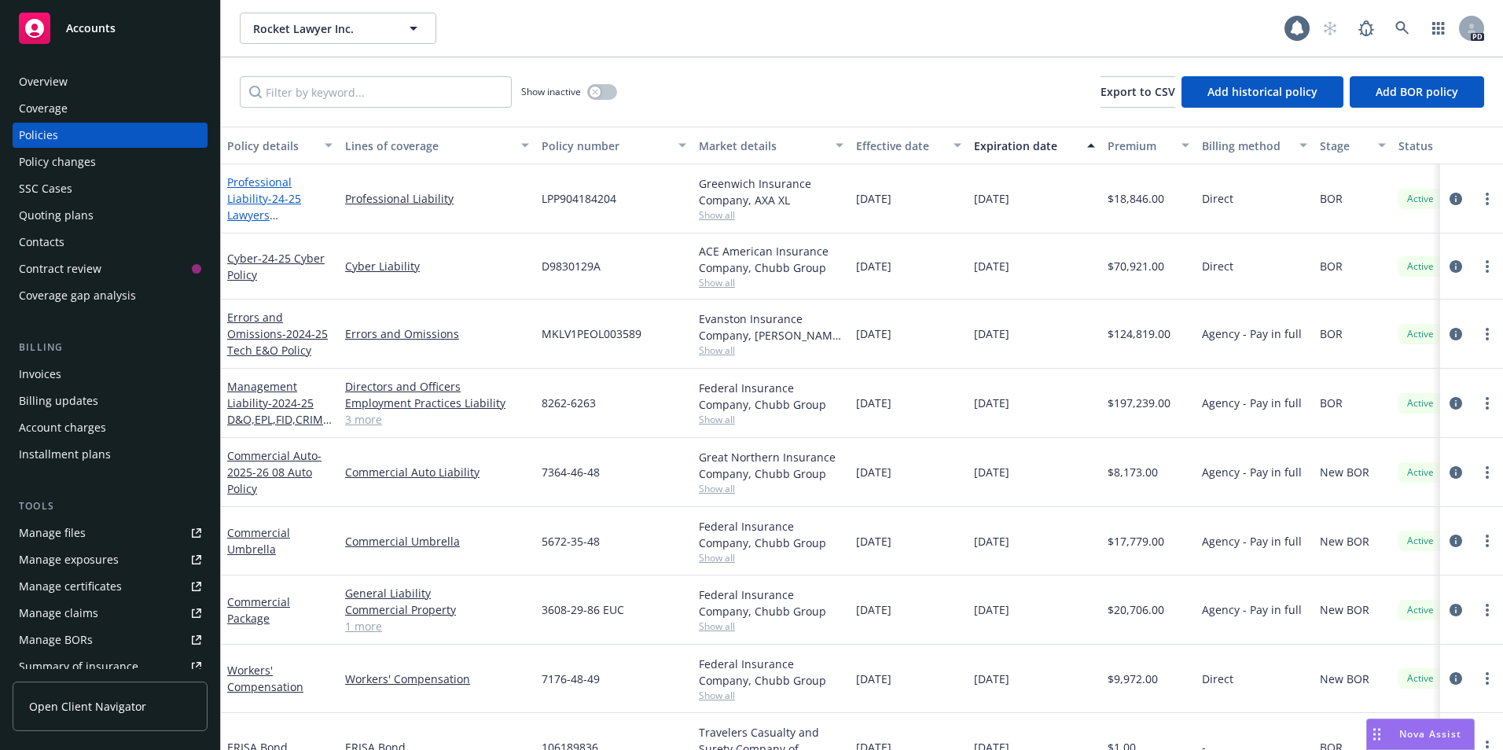
click at [265, 204] on span "- 24-25 Lawyers Professional Liability" at bounding box center [264, 223] width 74 height 64
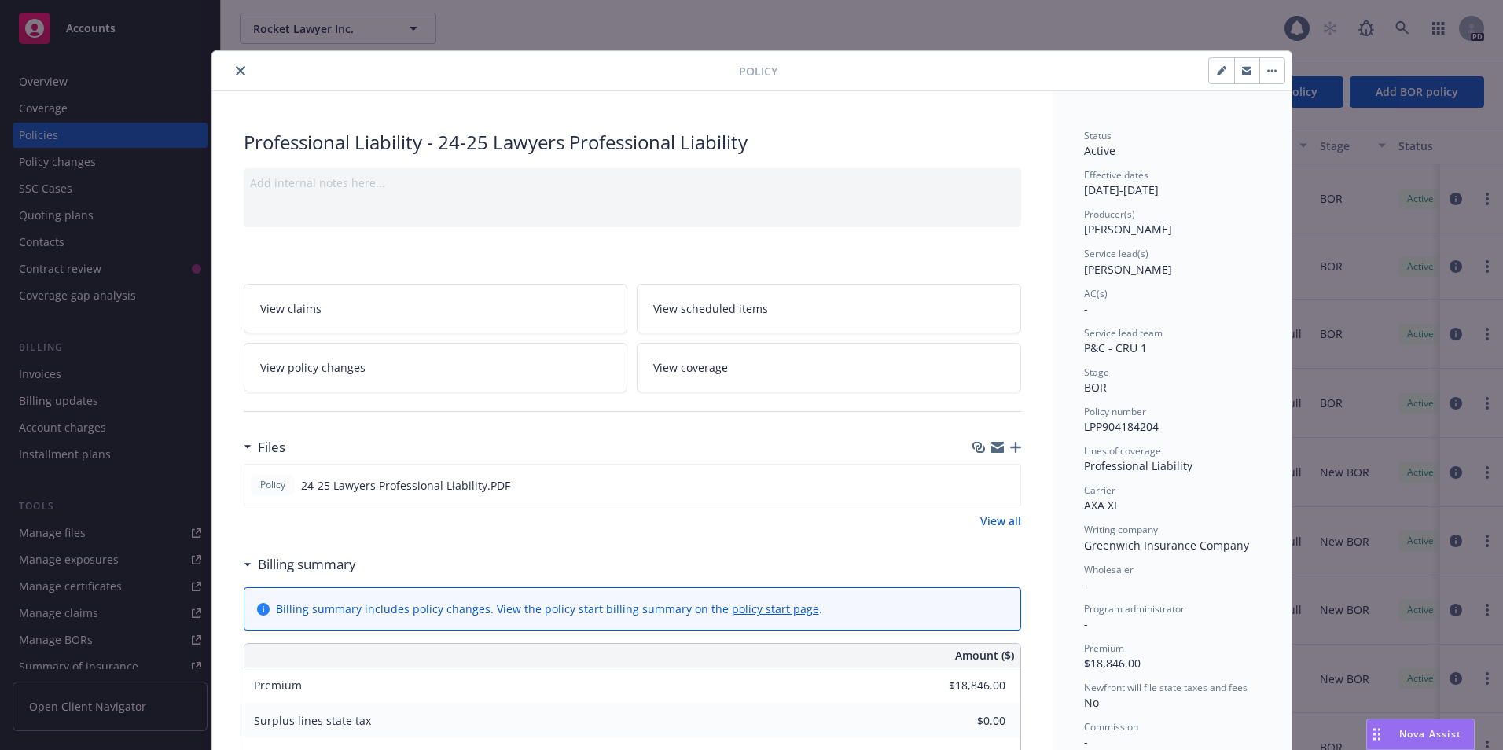
click at [236, 71] on icon "close" at bounding box center [240, 70] width 9 height 9
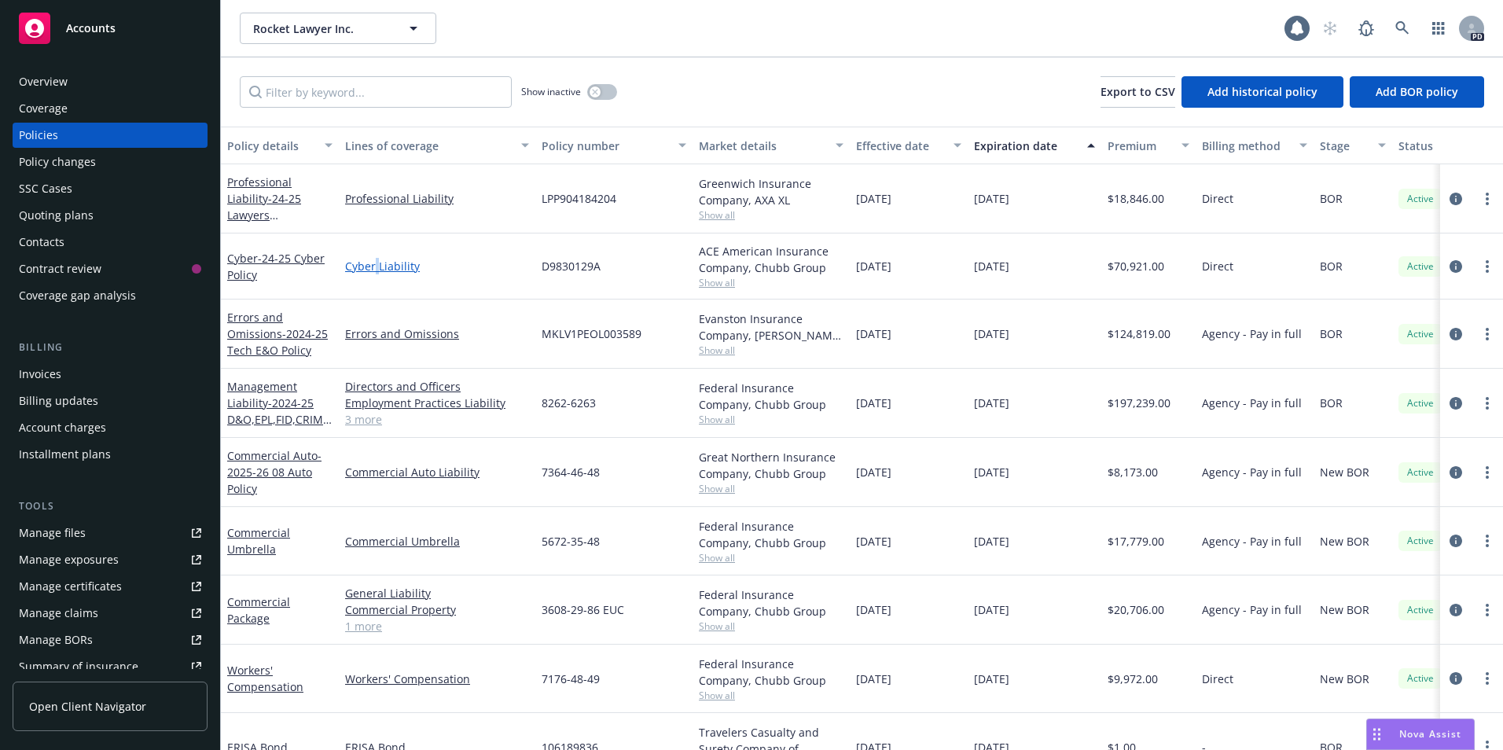
click at [376, 266] on link "Cyber Liability" at bounding box center [437, 266] width 184 height 17
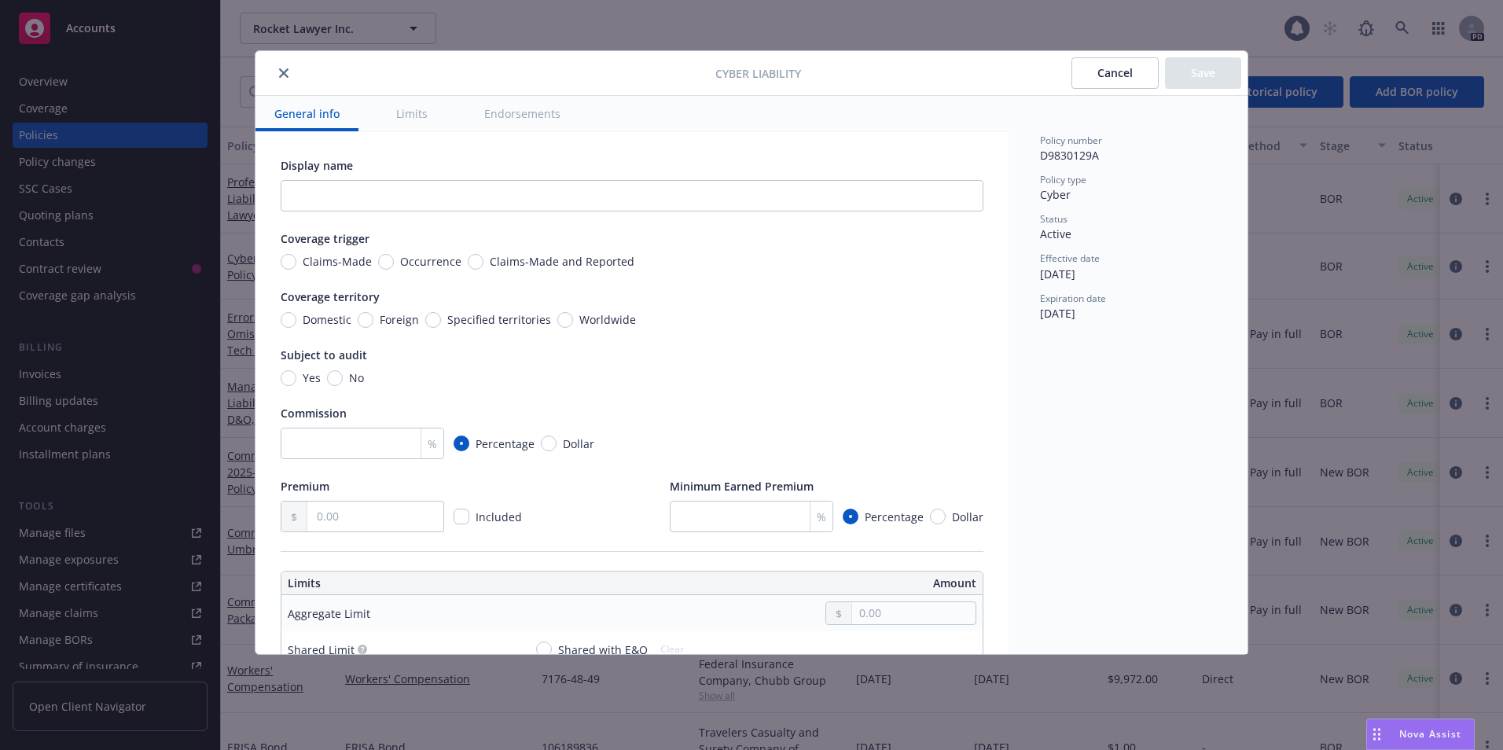
click at [283, 82] on button "close" at bounding box center [283, 73] width 19 height 19
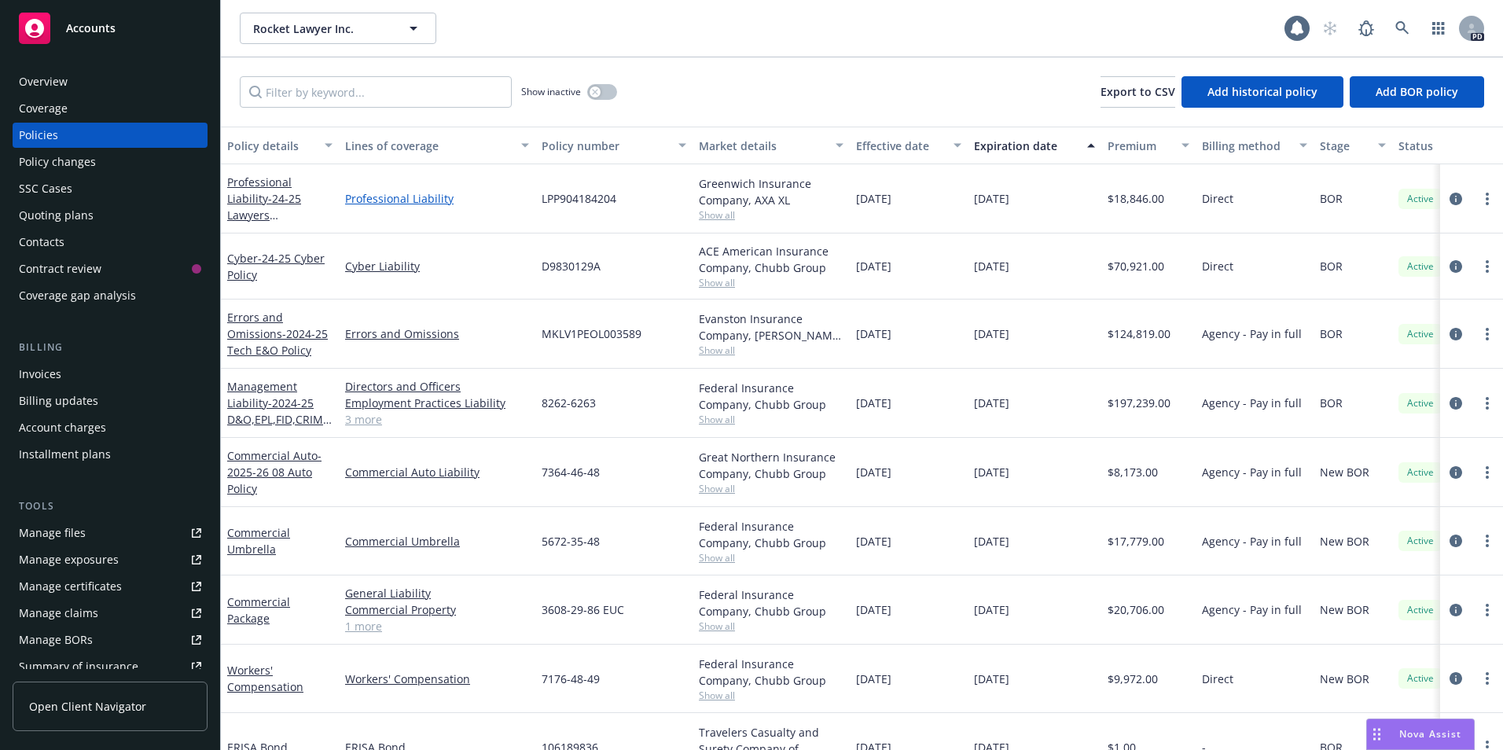
click at [400, 200] on link "Professional Liability" at bounding box center [437, 198] width 184 height 17
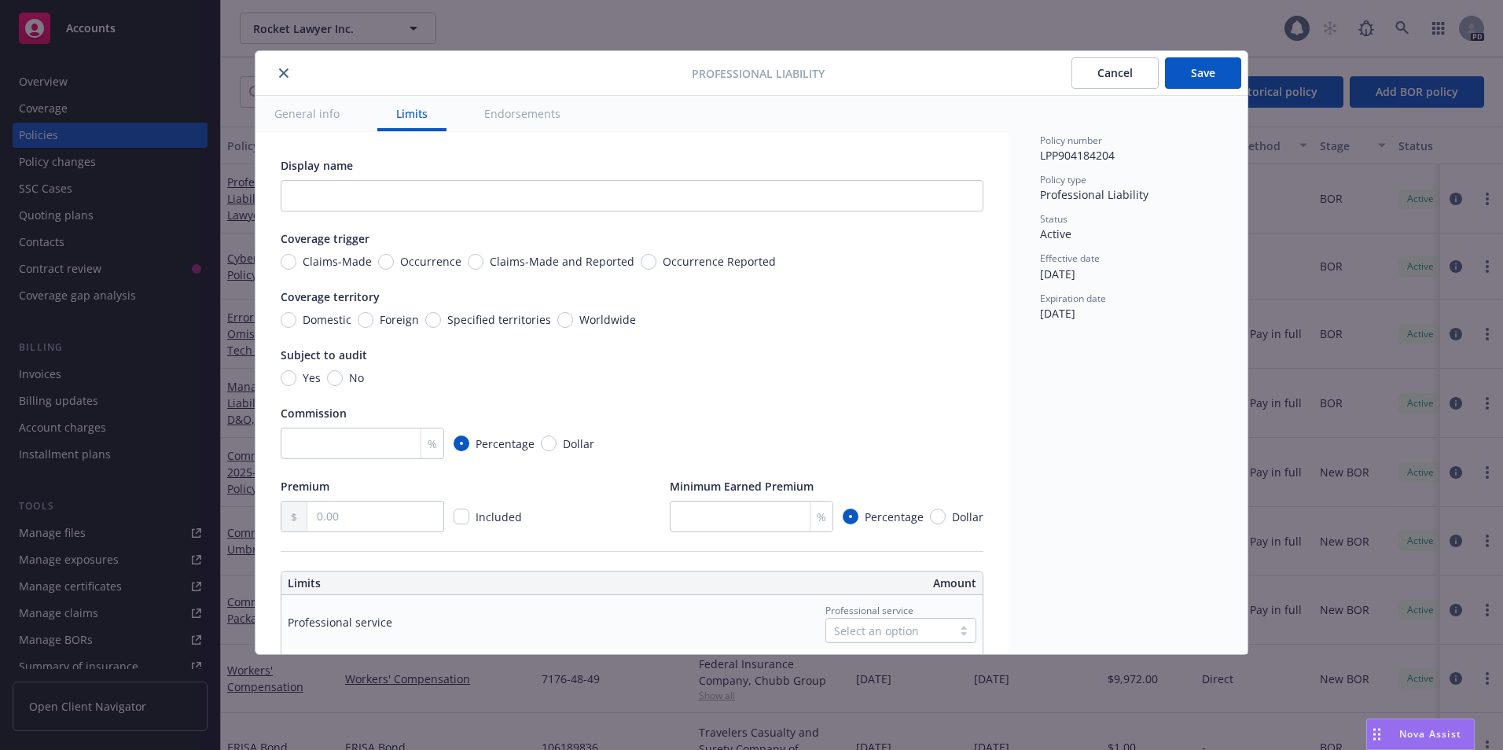
click at [1079, 77] on button "Cancel" at bounding box center [1114, 72] width 87 height 31
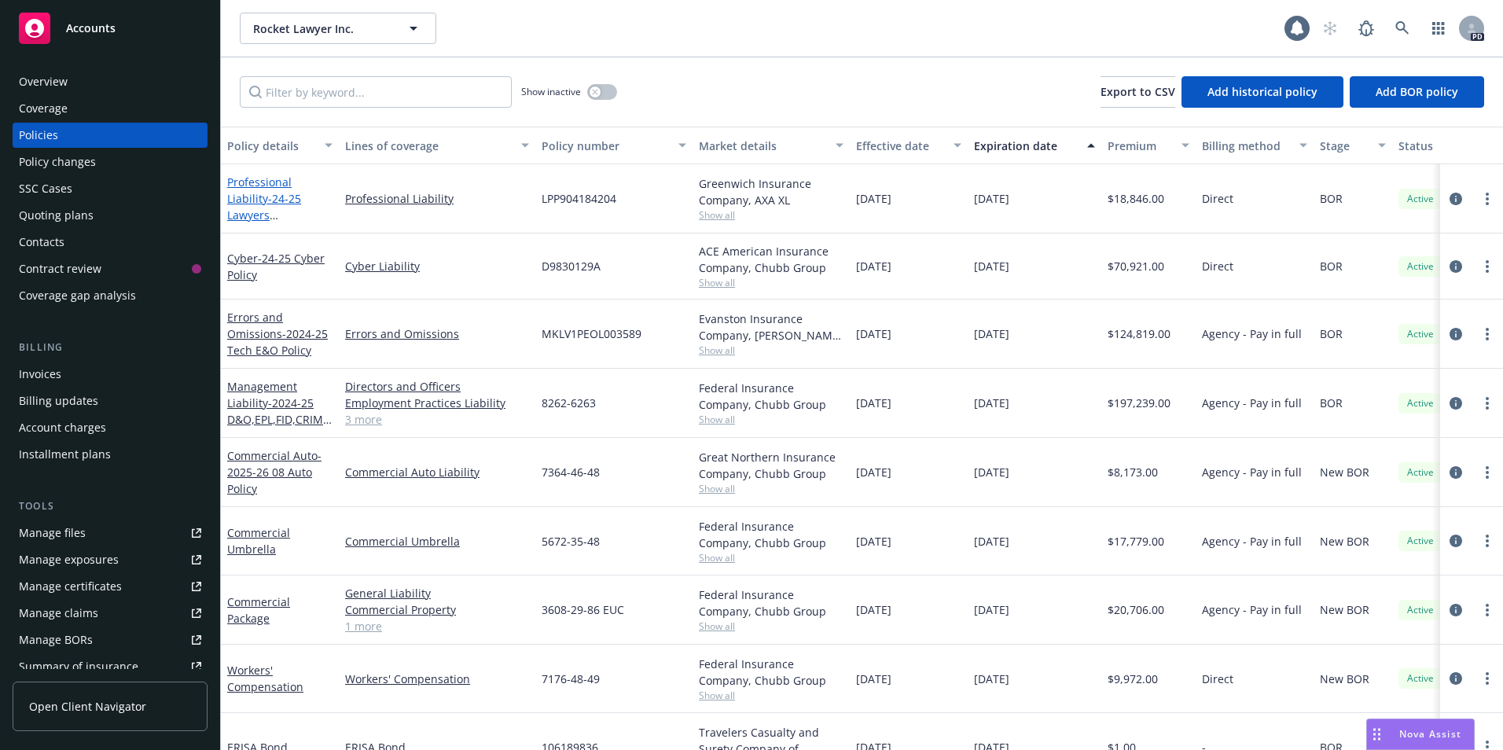
click at [278, 194] on span "- 24-25 Lawyers Professional Liability" at bounding box center [264, 223] width 74 height 64
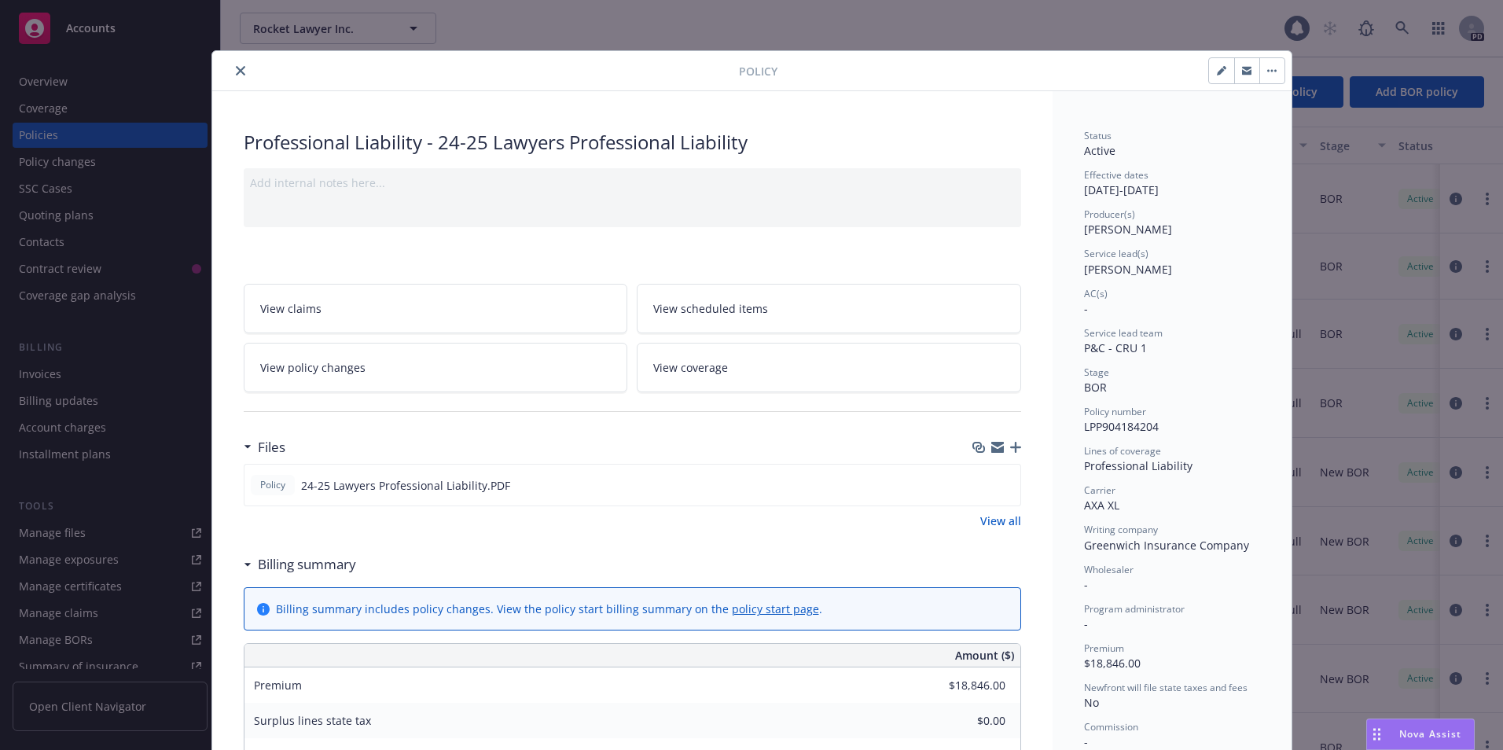
scroll to position [47, 0]
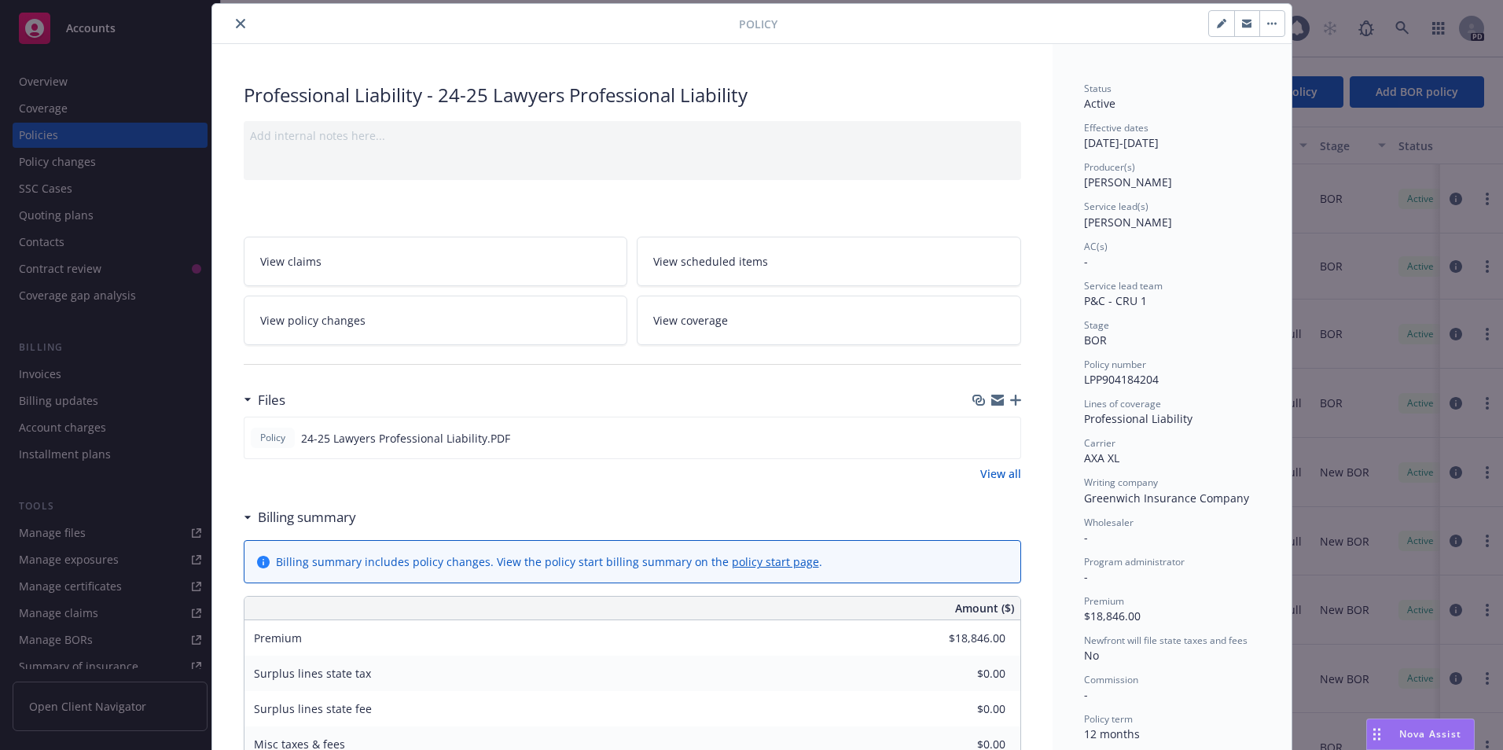
click at [1010, 397] on icon "button" at bounding box center [1015, 400] width 11 height 11
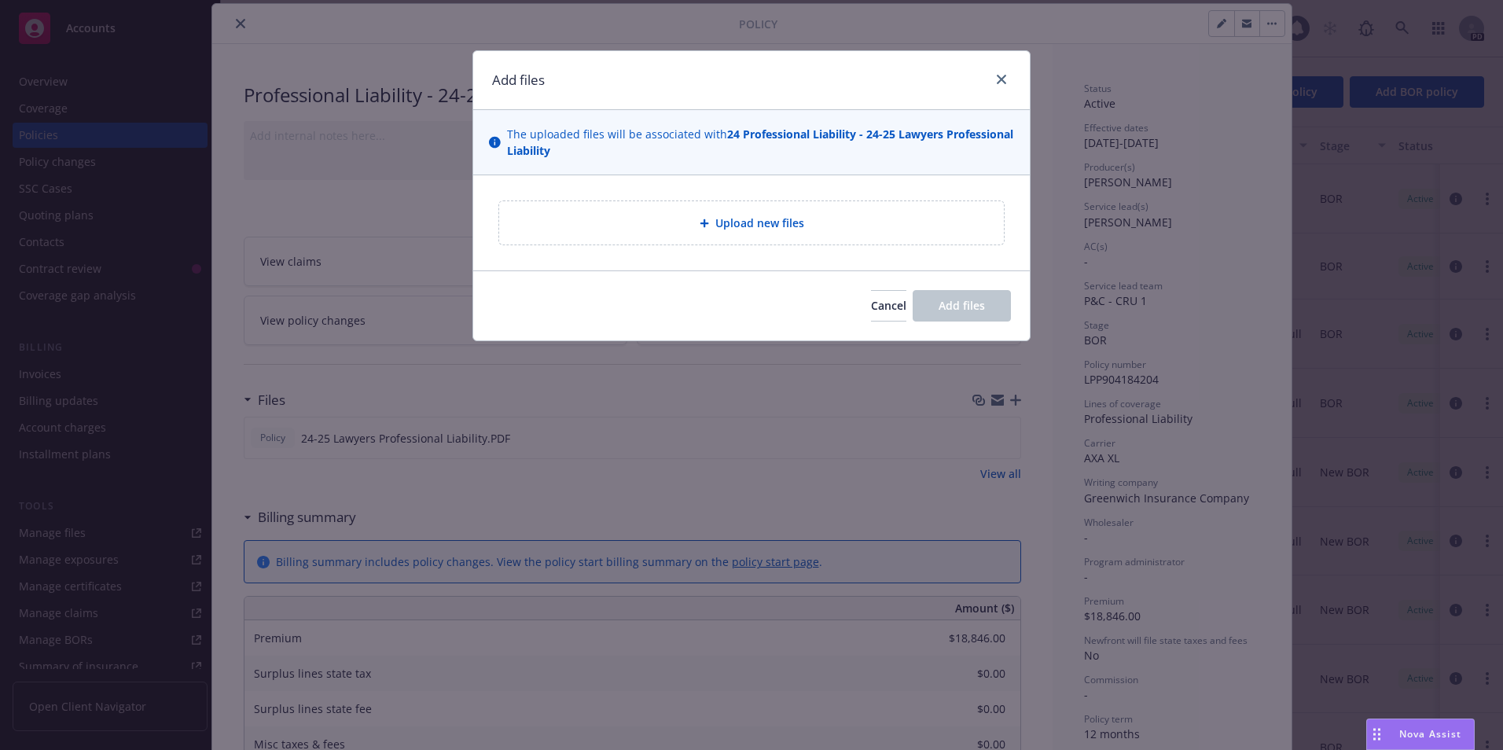
click at [784, 233] on div "Upload new files" at bounding box center [751, 222] width 505 height 43
type textarea "x"
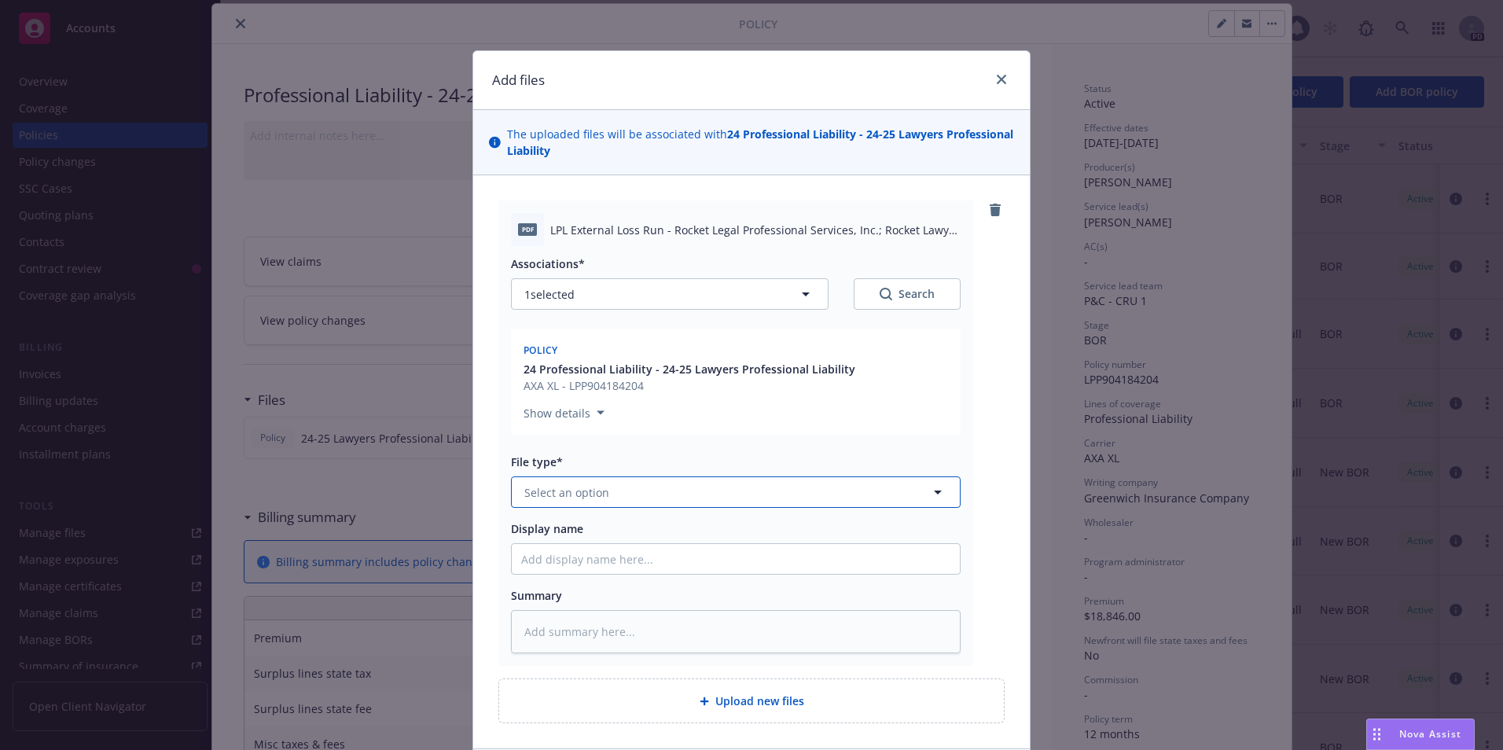
click at [695, 498] on button "Select an option" at bounding box center [736, 491] width 450 height 31
type input "loss runs"
click at [601, 538] on div "Loss Runs" at bounding box center [735, 535] width 429 height 23
click at [551, 558] on input "Display name" at bounding box center [736, 559] width 448 height 30
click at [534, 561] on input "Display name" at bounding box center [736, 559] width 448 height 30
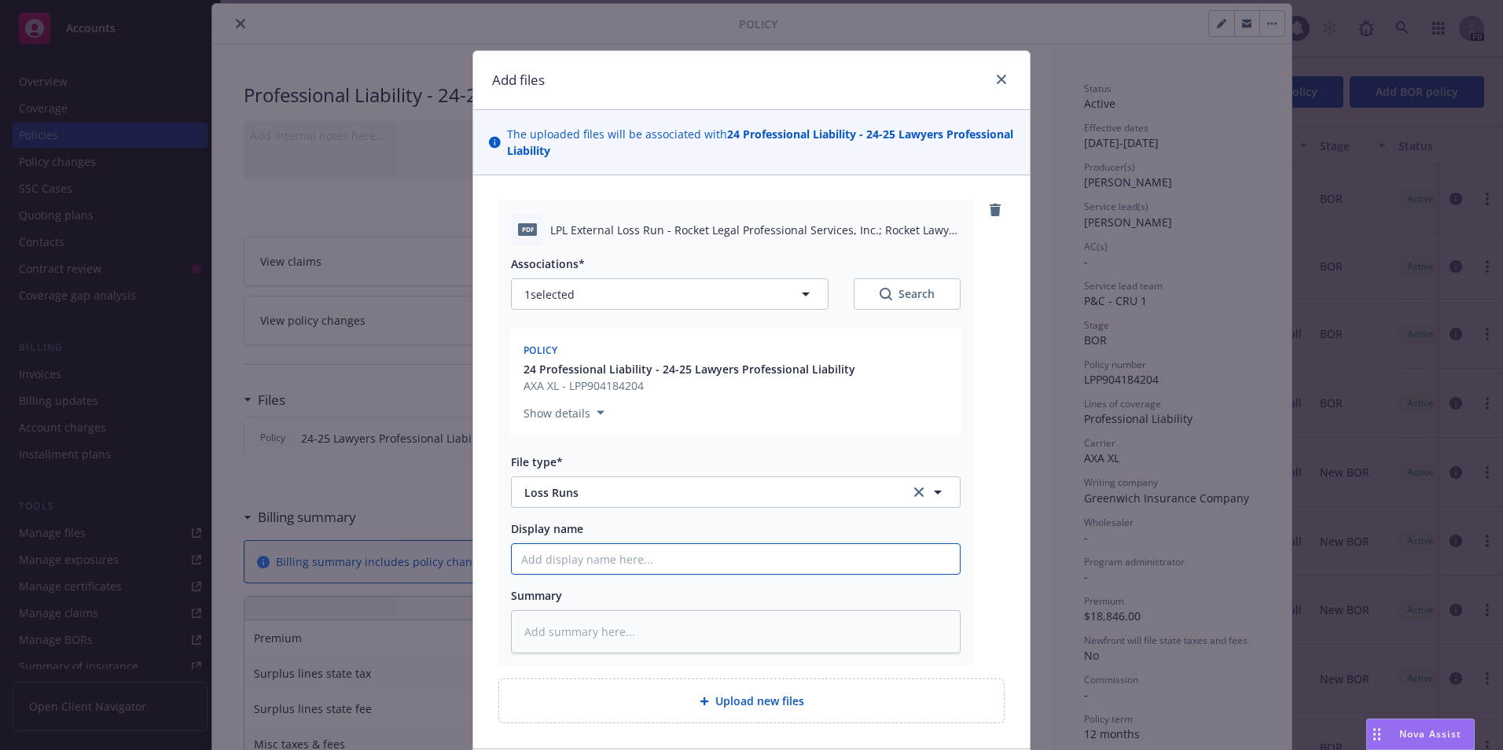
drag, startPoint x: 528, startPoint y: 562, endPoint x: 531, endPoint y: 554, distance: 8.2
click at [528, 562] on input "Display name" at bounding box center [736, 559] width 448 height 30
type textarea "x"
type input "2"
type textarea "x"
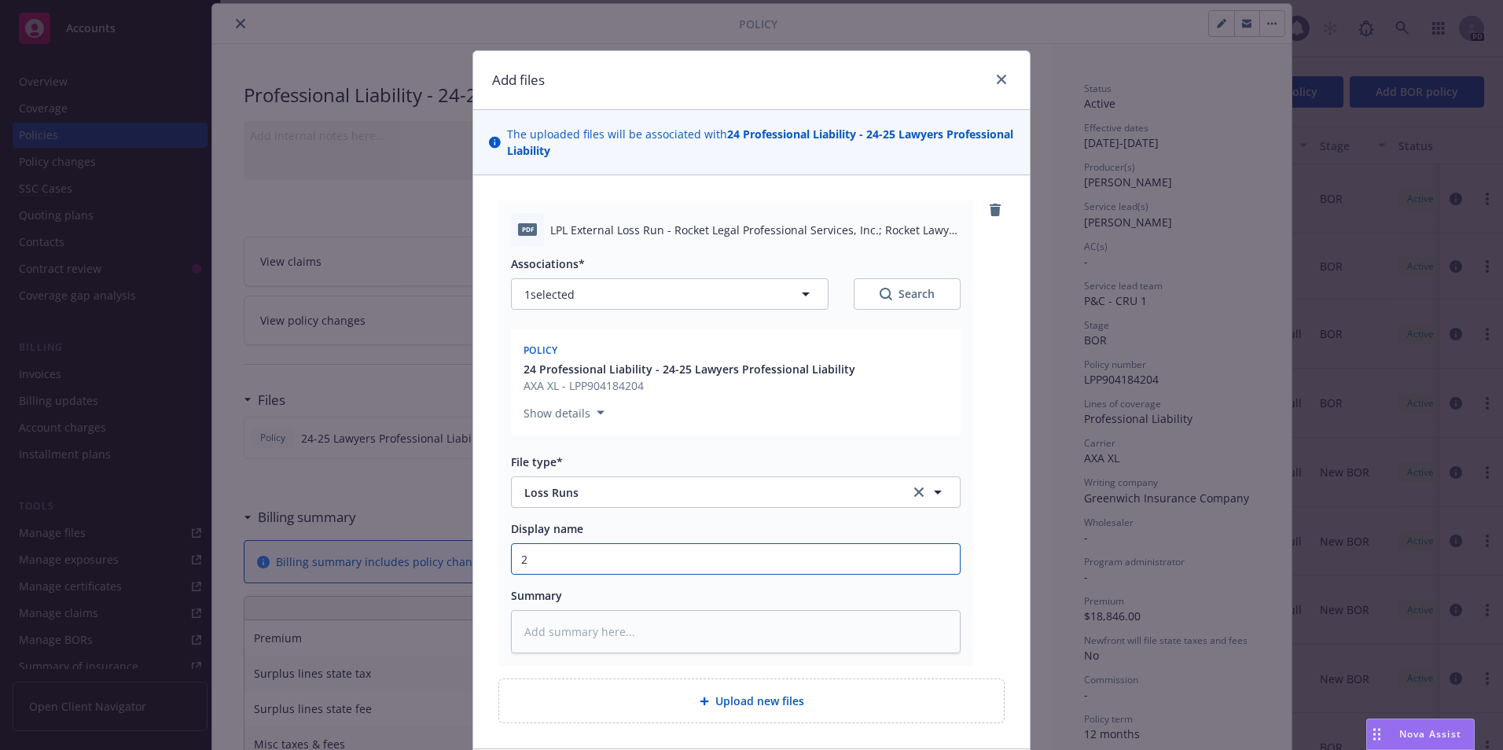
type input "20"
type textarea "x"
type input "20-"
type textarea "x"
type input "20-2"
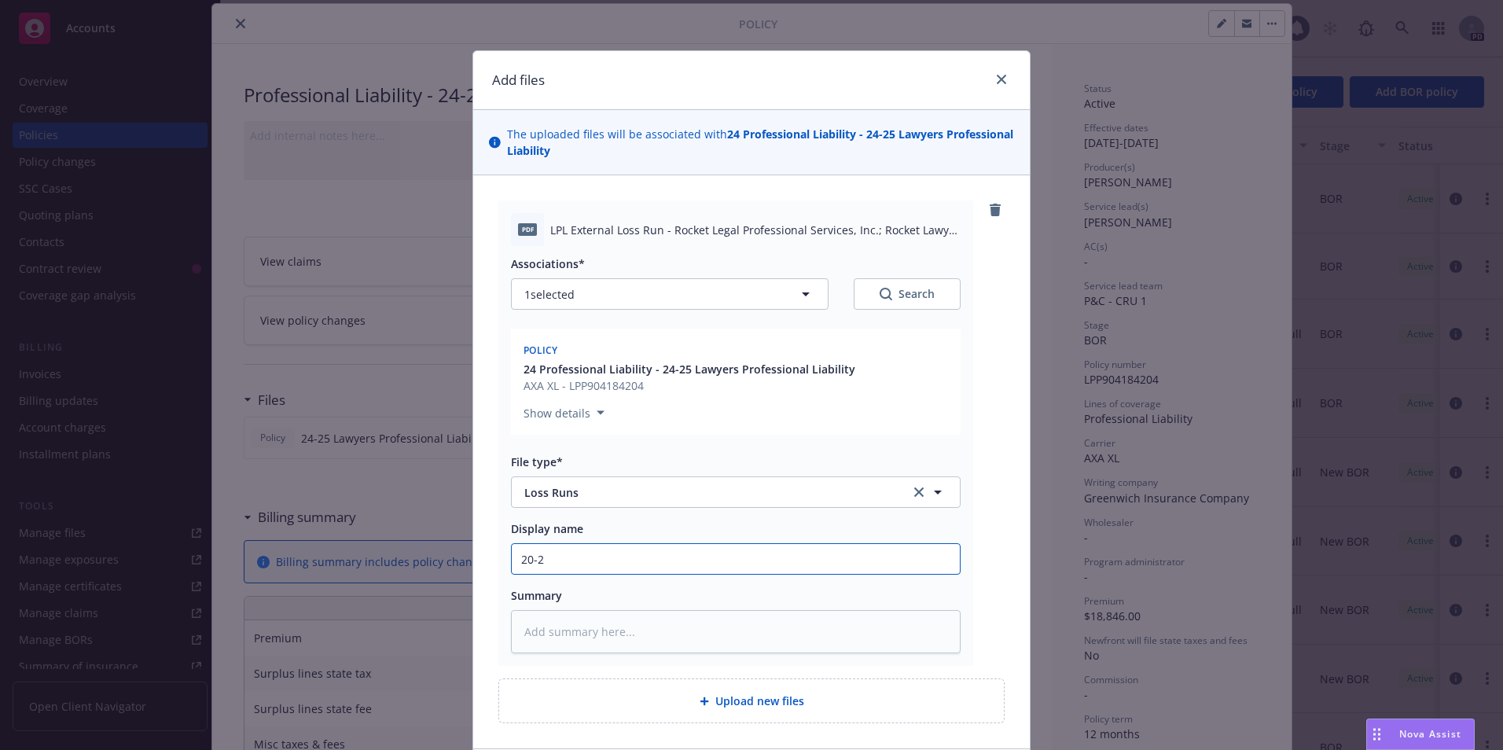
type textarea "x"
type input "20-25"
type textarea "x"
type input "20-2"
type textarea "x"
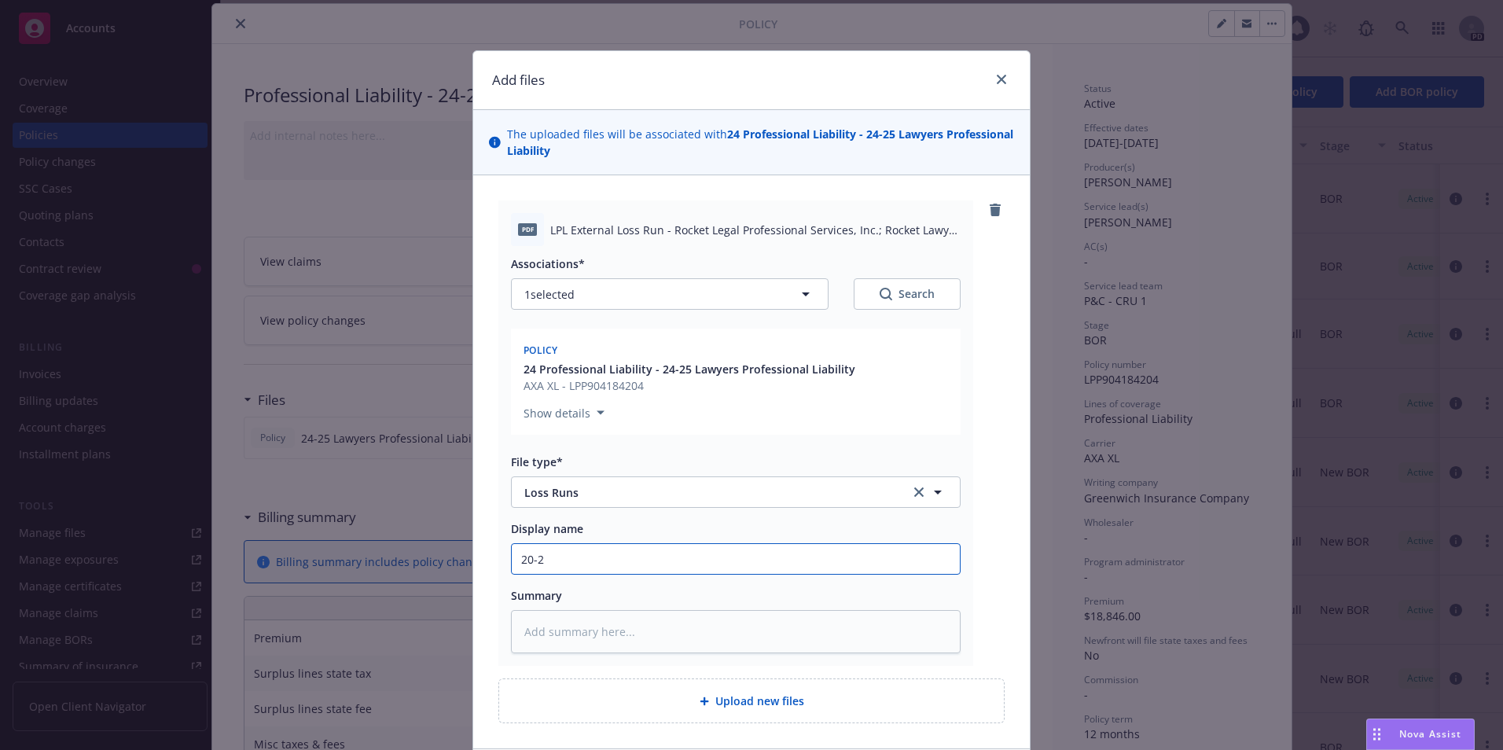
type input "20-24"
type textarea "x"
type input "20-24"
type textarea "x"
type input "20-24"
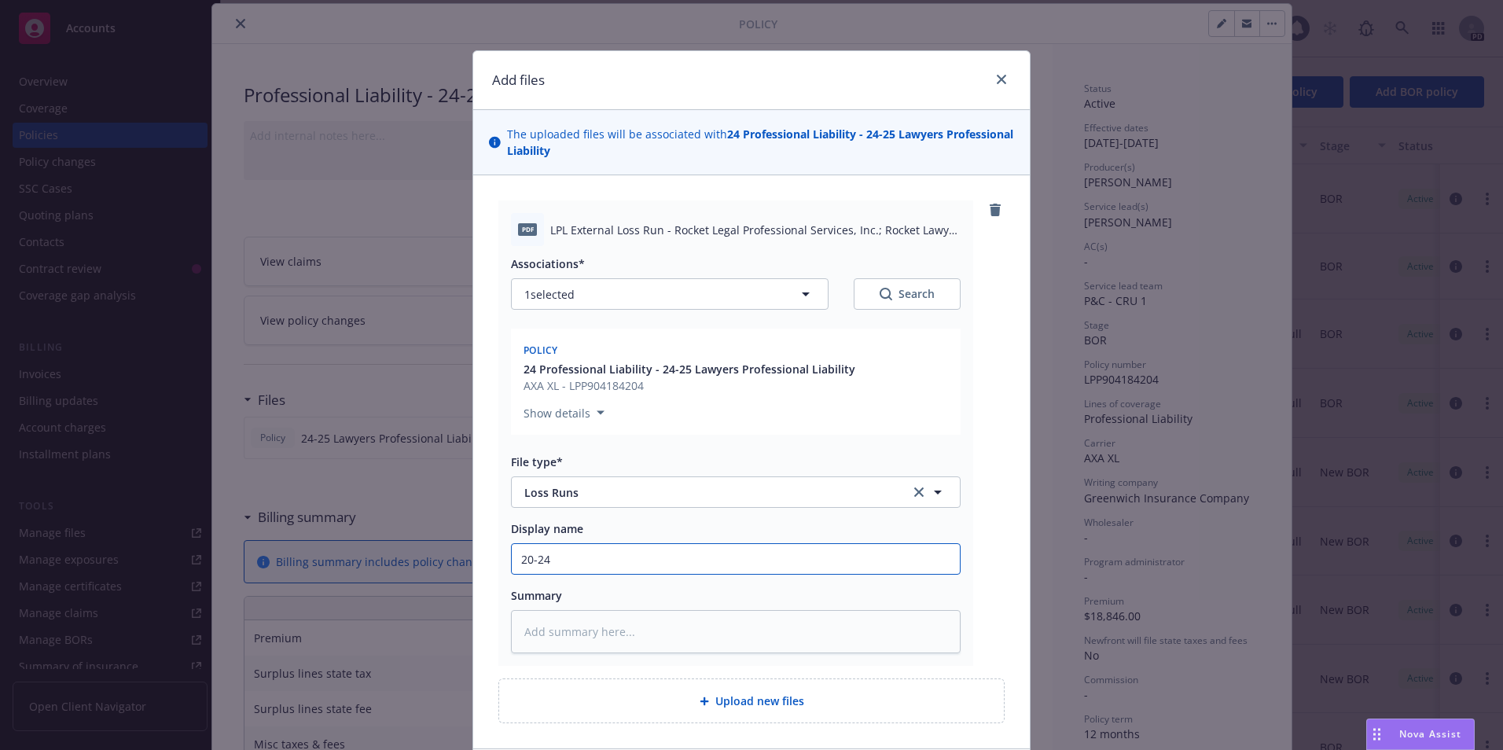
type textarea "x"
type input "20-2"
type textarea "x"
type input "20-"
type textarea "x"
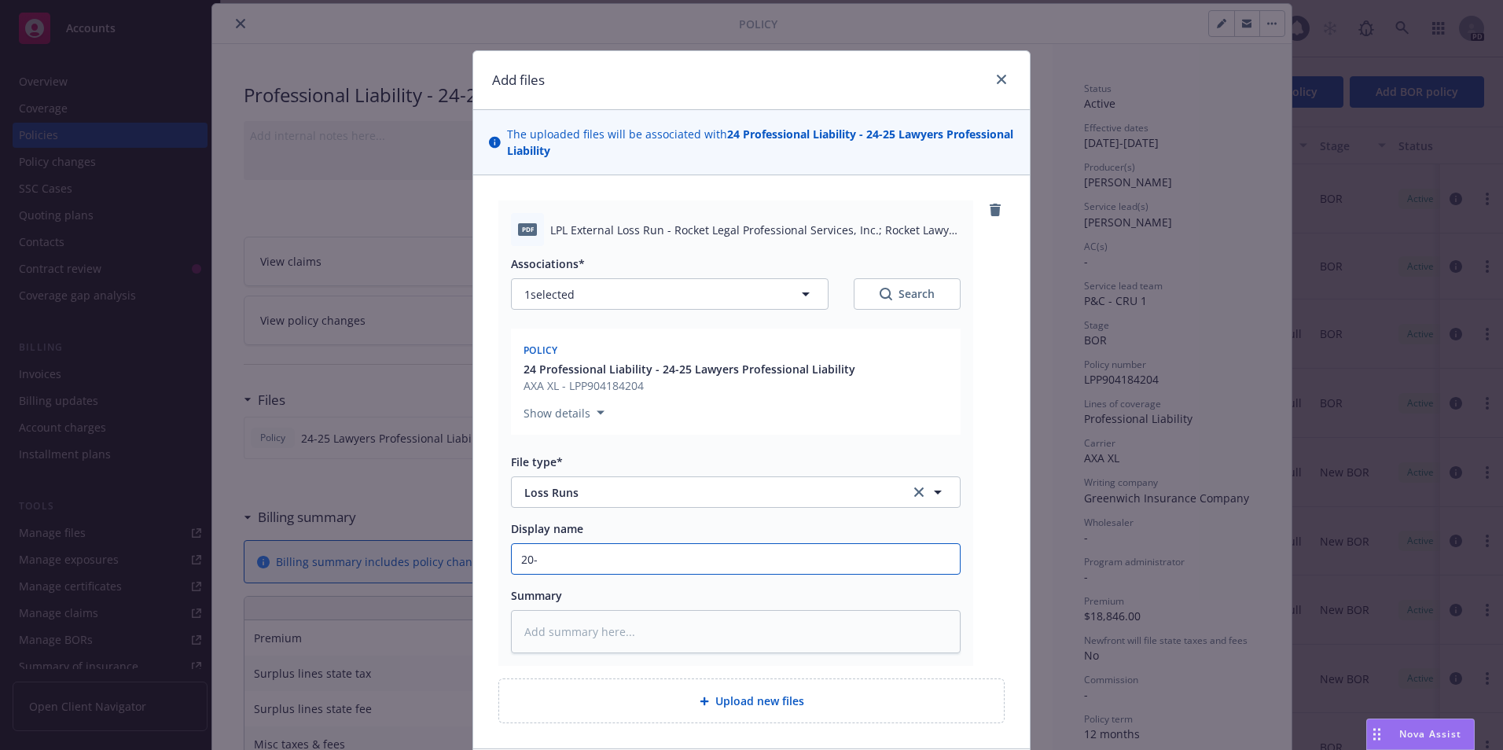
type input "20"
type textarea "x"
type input "2"
type textarea "x"
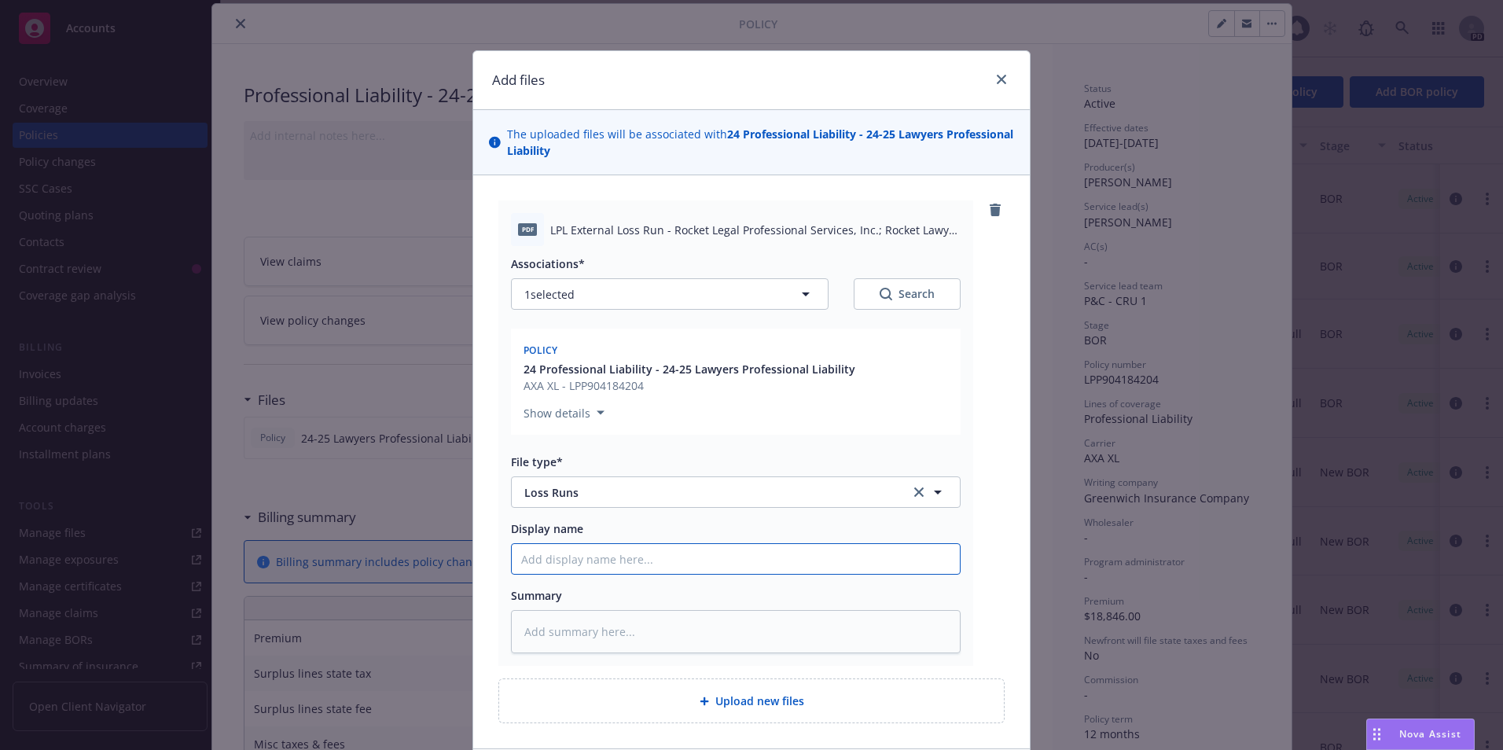
type input "L"
type textarea "x"
type input "Los"
type textarea "x"
type input "Loss"
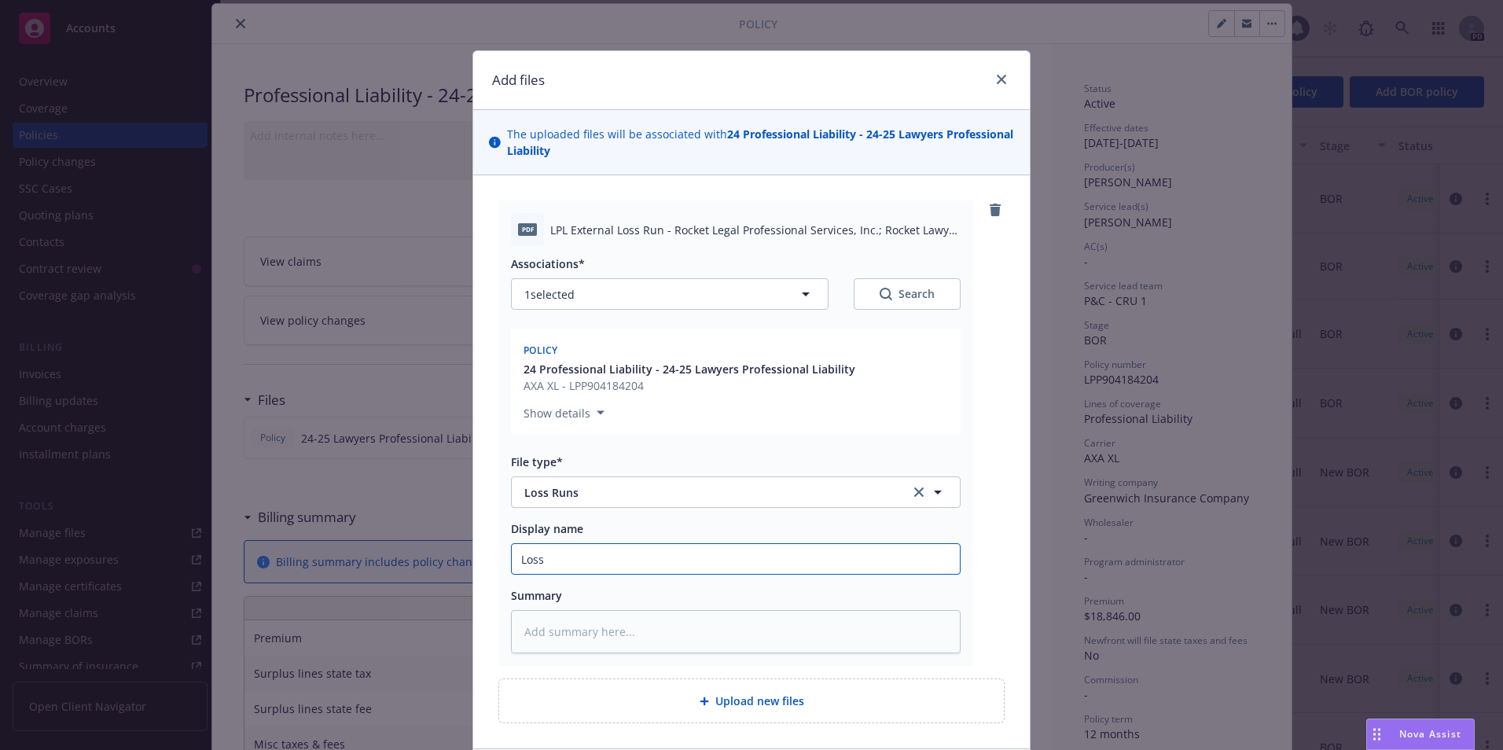
type textarea "x"
type input "Loss ru"
type textarea "x"
type input "Loss runs"
type textarea "x"
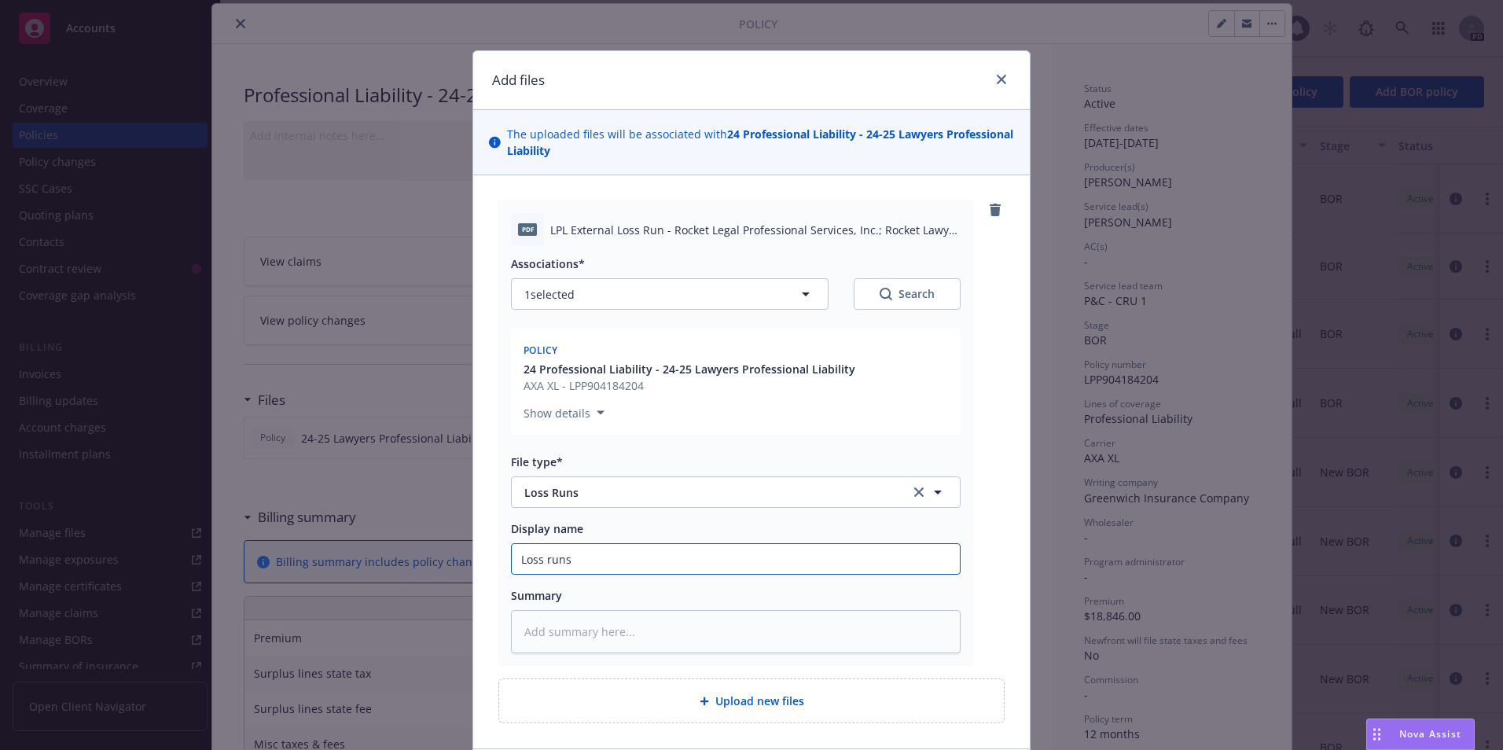
type input "Loss runs"
type textarea "x"
type input "Loss runs f"
type textarea "x"
type input "Loss runs fo"
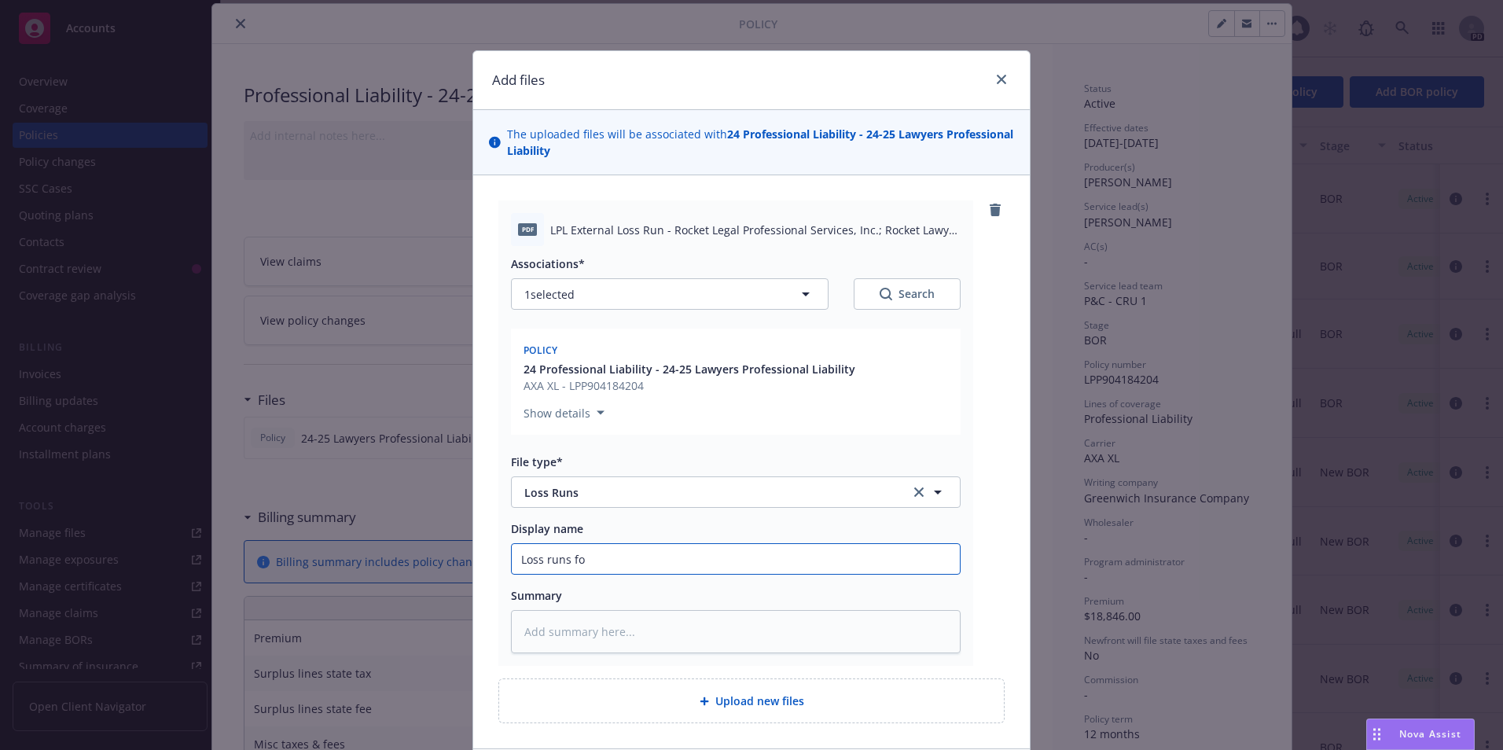
type textarea "x"
type input "Loss runs for"
type textarea "x"
type input "Loss runs for"
type textarea "x"
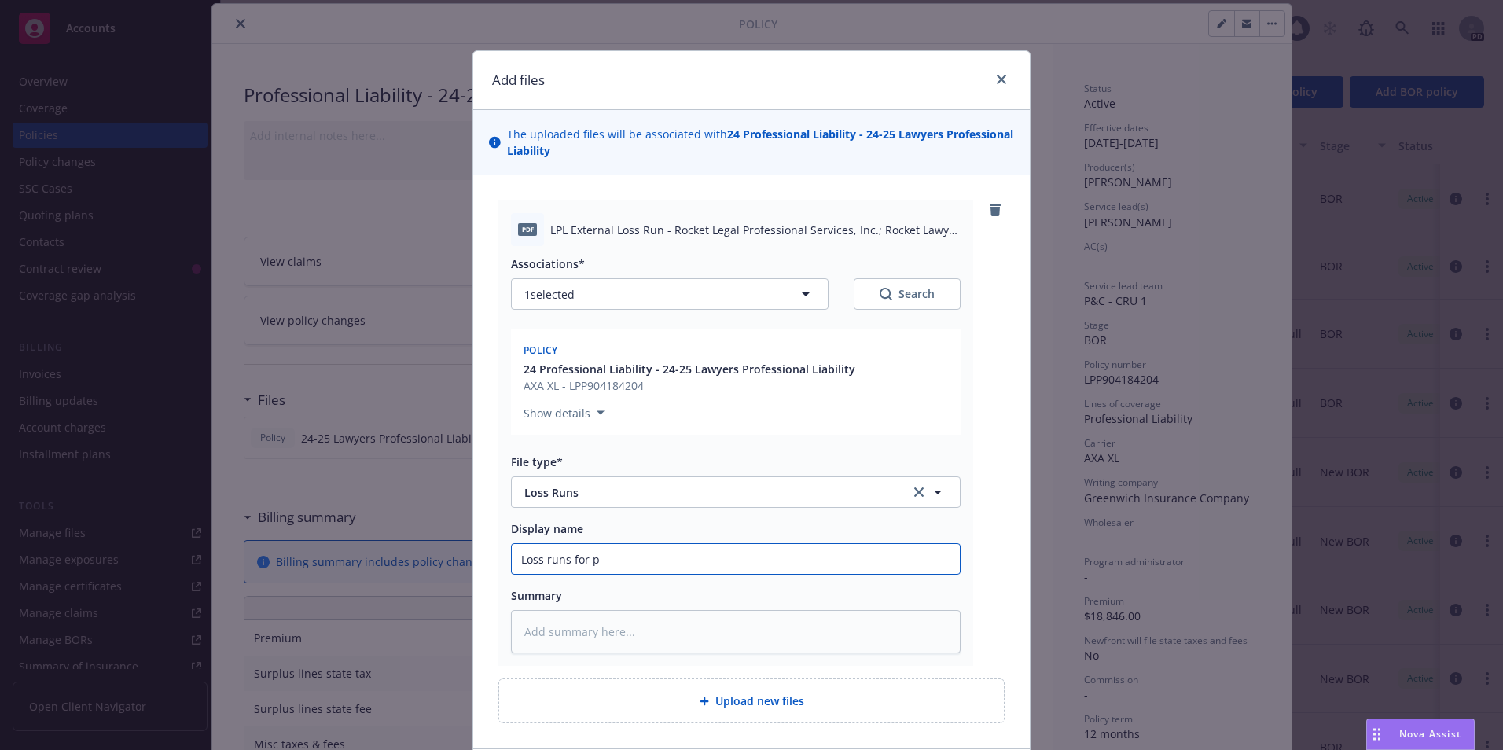
type input "Loss runs for pe"
type textarea "x"
type input "Loss runs for per"
type textarea "x"
type input "Loss runs for peri"
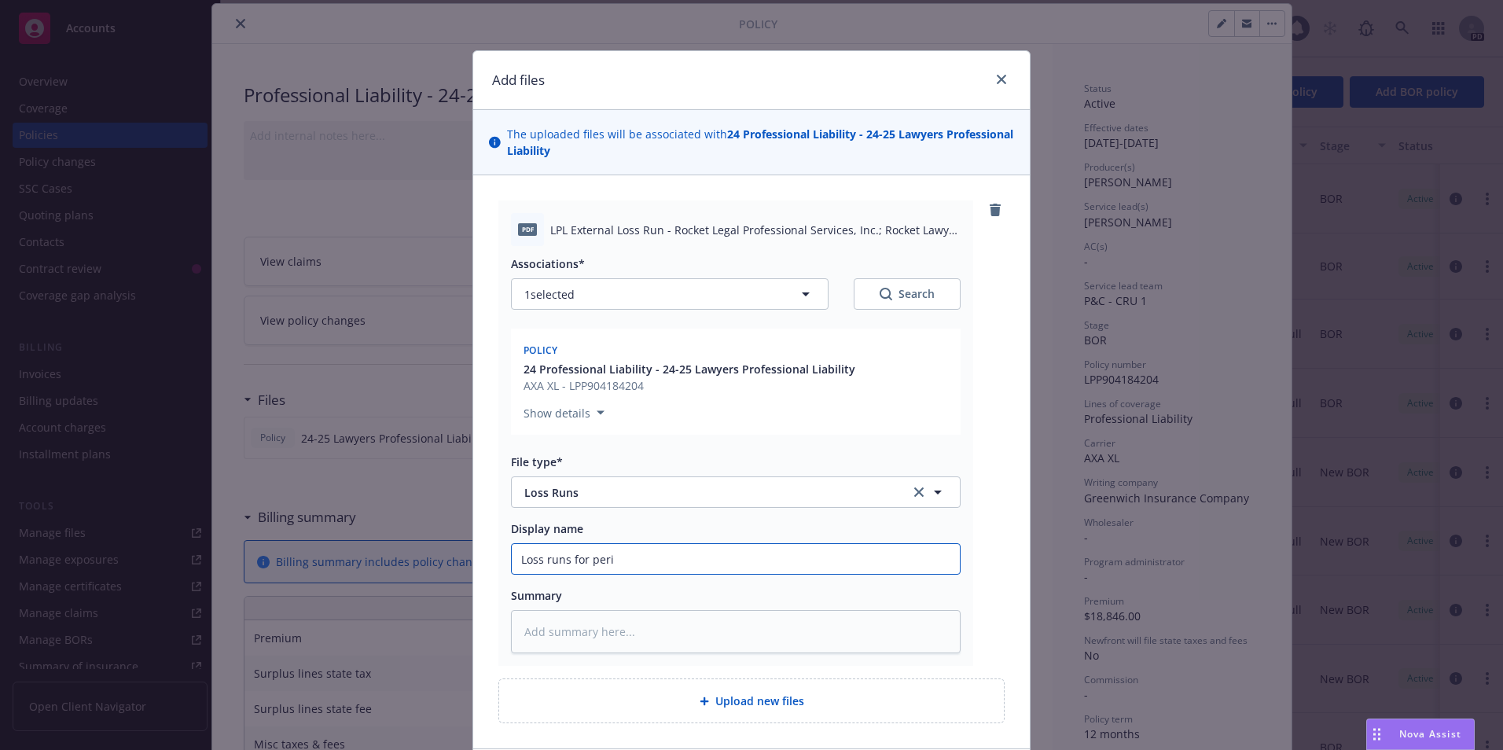
type textarea "x"
type input "Loss runs for period"
type textarea "x"
type input "Loss runs for period"
type textarea "x"
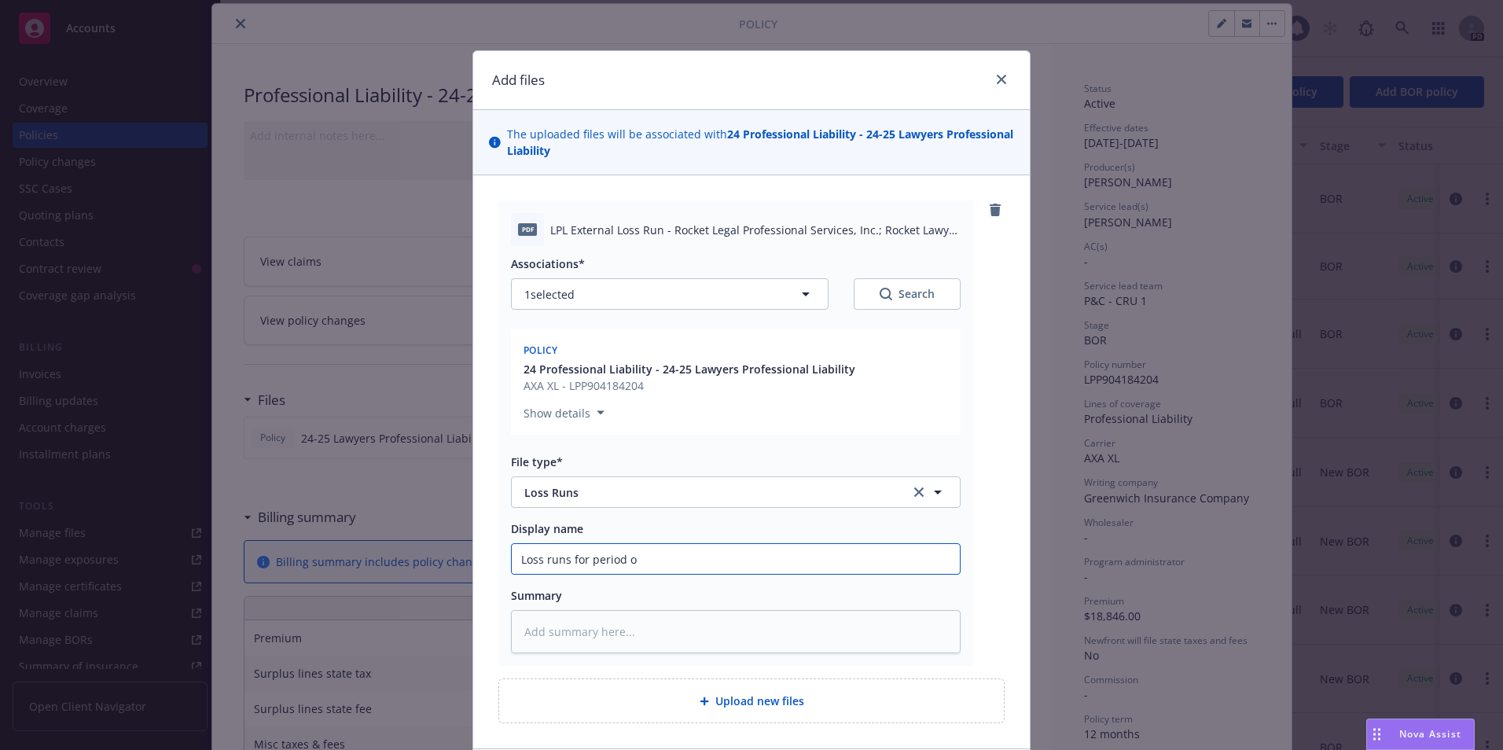
type input "Loss runs for period of"
type textarea "x"
type input "Loss runs for period o"
type textarea "x"
type input "Loss runs for p"
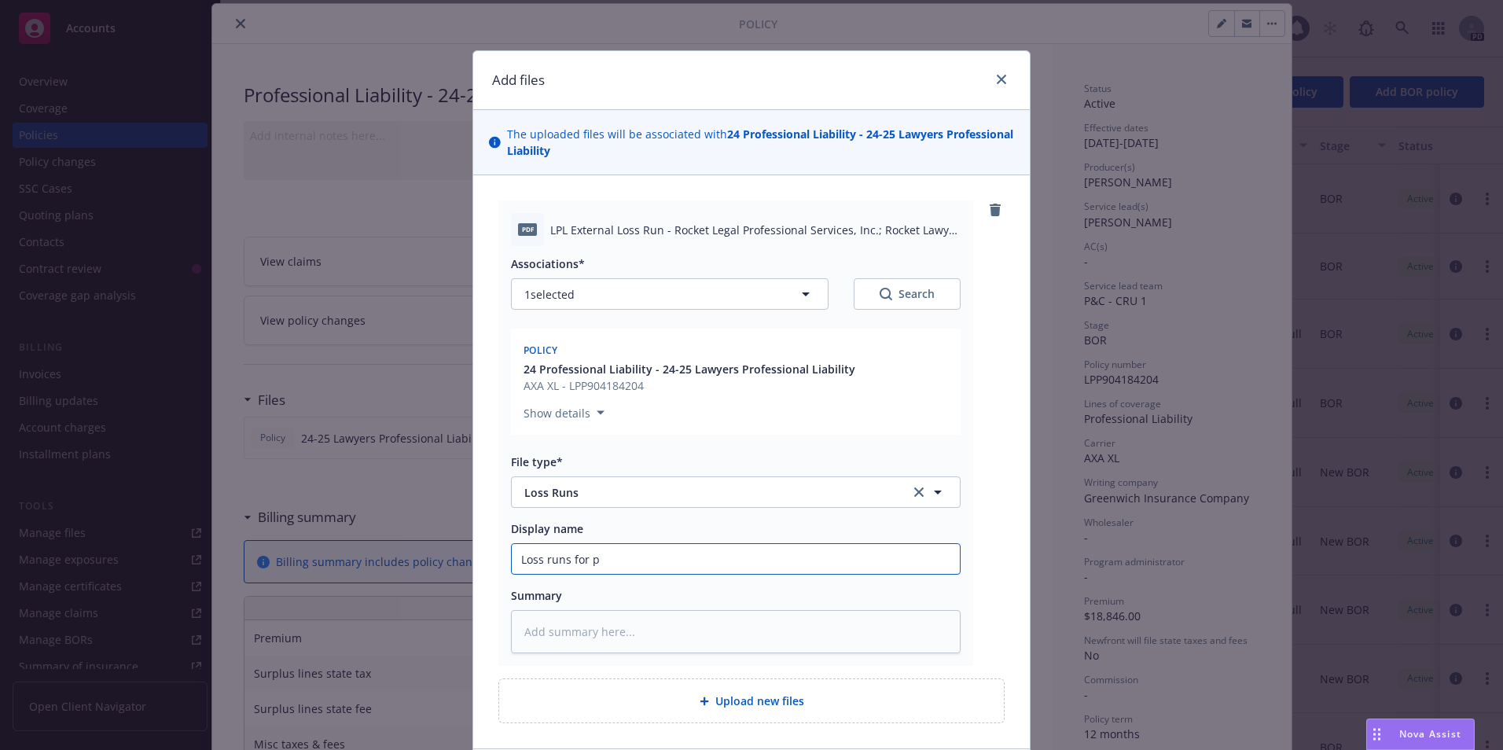
type textarea "x"
type input "Loss runs for"
type textarea "x"
type input "Loss runs for"
type textarea "x"
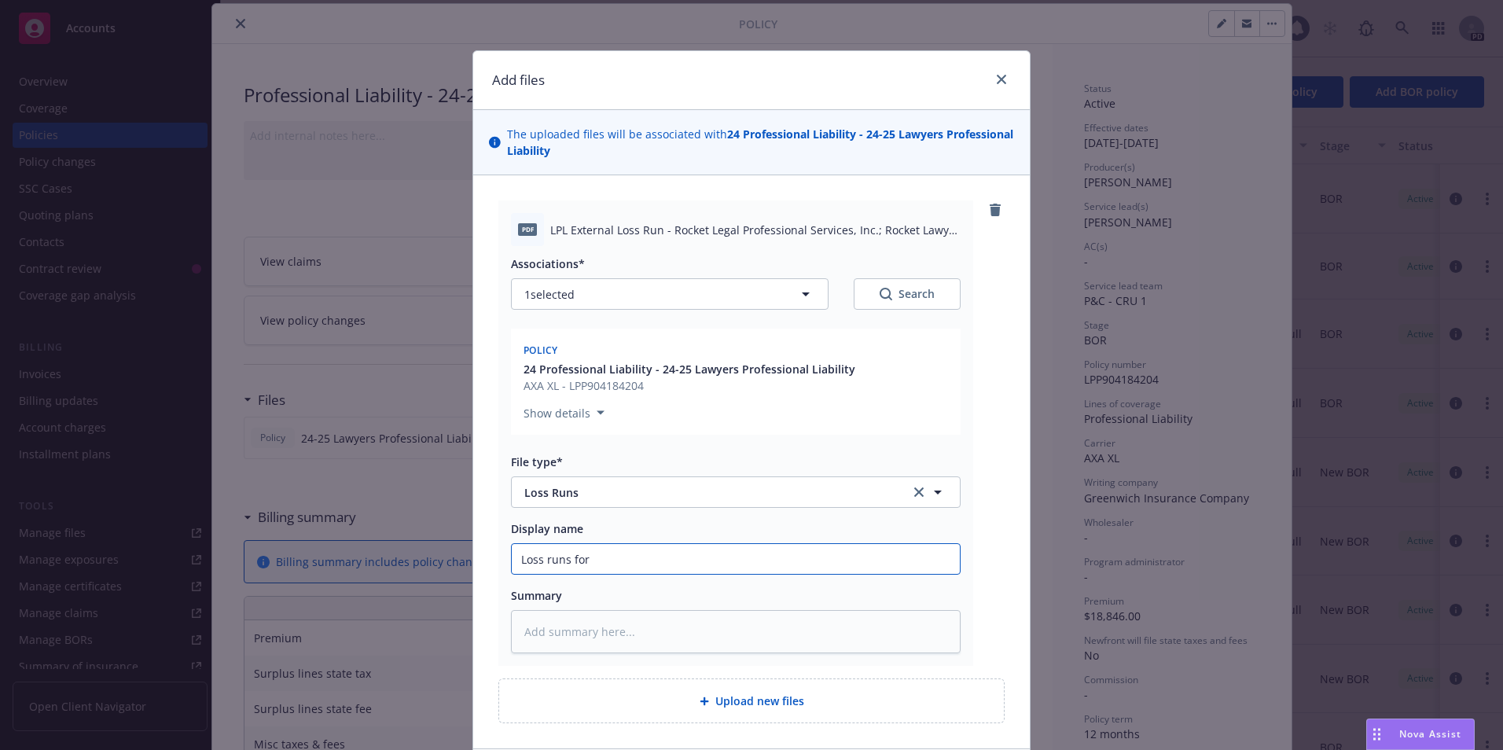
type input "Loss runs fo"
type textarea "x"
type input "Loss runs f"
type textarea "x"
type input "Loss runs"
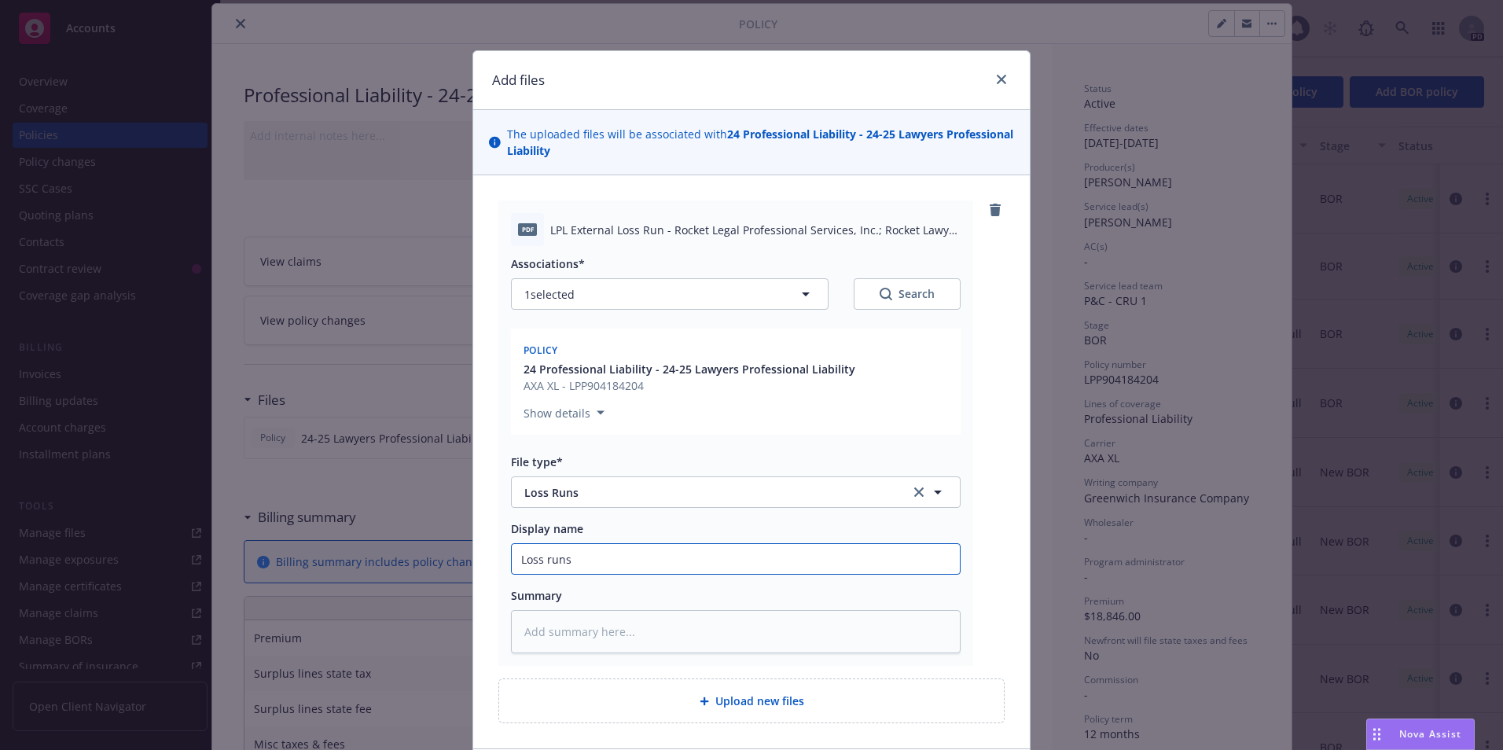
type textarea "x"
type input "Loss runs"
type textarea "x"
type input "Loss run"
type textarea "x"
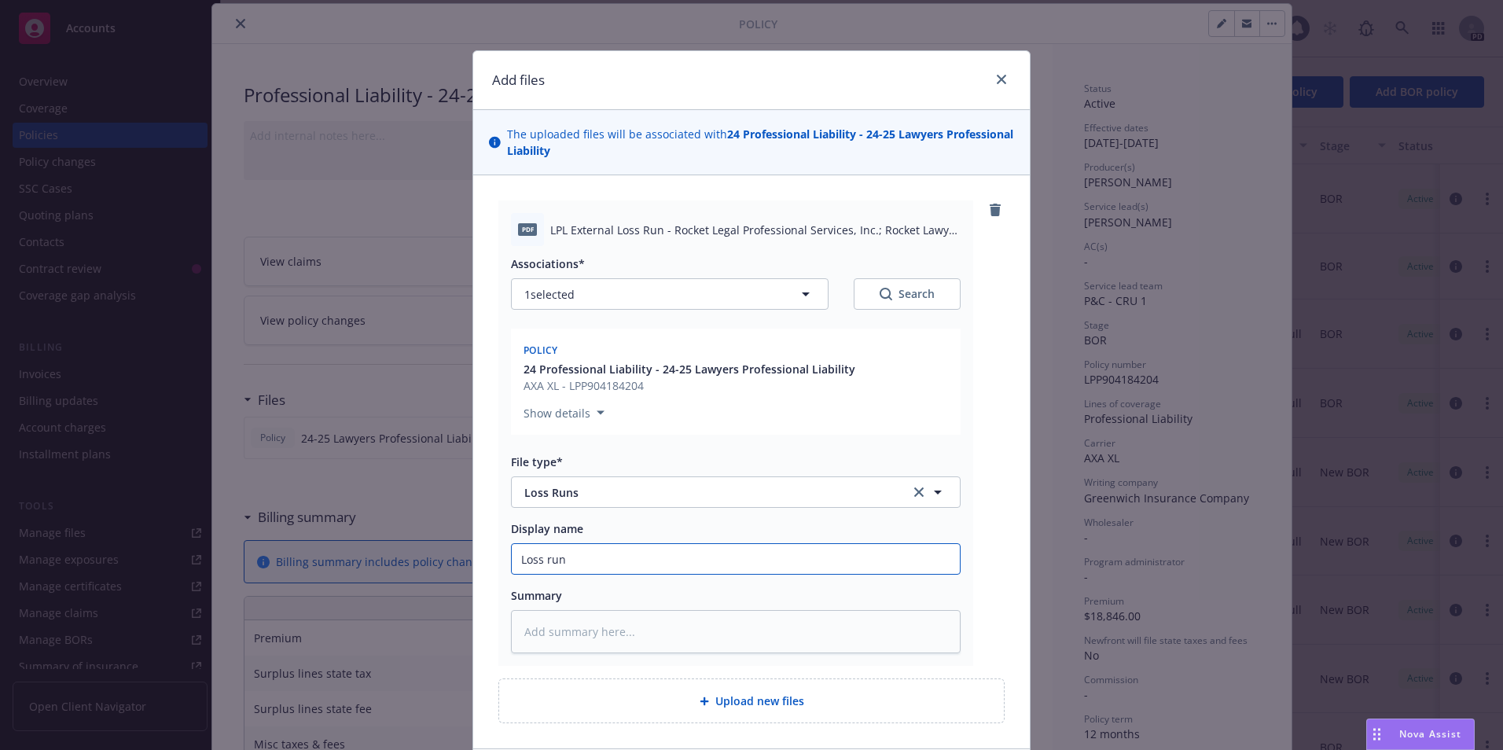
type input "Loss ru"
type textarea "x"
type input "Loss r"
type textarea "x"
type input "L"
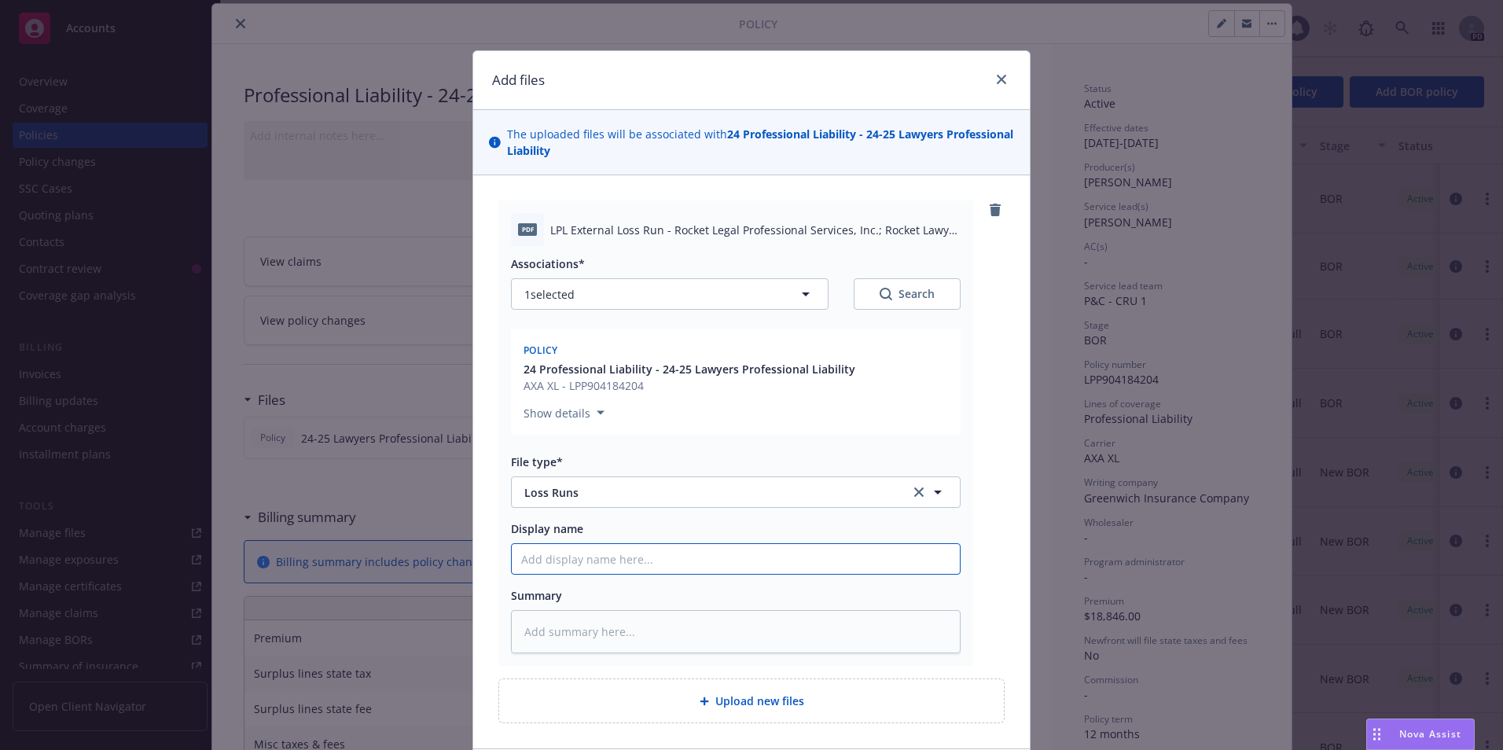
type textarea "x"
type input "2"
type textarea "x"
type input "202"
type textarea "x"
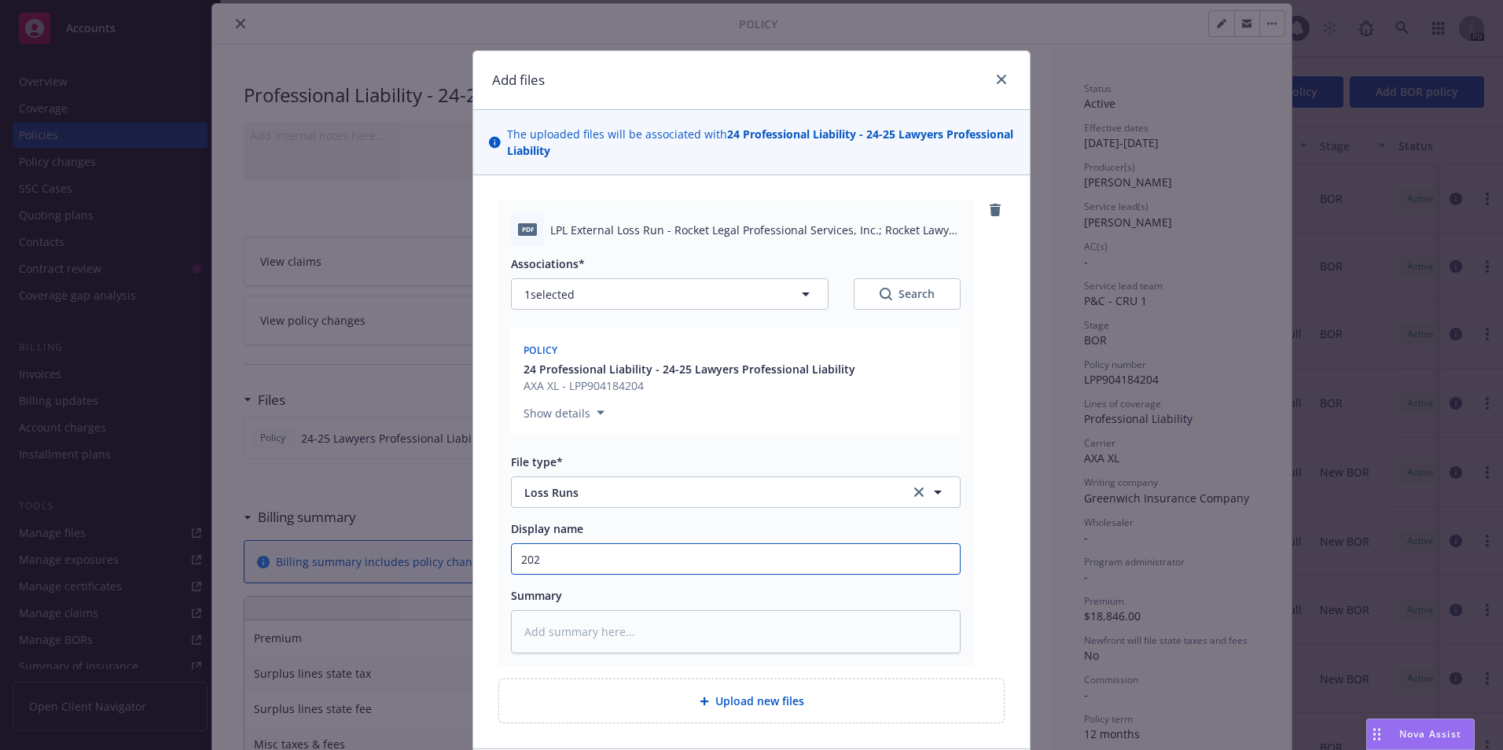
type input "2025"
type textarea "x"
type input "2025"
type textarea "x"
type input "2025 0"
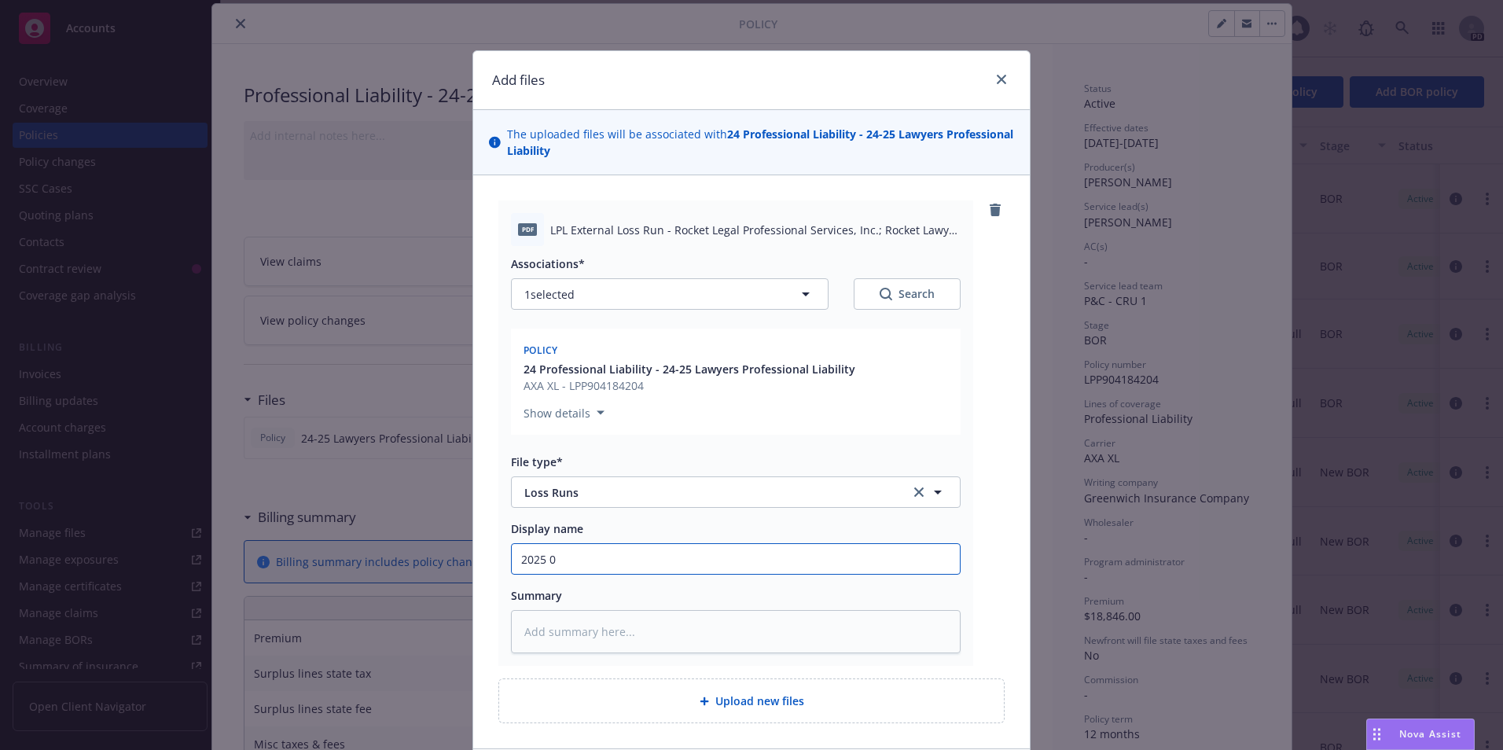
type textarea "x"
type input "2025 09"
type textarea "x"
type input "2025 0"
type textarea "x"
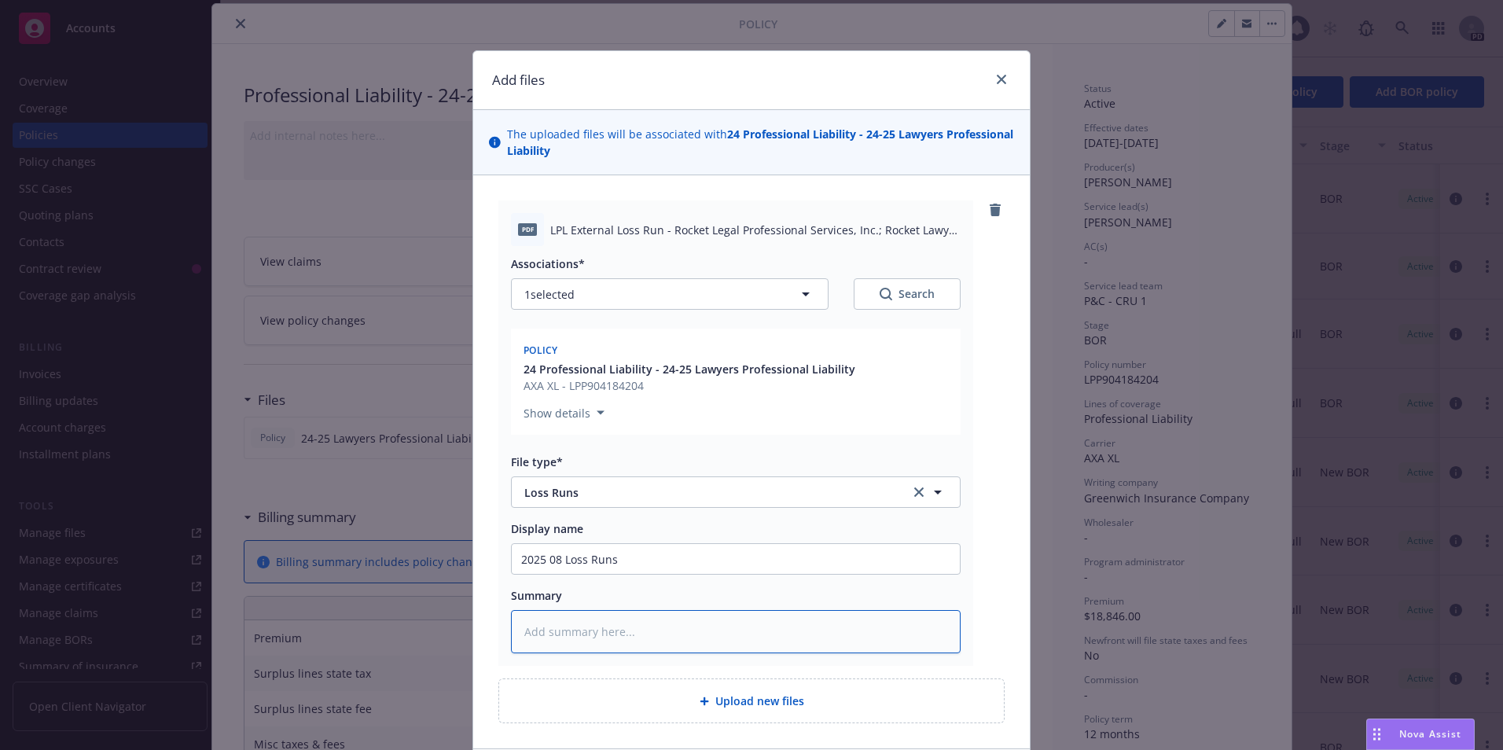
click at [518, 624] on textarea at bounding box center [736, 631] width 450 height 43
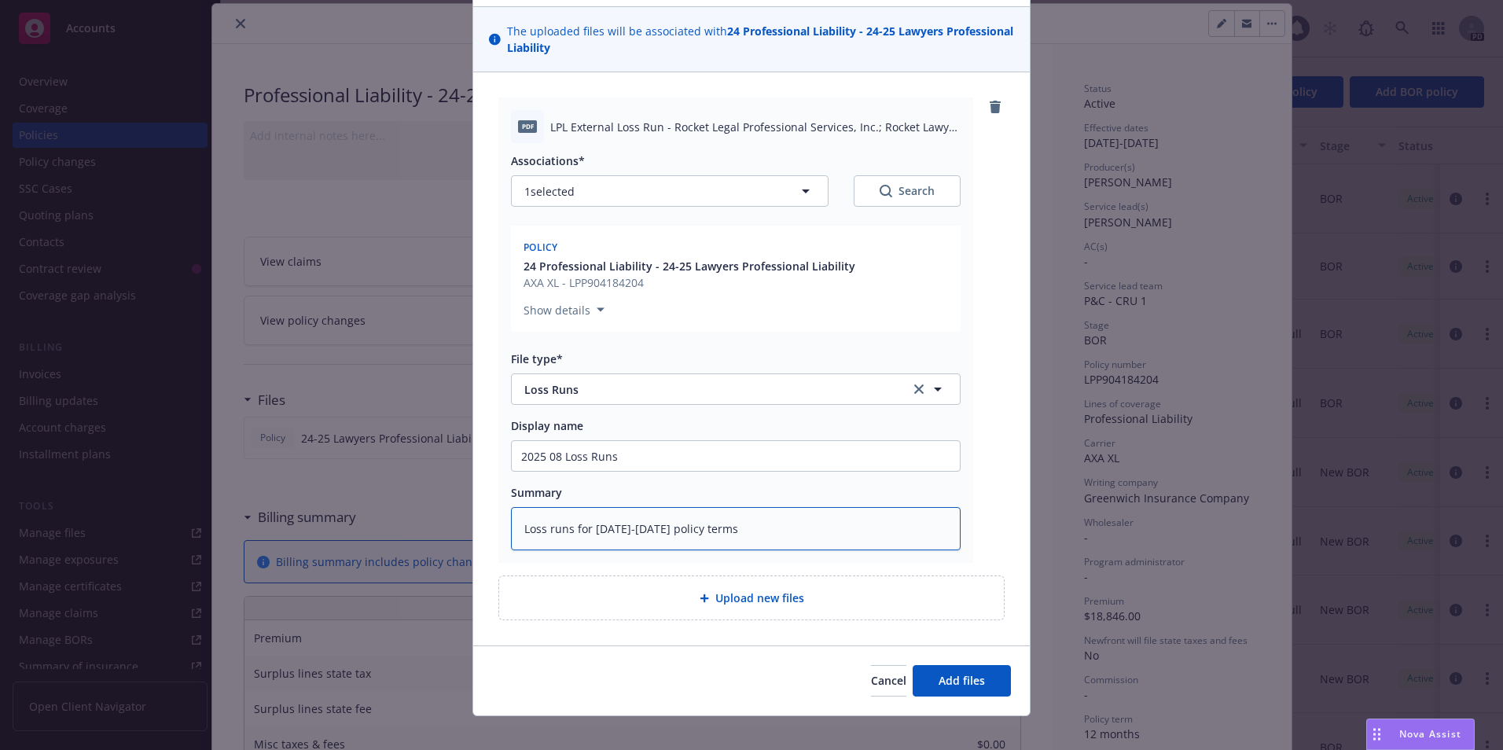
scroll to position [119, 0]
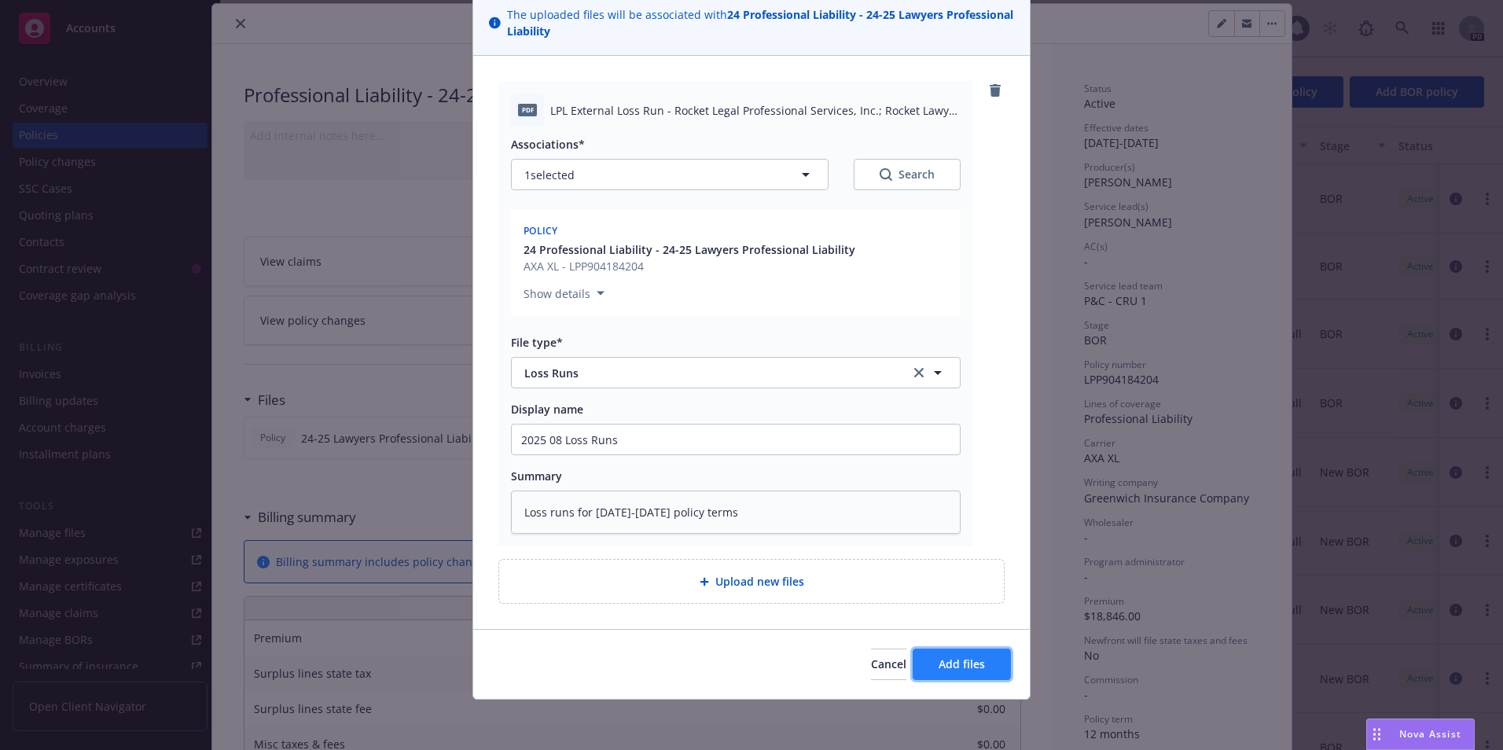
click at [949, 661] on span "Add files" at bounding box center [961, 663] width 46 height 15
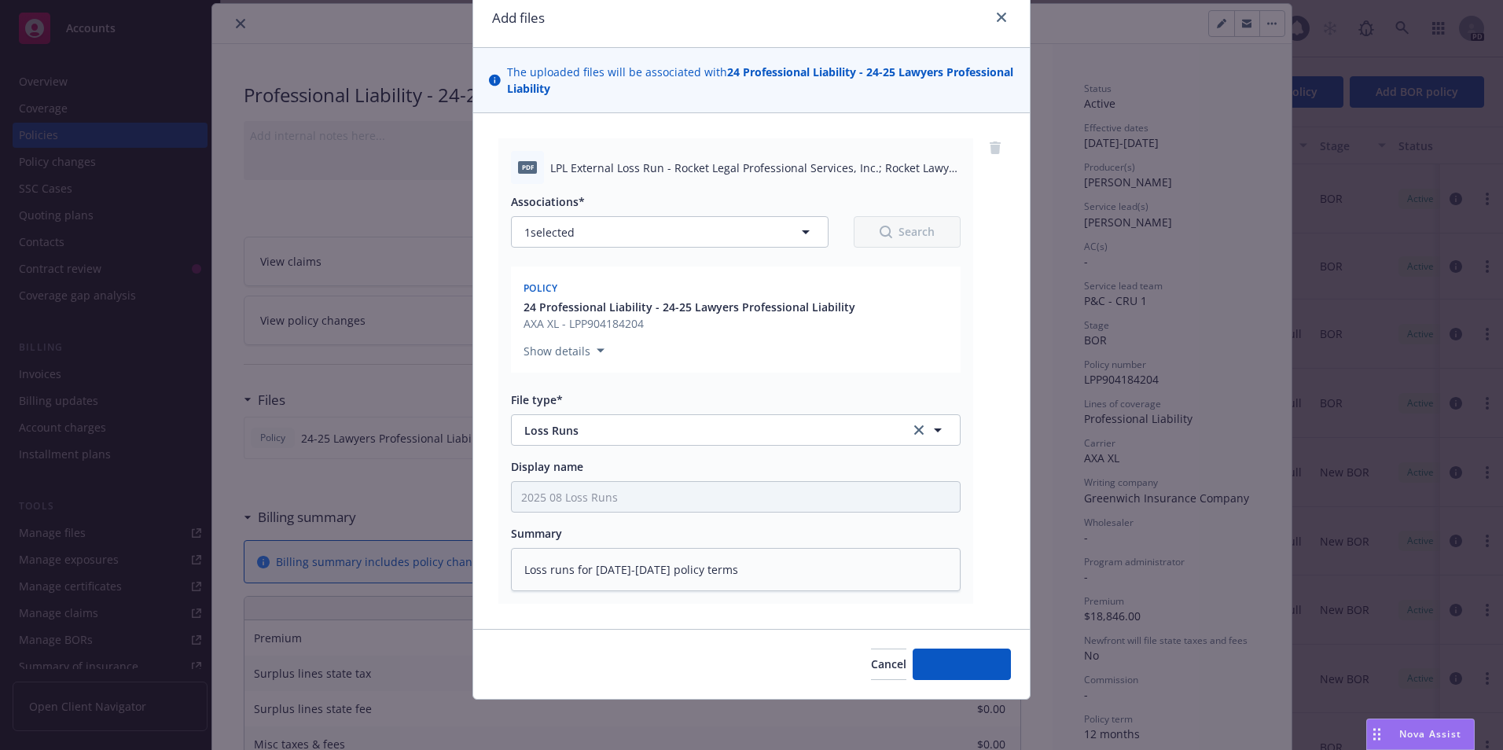
scroll to position [62, 0]
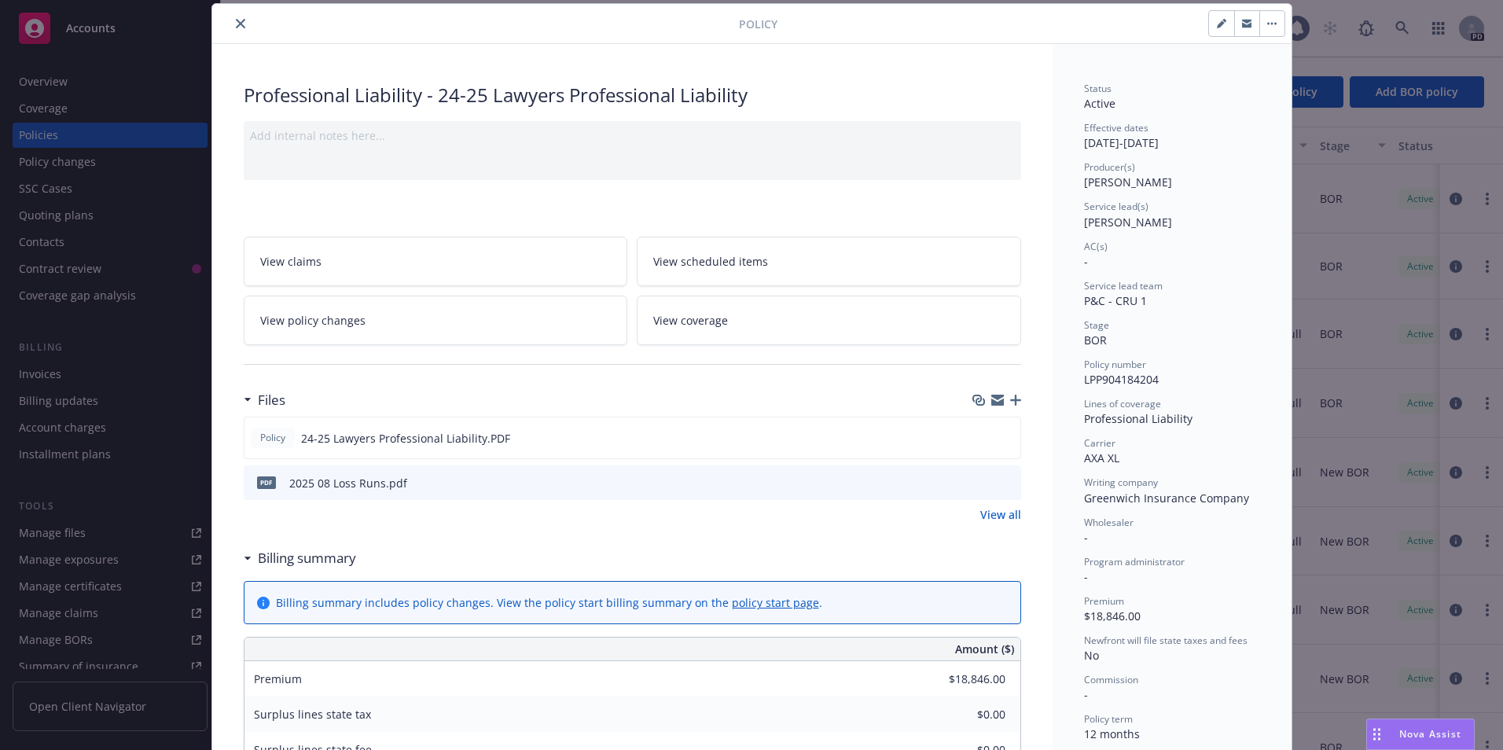
click at [236, 24] on icon "close" at bounding box center [240, 23] width 9 height 9
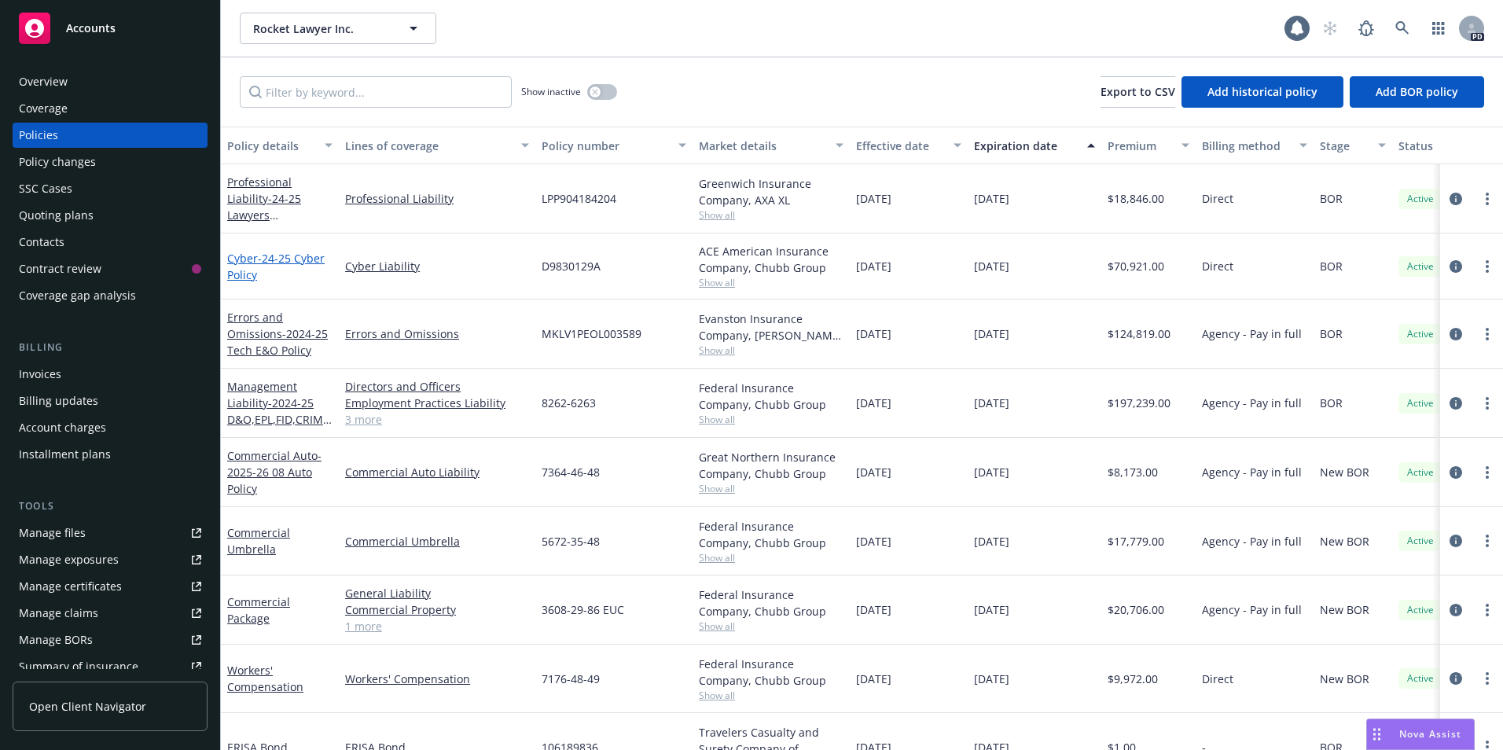
click at [272, 257] on span "- 24-25 Cyber Policy" at bounding box center [275, 266] width 97 height 31
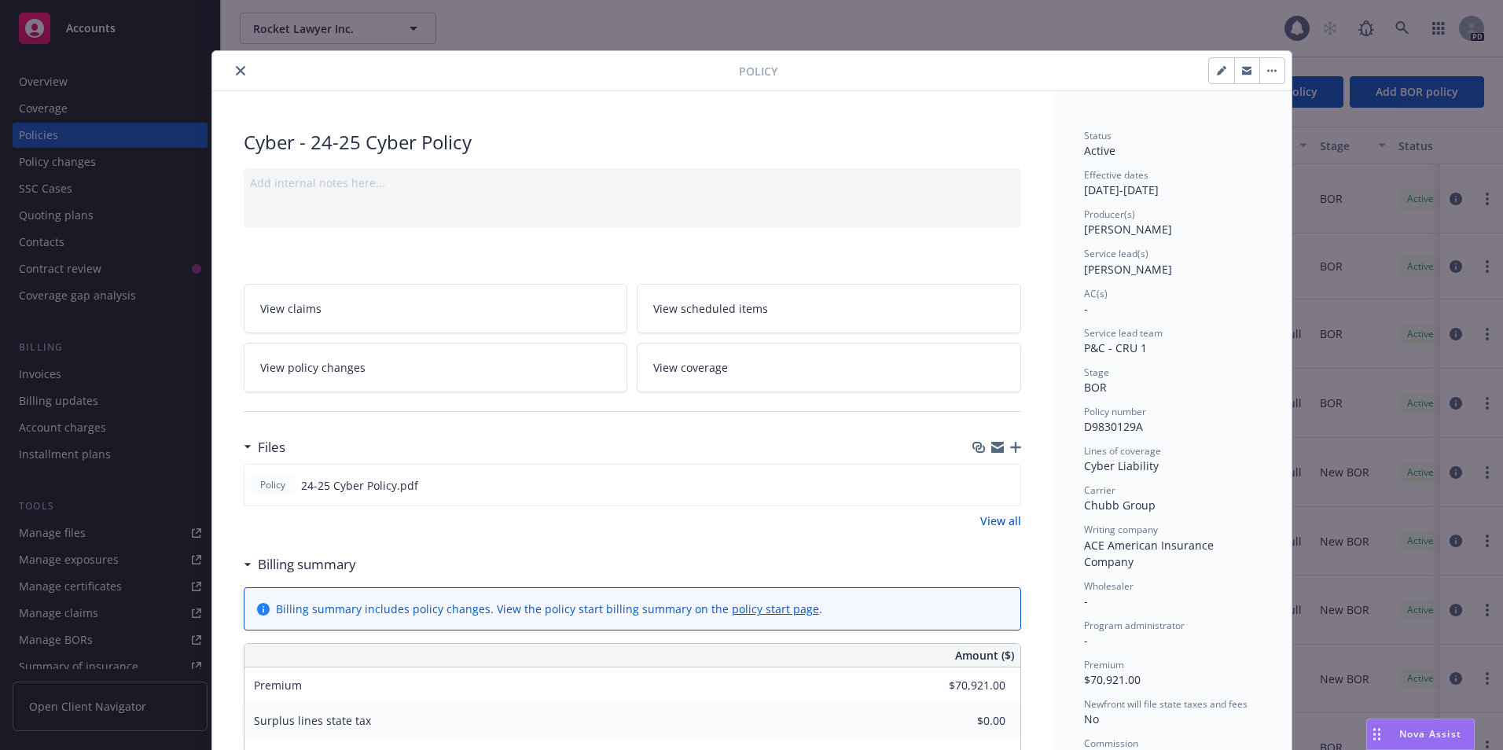
click at [1010, 446] on icon "button" at bounding box center [1015, 447] width 11 height 11
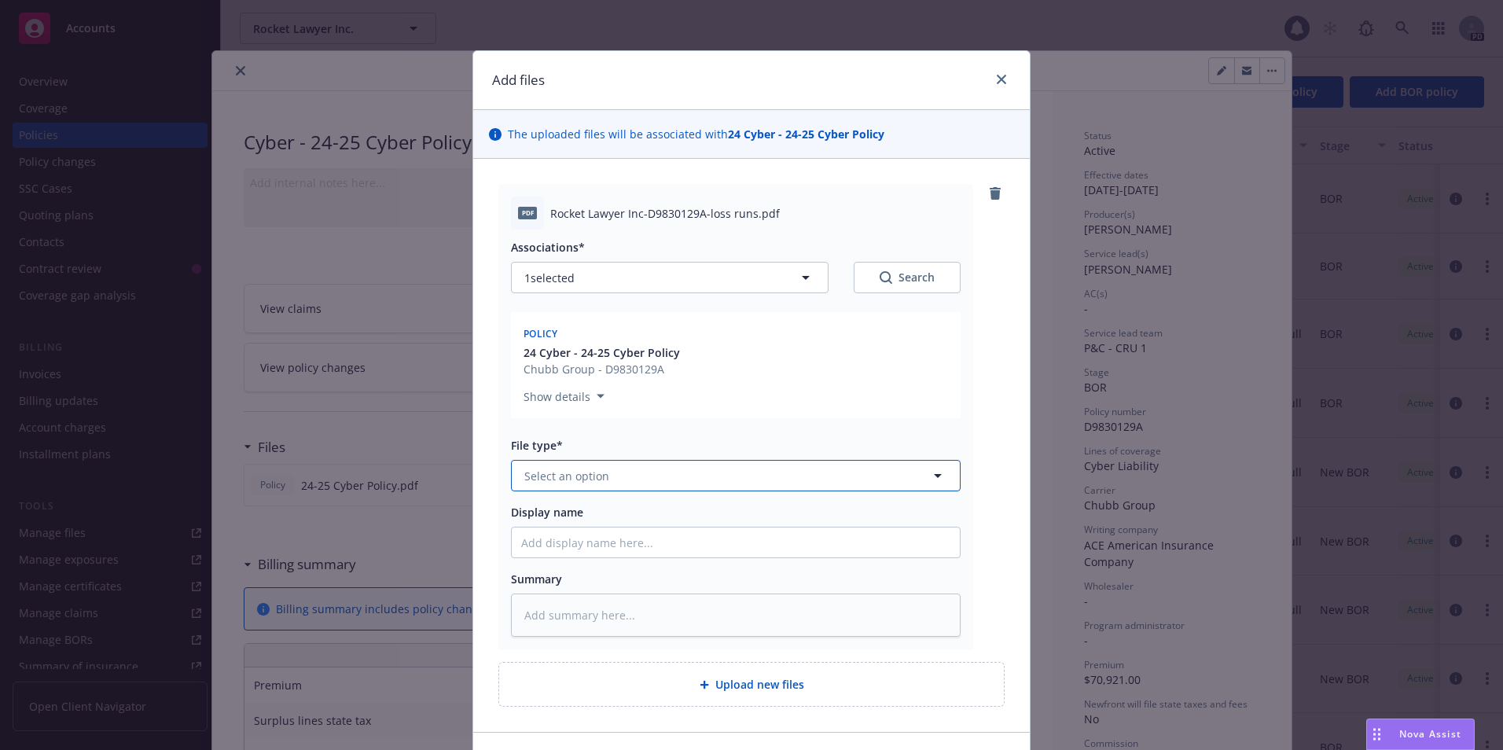
click at [668, 479] on button "Select an option" at bounding box center [736, 475] width 450 height 31
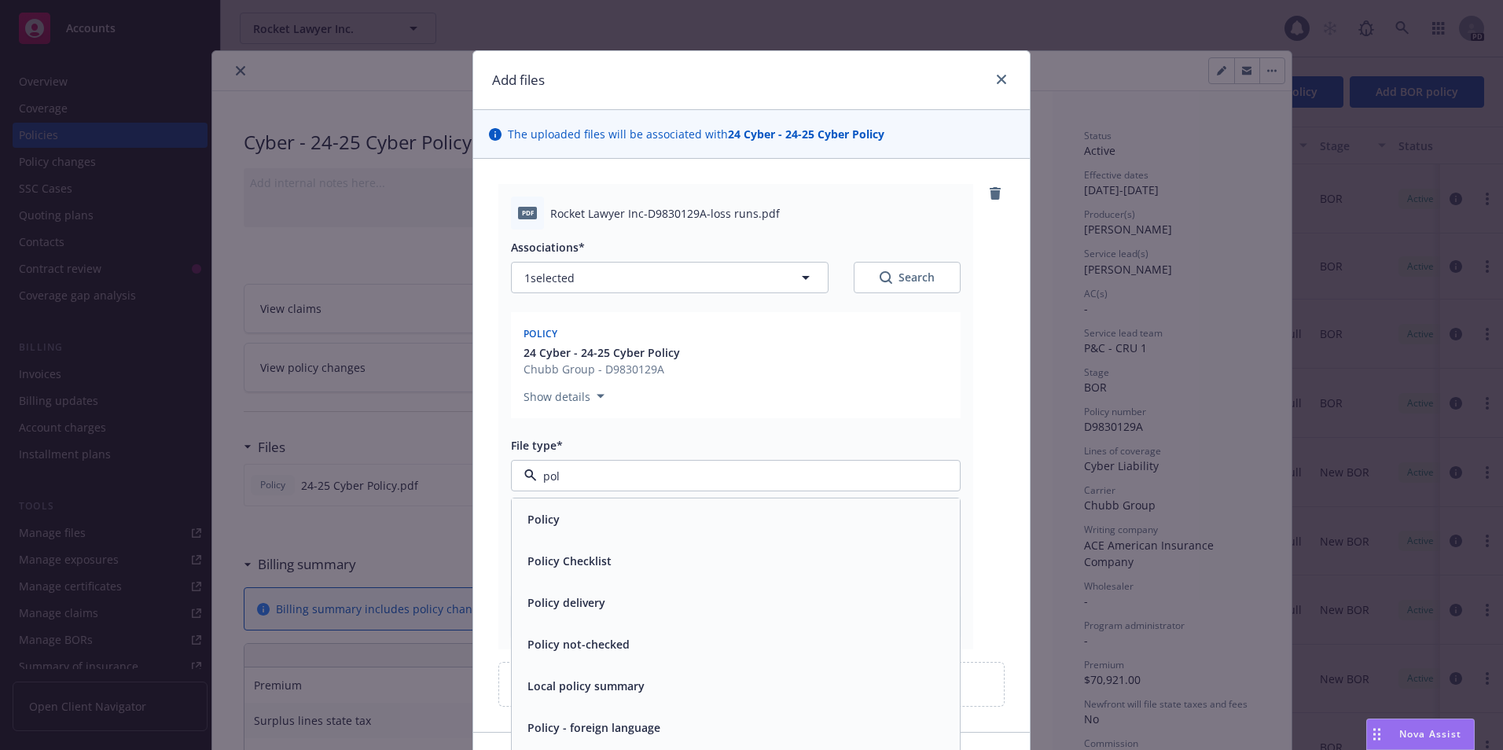
click at [639, 516] on div "Policy" at bounding box center [735, 519] width 429 height 23
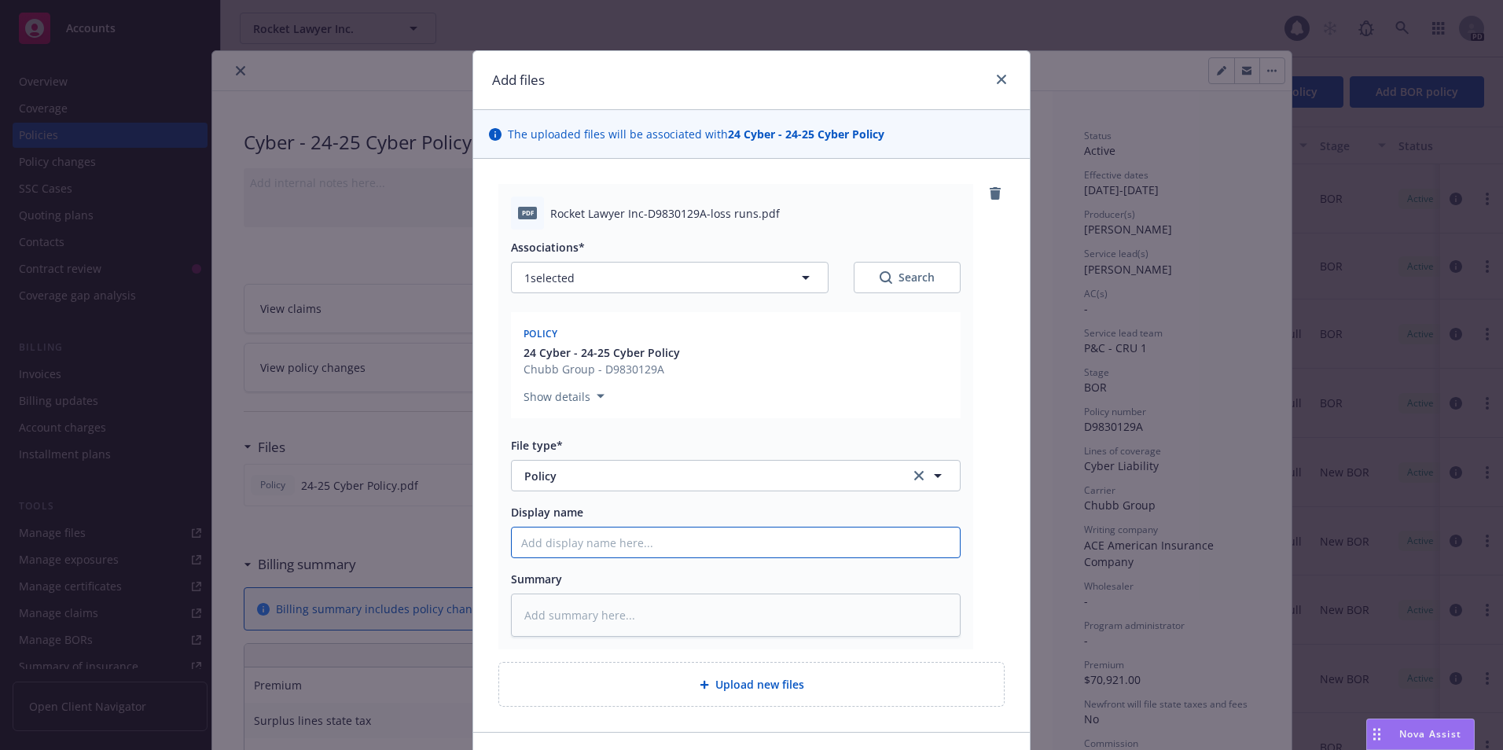
click at [615, 547] on input "Display name" at bounding box center [736, 542] width 448 height 30
click at [608, 545] on input "Display name" at bounding box center [736, 542] width 448 height 30
click at [809, 621] on textarea at bounding box center [736, 614] width 450 height 43
click at [524, 610] on textarea at bounding box center [736, 614] width 450 height 43
click at [527, 608] on textarea at bounding box center [736, 614] width 450 height 43
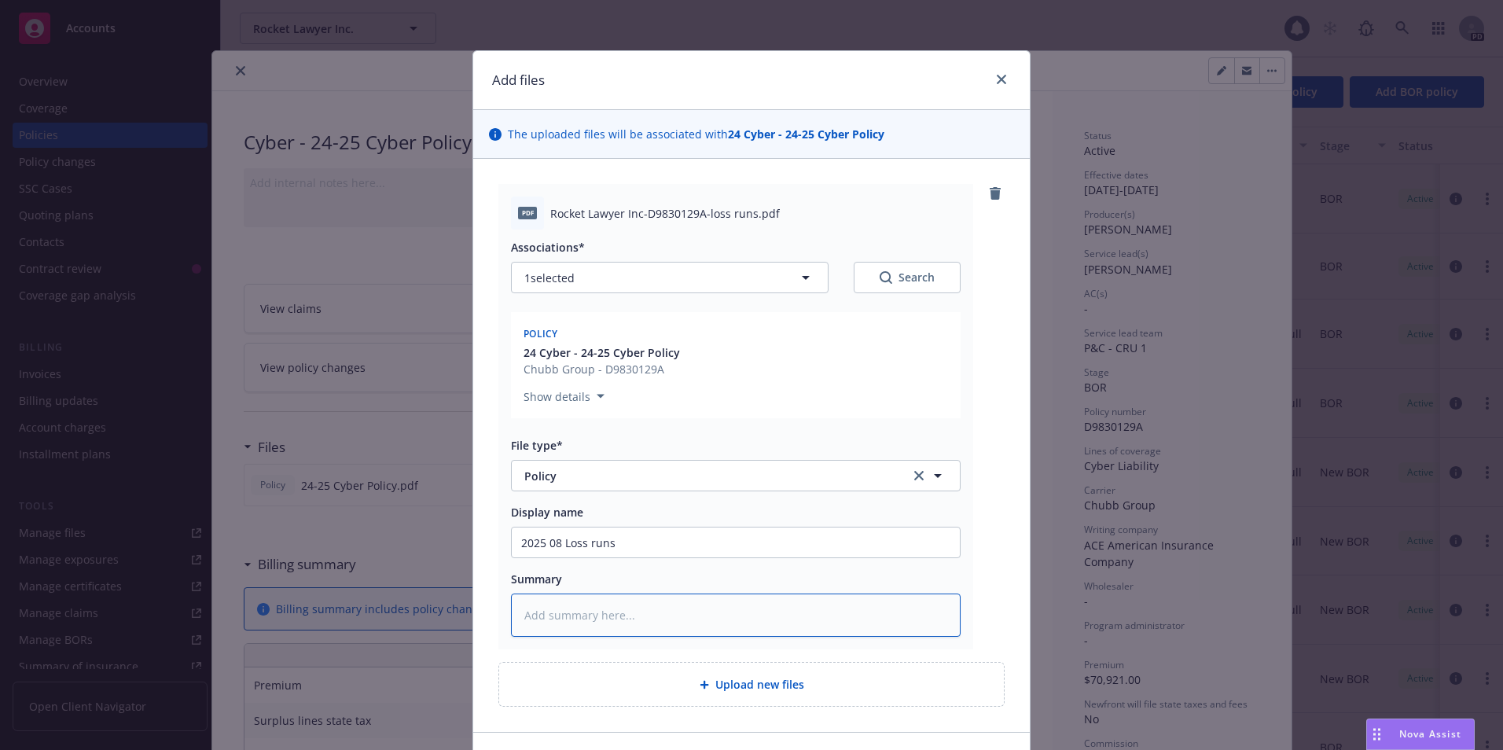
drag, startPoint x: 516, startPoint y: 614, endPoint x: 506, endPoint y: 611, distance: 10.7
click at [516, 614] on textarea at bounding box center [736, 614] width 450 height 43
click at [558, 542] on input "2025 08 Loss runs" at bounding box center [736, 542] width 448 height 30
click at [536, 620] on textarea "L" at bounding box center [736, 614] width 450 height 43
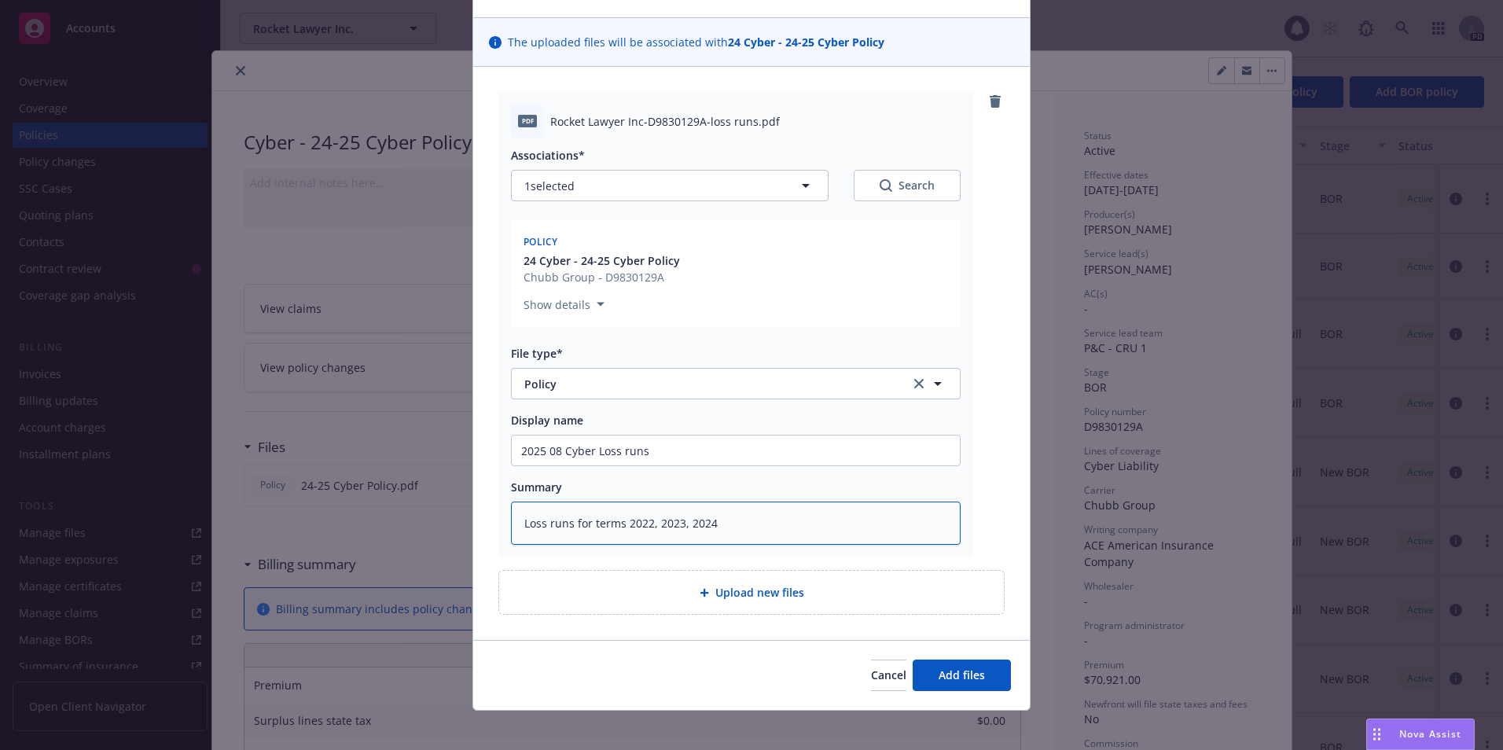
scroll to position [103, 0]
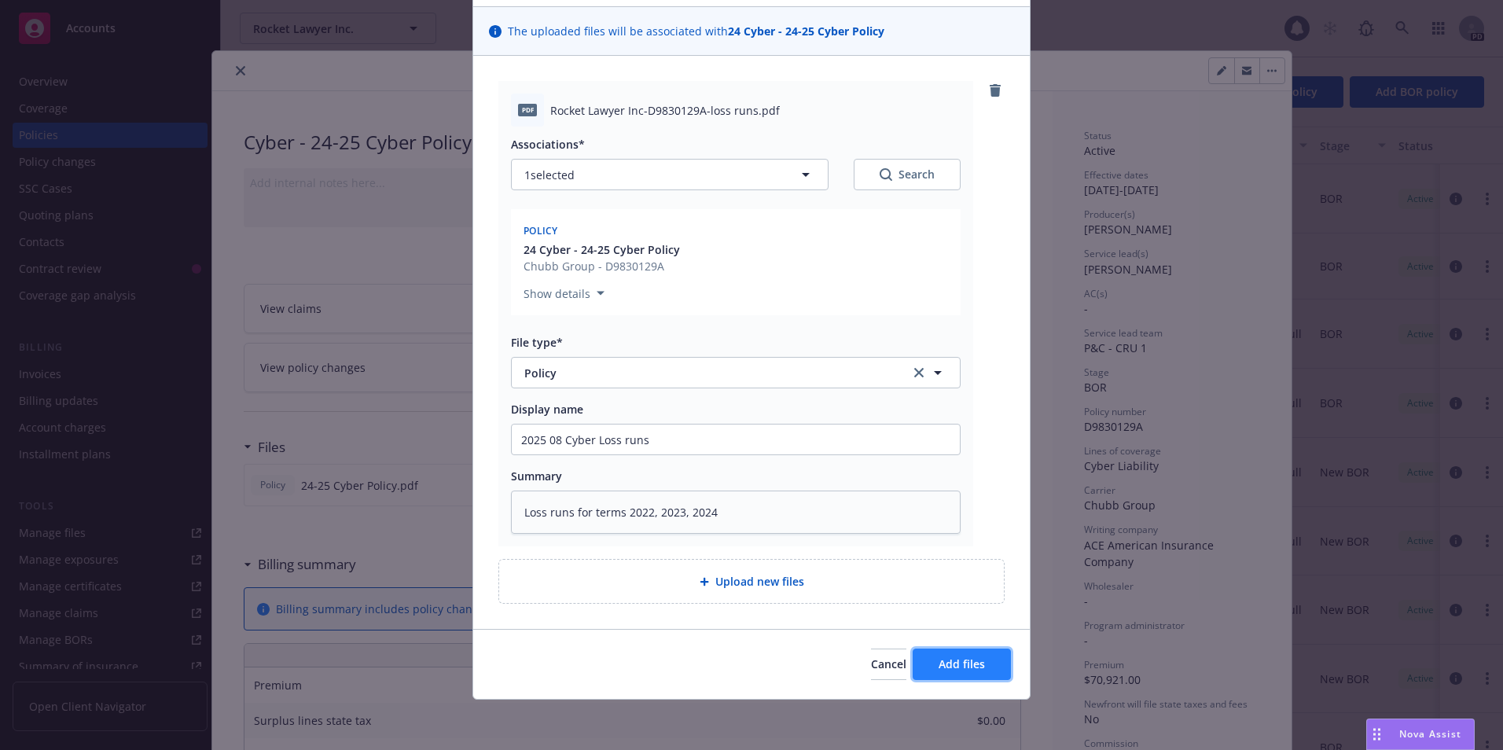
click at [956, 656] on span "Add files" at bounding box center [961, 663] width 46 height 15
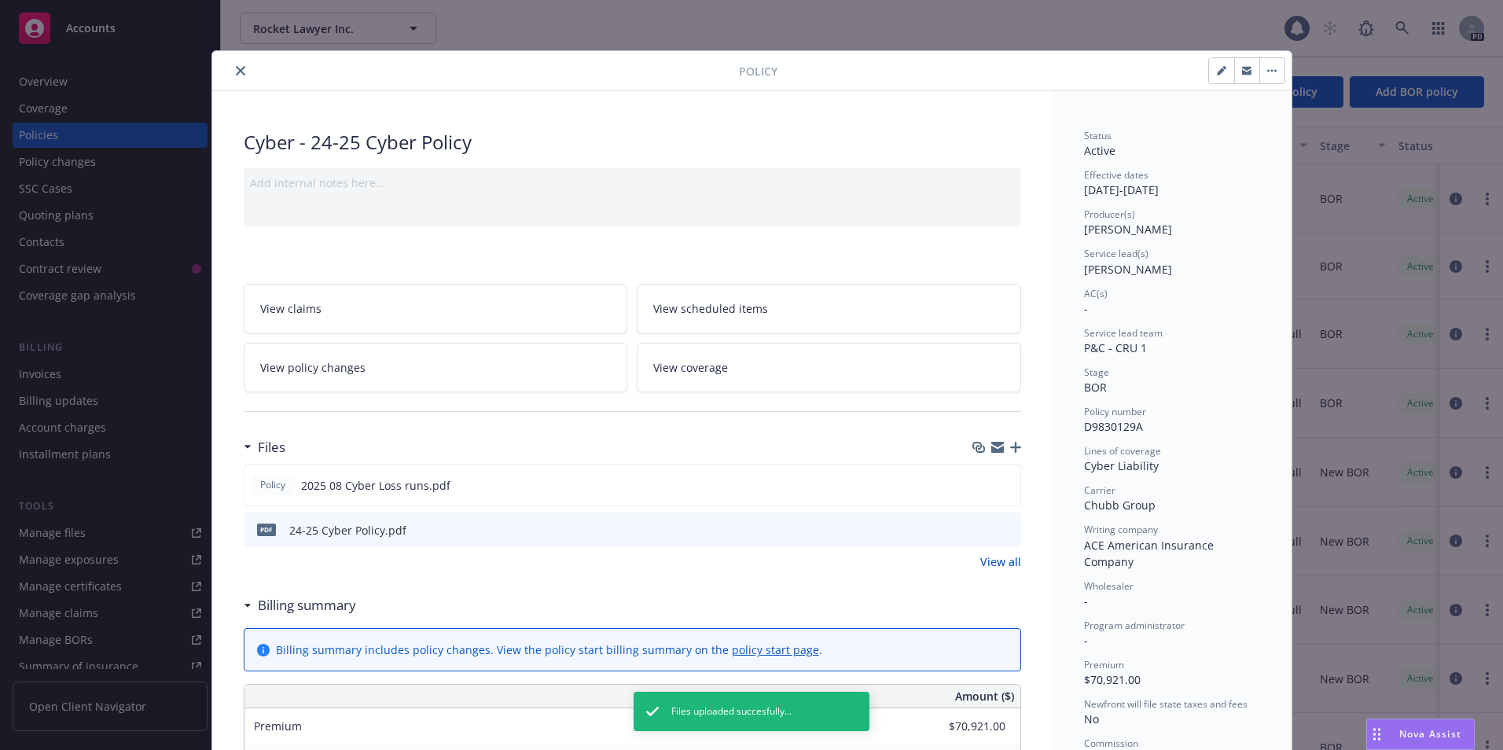
click at [236, 68] on icon "close" at bounding box center [240, 70] width 9 height 9
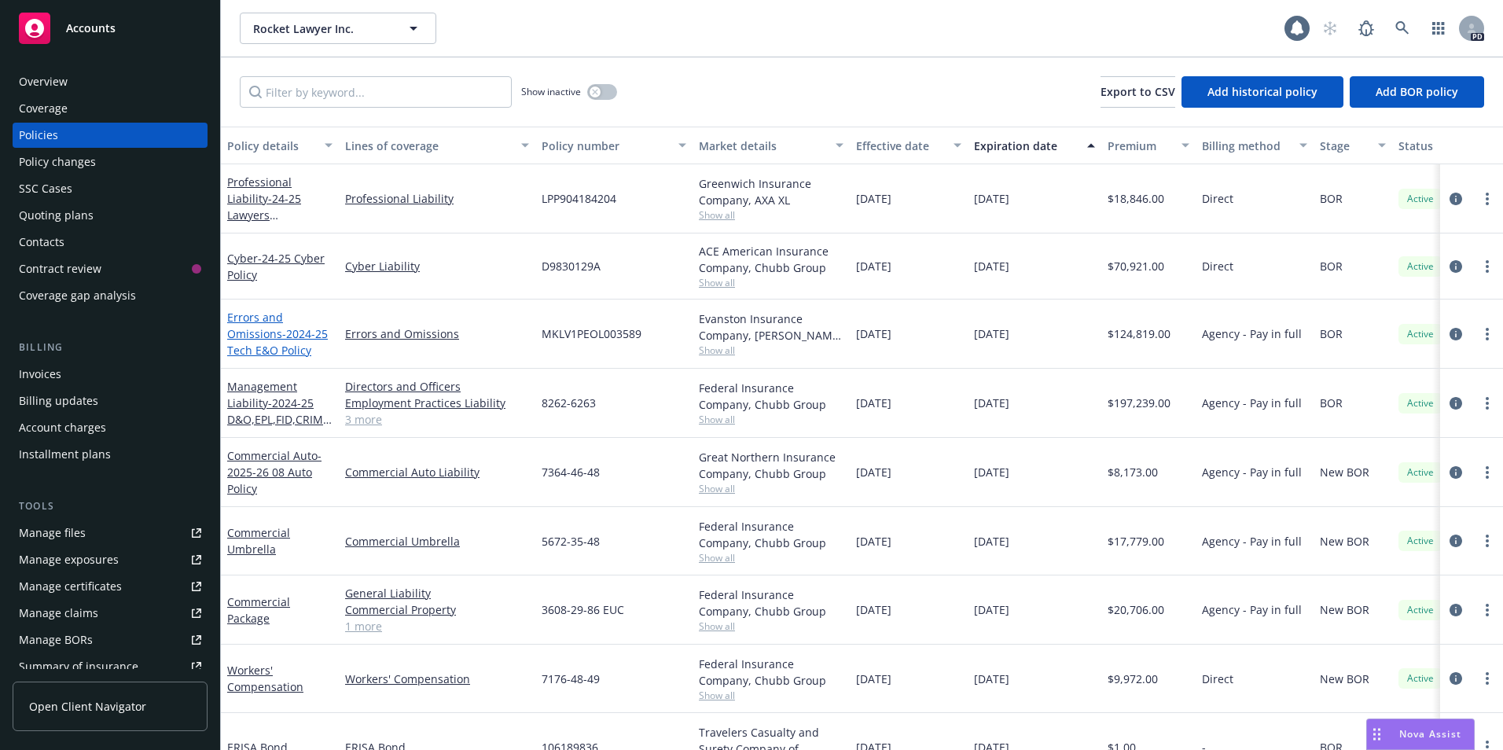
click at [264, 337] on link "Errors and Omissions - 2024-25 Tech E&O Policy" at bounding box center [277, 334] width 101 height 48
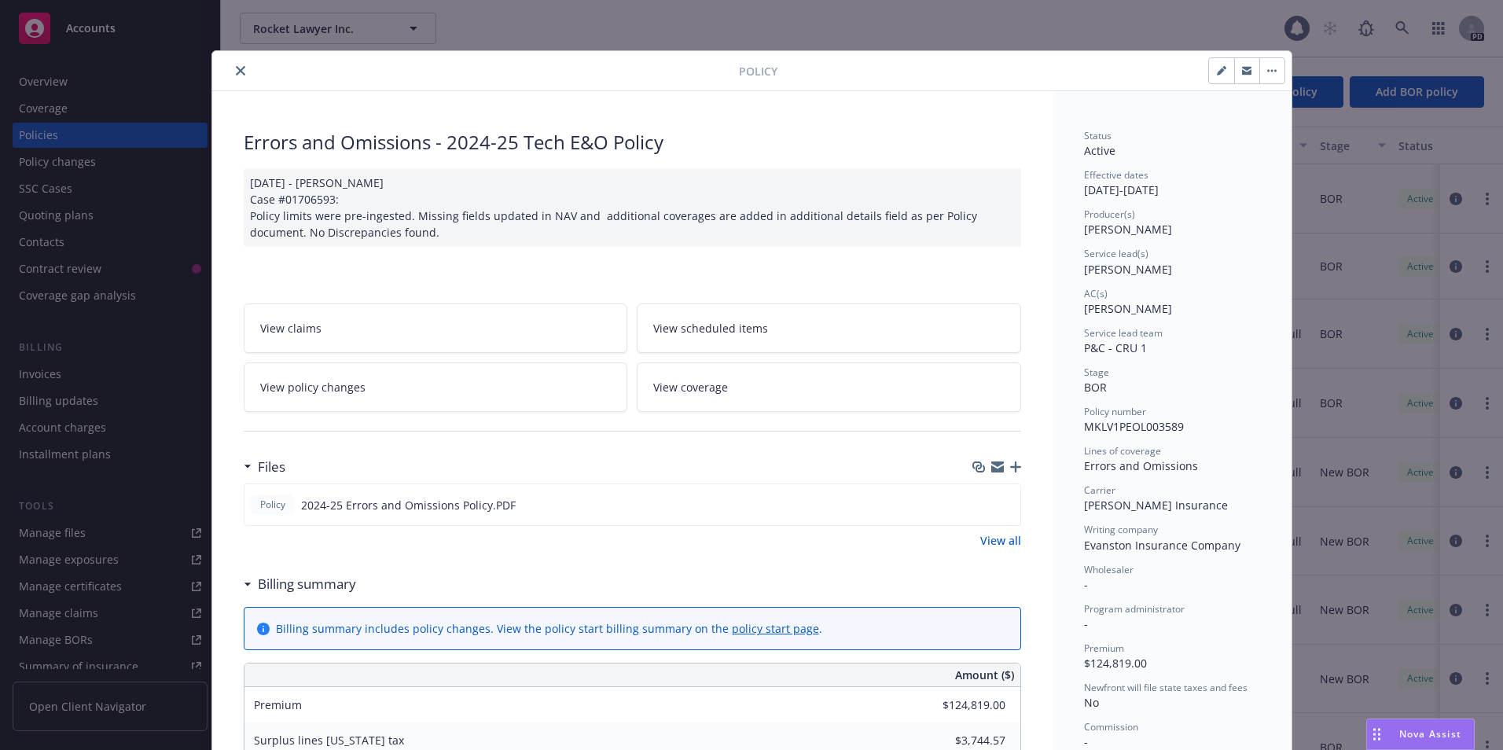
click at [1012, 467] on icon "button" at bounding box center [1015, 466] width 11 height 11
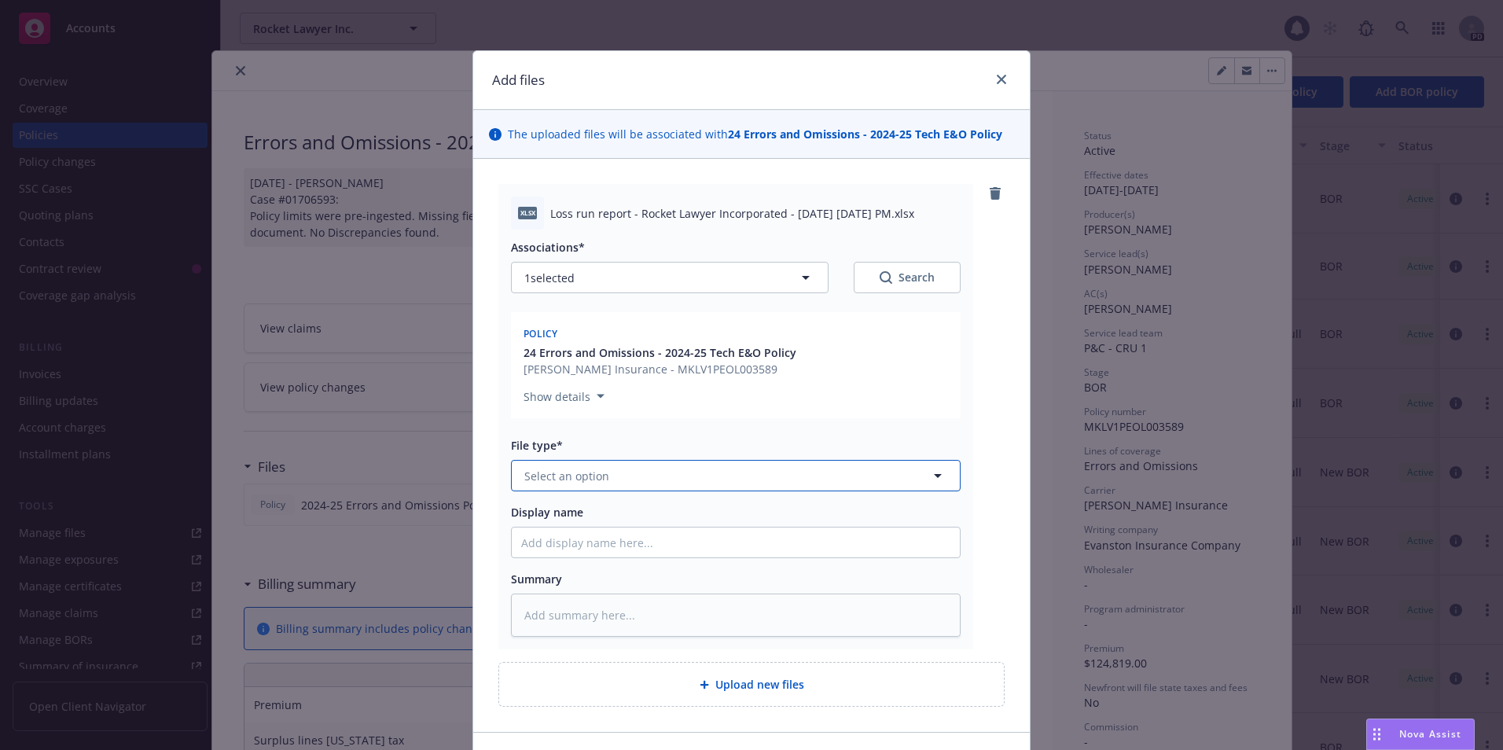
click at [655, 473] on button "Select an option" at bounding box center [736, 475] width 450 height 31
click at [603, 519] on div "Loss Runs" at bounding box center [735, 519] width 429 height 23
click at [607, 541] on input "Display name" at bounding box center [736, 542] width 448 height 30
click at [597, 540] on input "2025 08 Markell loss runs" at bounding box center [736, 542] width 448 height 30
click at [585, 604] on textarea at bounding box center [736, 614] width 450 height 43
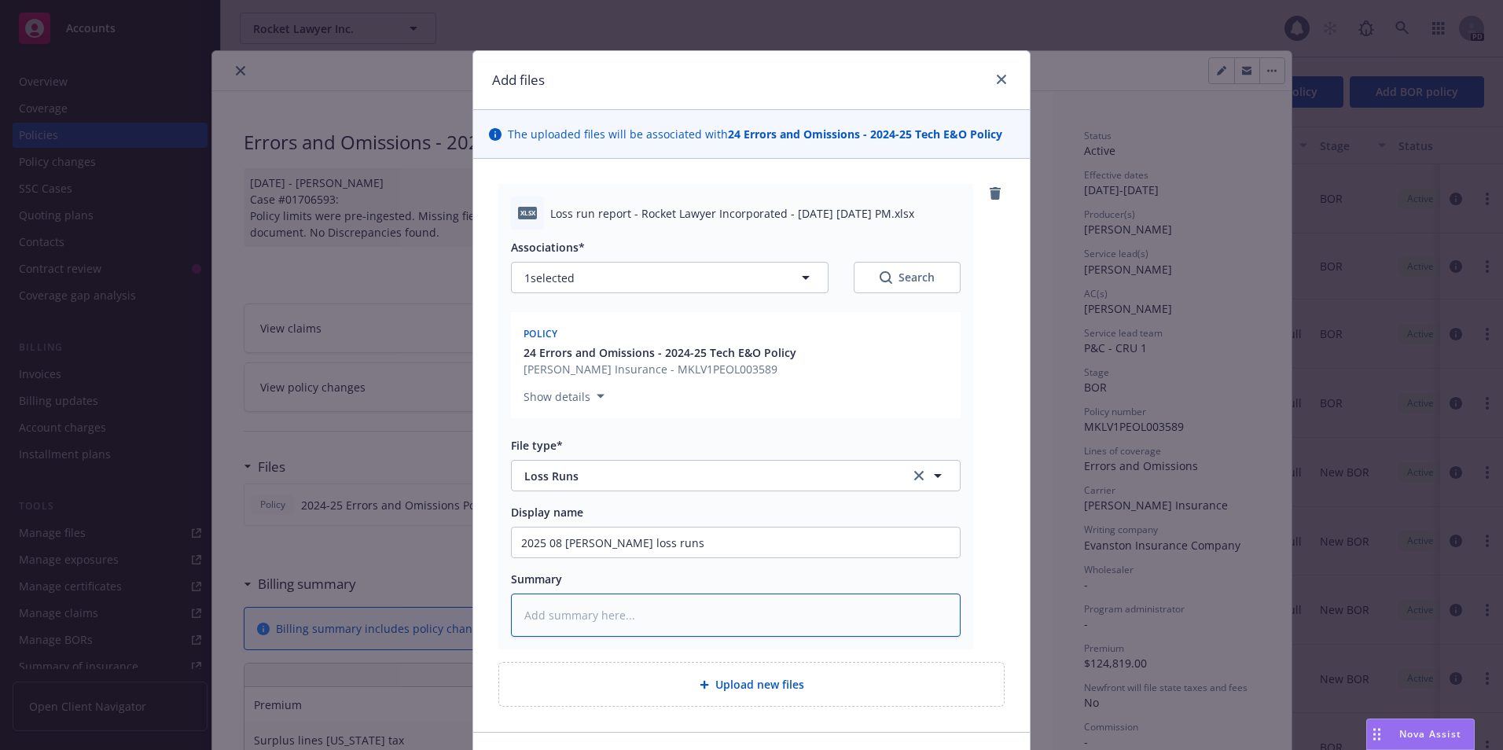
click at [520, 611] on textarea at bounding box center [736, 614] width 450 height 43
click at [548, 606] on textarea at bounding box center [736, 614] width 450 height 43
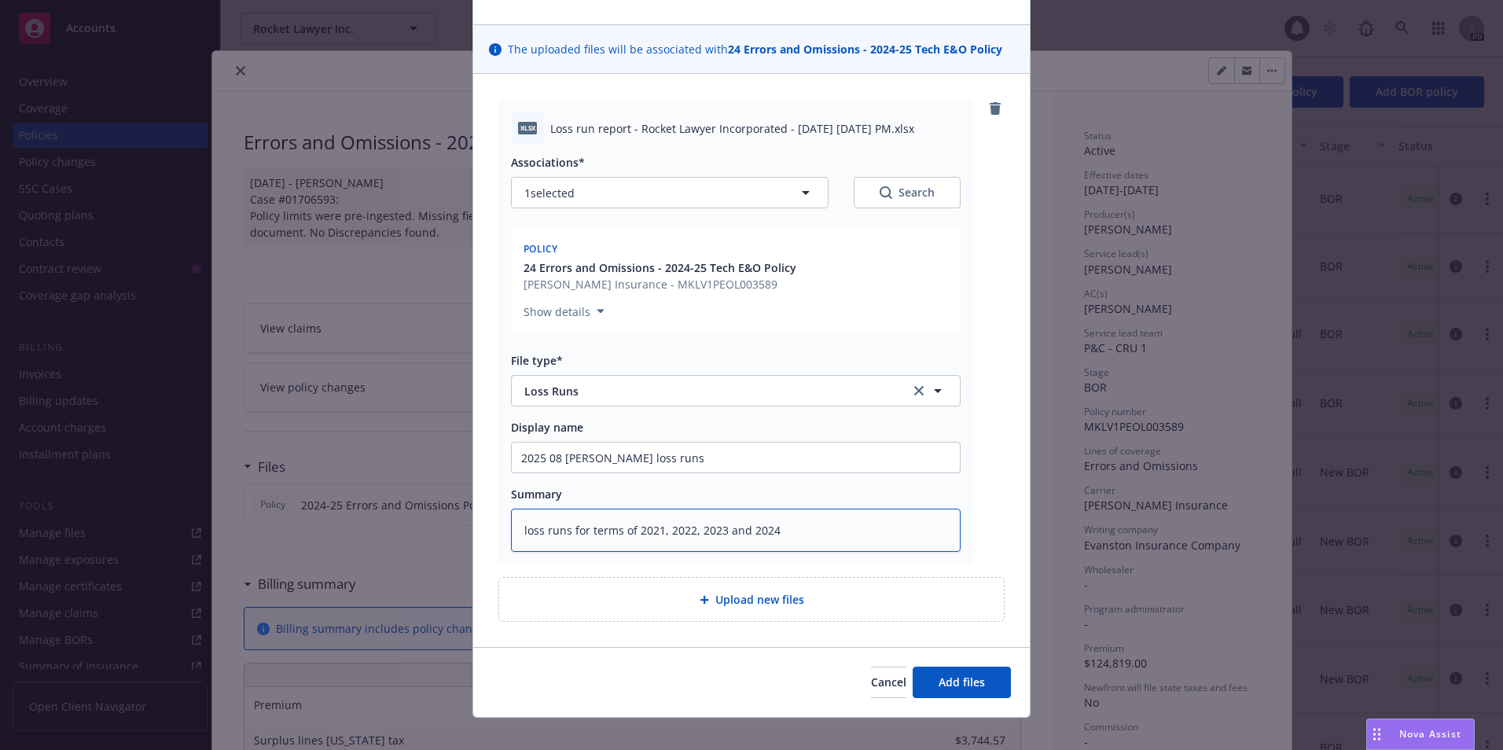
scroll to position [103, 0]
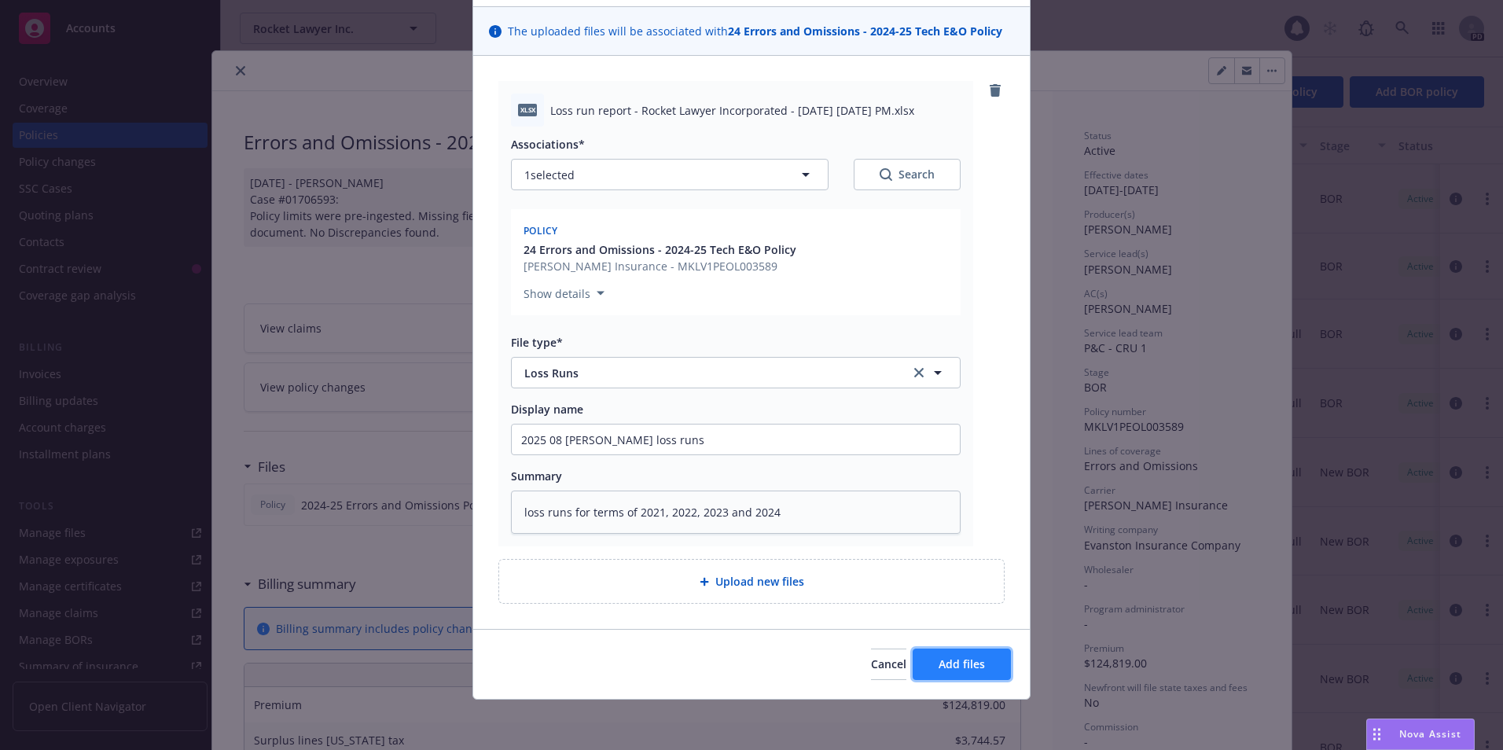
click at [967, 659] on span "Add files" at bounding box center [961, 663] width 46 height 15
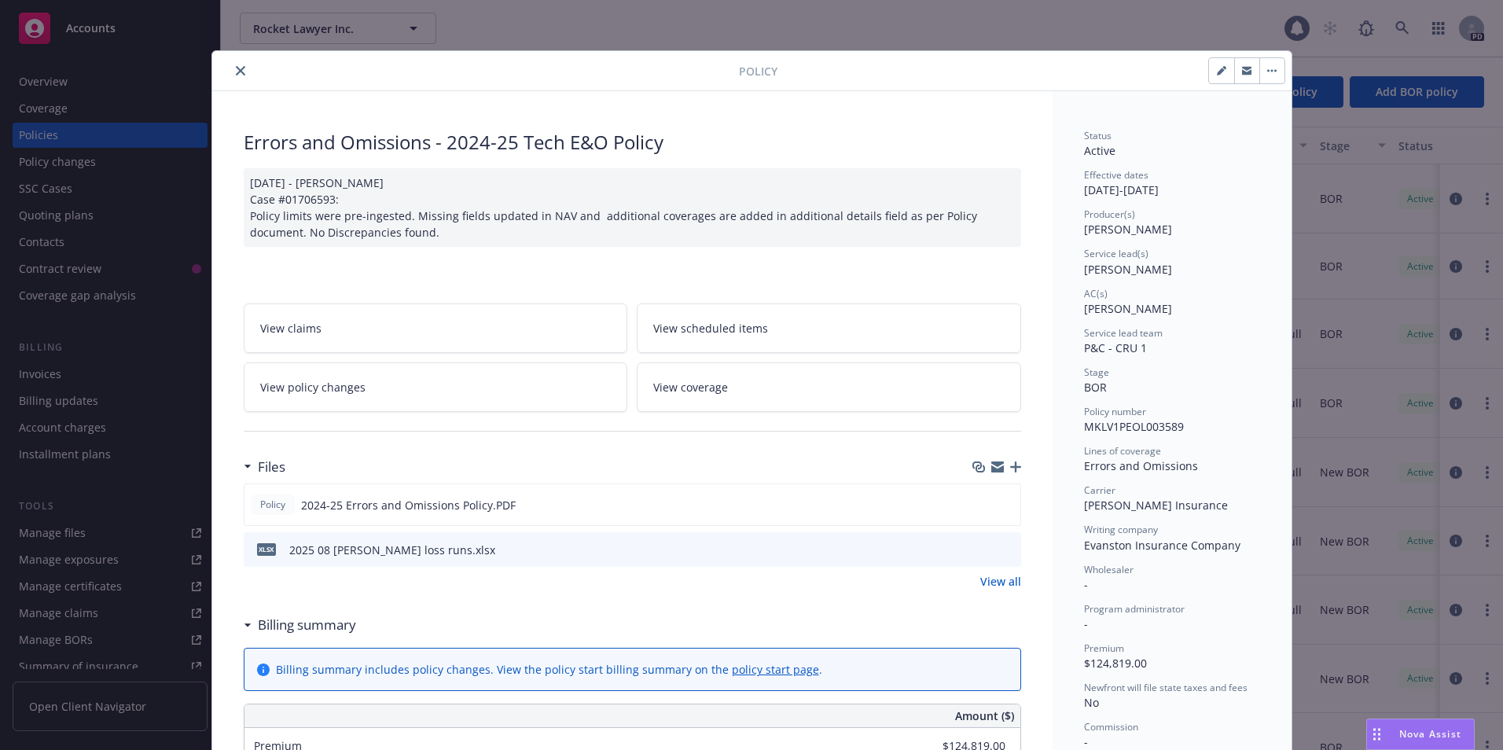
click at [231, 75] on button "close" at bounding box center [240, 70] width 19 height 19
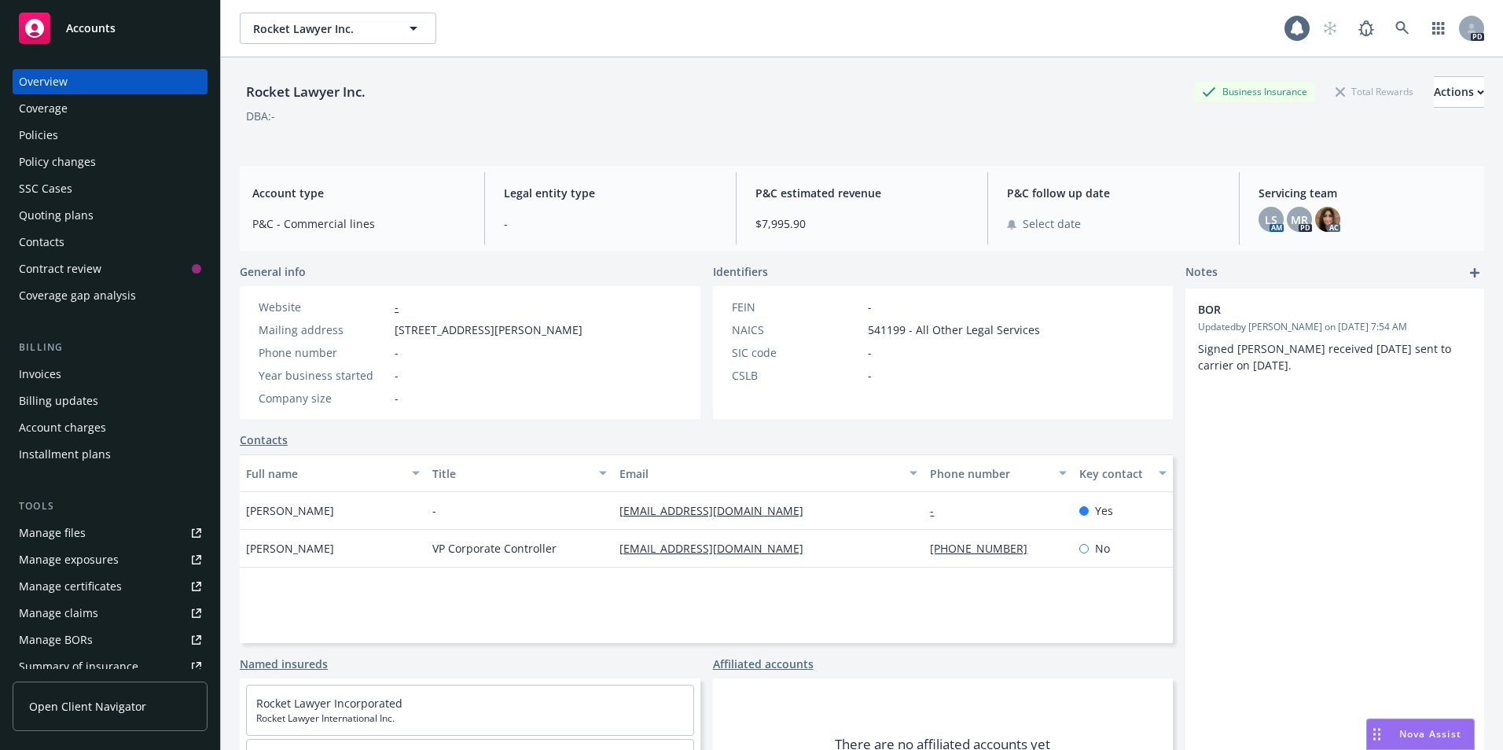
scroll to position [163, 0]
